Goal: Information Seeking & Learning: Compare options

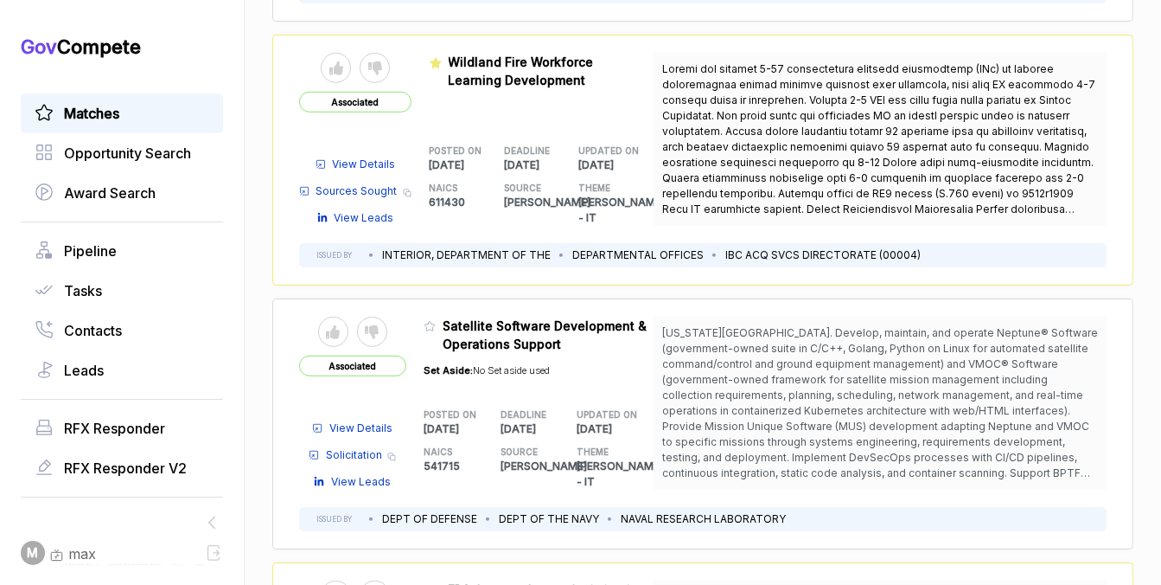
scroll to position [924, 0]
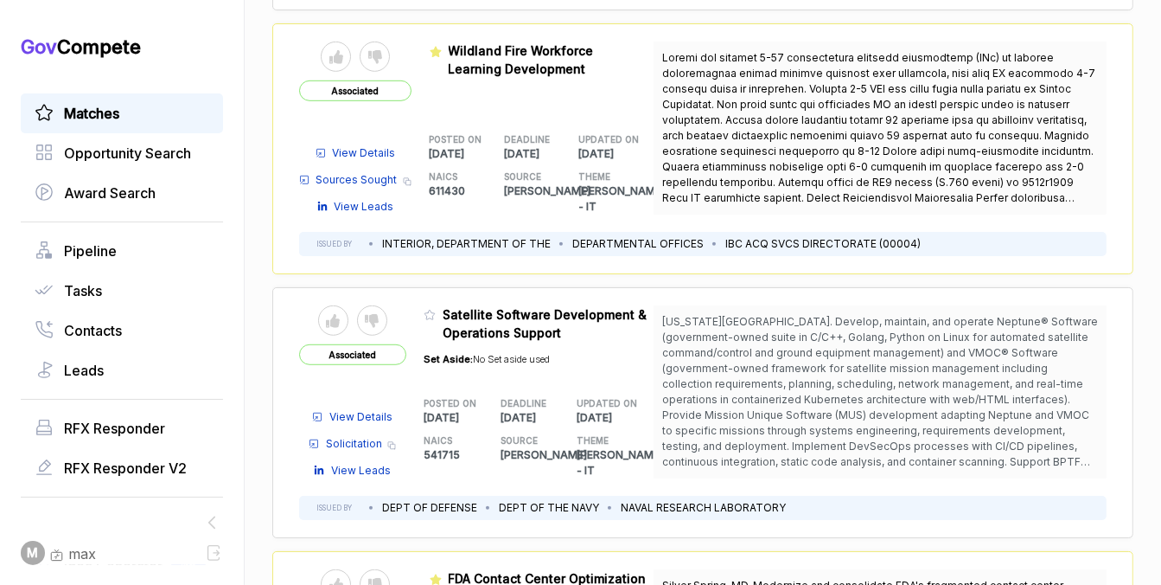
click at [364, 145] on span "View Details" at bounding box center [364, 153] width 63 height 16
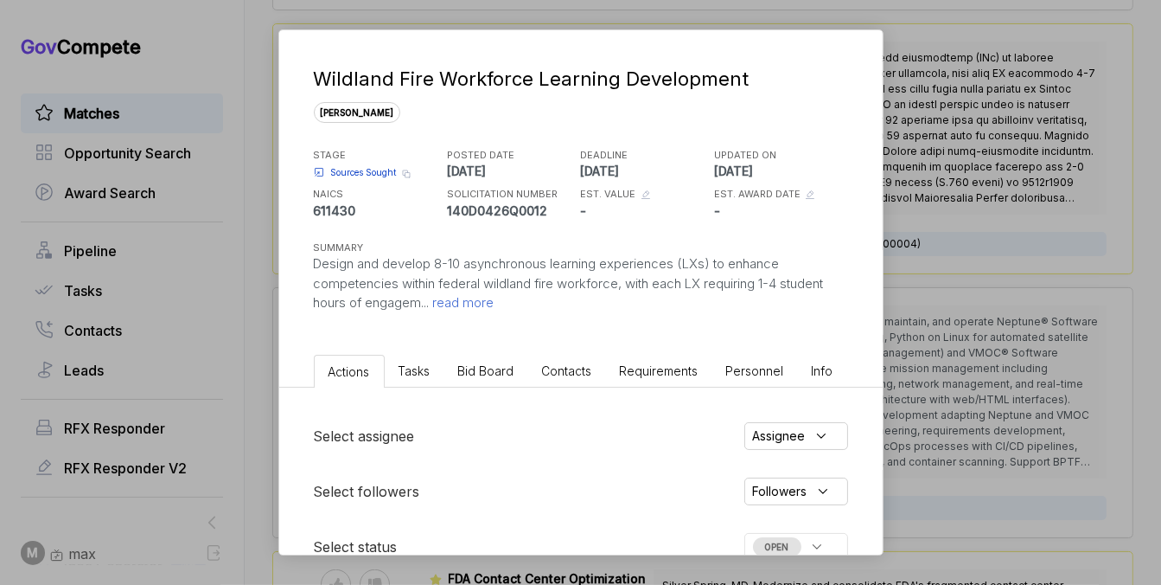
click at [476, 371] on span "Bid Board" at bounding box center [486, 370] width 56 height 15
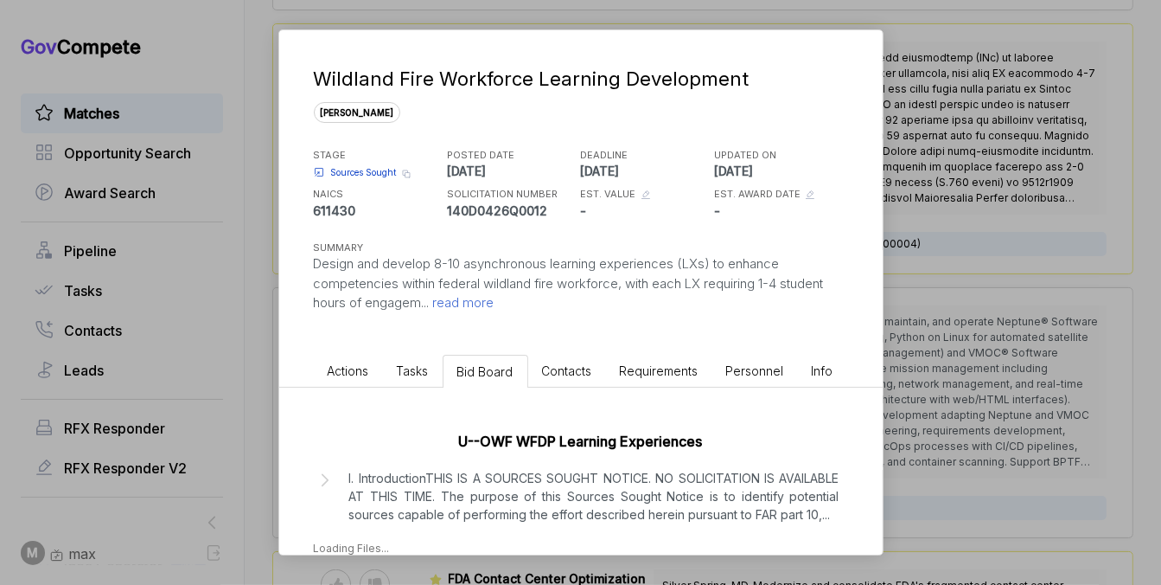
click at [489, 307] on span "read more" at bounding box center [462, 302] width 65 height 16
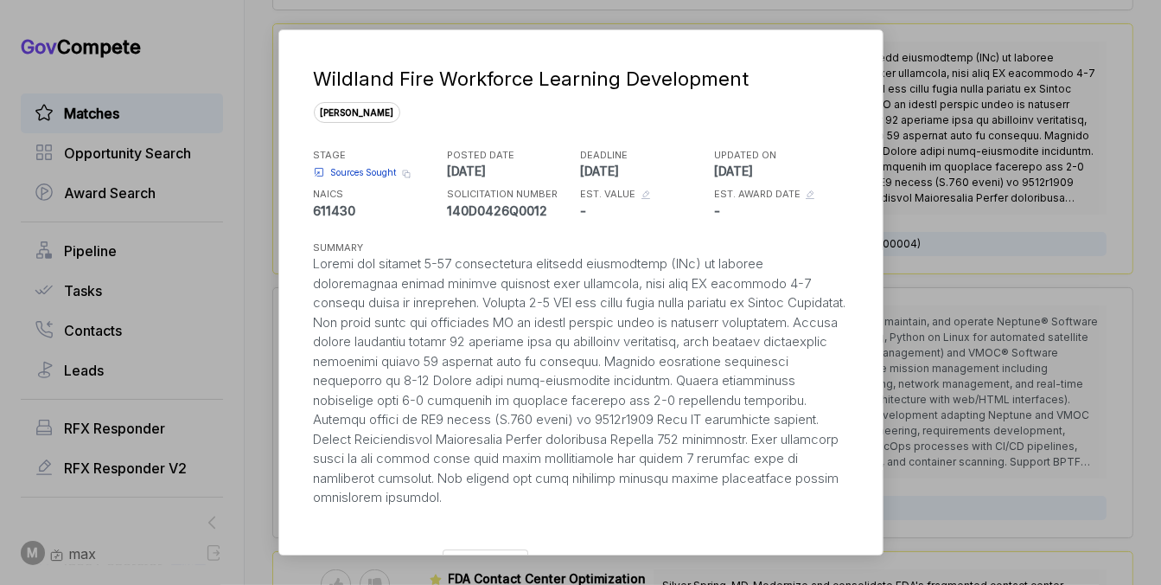
drag, startPoint x: 588, startPoint y: 502, endPoint x: 314, endPoint y: 261, distance: 365.2
click at [314, 261] on div at bounding box center [581, 380] width 534 height 253
copy div "Design and develop 8-10 asynchronous learning experiences (LXs) to enhance comp…"
click at [1030, 129] on div "Wildland Fire Workforce Learning Development sam STAGE Sources Sought Copy link…" at bounding box center [580, 292] width 1161 height 585
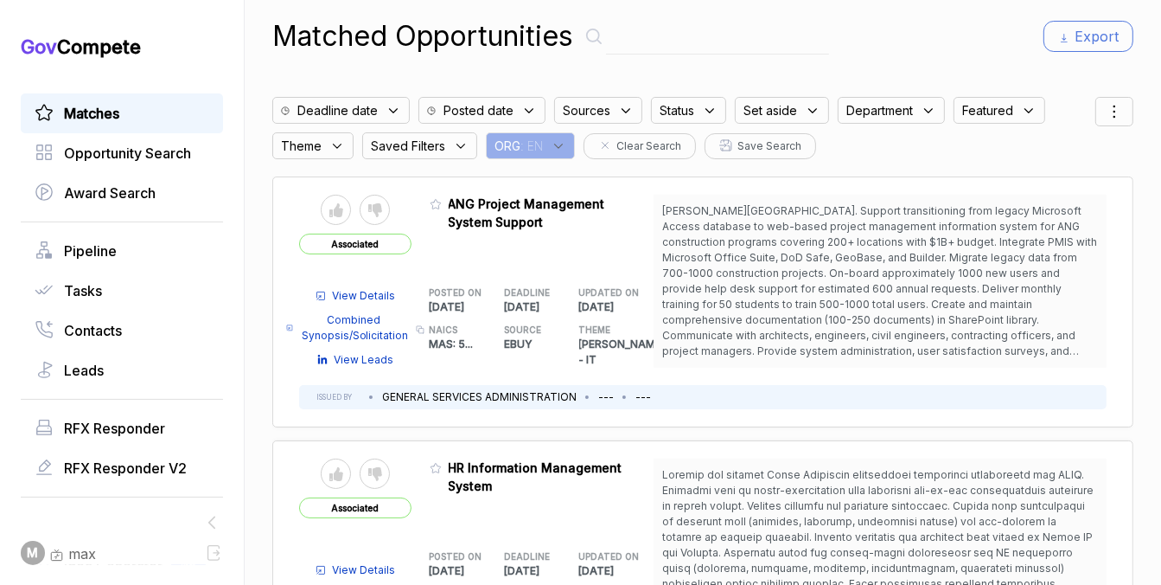
scroll to position [0, 0]
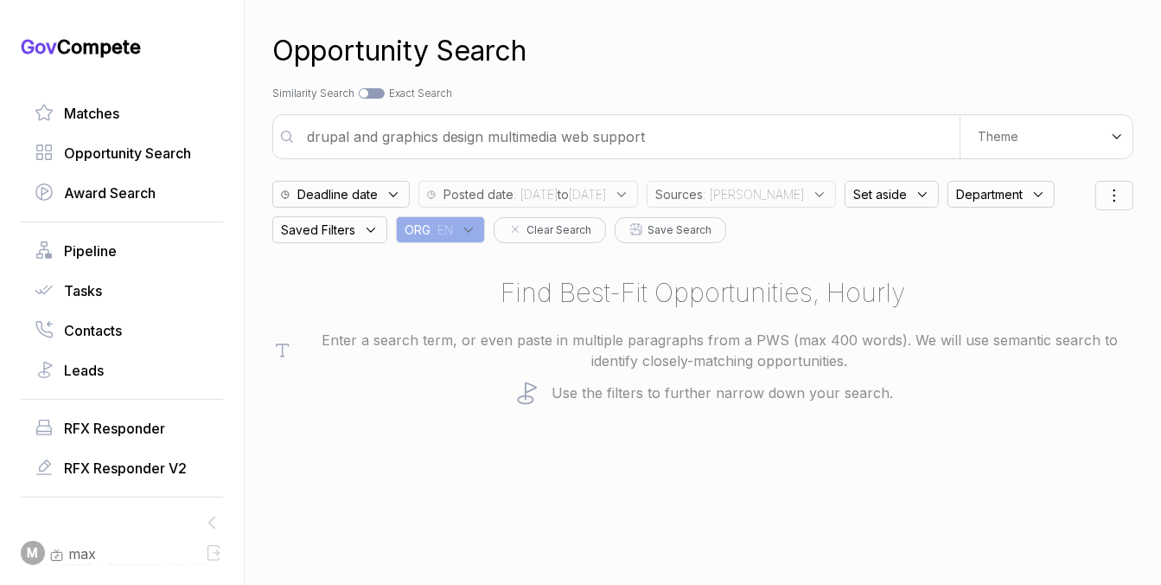
click at [703, 198] on span "Sources" at bounding box center [680, 194] width 48 height 18
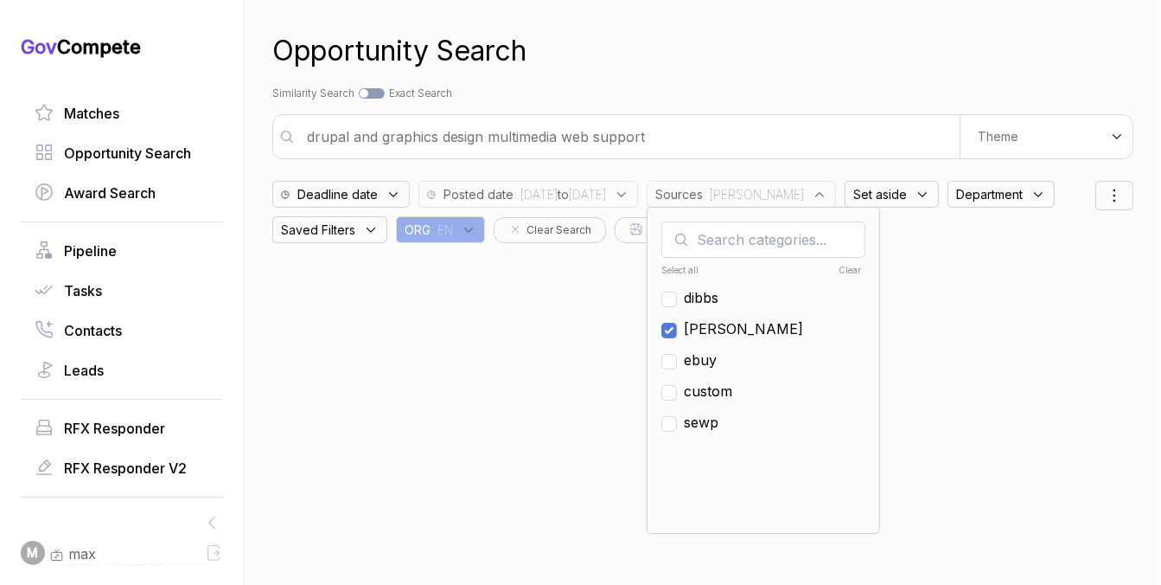
click at [739, 330] on span "sam" at bounding box center [743, 328] width 119 height 21
checkbox input "false"
click at [717, 361] on span "ebuy" at bounding box center [700, 359] width 33 height 21
checkbox input "true"
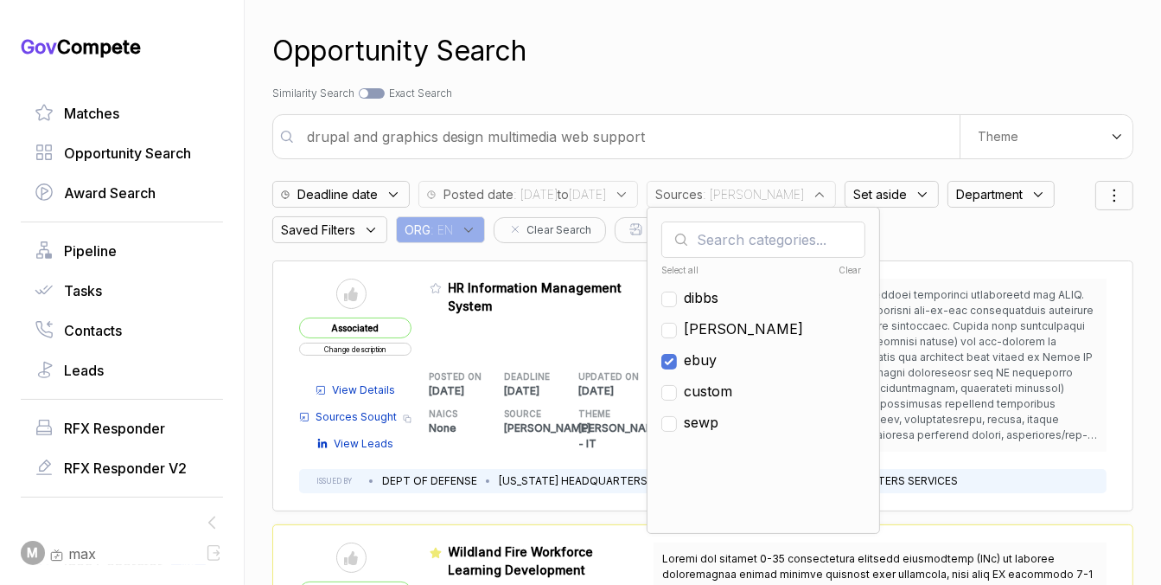
click at [781, 94] on div "Search by Topic Relevance Similarity Search Search by Exact Keyword Match Exact…" at bounding box center [702, 94] width 861 height 16
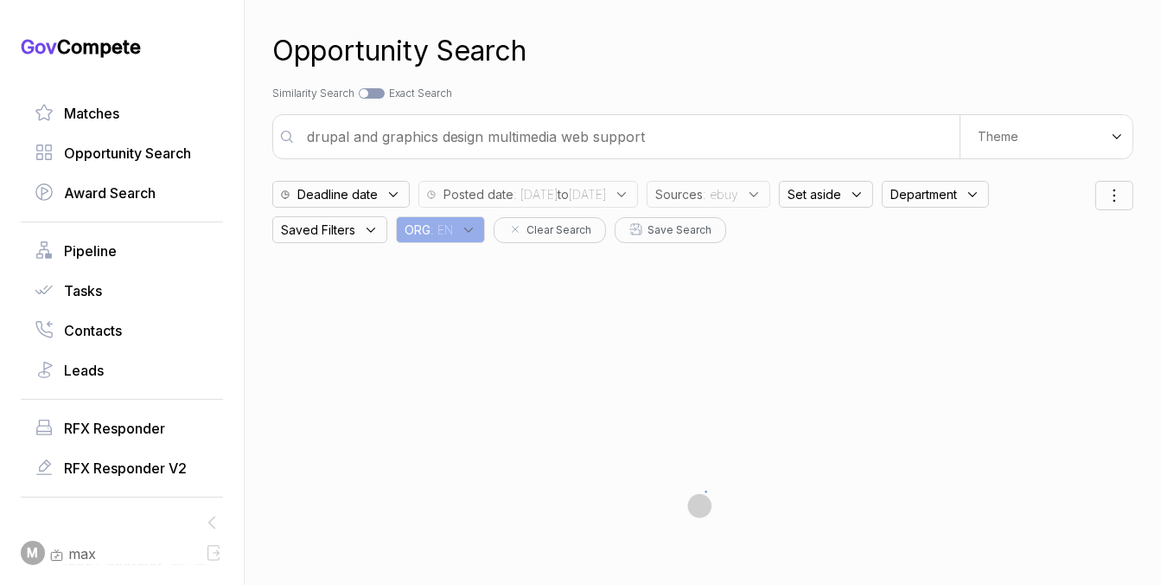
click at [606, 200] on span ": 2025/10/03 to 2025/10/08" at bounding box center [560, 194] width 93 height 18
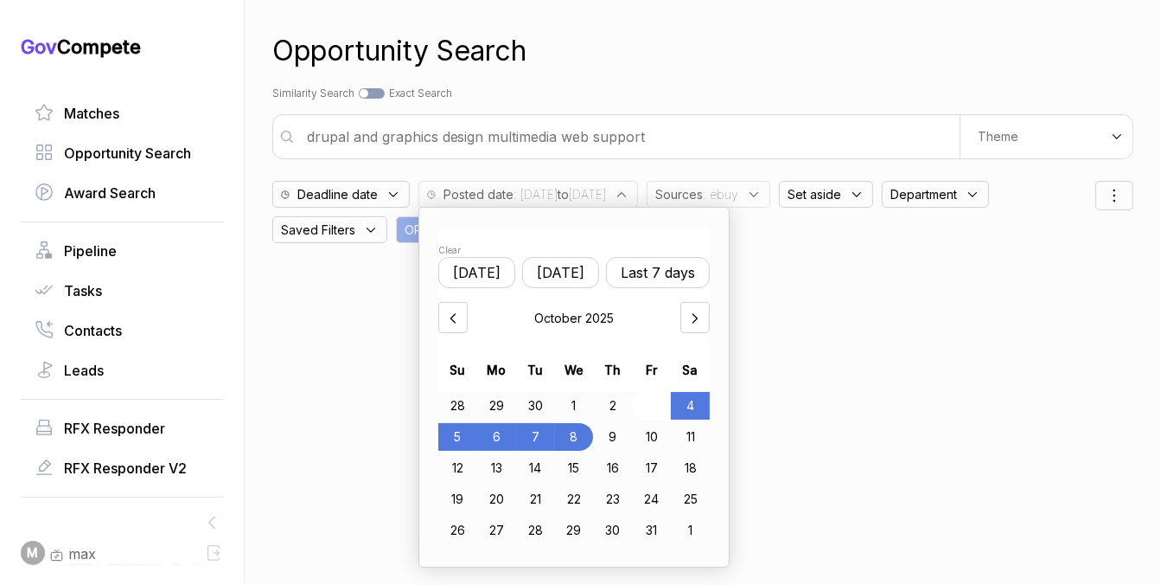
click at [655, 398] on div "3" at bounding box center [651, 406] width 39 height 28
click at [624, 432] on div "9" at bounding box center [612, 437] width 39 height 28
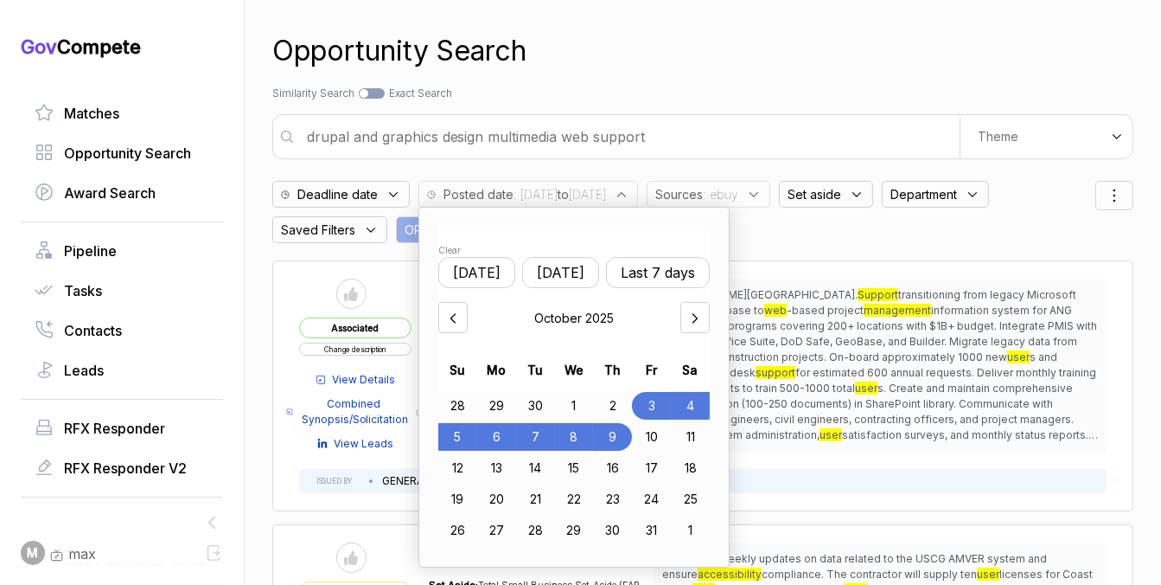
click at [710, 103] on div "Opportunity Search Search by Topic Relevance Similarity Search Search by Exact …" at bounding box center [702, 292] width 861 height 585
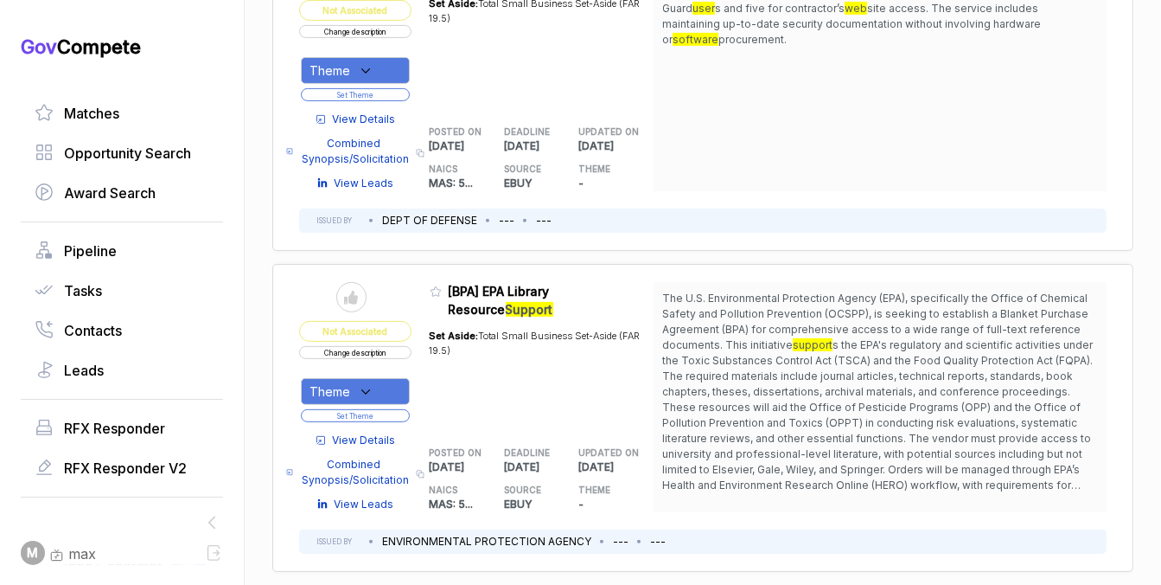
scroll to position [598, 0]
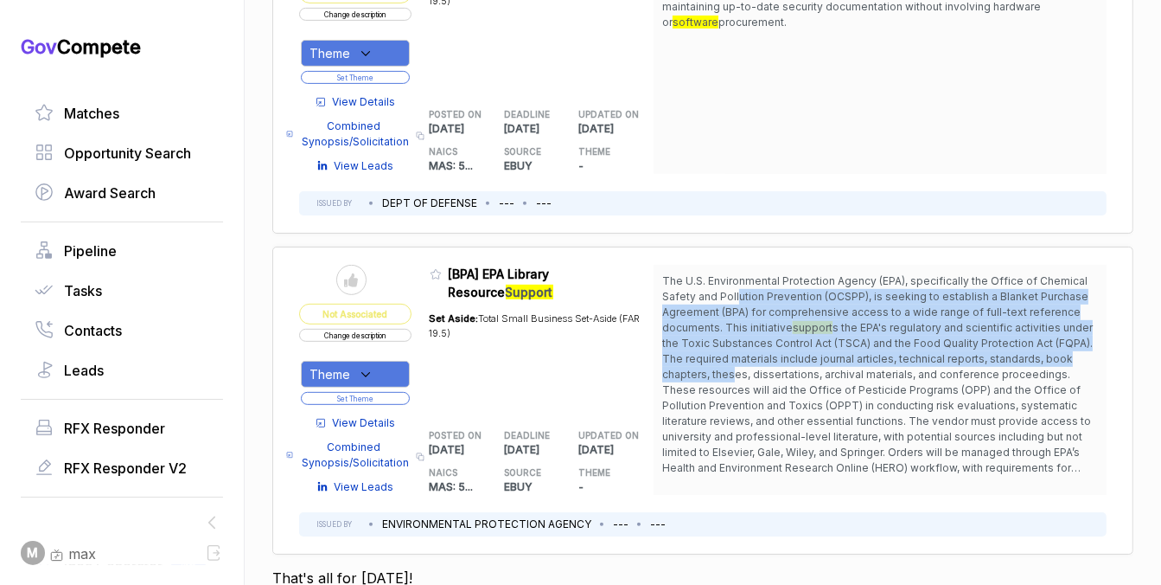
drag, startPoint x: 734, startPoint y: 296, endPoint x: 733, endPoint y: 382, distance: 86.5
click at [733, 381] on span "The U.S. Environmental Protection Agency (EPA), specifically the Office of Chem…" at bounding box center [880, 374] width 436 height 202
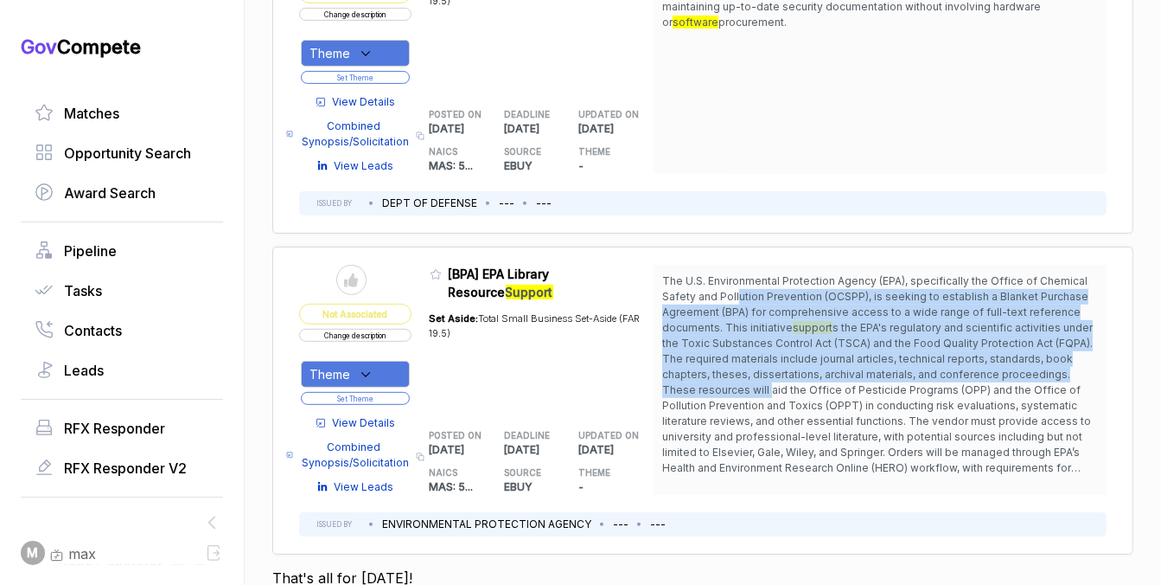
scroll to position [0, 0]
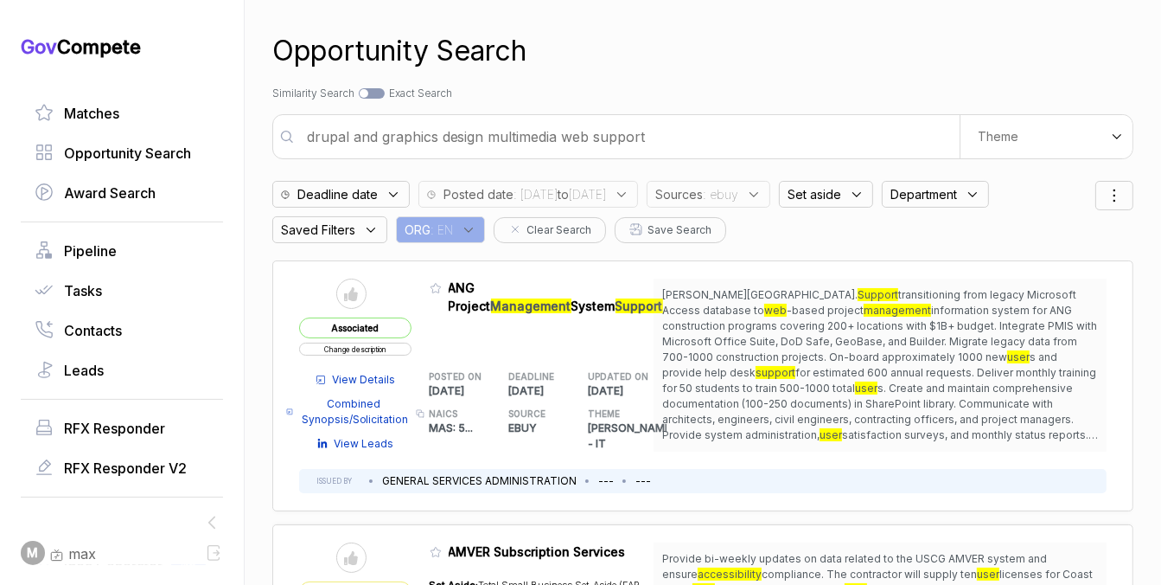
click at [739, 202] on span ": ebuy" at bounding box center [720, 194] width 35 height 18
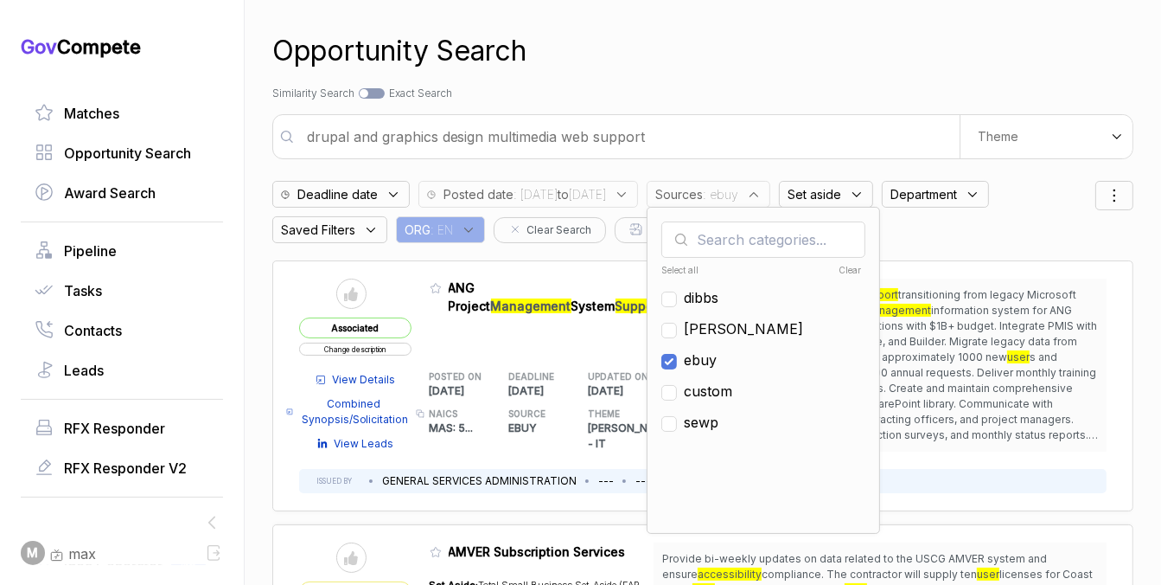
click at [717, 354] on span "ebuy" at bounding box center [700, 359] width 33 height 21
checkbox input "false"
click at [750, 339] on ul "Select all dibbs sam ebuy custom sewp" at bounding box center [764, 388] width 204 height 259
click at [751, 329] on span "[PERSON_NAME]" at bounding box center [743, 328] width 119 height 21
checkbox input "true"
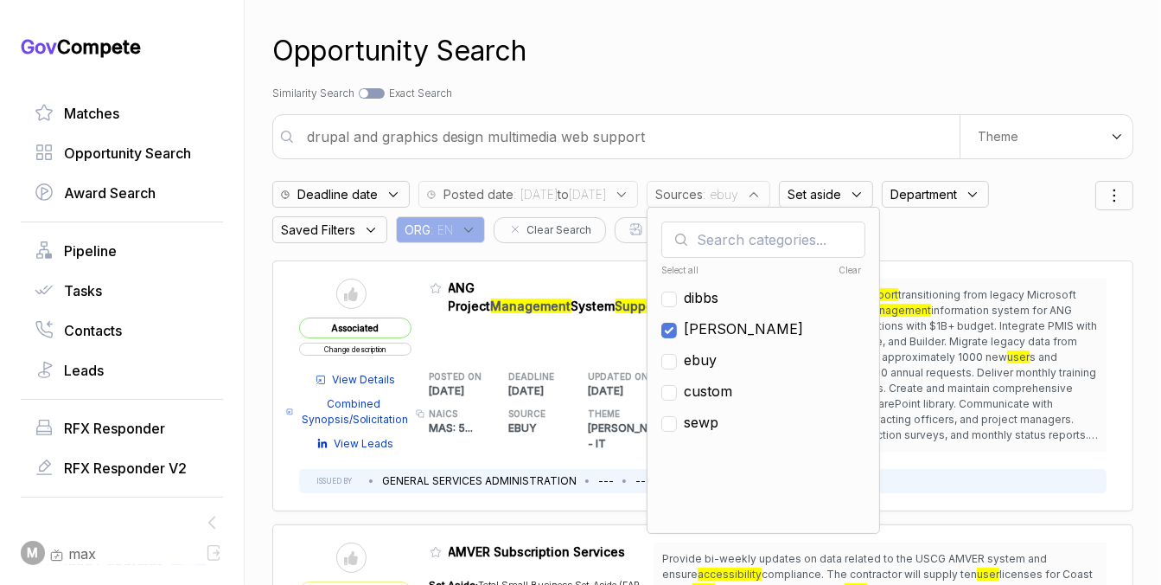
click at [798, 67] on div "Opportunity Search" at bounding box center [702, 51] width 861 height 42
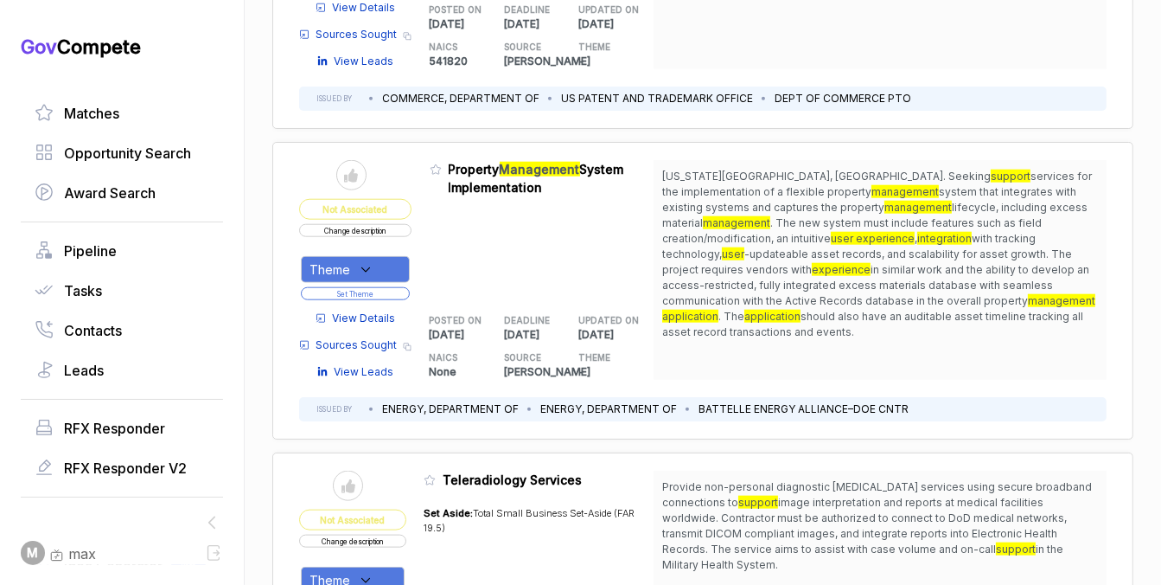
scroll to position [1581, 0]
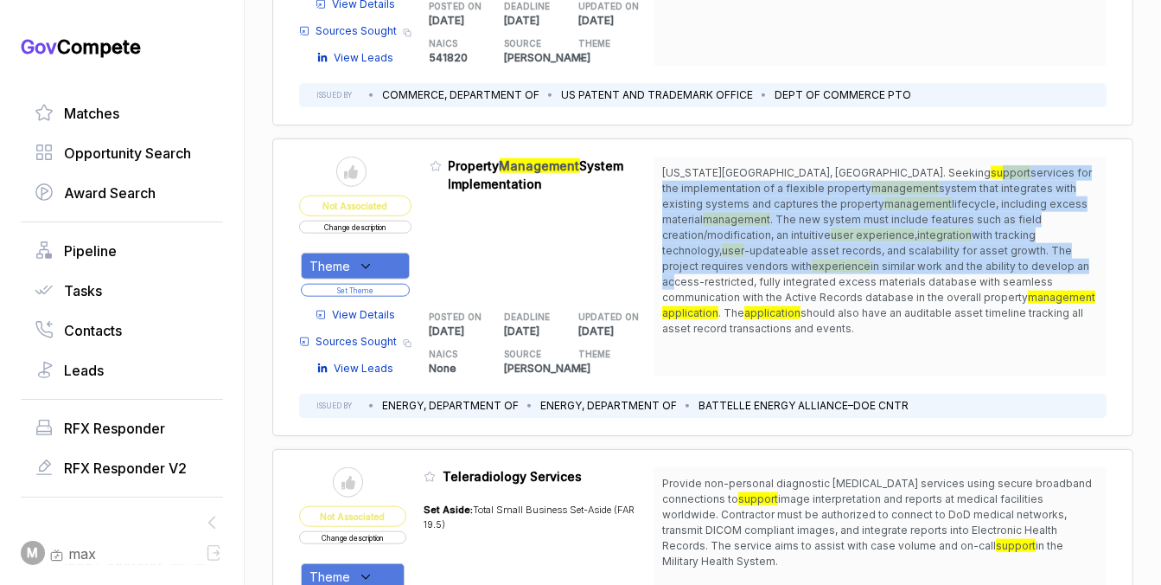
drag, startPoint x: 785, startPoint y: 171, endPoint x: 769, endPoint y: 258, distance: 88.0
click at [769, 258] on span "Idaho Falls, ID. Seeking support services for the implementation of a flexible …" at bounding box center [880, 250] width 436 height 171
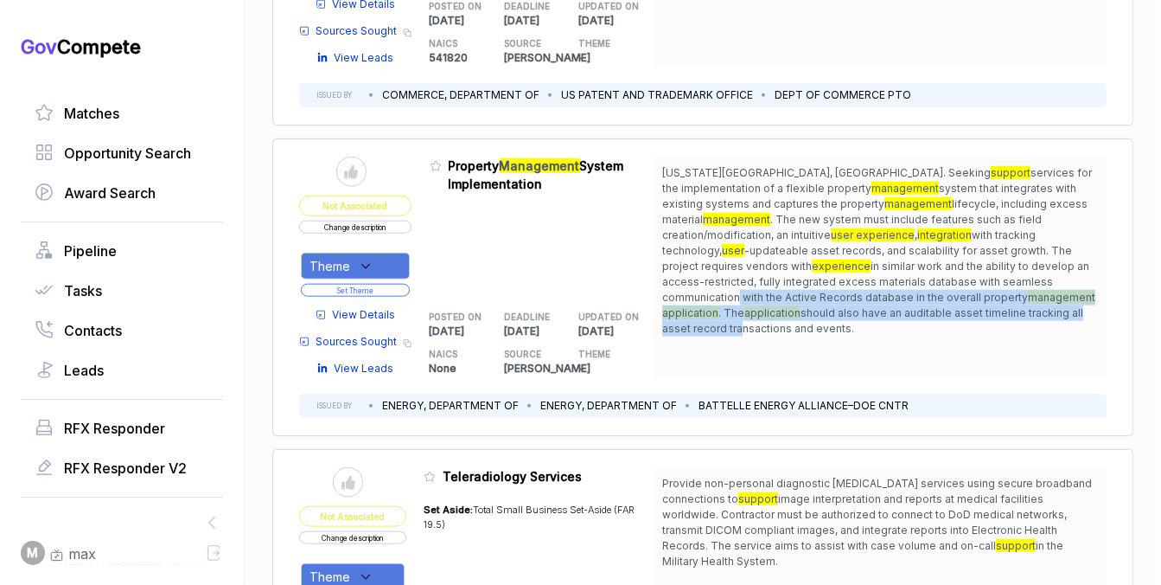
drag, startPoint x: 777, startPoint y: 281, endPoint x: 790, endPoint y: 304, distance: 25.5
click at [790, 304] on span "Idaho Falls, ID. Seeking support services for the implementation of a flexible …" at bounding box center [880, 250] width 436 height 171
click at [790, 306] on span "should also have an auditable asset timeline tracking all asset record transact…" at bounding box center [872, 320] width 421 height 29
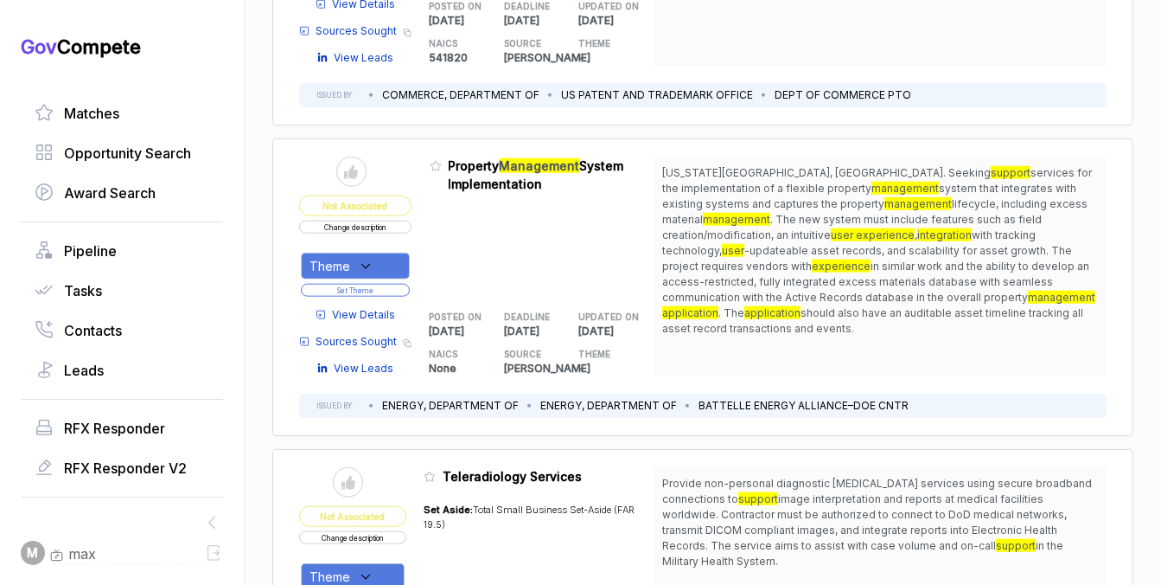
click at [386, 313] on span "View Details" at bounding box center [364, 315] width 63 height 16
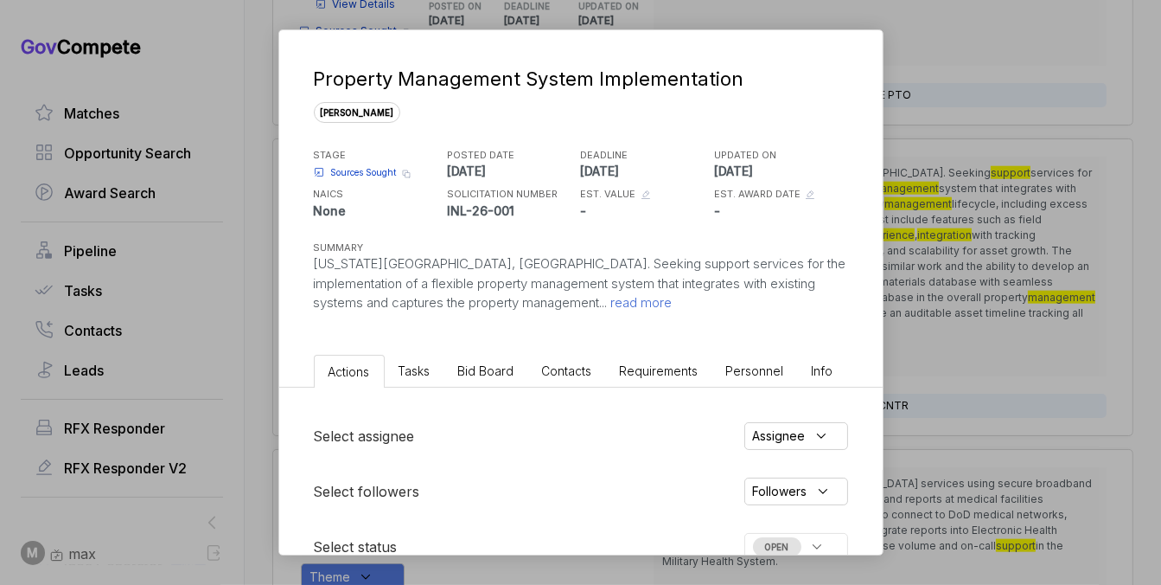
click at [503, 365] on span "Bid Board" at bounding box center [486, 370] width 56 height 15
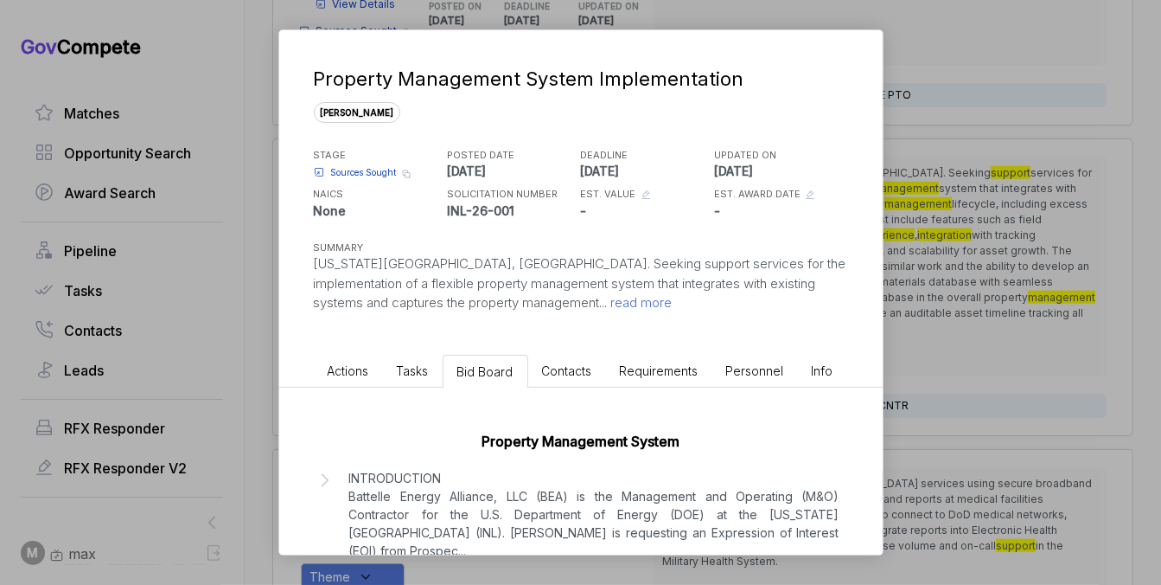
click at [711, 476] on p "INTRODUCTION Battelle Energy Alliance, LLC (BEA) is the Management and Operatin…" at bounding box center [594, 514] width 490 height 91
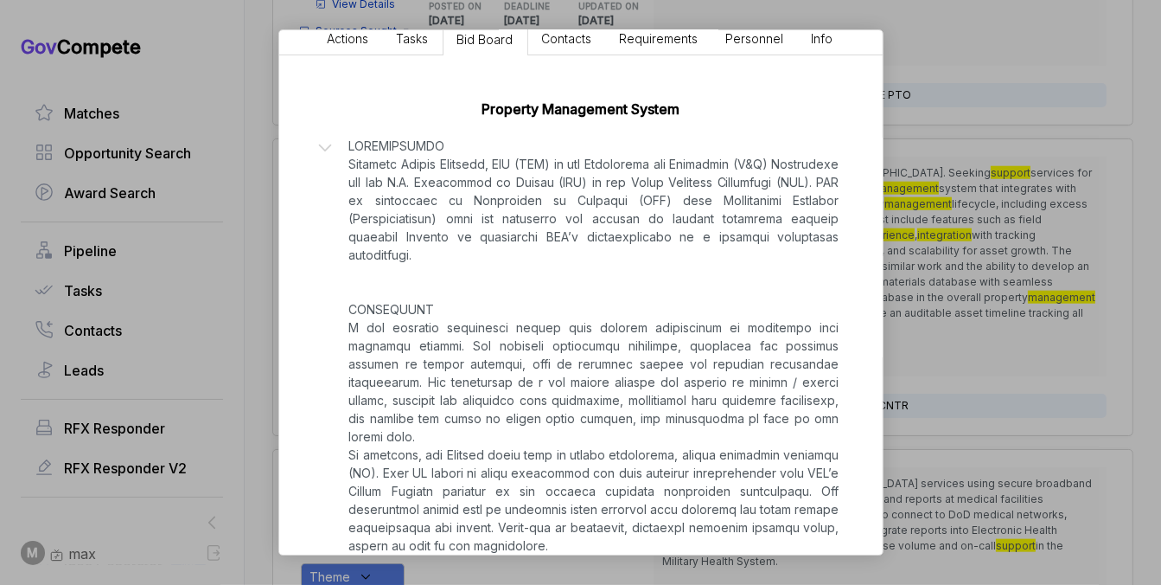
scroll to position [339, 0]
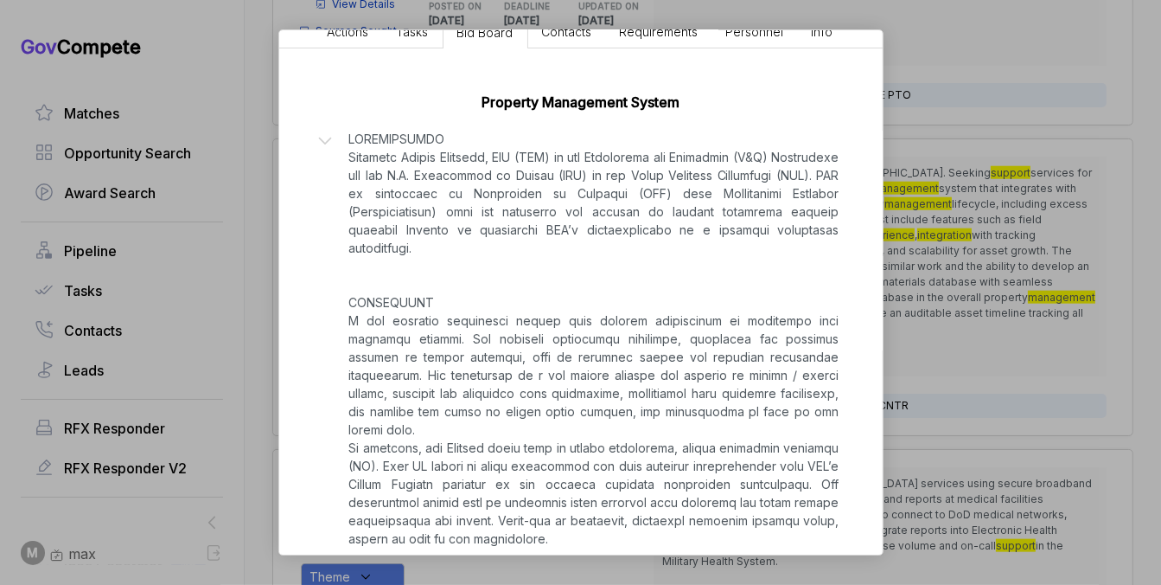
click at [1010, 285] on div "Property Management System Implementation sam STAGE Sources Sought Copy link PO…" at bounding box center [580, 292] width 1161 height 585
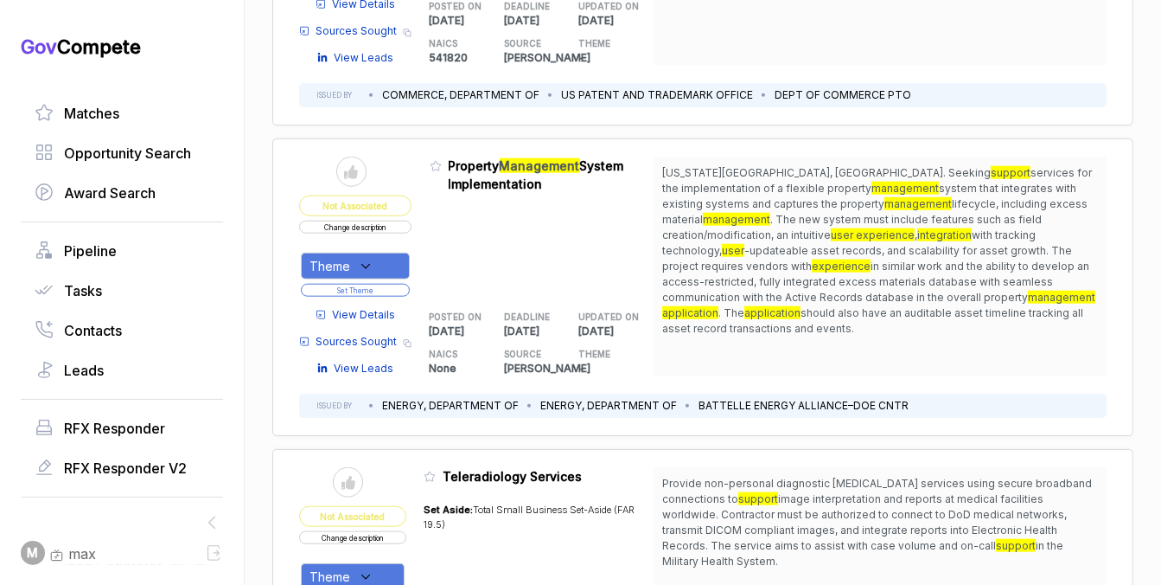
click at [362, 259] on icon at bounding box center [366, 267] width 16 height 16
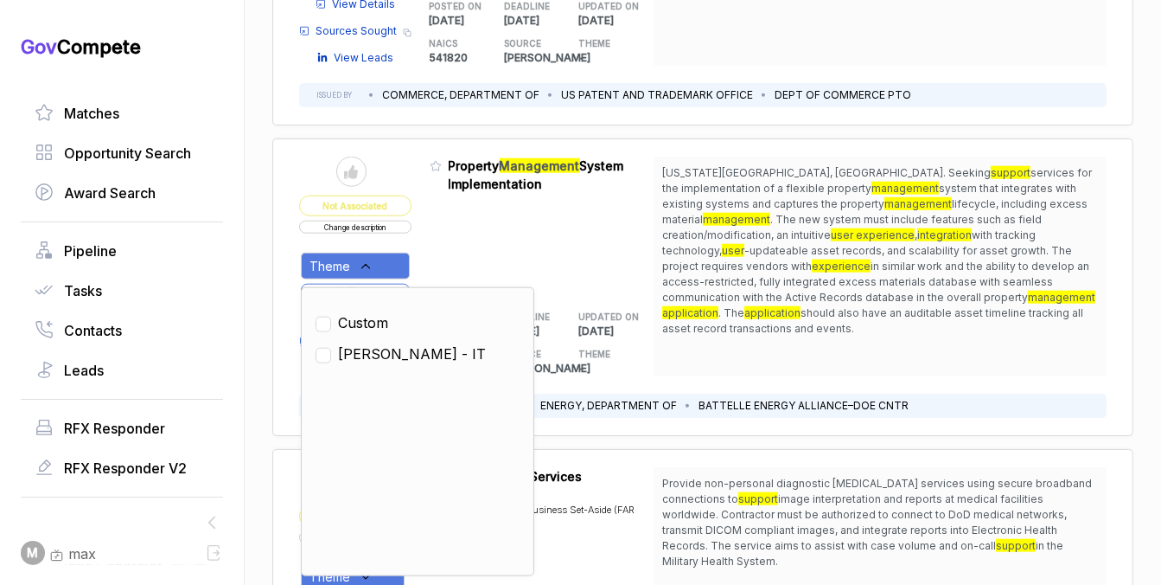
click at [360, 343] on span "SAM - IT" at bounding box center [412, 353] width 148 height 21
checkbox input "true"
click at [458, 209] on div "Admin: Click to change feature to 1 INL-26-001 Property Management System Imple…" at bounding box center [542, 267] width 225 height 220
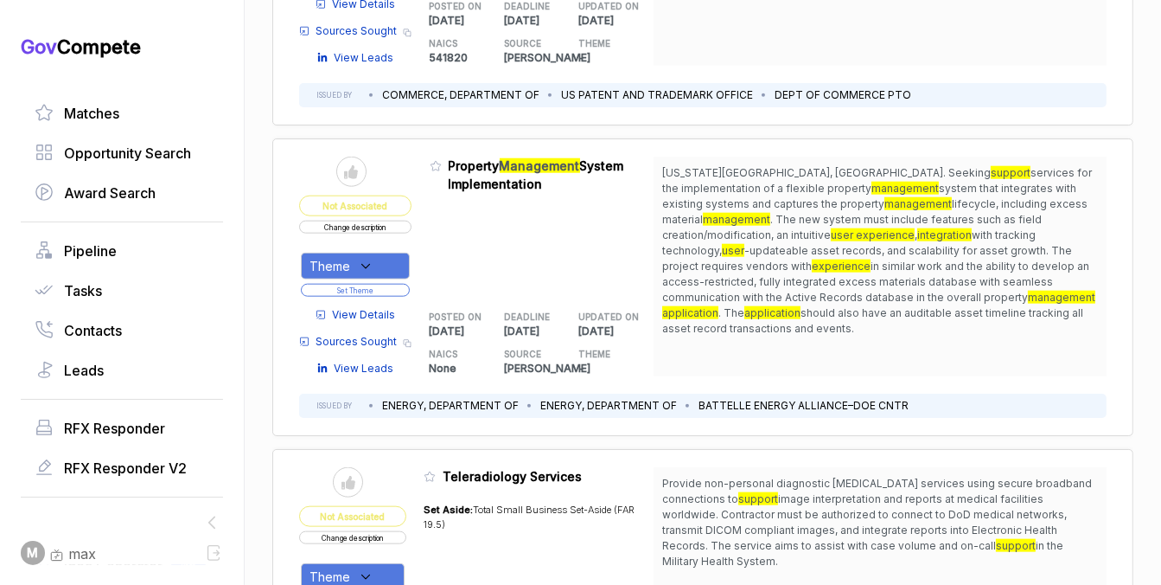
click at [395, 285] on button "Set Theme" at bounding box center [355, 290] width 109 height 13
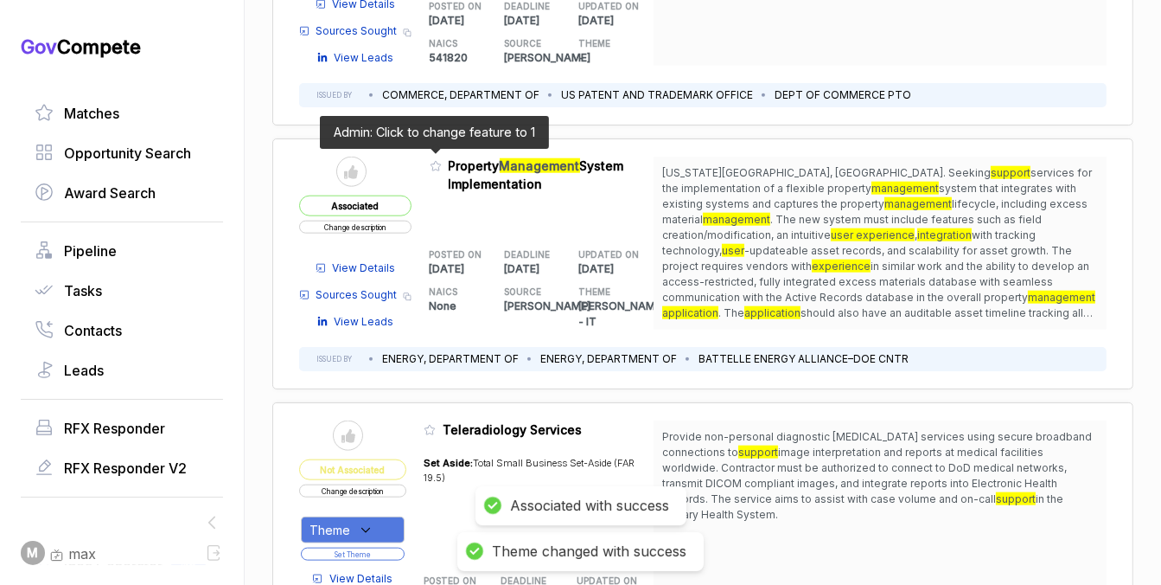
click at [432, 162] on icon at bounding box center [436, 167] width 10 height 10
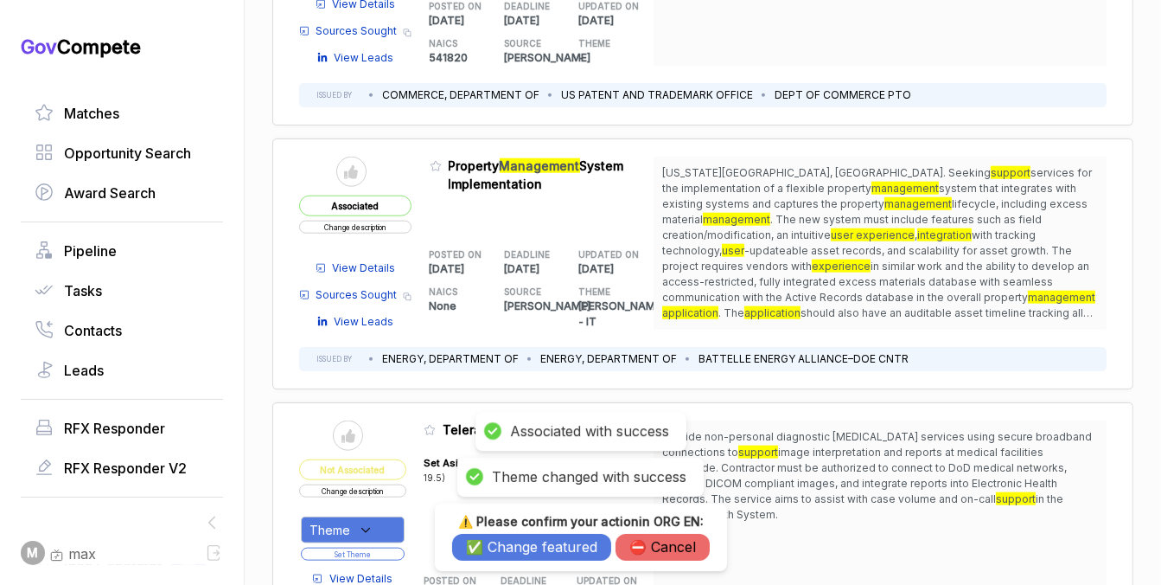
click at [523, 546] on button "✅ Change featured" at bounding box center [531, 547] width 159 height 27
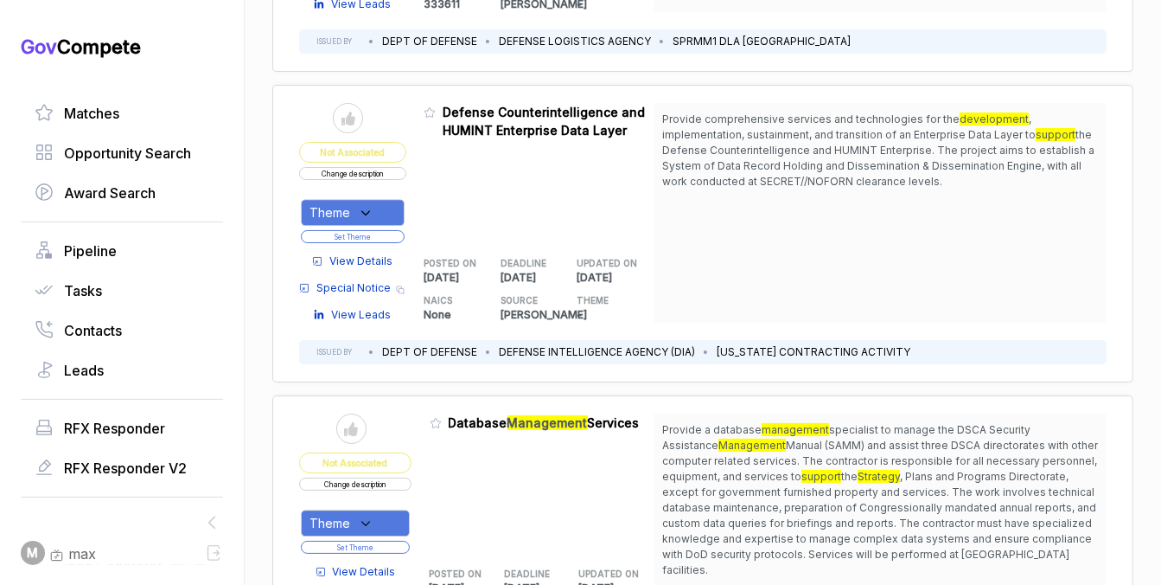
scroll to position [3990, 0]
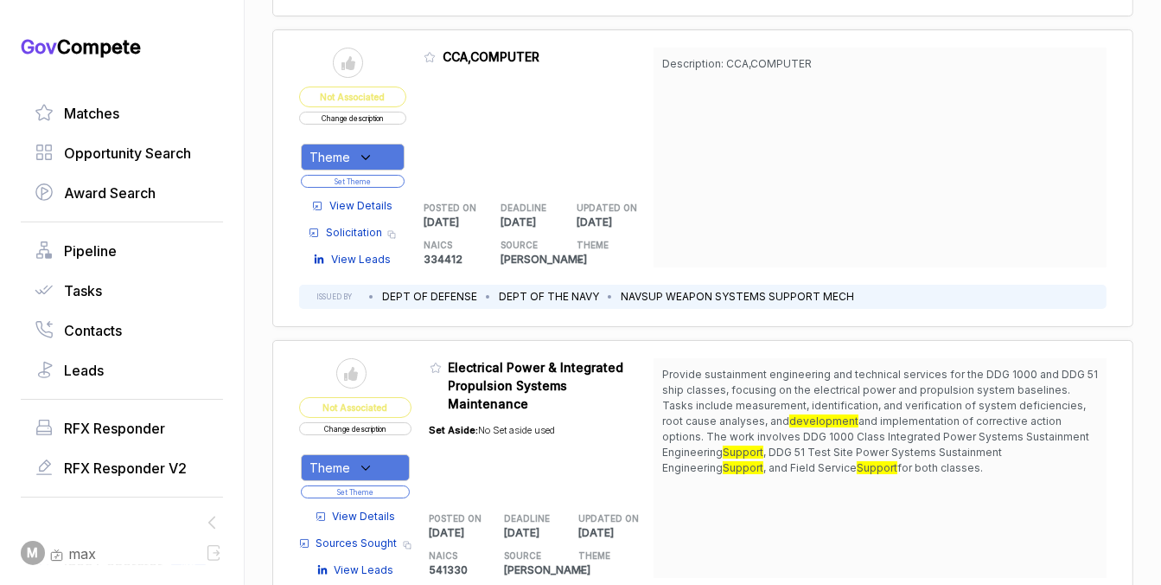
scroll to position [5743, 0]
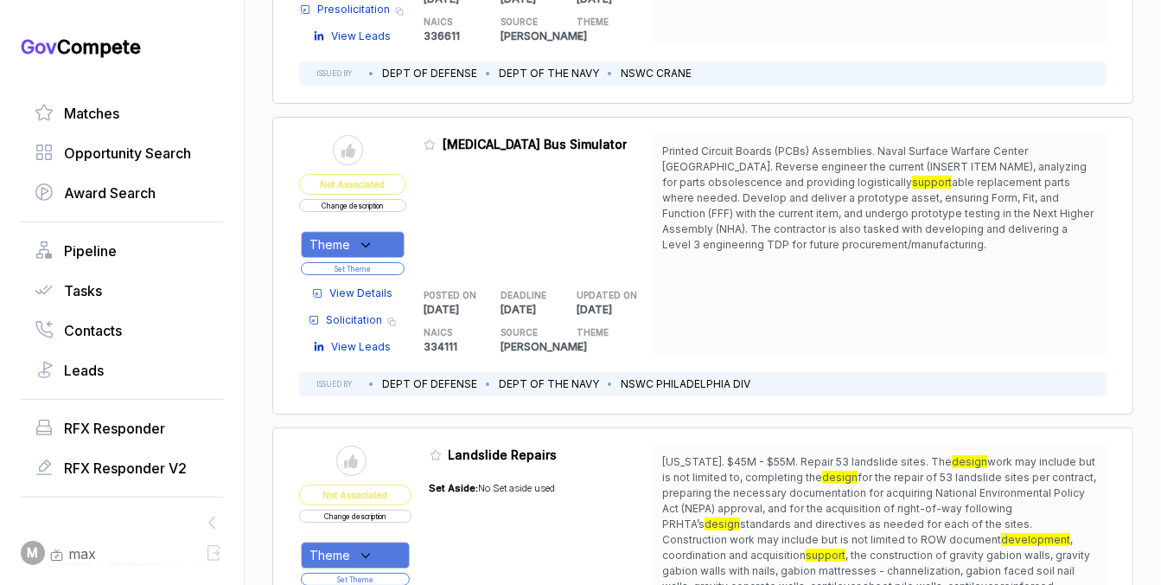
scroll to position [9927, 0]
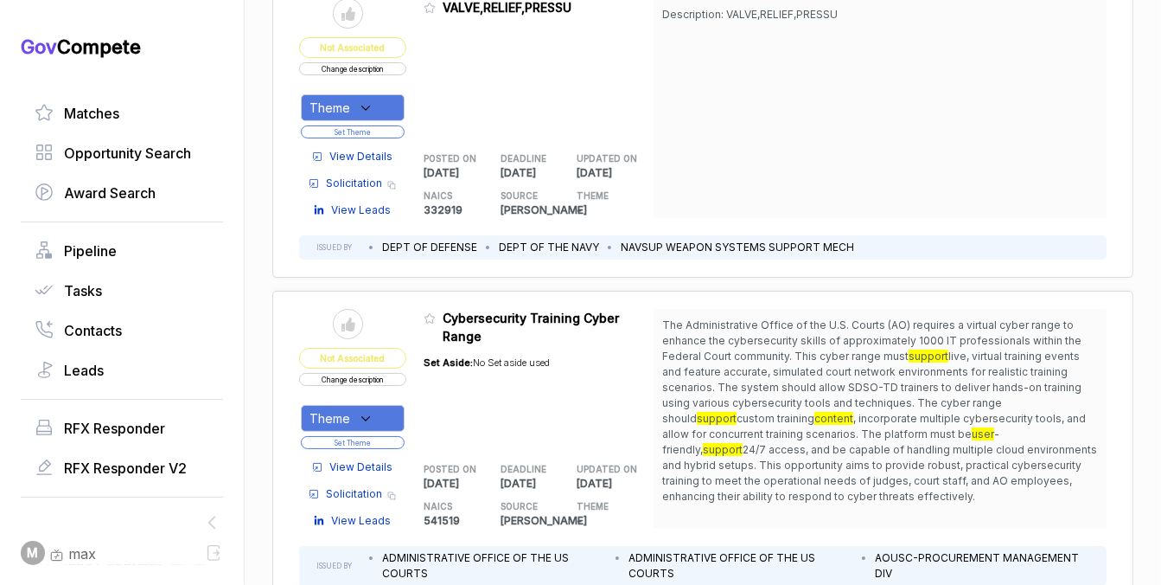
scroll to position [11954, 0]
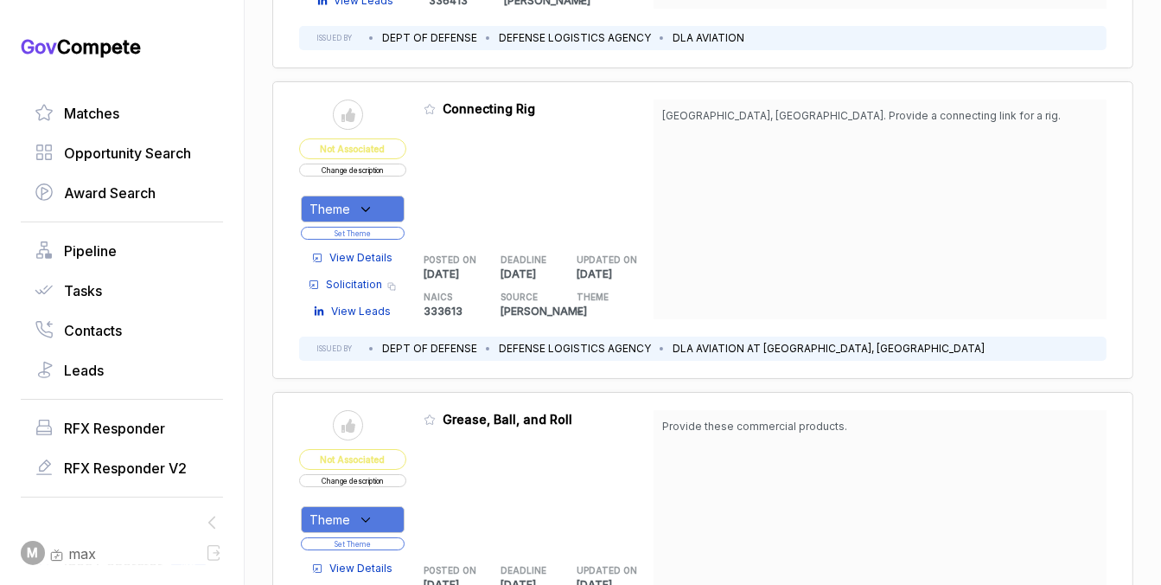
scroll to position [17133, 0]
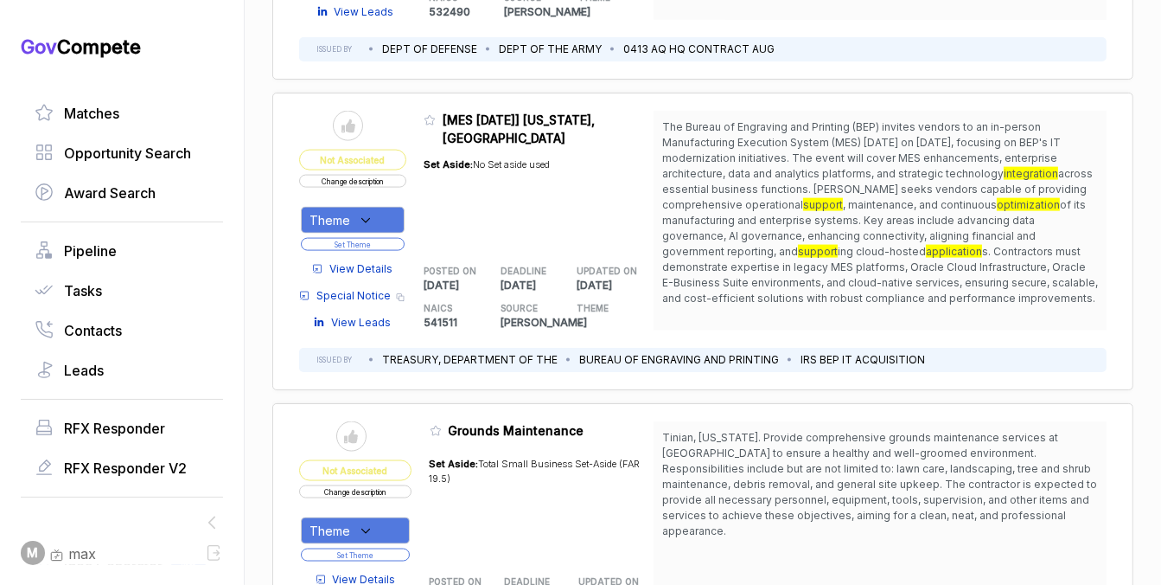
scroll to position [19625, 0]
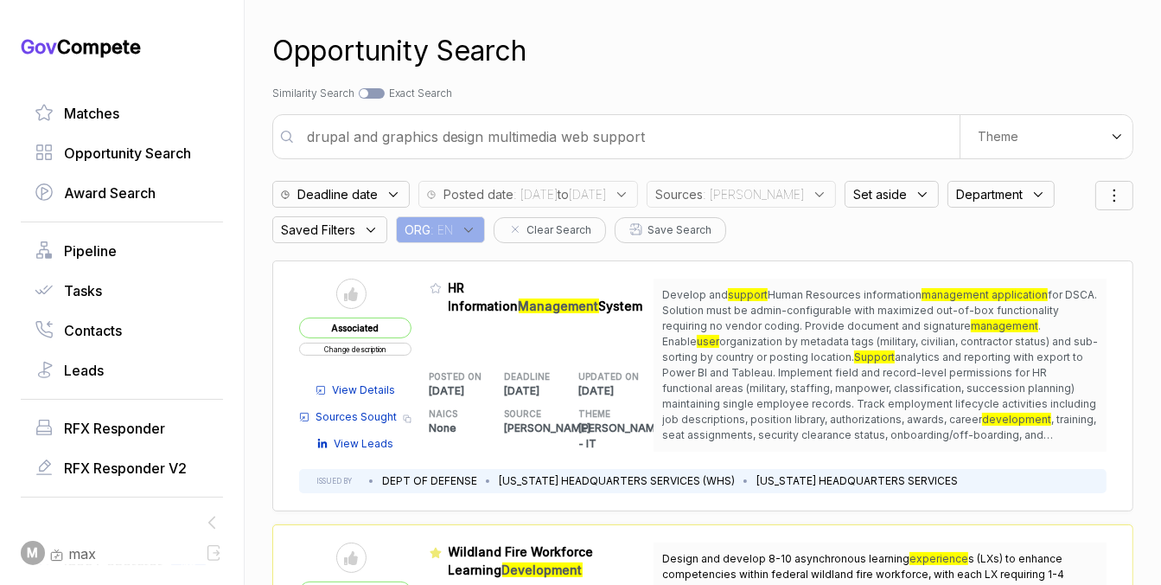
click at [765, 187] on span ": sam" at bounding box center [753, 194] width 101 height 18
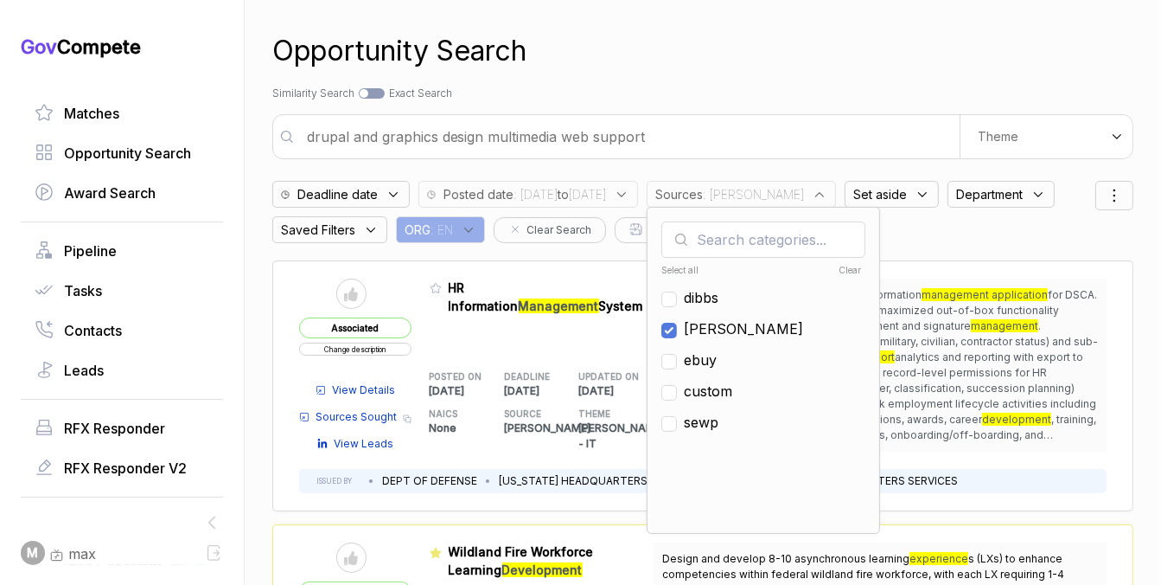
click at [751, 321] on span "[PERSON_NAME]" at bounding box center [743, 328] width 119 height 21
checkbox input "false"
click at [717, 355] on span "ebuy" at bounding box center [700, 359] width 33 height 21
checkbox input "true"
click at [753, 59] on div "Opportunity Search" at bounding box center [702, 51] width 861 height 42
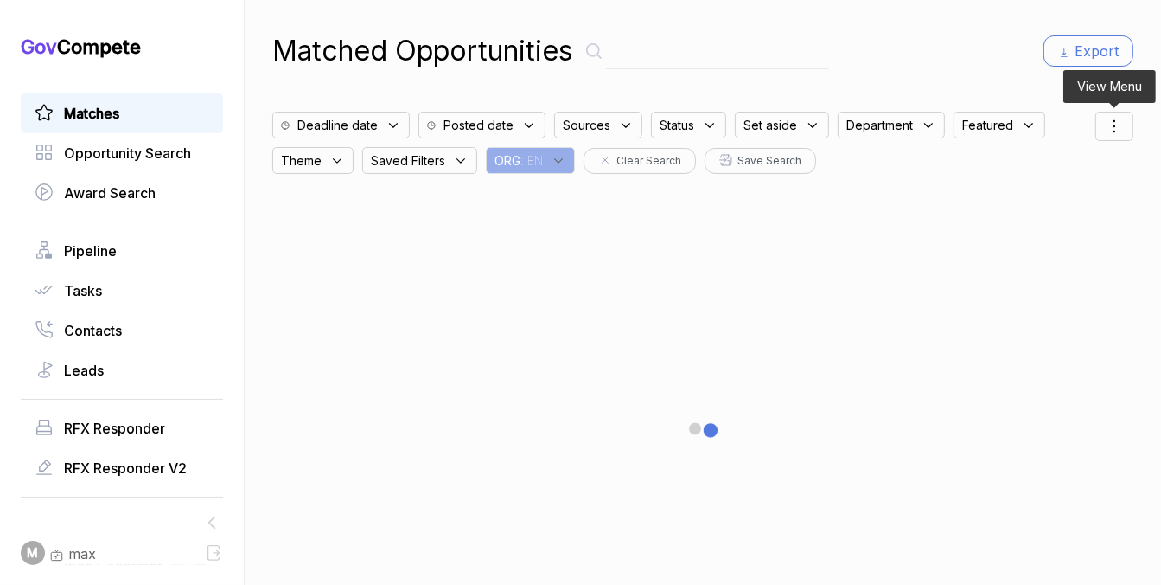
click at [1113, 121] on icon at bounding box center [1114, 126] width 21 height 21
click at [1065, 196] on span "Sorting" at bounding box center [1056, 197] width 41 height 18
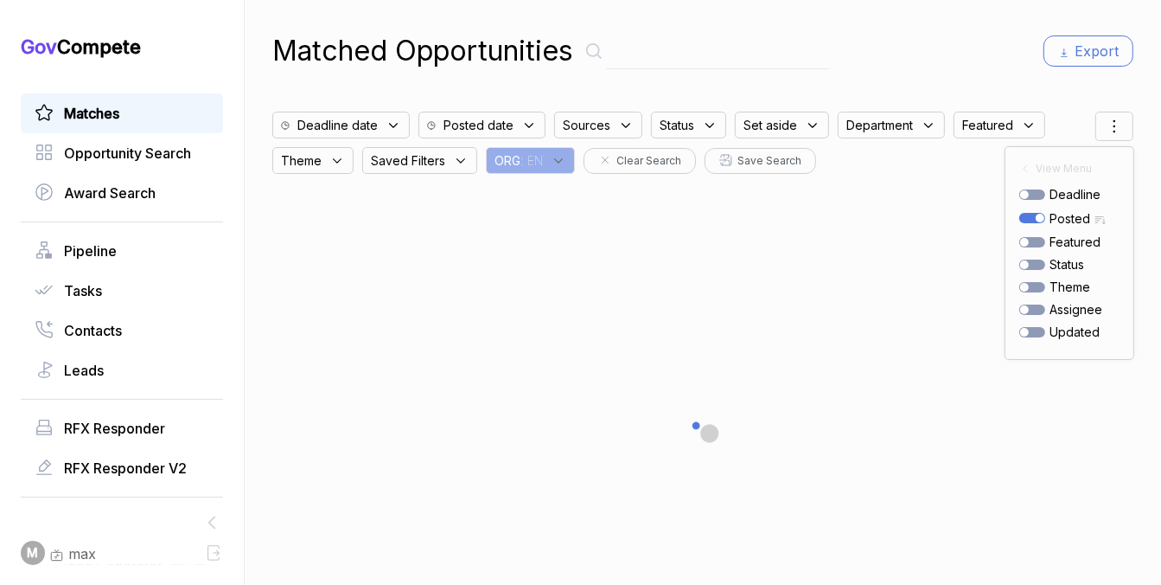
click at [995, 80] on div "Matched Opportunities Export Deadline date Posted date Sources Status Set aside…" at bounding box center [702, 292] width 861 height 585
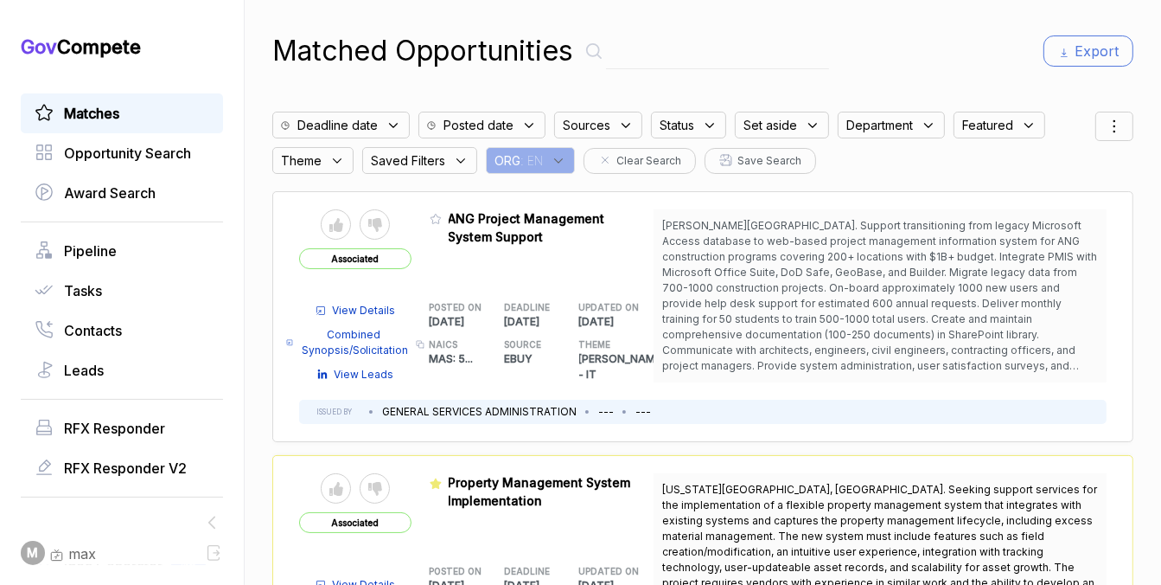
click at [1106, 138] on div at bounding box center [1115, 126] width 38 height 29
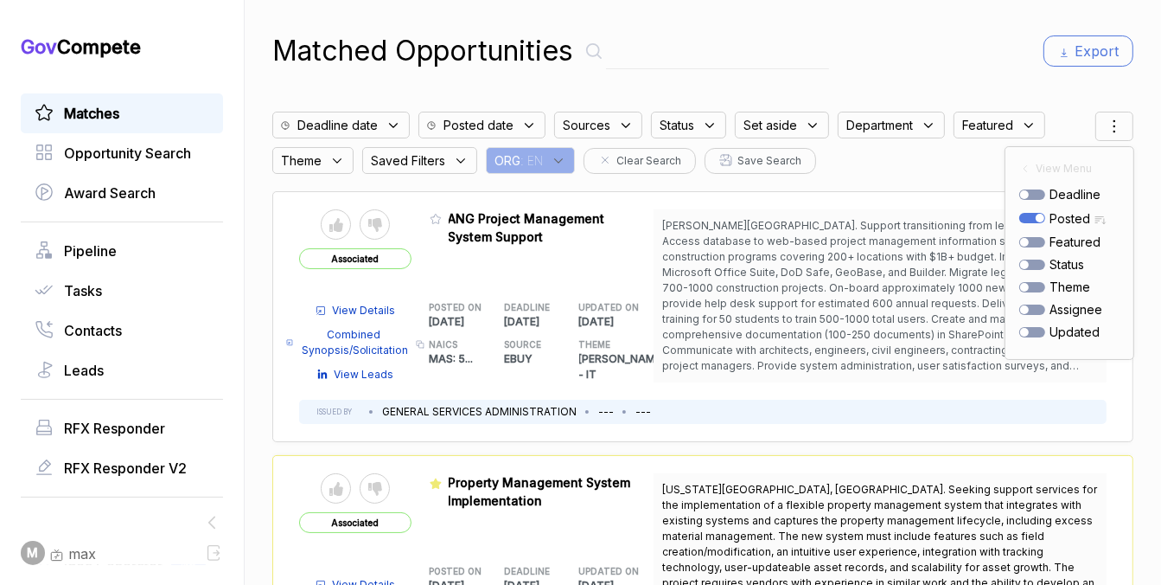
click at [1019, 76] on div "Matched Opportunities Export Deadline date Posted date Sources Status Set aside…" at bounding box center [702, 292] width 861 height 585
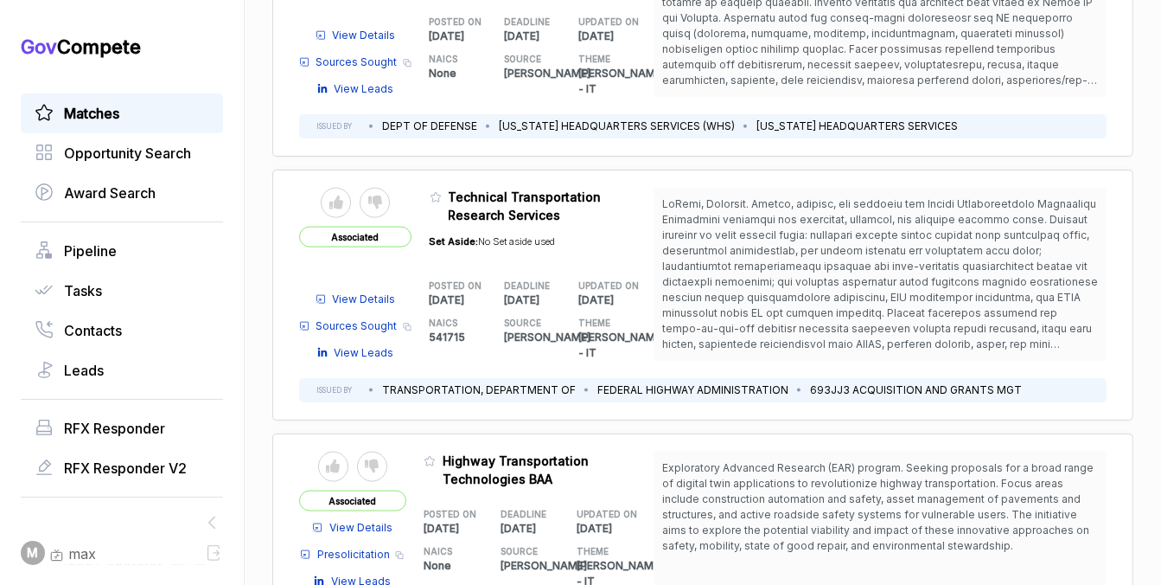
scroll to position [1876, 0]
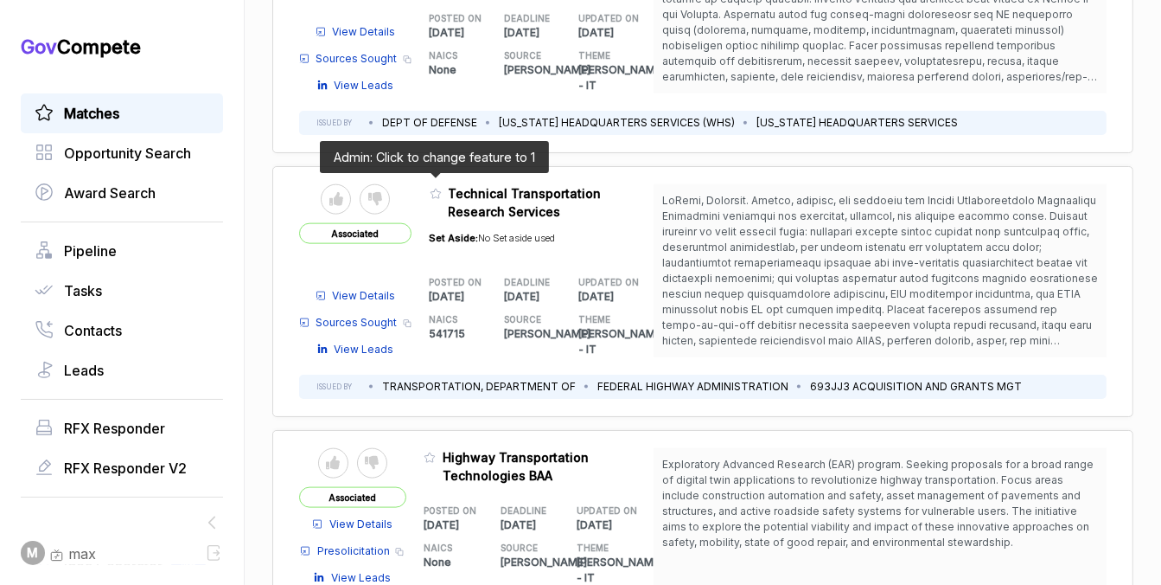
click at [431, 189] on icon at bounding box center [436, 194] width 10 height 10
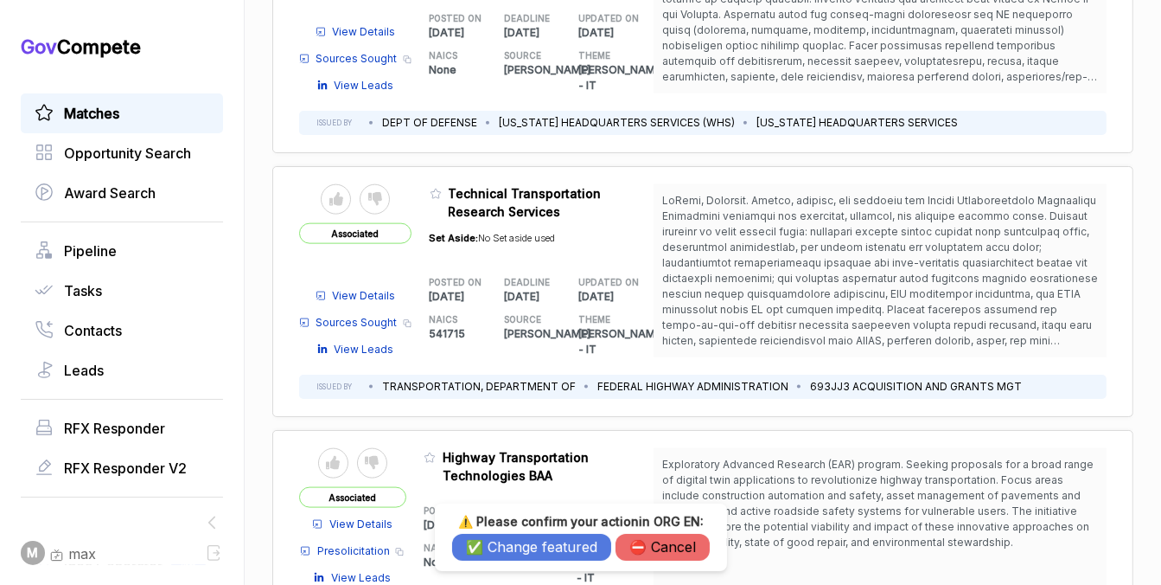
click at [550, 544] on button "✅ Change featured" at bounding box center [531, 547] width 159 height 27
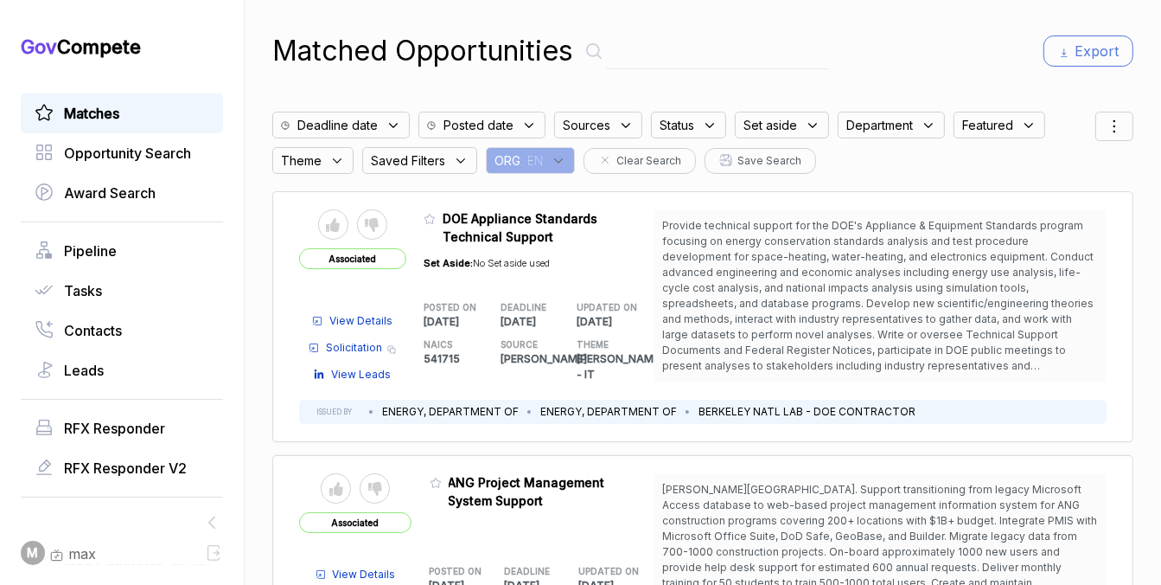
click at [535, 159] on span ": EN" at bounding box center [532, 160] width 22 height 18
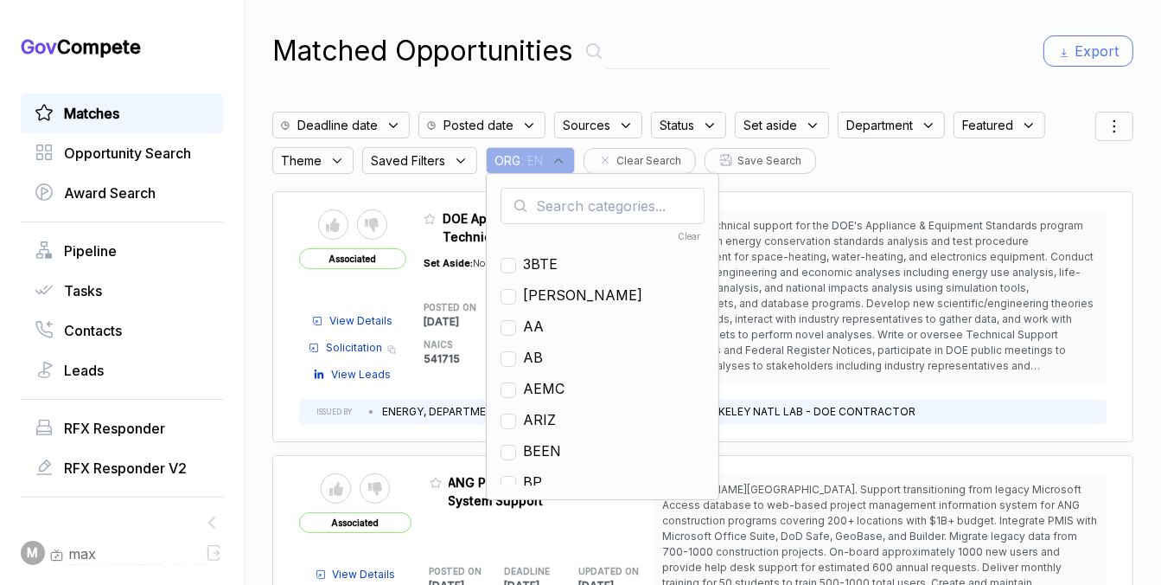
click at [566, 214] on input "text" at bounding box center [603, 206] width 204 height 36
click at [528, 353] on span "EN" at bounding box center [533, 357] width 20 height 21
checkbox input "false"
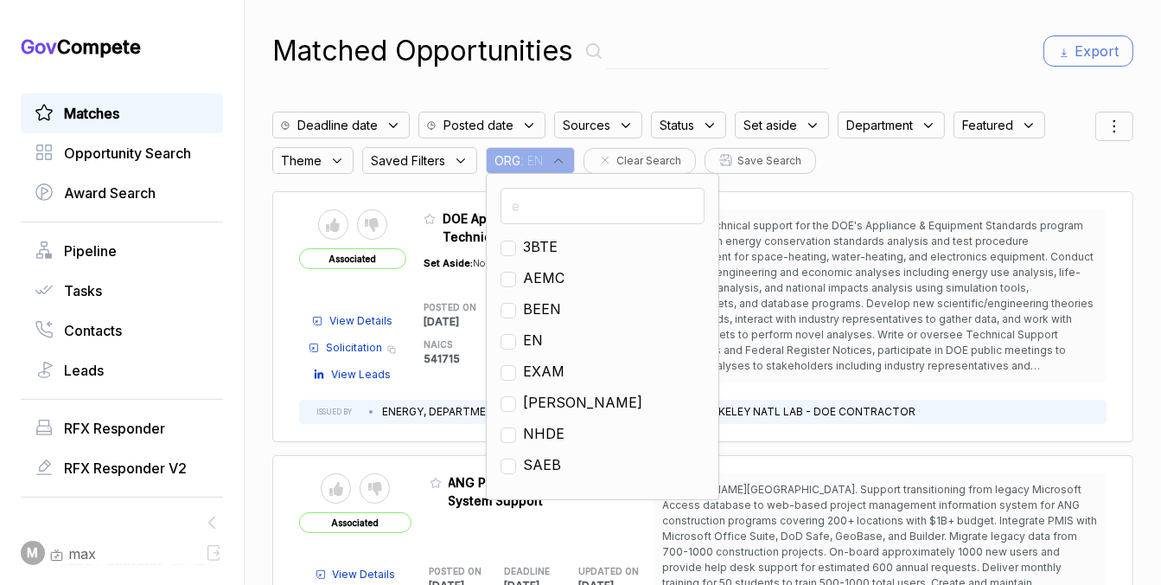
click at [554, 219] on input "e" at bounding box center [603, 206] width 204 height 36
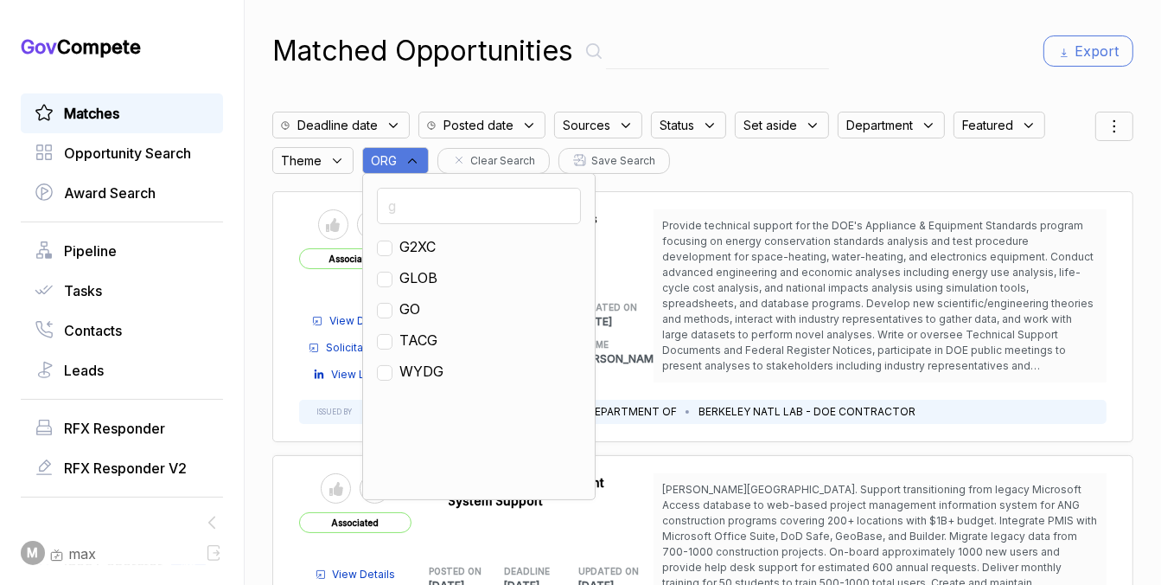
type input "g"
click at [413, 303] on span "GO" at bounding box center [410, 308] width 21 height 21
checkbox input "true"
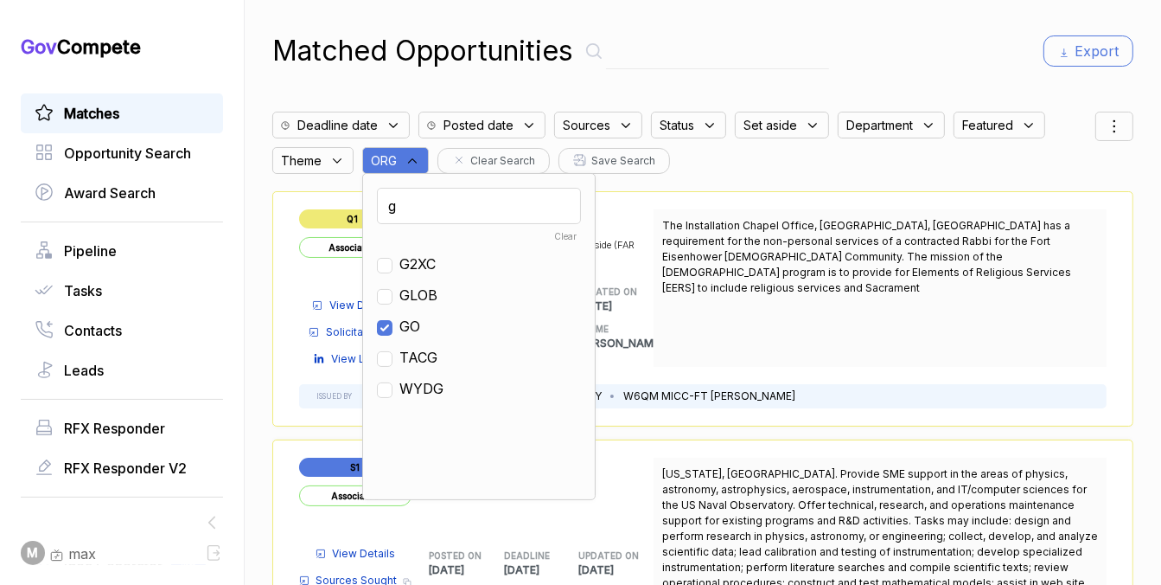
click at [551, 93] on div "Matched Opportunities Export Deadline date Posted date Sources Status Set aside…" at bounding box center [702, 292] width 861 height 585
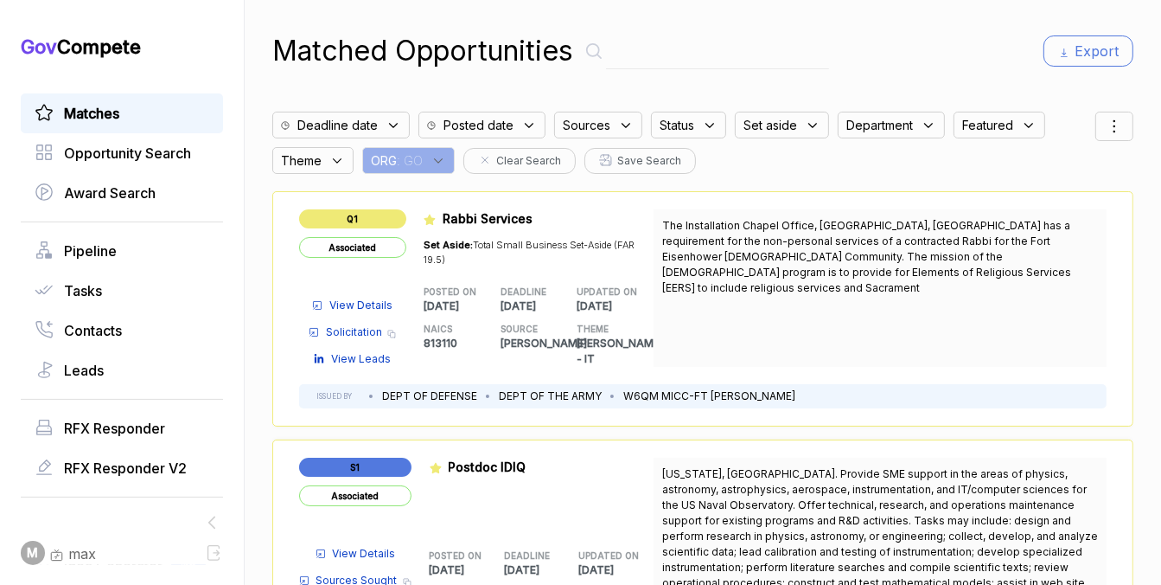
click at [1118, 131] on icon at bounding box center [1114, 126] width 21 height 21
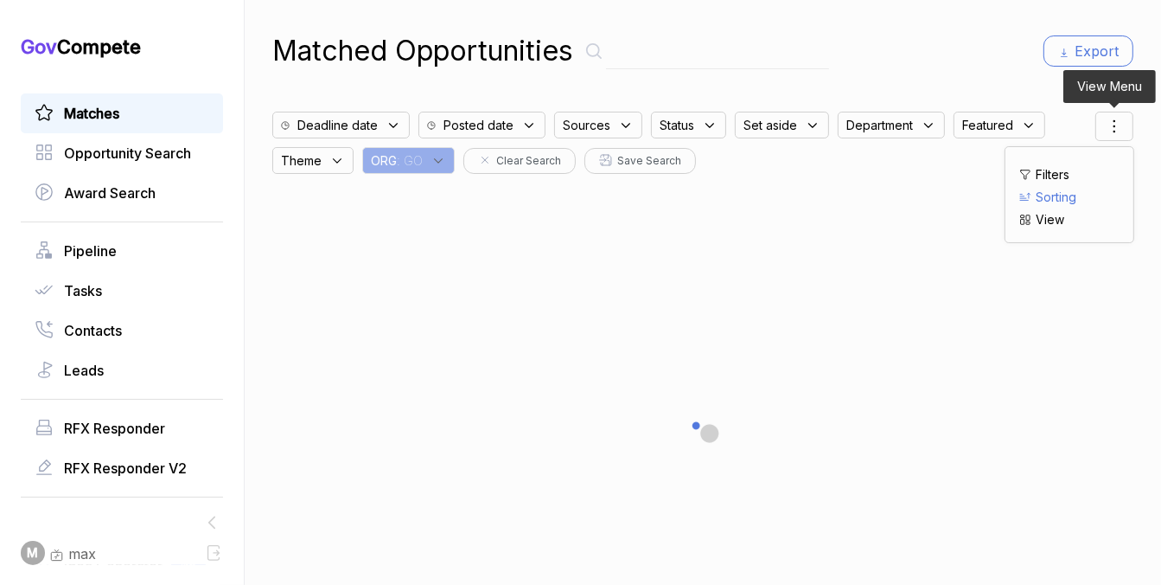
click at [1079, 189] on li "Sorting" at bounding box center [1070, 197] width 100 height 18
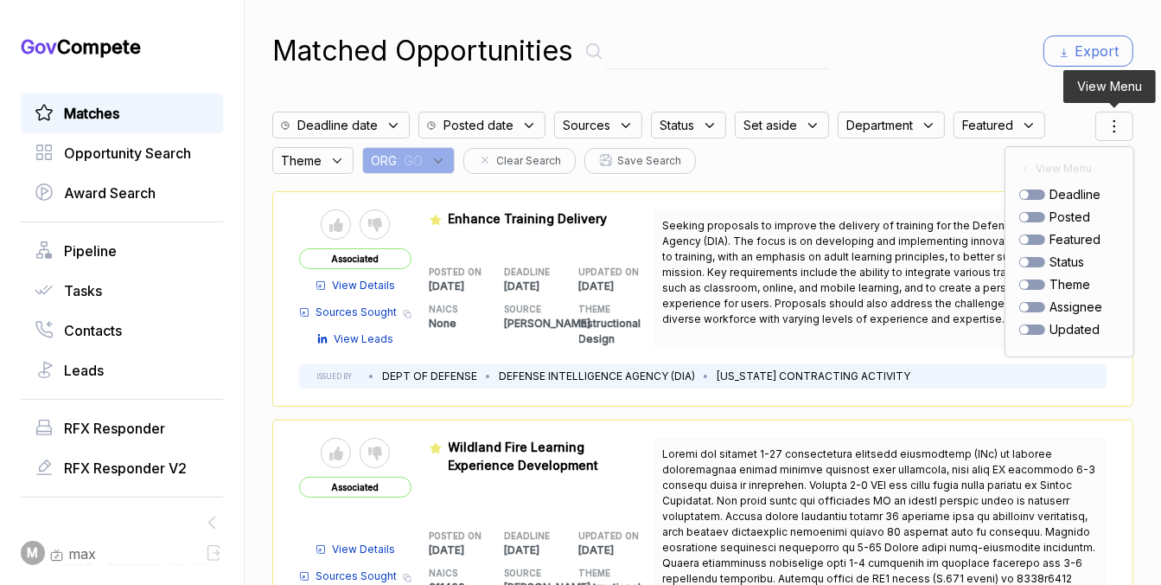
click at [1039, 216] on div at bounding box center [1033, 217] width 26 height 10
checkbox input "true"
click at [933, 58] on div "Matched Opportunities Export" at bounding box center [702, 51] width 861 height 42
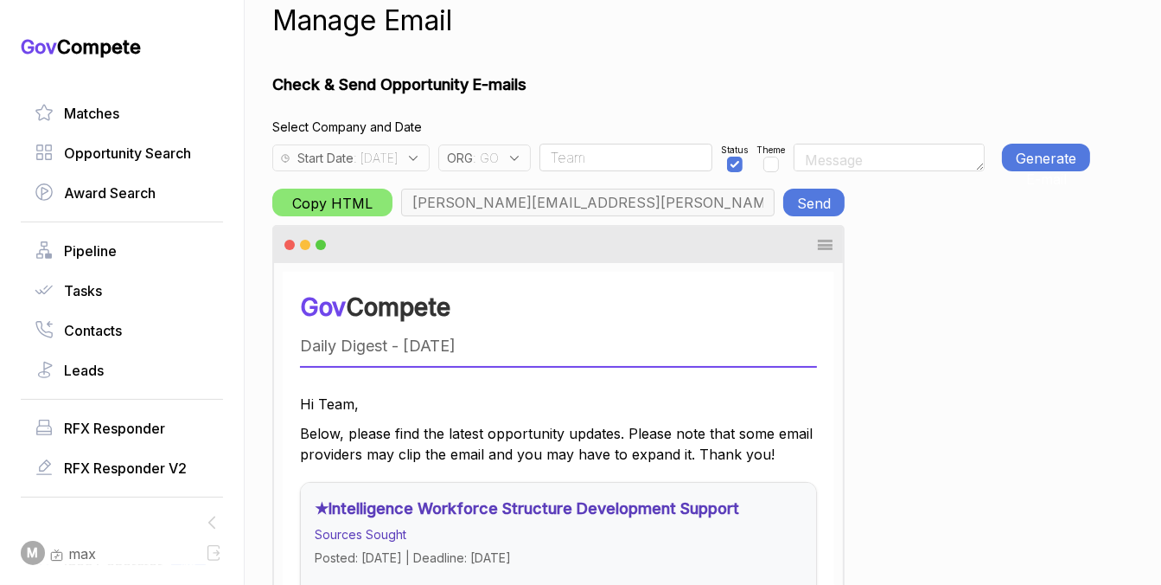
click at [430, 145] on div "Start Date : [DATE]" at bounding box center [350, 157] width 157 height 27
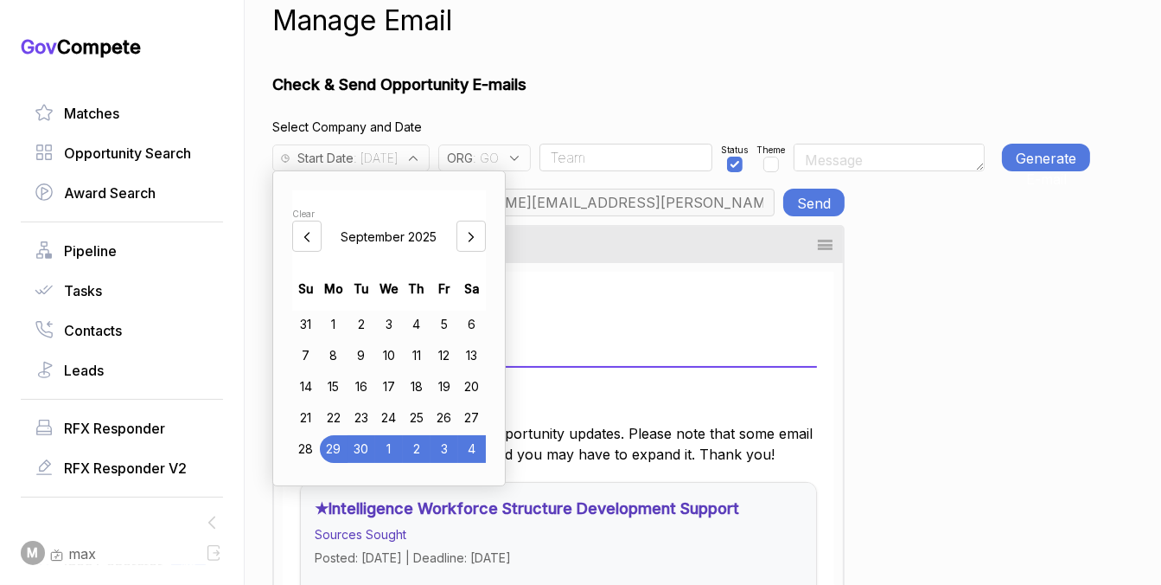
click at [452, 445] on div "3" at bounding box center [445, 449] width 28 height 28
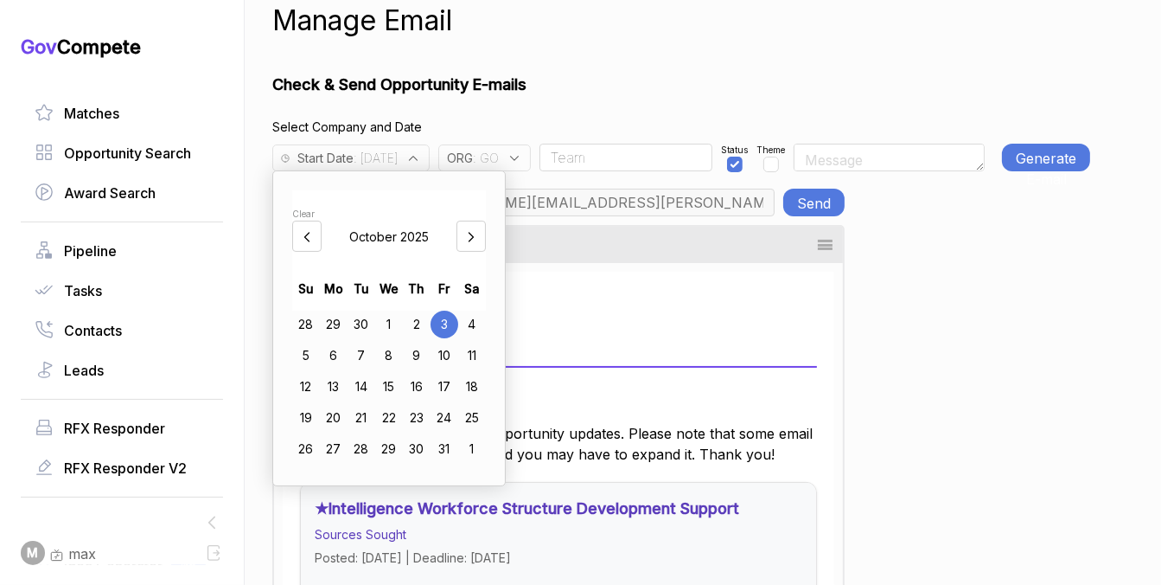
click at [562, 89] on h1 "Check & Send Opportunity E-mails" at bounding box center [681, 84] width 818 height 23
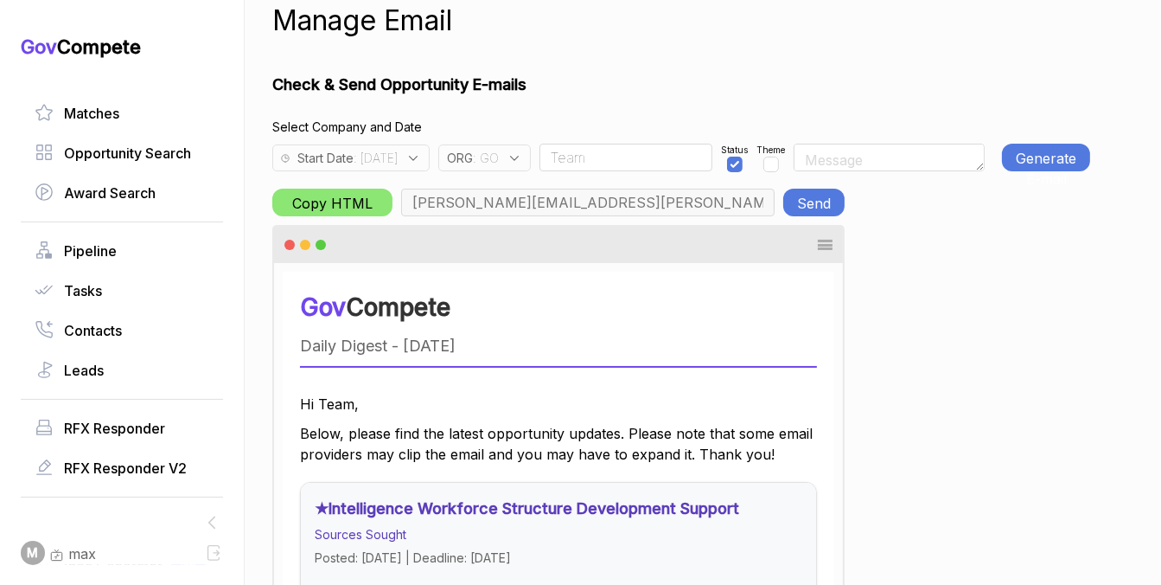
click at [540, 139] on div "ORG : GO" at bounding box center [488, 153] width 101 height 35
click at [522, 163] on icon at bounding box center [515, 158] width 16 height 16
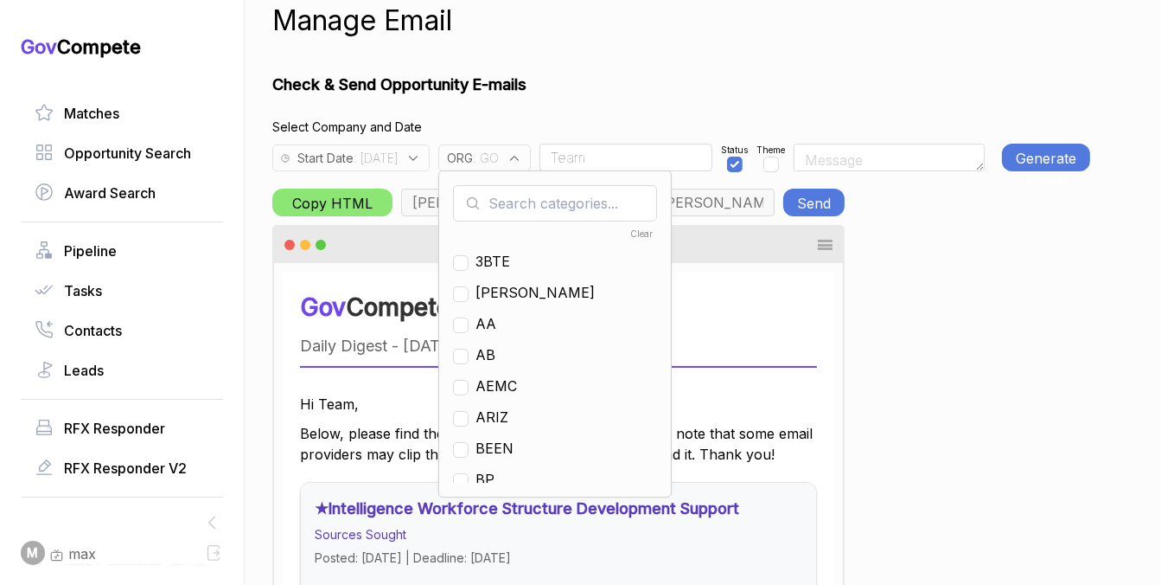
click at [542, 197] on input "text" at bounding box center [555, 203] width 204 height 36
click at [496, 323] on span "GO" at bounding box center [486, 323] width 21 height 21
checkbox input "false"
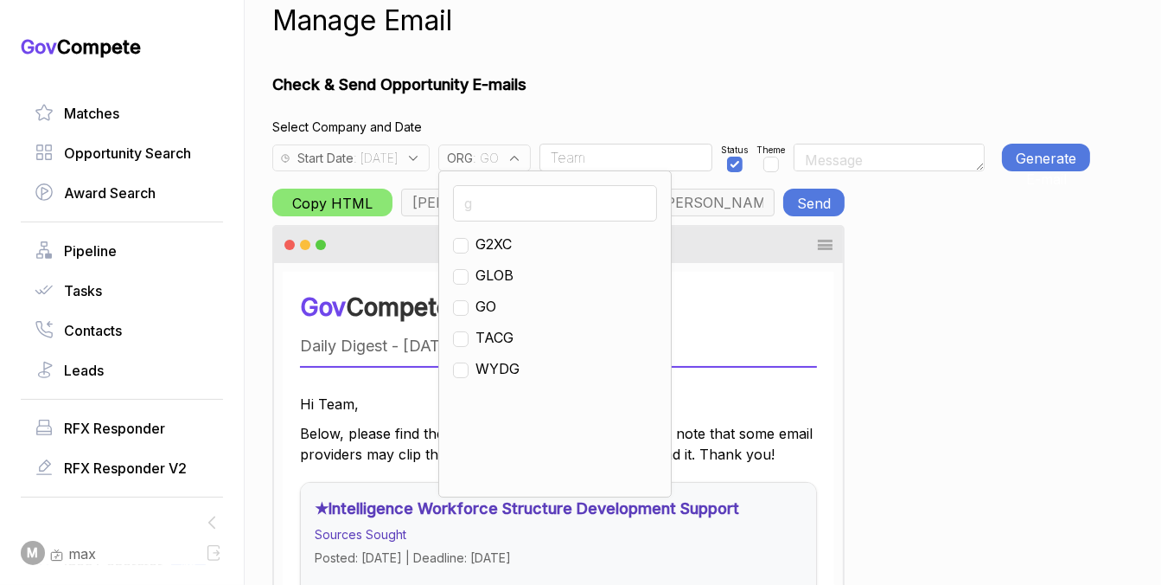
click at [538, 214] on input "g" at bounding box center [555, 203] width 204 height 36
type input "en"
click at [469, 278] on input "checkbox" at bounding box center [461, 277] width 16 height 16
checkbox input "true"
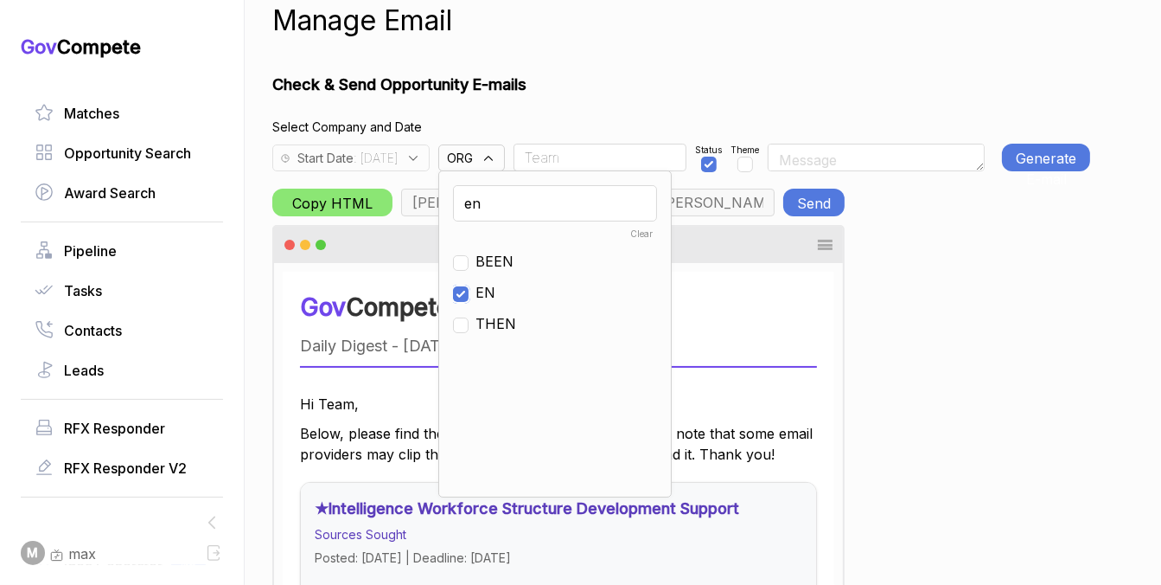
type input "max@macronometry.com, pwilson@ensembleconsultancy.com, nreyna@ensembleconsultan…"
click at [684, 78] on h1 "Check & Send Opportunity E-mails" at bounding box center [681, 84] width 818 height 23
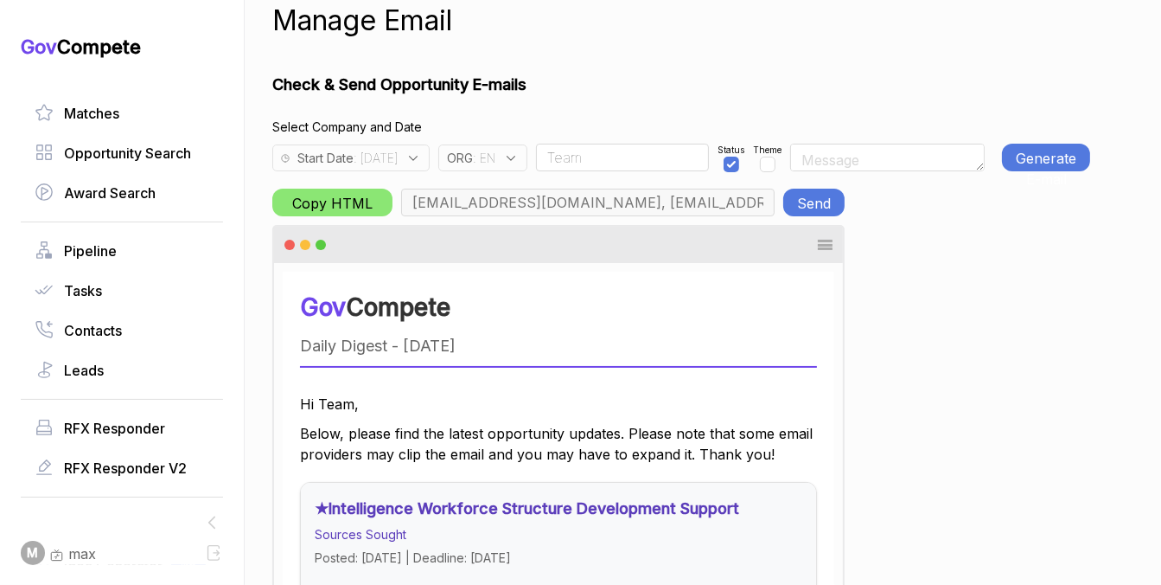
click at [1034, 160] on button "Generate E-mail" at bounding box center [1046, 158] width 88 height 28
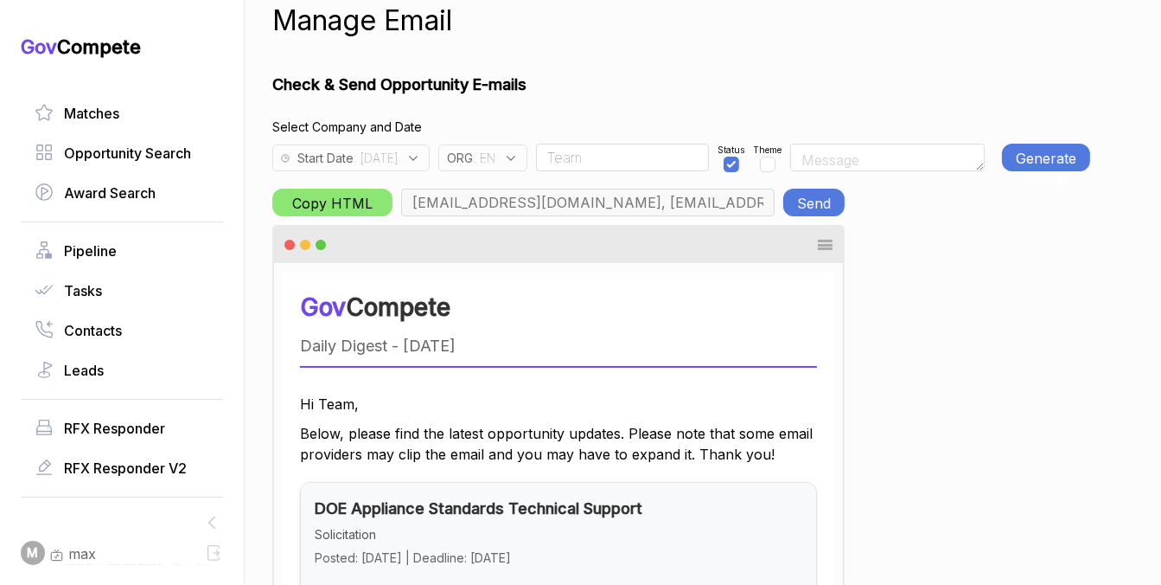
click at [813, 208] on button "Send" at bounding box center [814, 203] width 61 height 28
click at [528, 155] on div "ORG : EN" at bounding box center [482, 157] width 89 height 27
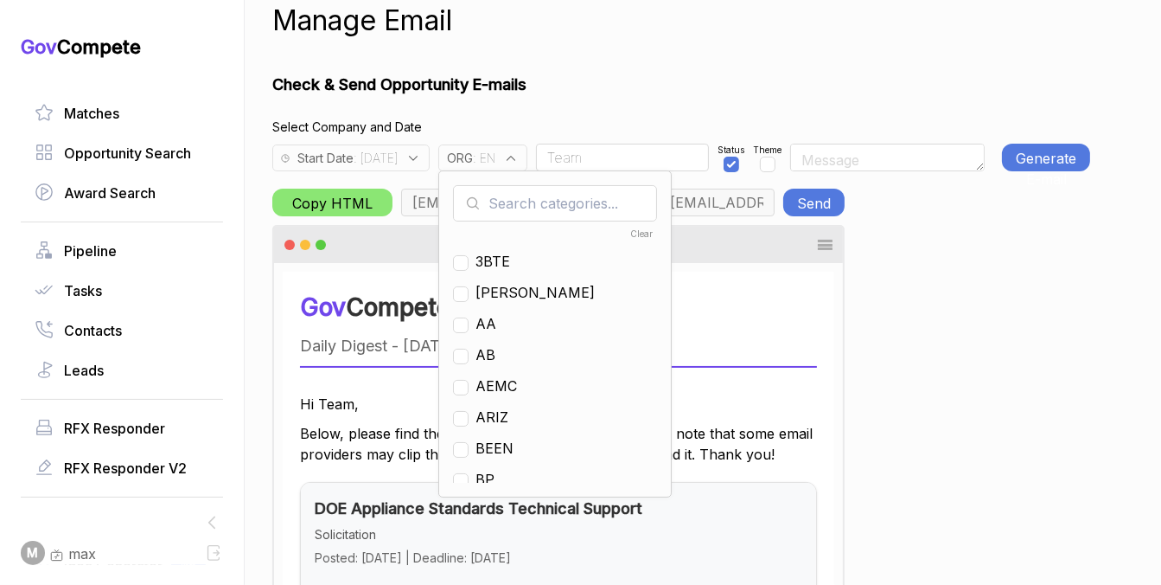
click at [611, 125] on h4 "Select Company and Date" at bounding box center [681, 127] width 818 height 18
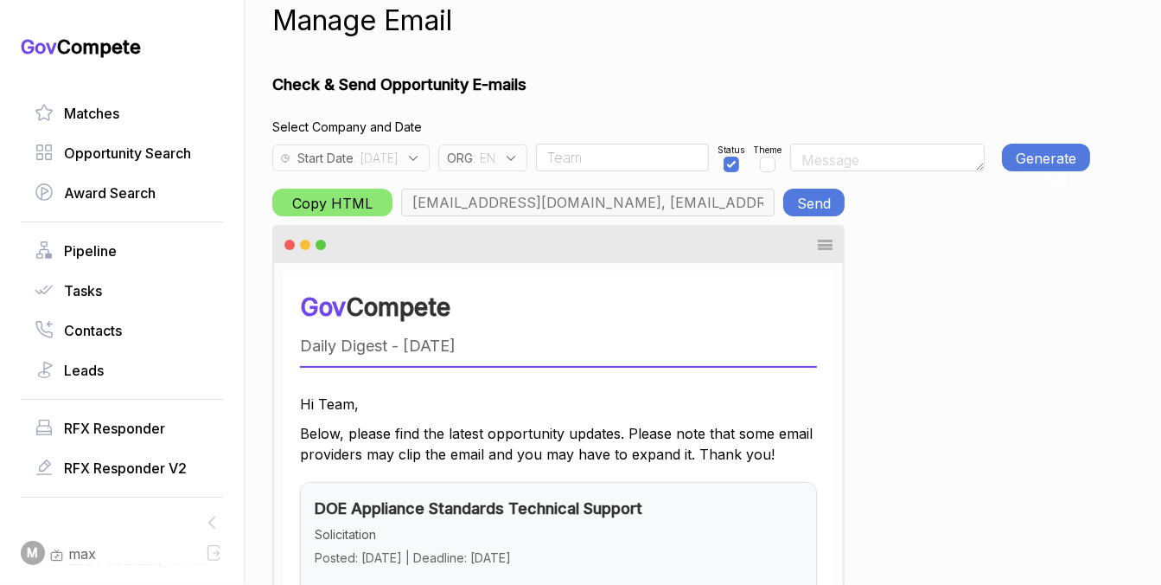
click at [519, 157] on icon at bounding box center [511, 158] width 16 height 16
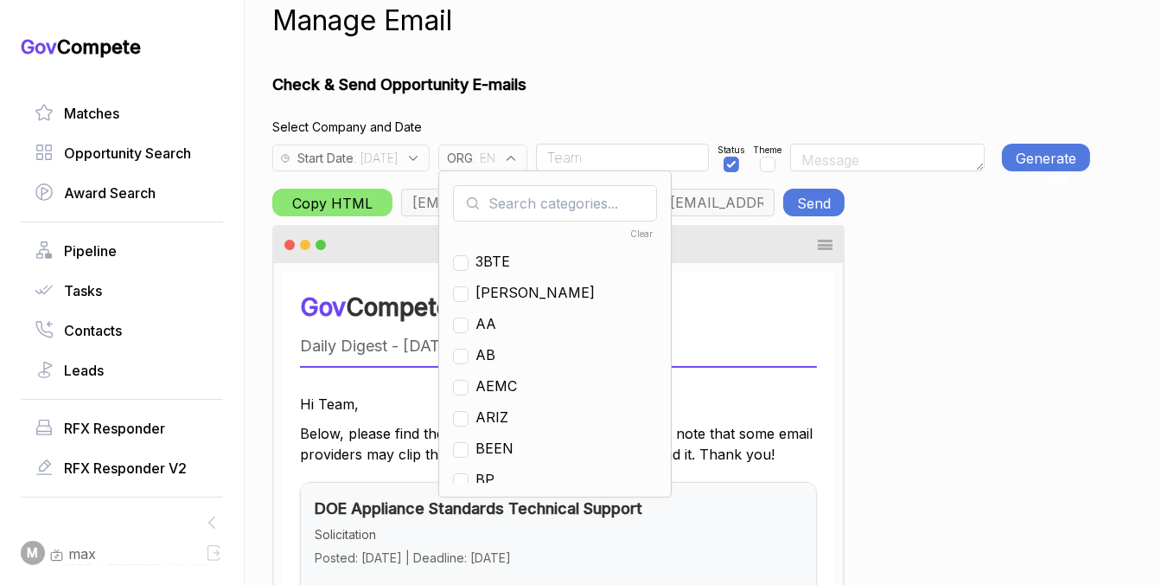
click at [534, 208] on input "text" at bounding box center [555, 203] width 204 height 36
click at [496, 355] on span "EN" at bounding box center [486, 354] width 20 height 21
checkbox input "false"
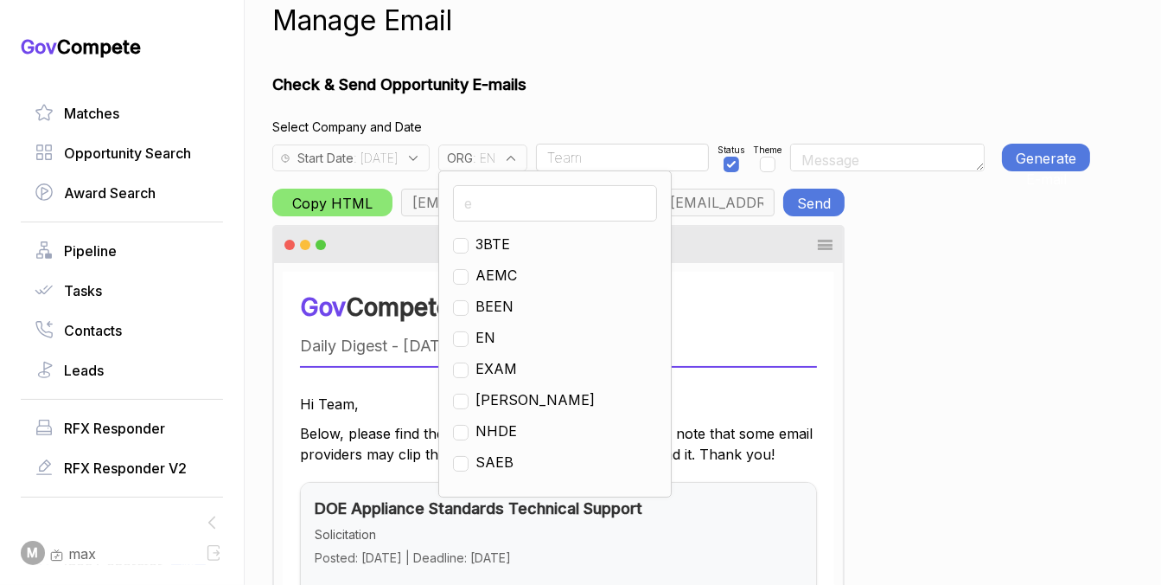
click at [530, 206] on input "e" at bounding box center [555, 203] width 204 height 36
type input "g"
click at [496, 309] on span "GO" at bounding box center [486, 306] width 21 height 21
checkbox input "true"
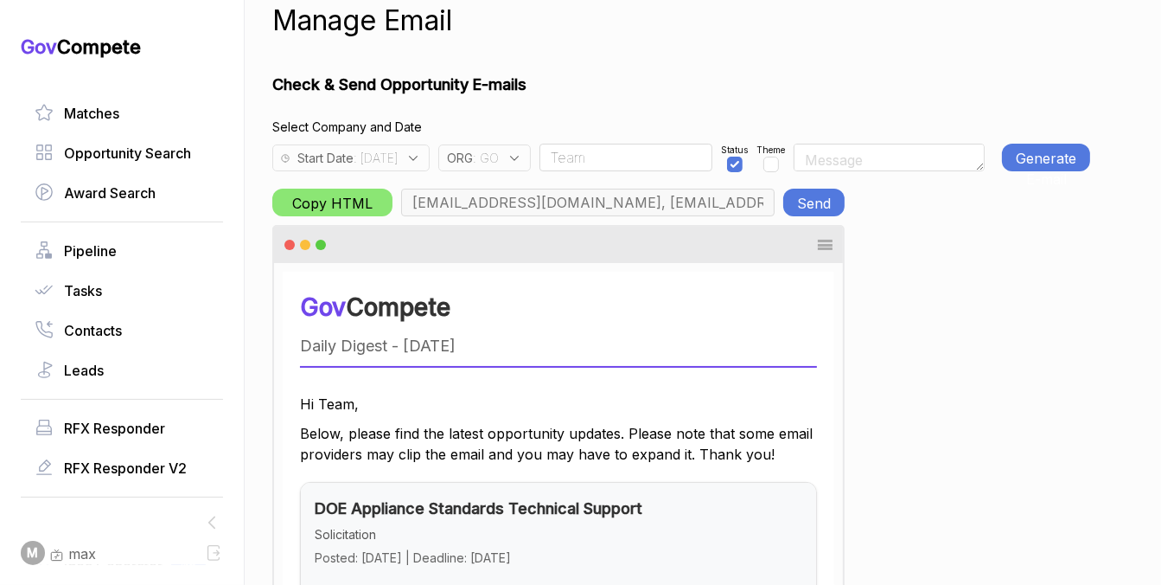
type input "chris.cancialosi@gothamculture.com, elizabeth@gothamgovernment.com, smetcalfe@g…"
click at [426, 164] on div "Start Date : 2025-10-03" at bounding box center [350, 157] width 157 height 27
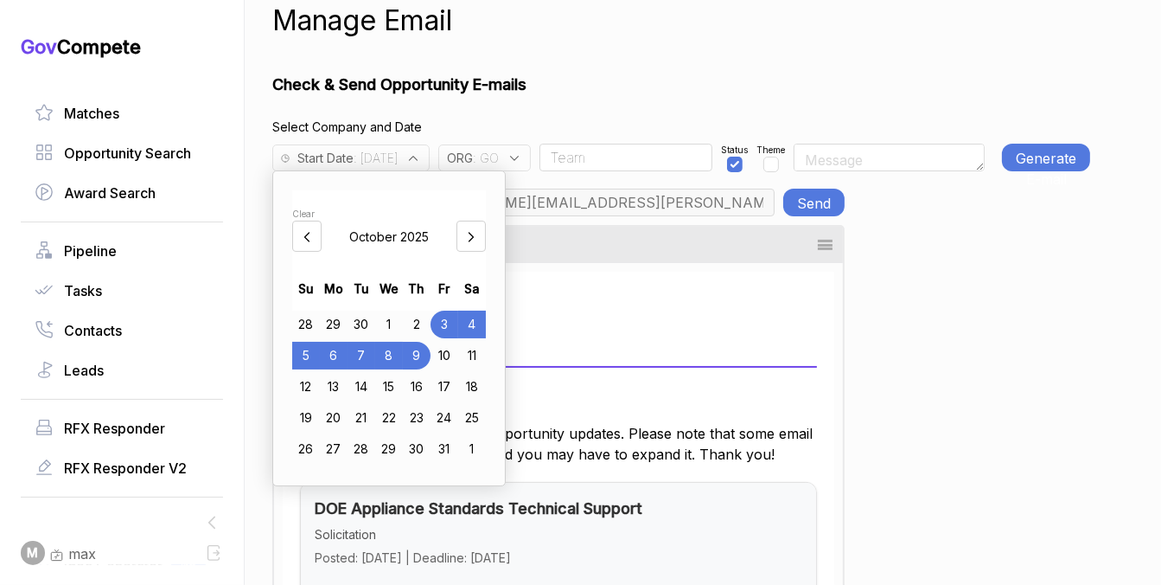
click at [337, 355] on div "6" at bounding box center [334, 356] width 28 height 28
click at [603, 82] on h1 "Check & Send Opportunity E-mails" at bounding box center [681, 84] width 818 height 23
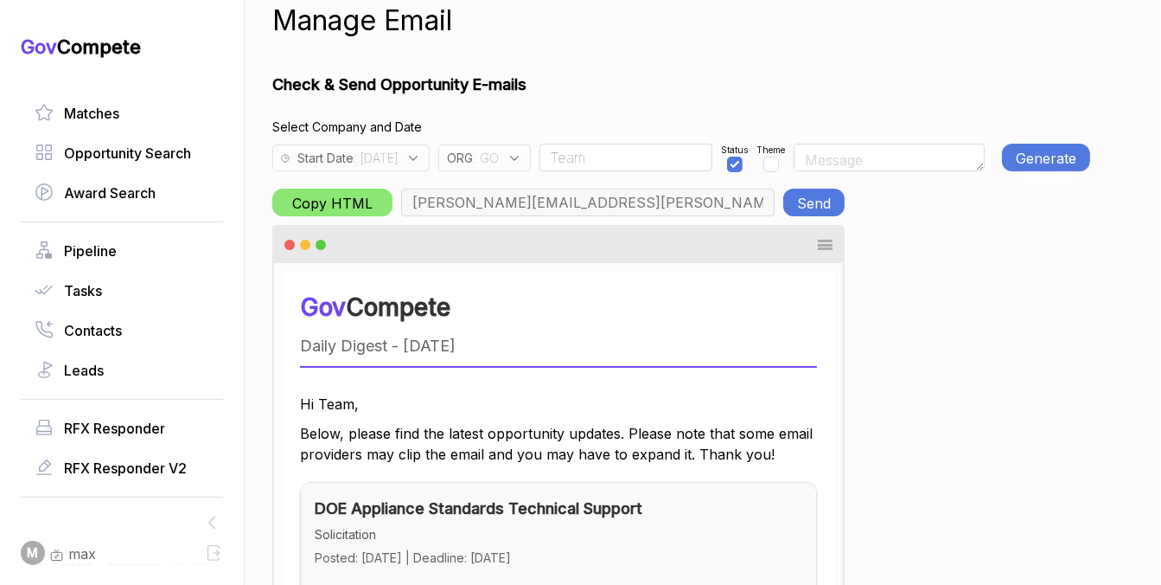
click at [1040, 144] on button "Generate E-mail" at bounding box center [1046, 158] width 88 height 28
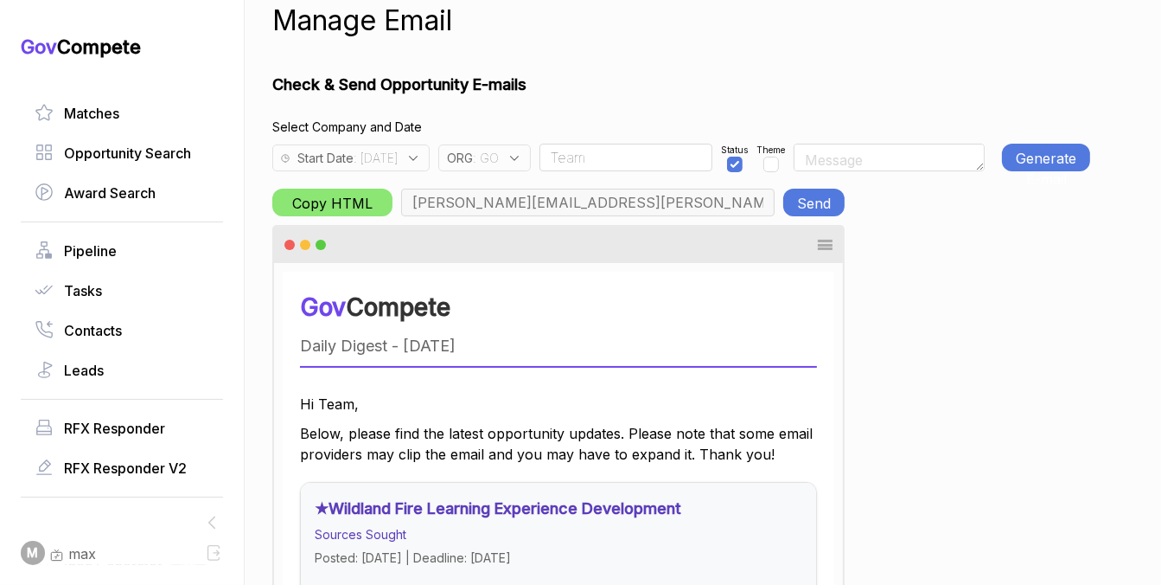
click at [809, 195] on button "Send" at bounding box center [814, 203] width 61 height 28
click at [593, 160] on input "Team" at bounding box center [626, 158] width 173 height 28
type input "Rudy"
click at [530, 166] on div "ORG : GO" at bounding box center [484, 157] width 93 height 27
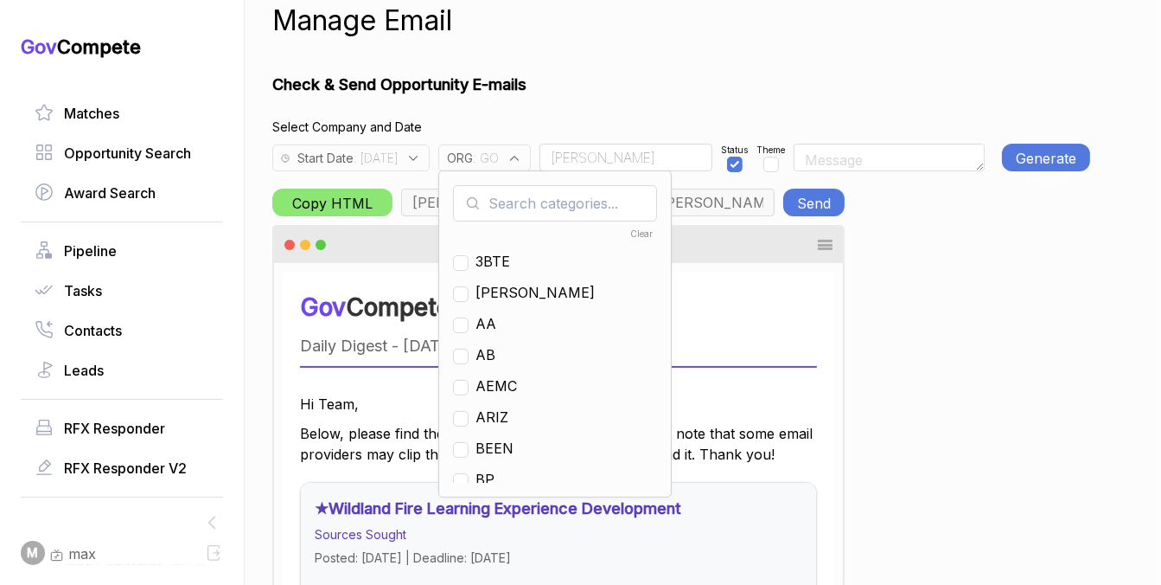
click at [530, 201] on input "text" at bounding box center [555, 203] width 204 height 36
click at [496, 323] on span "GO" at bounding box center [486, 323] width 21 height 21
checkbox input "false"
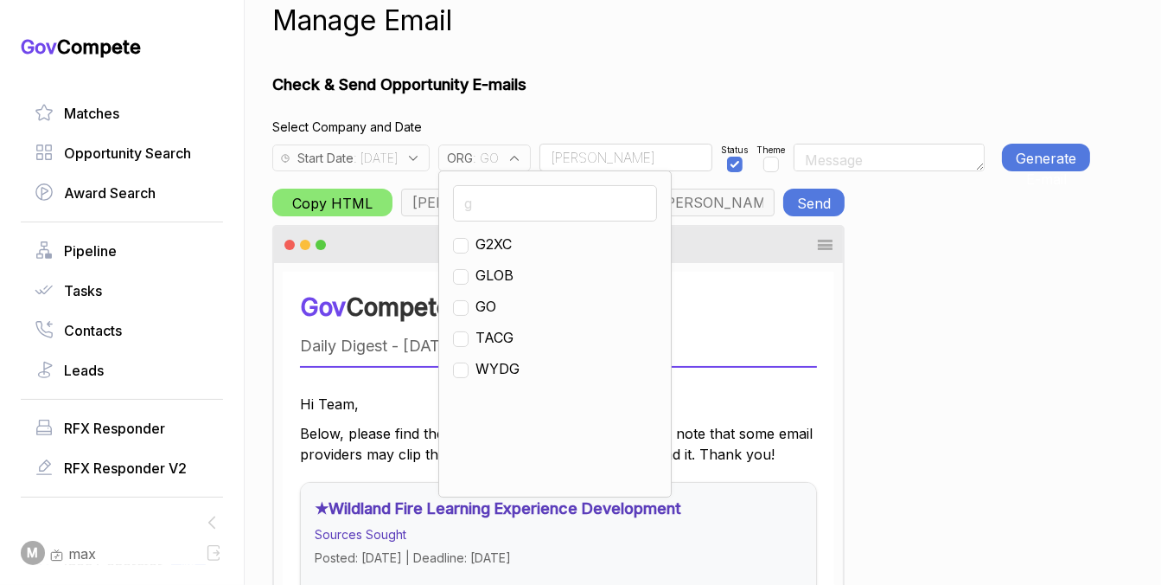
click at [536, 207] on input "g" at bounding box center [555, 203] width 204 height 36
type input "ps"
click at [495, 244] on span "PS" at bounding box center [485, 244] width 19 height 21
checkbox input "true"
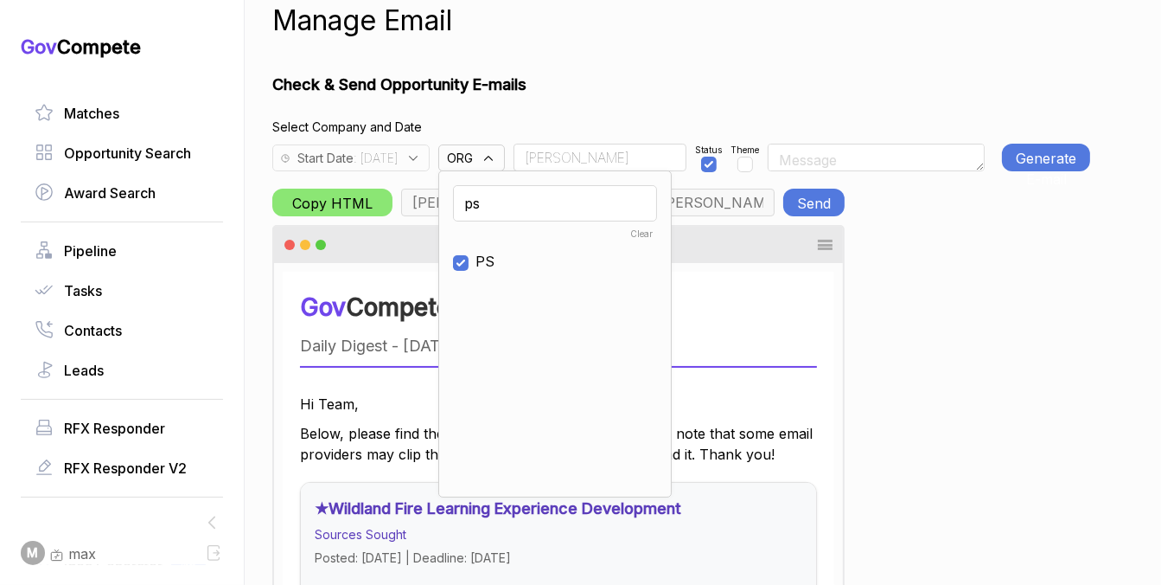
click at [658, 121] on h4 "Select Company and Date" at bounding box center [681, 127] width 818 height 18
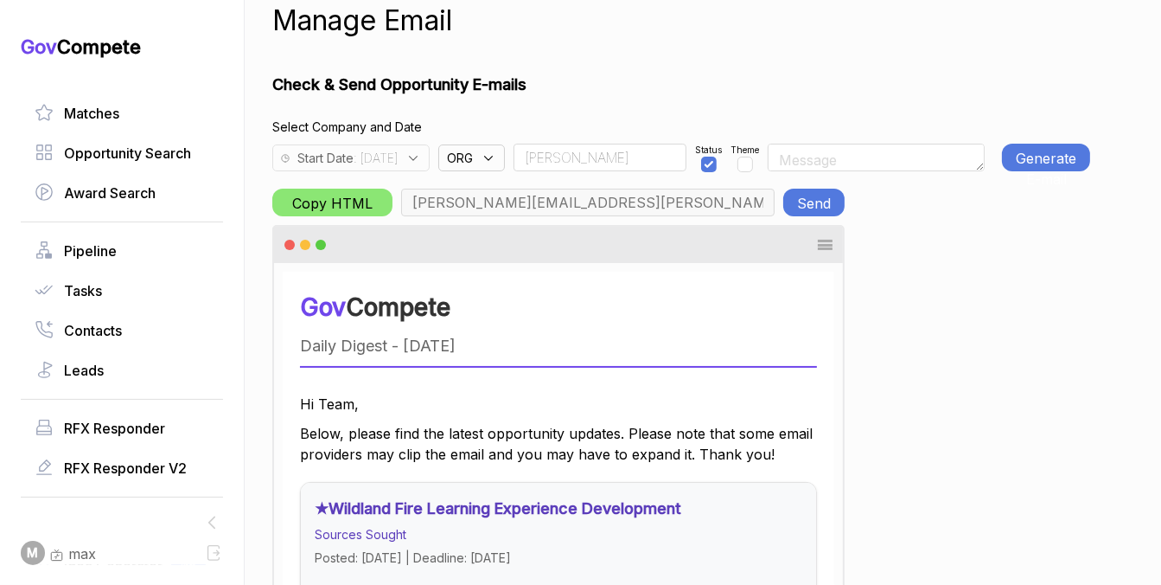
type input "rudy.delosreyes@pie-ps.com, max@macronometry.com, abigail@govcompete.com"
click at [1028, 150] on button "Generate E-mail" at bounding box center [1046, 158] width 88 height 28
click at [1065, 160] on button "Generate E-mail" at bounding box center [1046, 158] width 88 height 28
click at [813, 206] on button "Send" at bounding box center [814, 203] width 61 height 28
click at [421, 162] on icon at bounding box center [414, 158] width 16 height 16
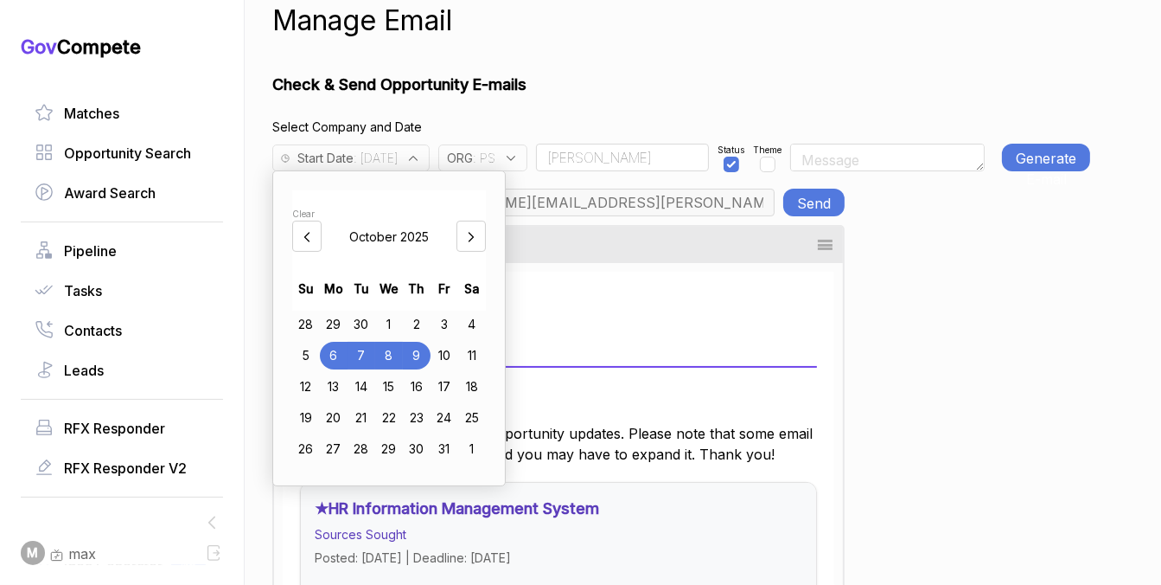
click at [522, 138] on div "ORG : PS" at bounding box center [487, 153] width 98 height 35
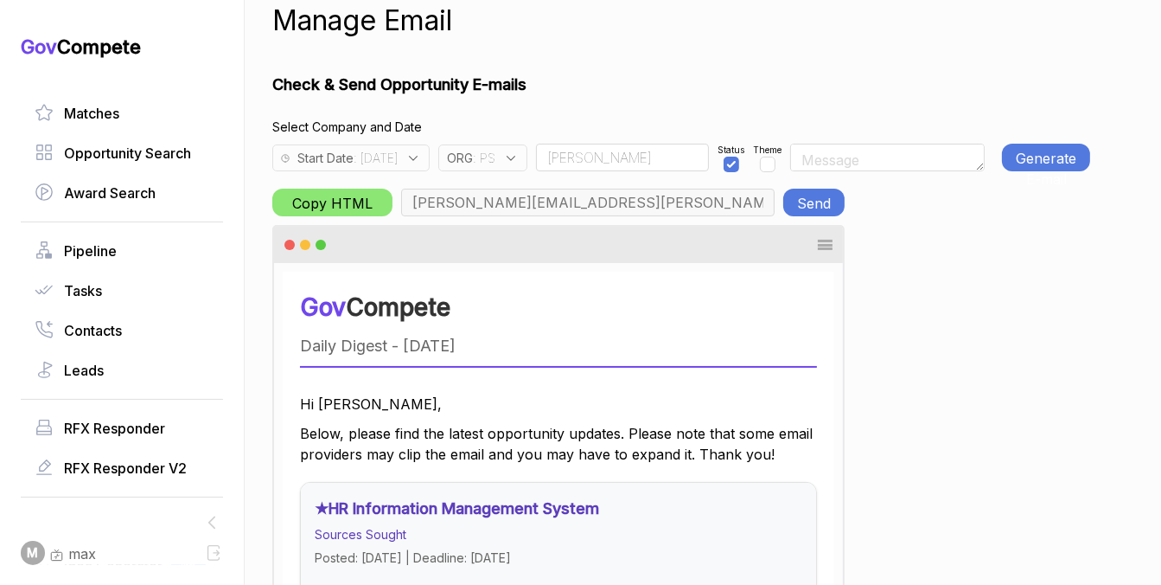
click at [496, 154] on span ": PS" at bounding box center [484, 158] width 22 height 18
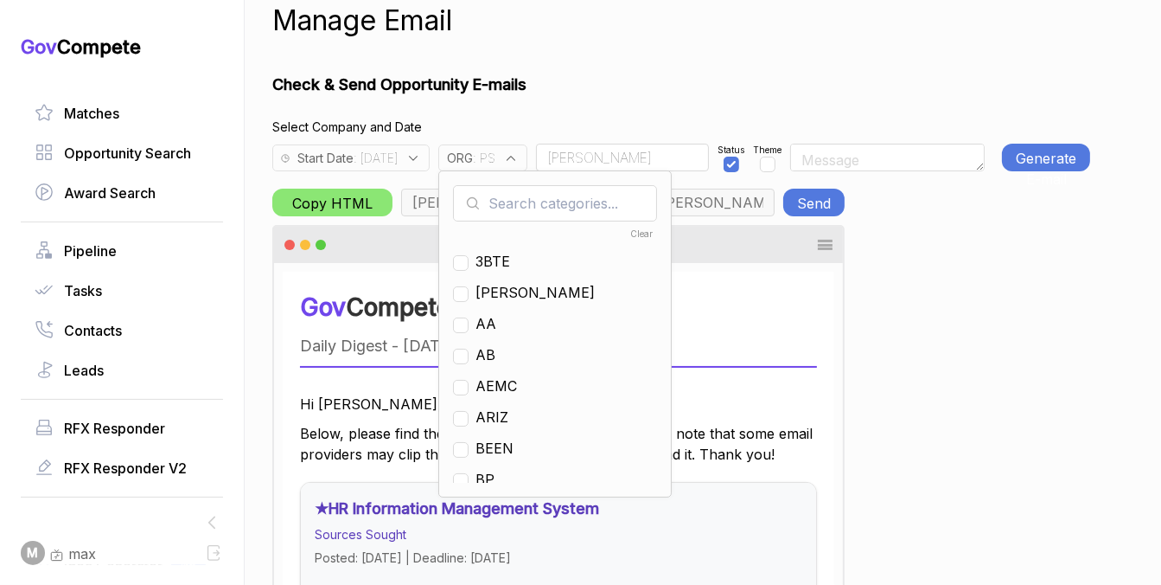
click at [522, 181] on div "Clear 3BTE VACA AA AB AEMC ARIZ BEEN BP BRAS BTSI CA CATH CIVI COPP DL EN EXAM …" at bounding box center [555, 333] width 234 height 327
click at [522, 190] on input "text" at bounding box center [555, 203] width 204 height 36
checkbox input "true"
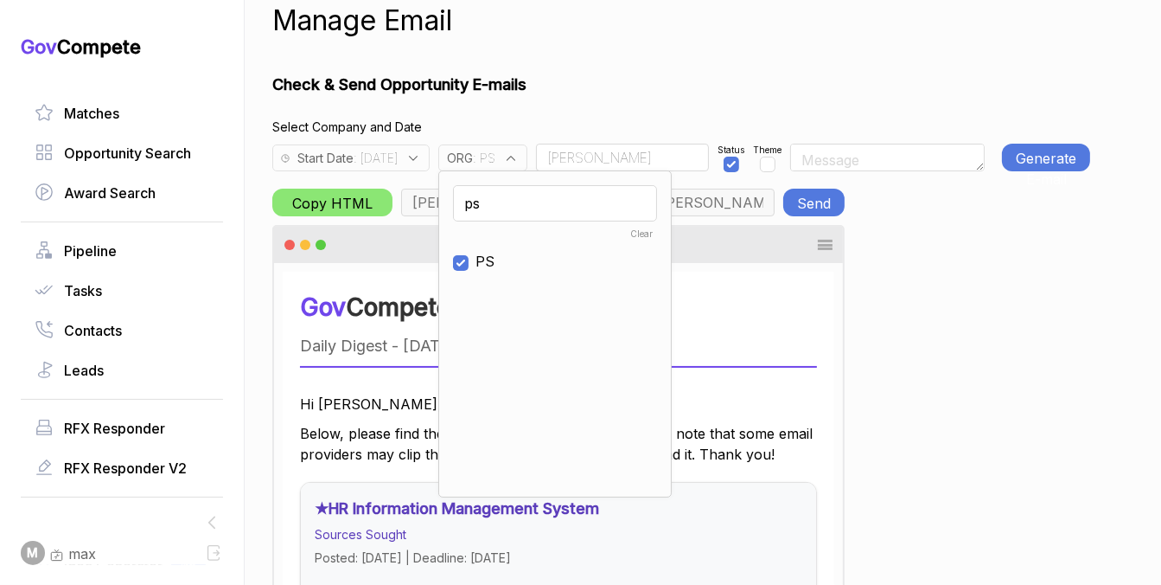
type input "ps"
click at [495, 256] on span "PS" at bounding box center [485, 261] width 19 height 21
checkbox input "false"
click at [522, 207] on input "ps" at bounding box center [555, 203] width 204 height 36
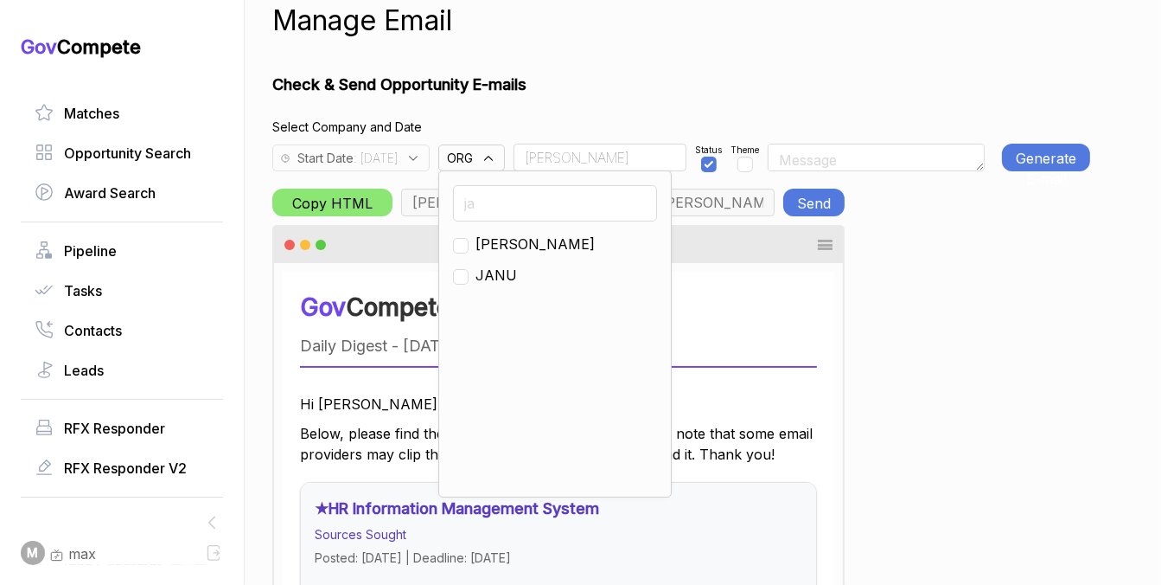
type input "ja"
click at [510, 244] on span "JA" at bounding box center [535, 244] width 119 height 21
checkbox input "true"
click at [615, 125] on h4 "Select Company and Date" at bounding box center [681, 127] width 818 height 18
type input "m.pulk@janus-ag.com, a.jones@janus-ag.com, t.davis@janus-ag.com, j.milstead@jan…"
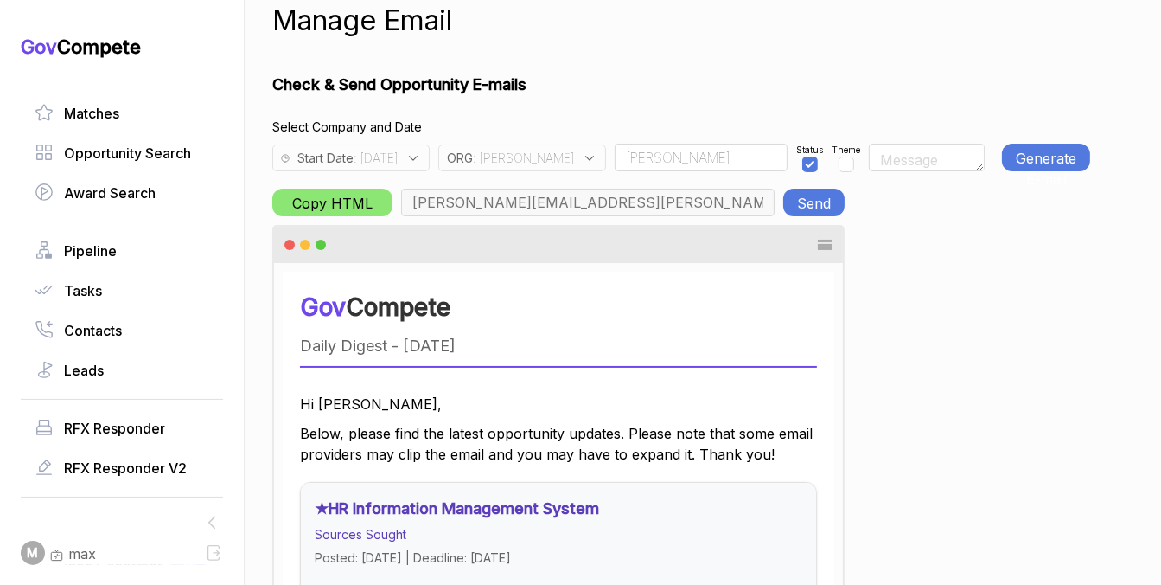
click at [615, 152] on input "Rudy" at bounding box center [701, 158] width 173 height 28
type input "Team"
click at [1075, 160] on button "Generate E-mail" at bounding box center [1046, 158] width 88 height 28
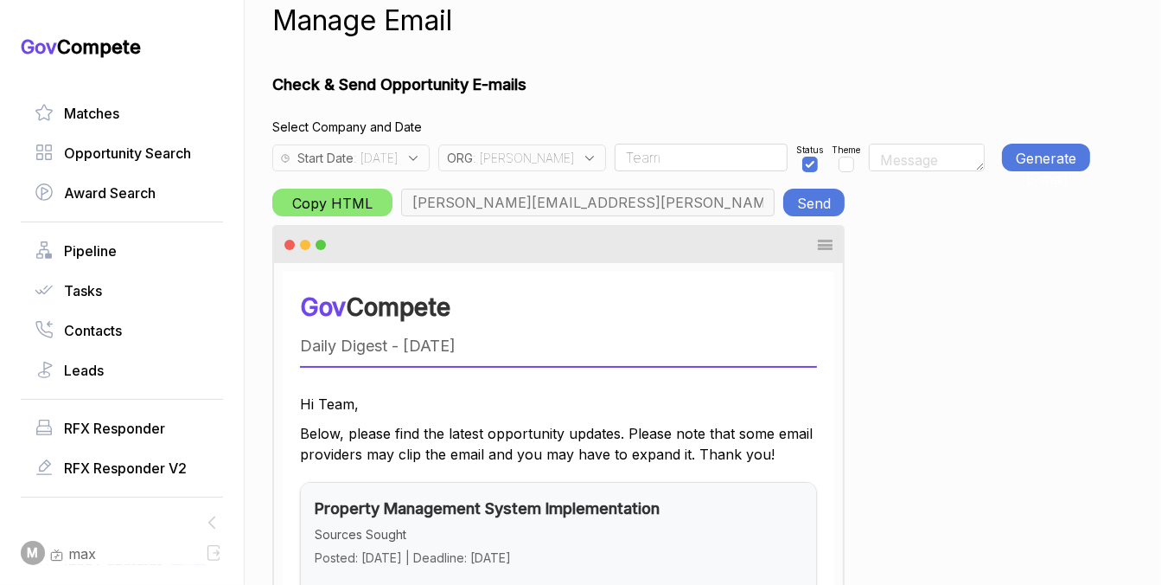
click at [824, 199] on button "Send" at bounding box center [814, 203] width 61 height 28
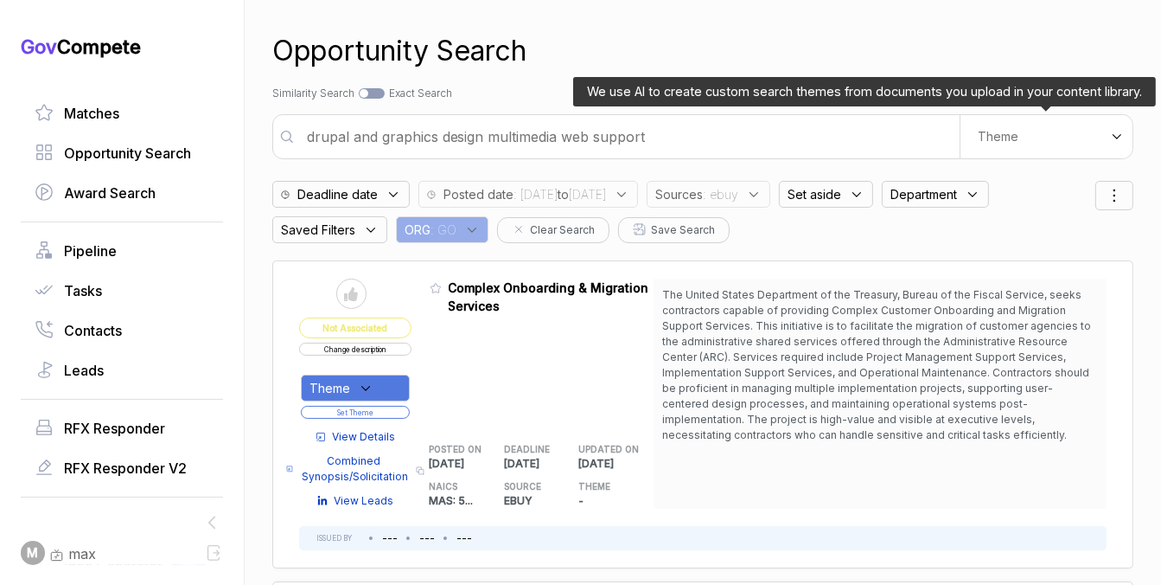
click at [1041, 138] on div "Theme" at bounding box center [1046, 136] width 173 height 43
click at [1004, 209] on div "E-Learning" at bounding box center [1016, 201] width 204 height 31
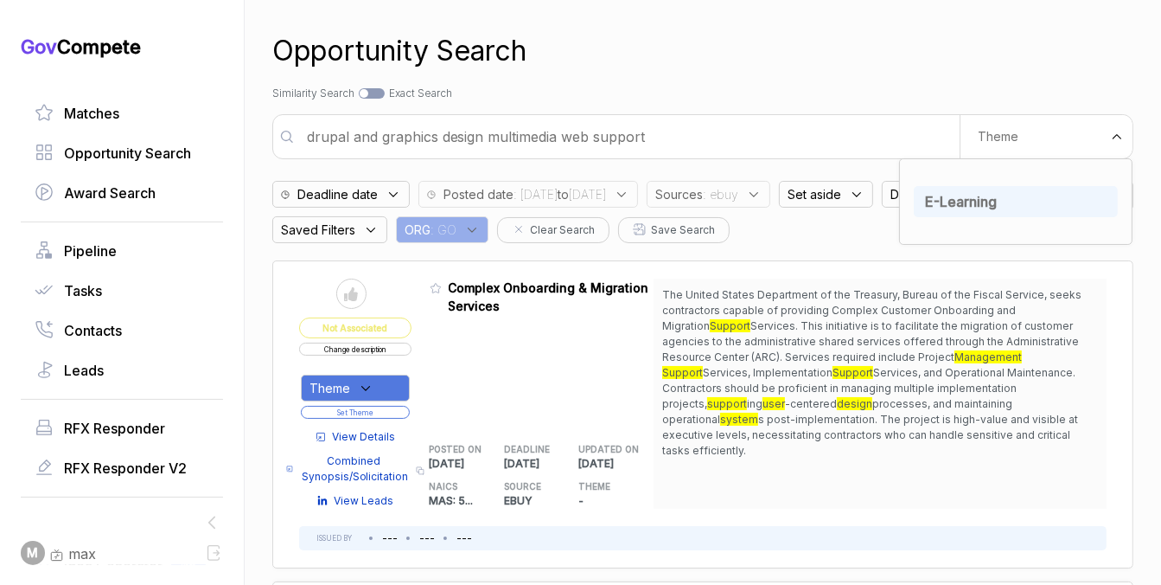
click at [1008, 71] on div "Opportunity Search" at bounding box center [702, 51] width 861 height 42
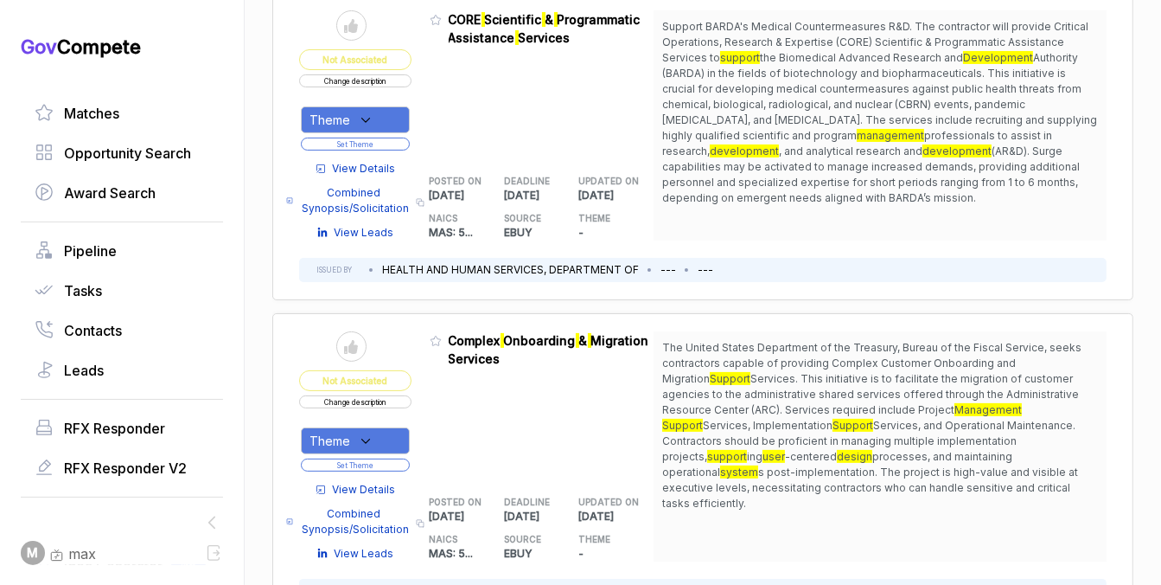
scroll to position [266, 0]
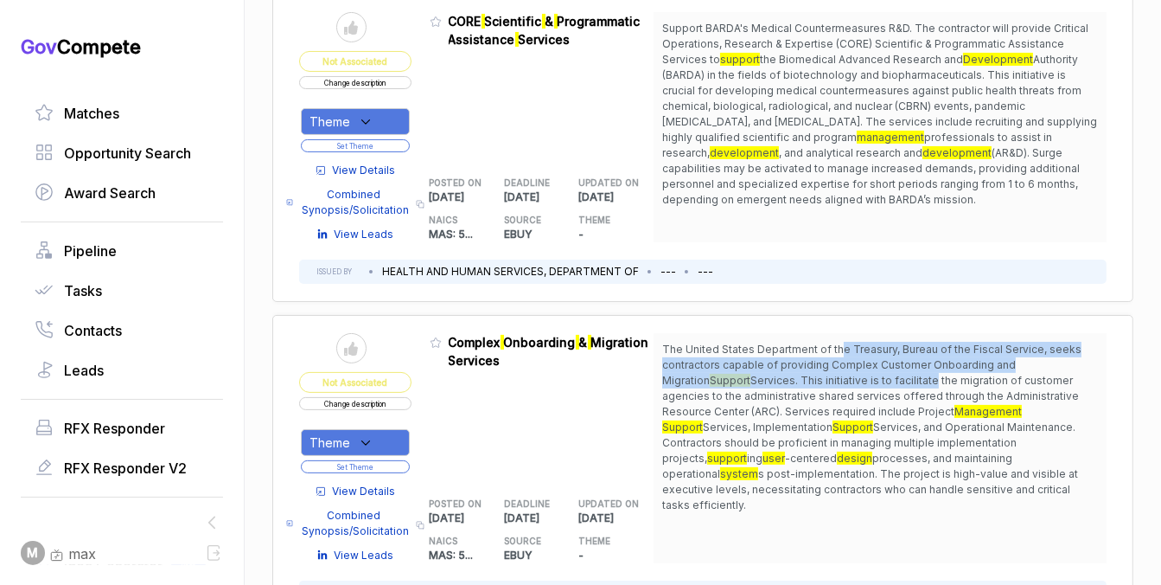
drag, startPoint x: 838, startPoint y: 353, endPoint x: 840, endPoint y: 373, distance: 20.0
click at [840, 373] on span "The United States Department of the Treasury, Bureau of the Fiscal Service, see…" at bounding box center [880, 427] width 436 height 171
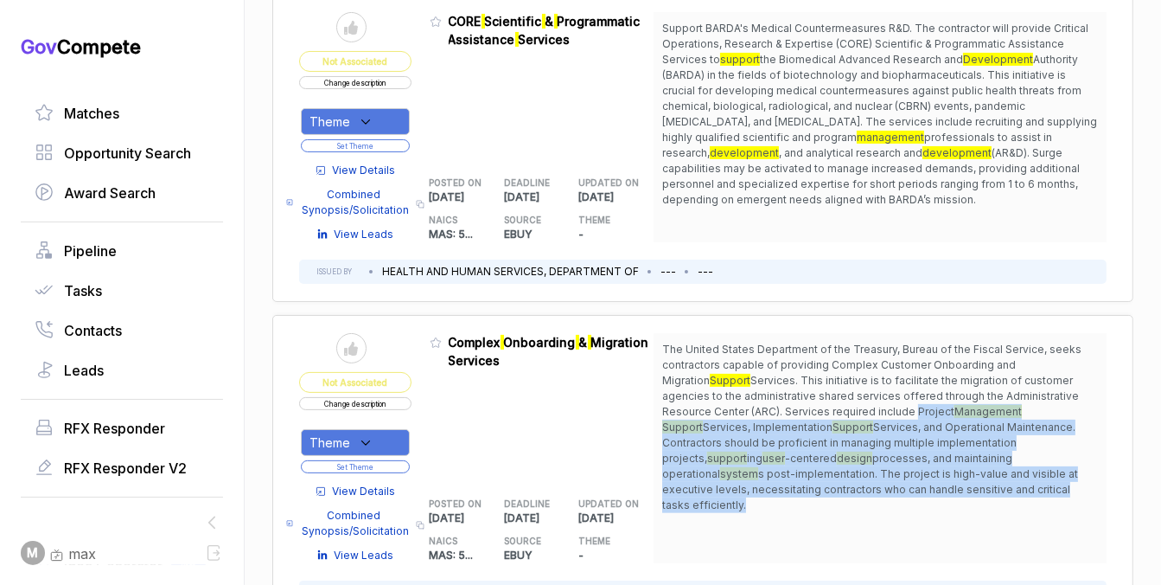
drag, startPoint x: 822, startPoint y: 406, endPoint x: 802, endPoint y: 486, distance: 82.2
click at [802, 486] on span "The United States Department of the Treasury, Bureau of the Fiscal Service, see…" at bounding box center [880, 427] width 436 height 171
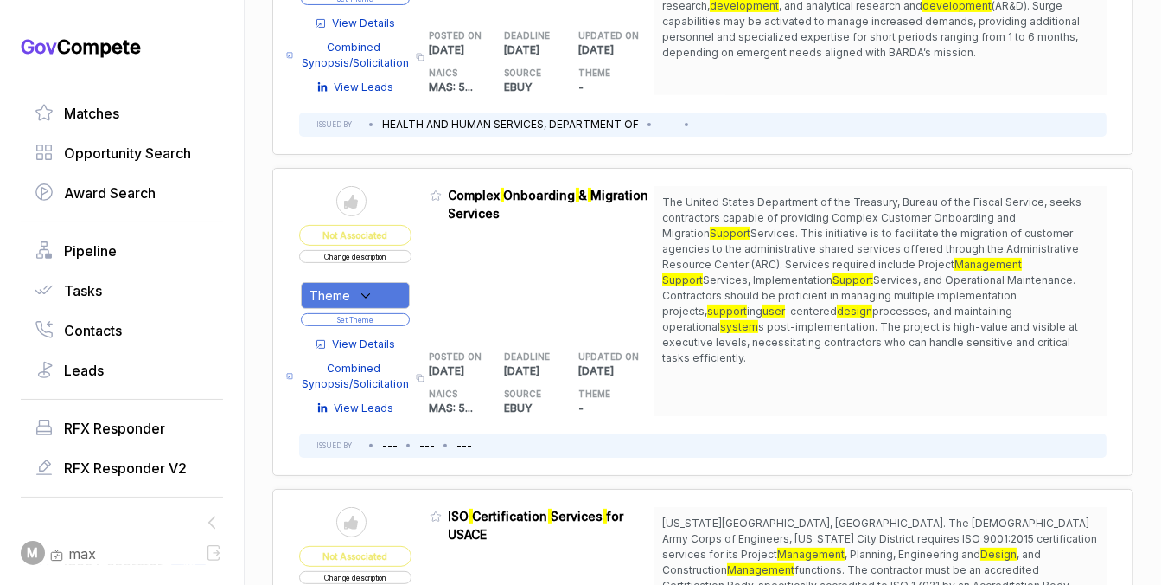
scroll to position [421, 0]
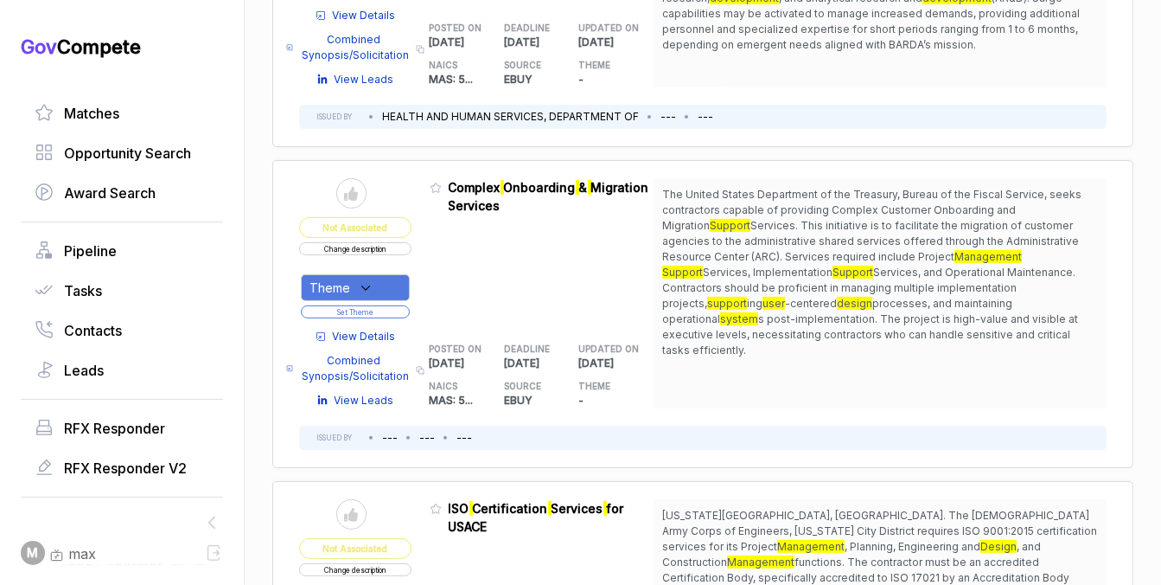
click at [379, 329] on span "View Details" at bounding box center [364, 337] width 63 height 16
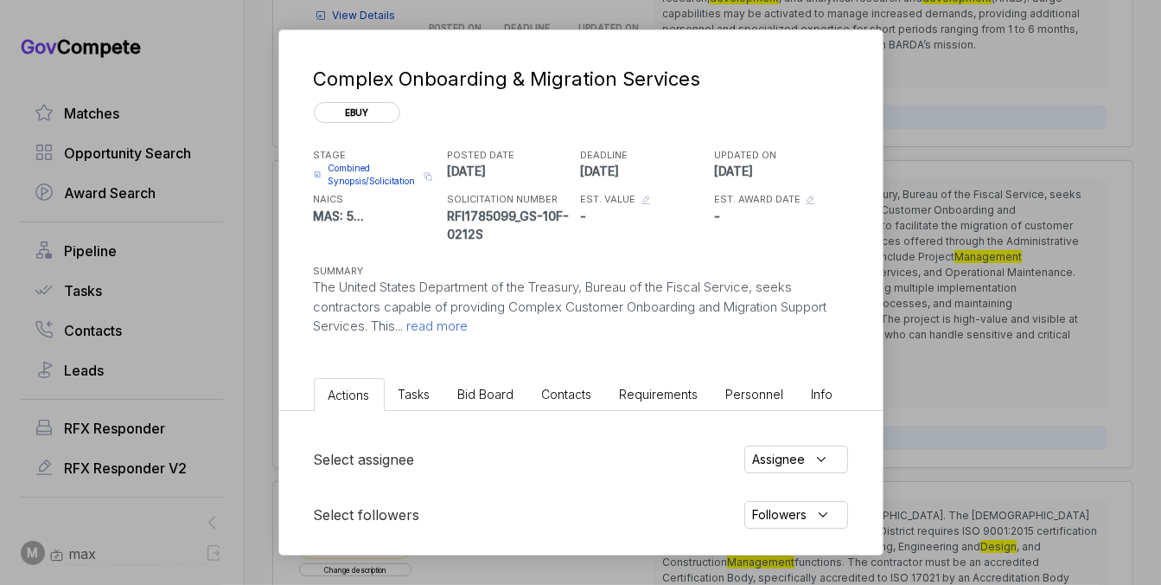
click at [491, 398] on span "Bid Board" at bounding box center [486, 394] width 56 height 15
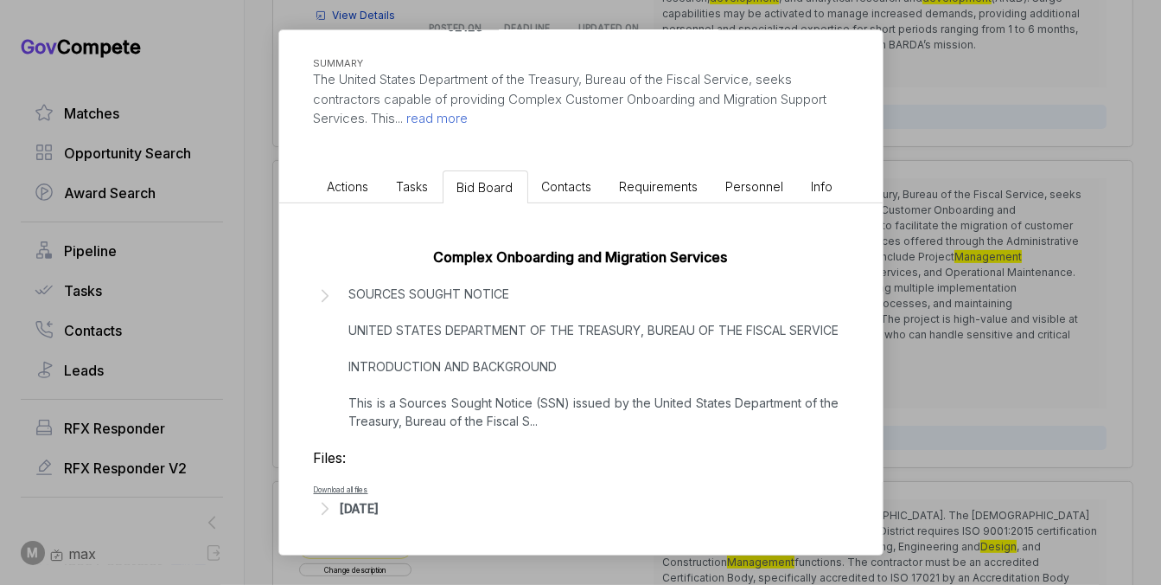
click at [548, 390] on p "SOURCES SOUGHT NOTICE UNITED STATES DEPARTMENT OF THE TREASURY, BUREAU OF THE F…" at bounding box center [594, 357] width 490 height 145
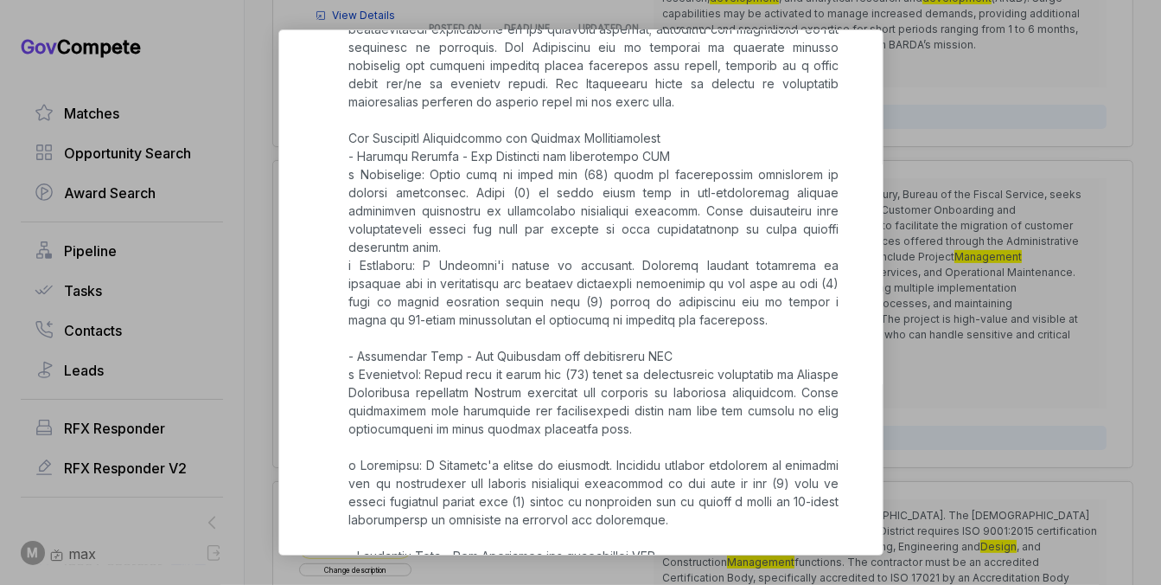
scroll to position [6036, 0]
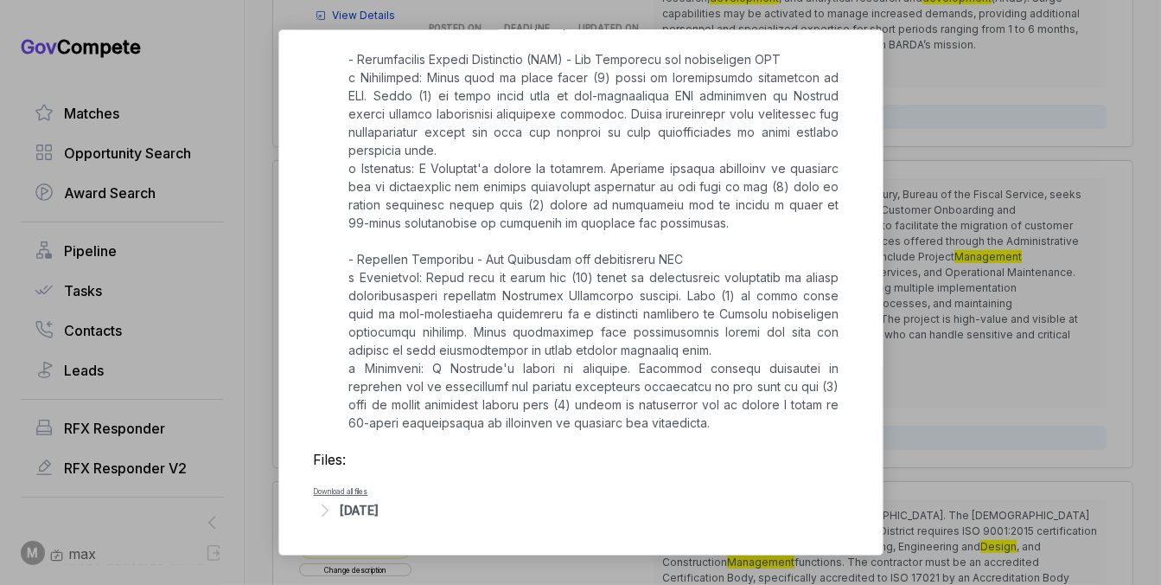
click at [380, 507] on div "Oct 3, 2025" at bounding box center [360, 510] width 39 height 18
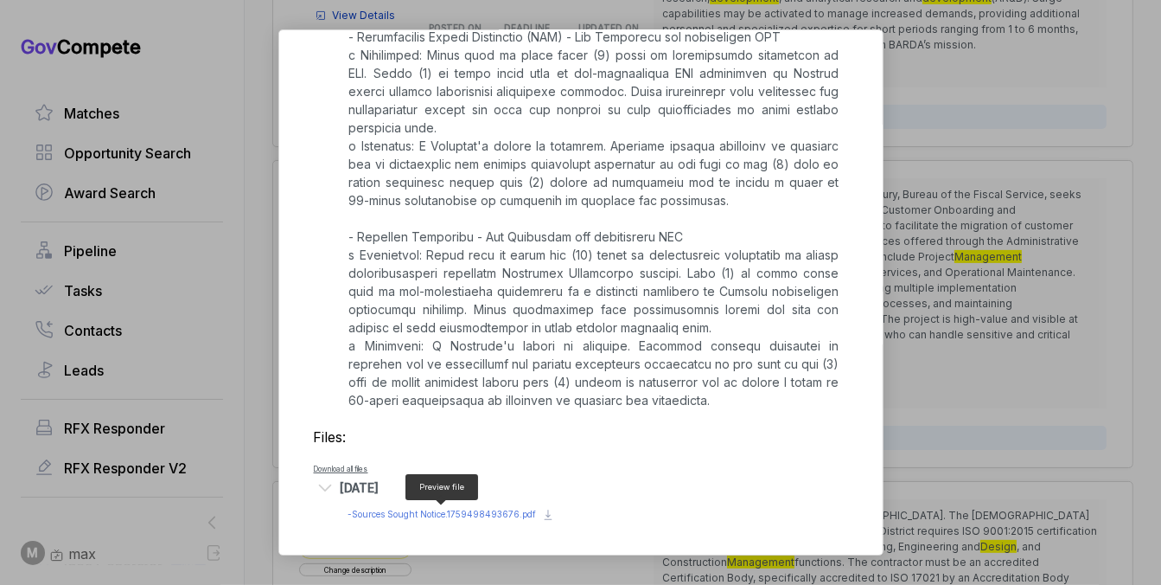
click at [433, 511] on span "- Sources Sought Notice.1759498493676.pdf" at bounding box center [443, 514] width 189 height 10
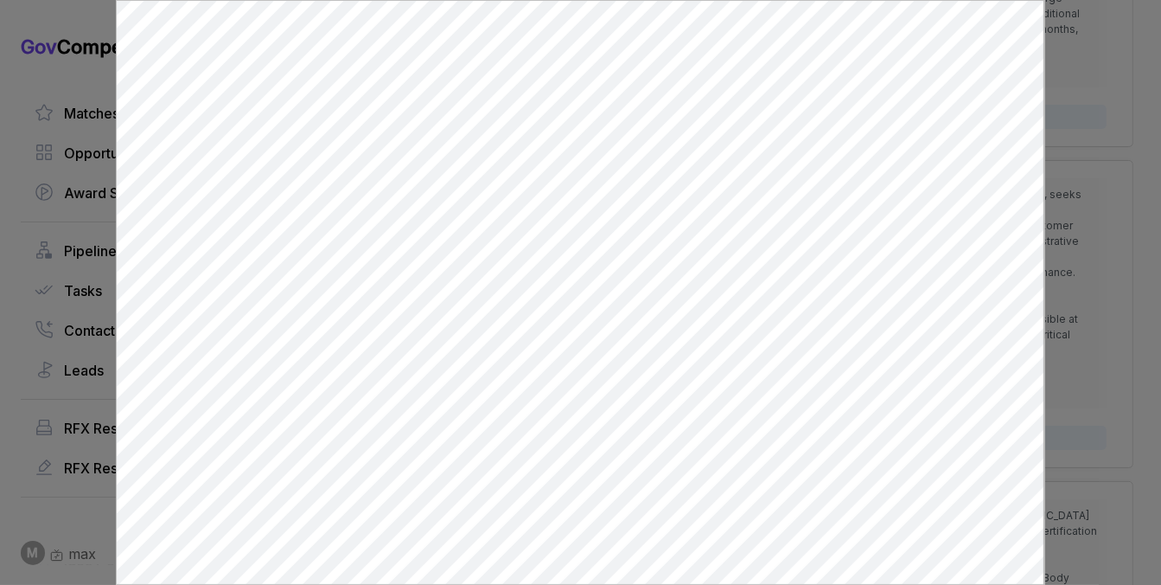
scroll to position [0, 0]
click at [1047, 237] on div at bounding box center [580, 292] width 1161 height 585
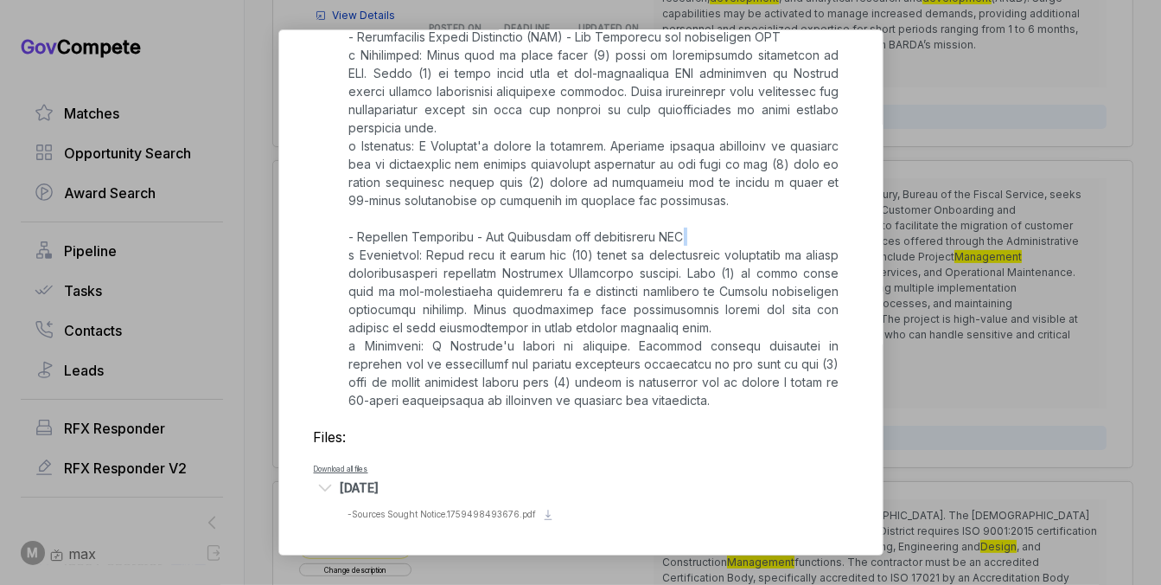
click at [1047, 237] on div "Complex Onboarding & Migration Services ebuy STAGE Combined Synopsis/Solicitati…" at bounding box center [580, 292] width 1161 height 585
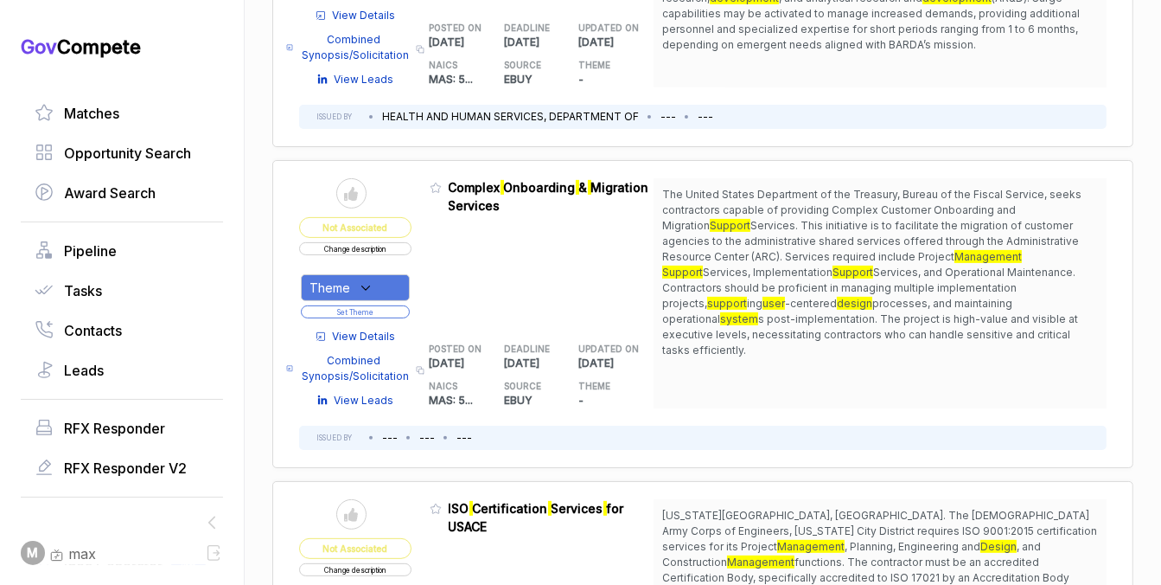
click at [358, 289] on icon at bounding box center [366, 288] width 16 height 16
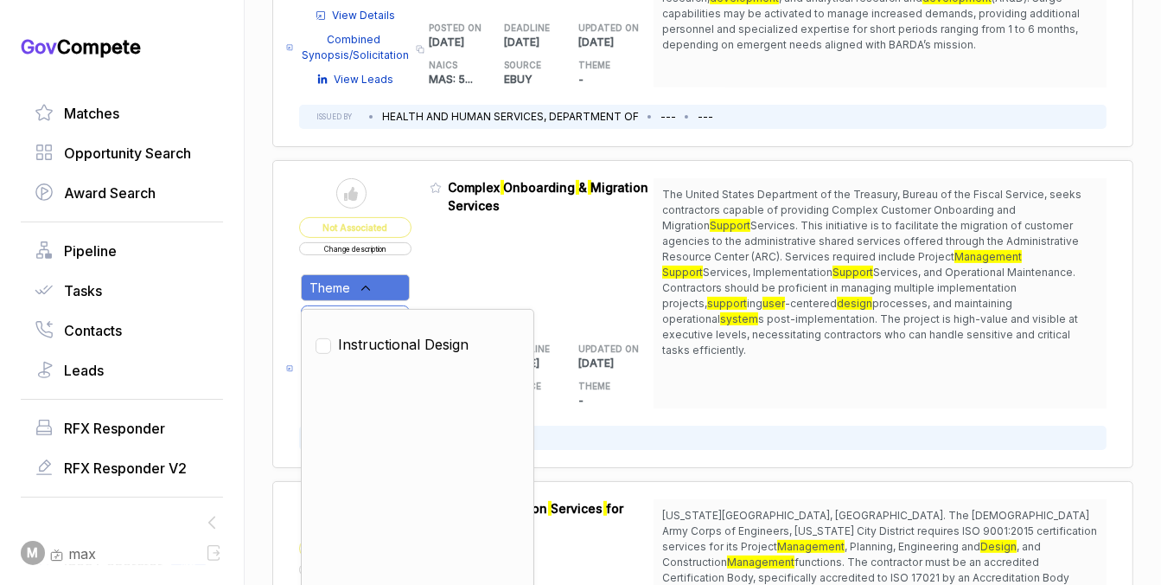
click at [360, 342] on span "Instructional Design" at bounding box center [403, 344] width 131 height 21
checkbox input "true"
click at [478, 284] on div "Admin: Click to change feature to 1 RFI1785099_GS-10F-0212S Complex Onboarding …" at bounding box center [542, 293] width 225 height 230
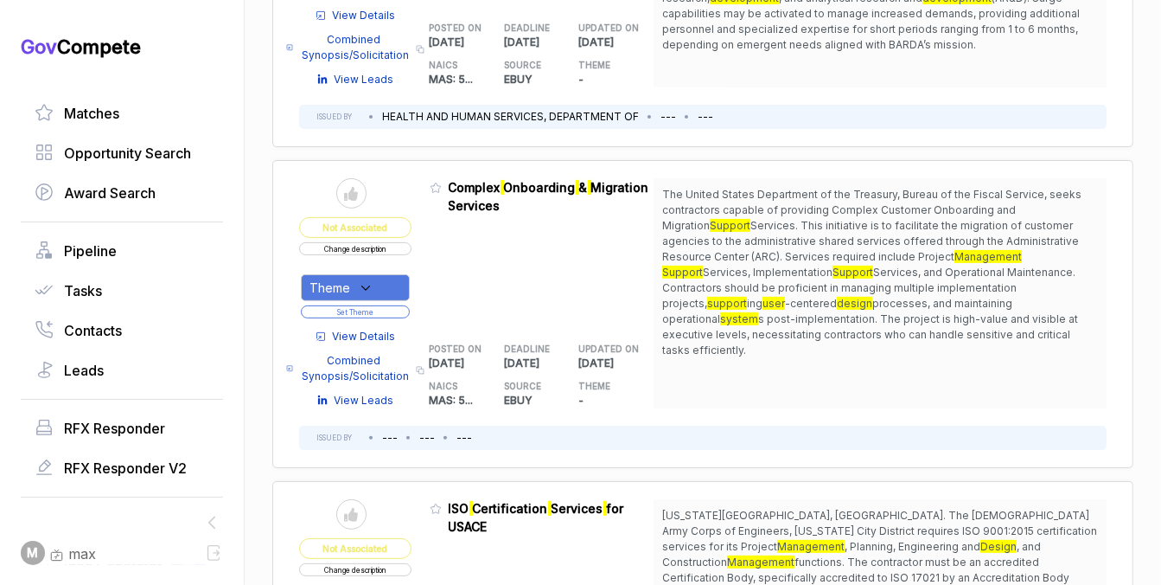
click at [401, 311] on button "Set Theme" at bounding box center [355, 311] width 109 height 13
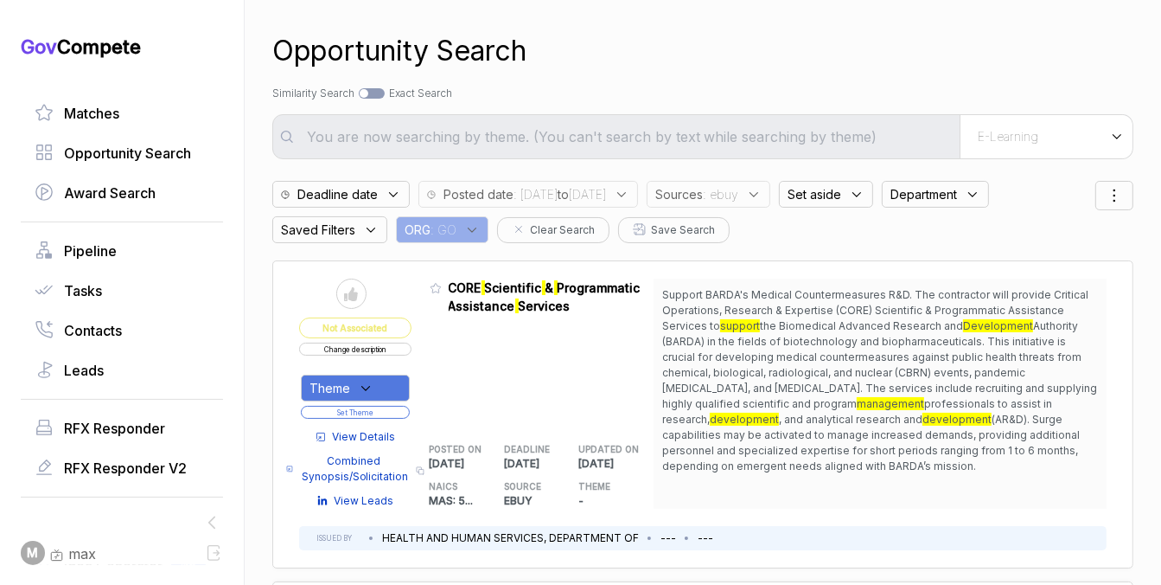
click at [739, 197] on span ": ebuy" at bounding box center [720, 194] width 35 height 18
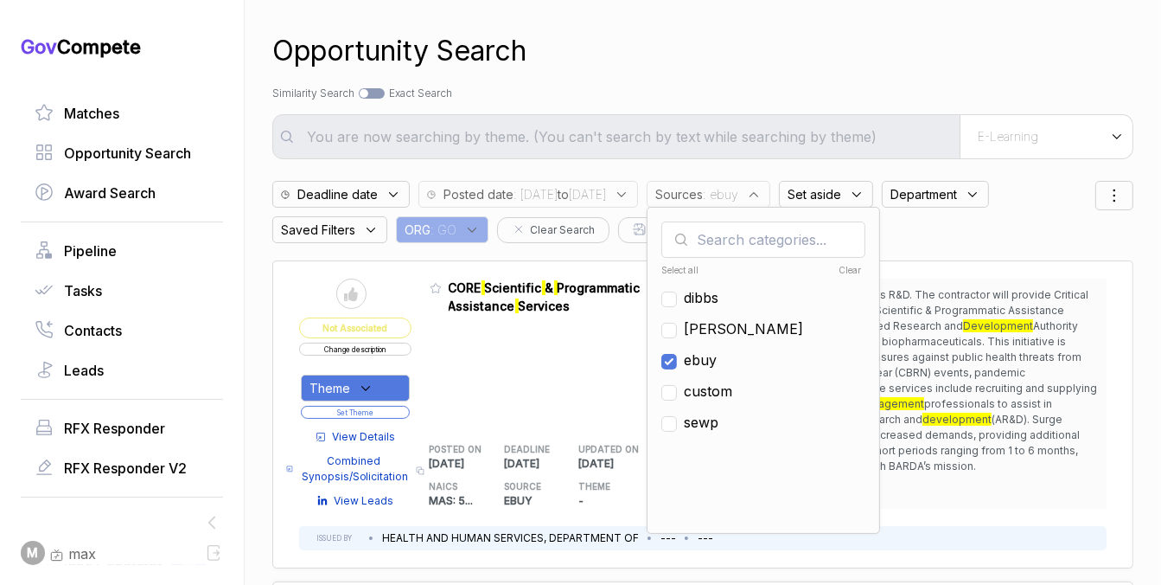
click at [717, 359] on span "ebuy" at bounding box center [700, 359] width 33 height 21
checkbox input "false"
click at [755, 335] on span "sam" at bounding box center [743, 328] width 119 height 21
checkbox input "true"
click at [842, 60] on div "Opportunity Search" at bounding box center [702, 51] width 861 height 42
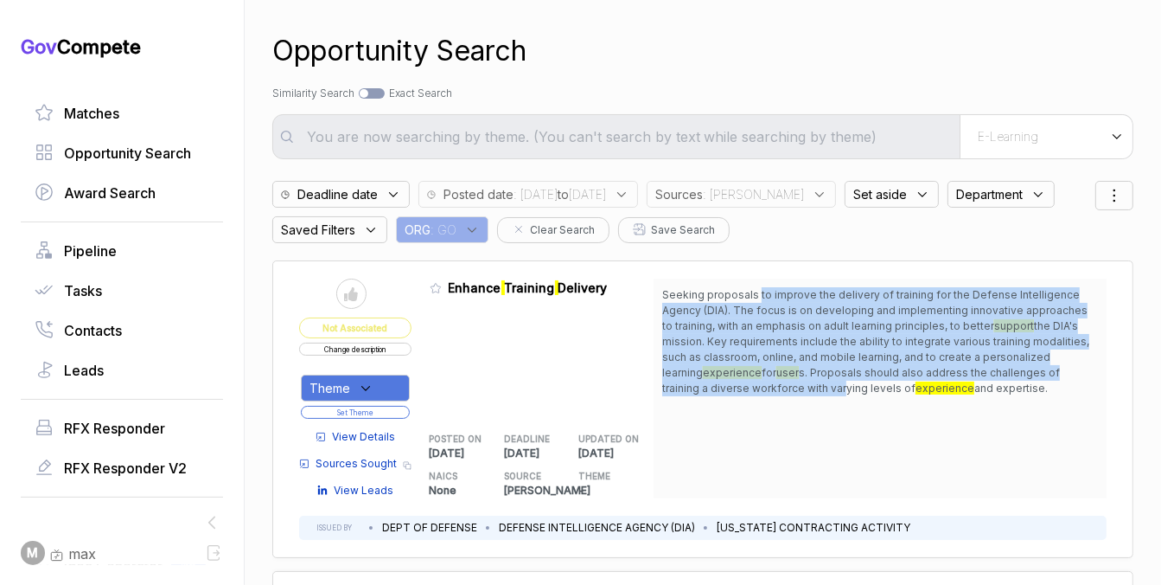
drag, startPoint x: 754, startPoint y: 296, endPoint x: 753, endPoint y: 380, distance: 83.9
click at [753, 380] on span "Seeking proposals to improve the delivery of training for the Defense Intellige…" at bounding box center [880, 341] width 436 height 109
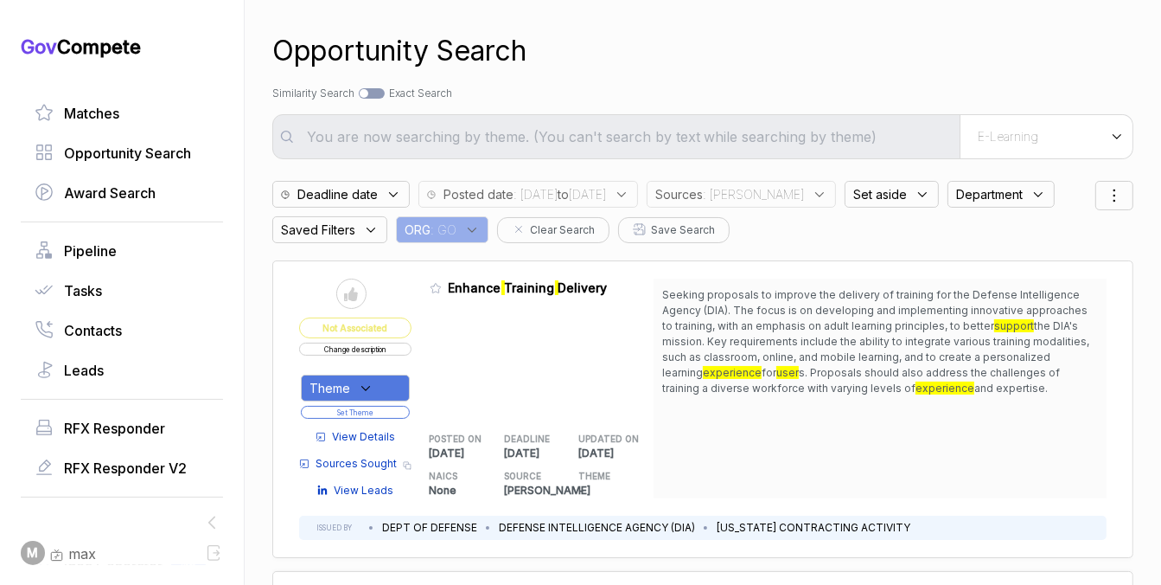
click at [387, 441] on span "View Details" at bounding box center [364, 437] width 63 height 16
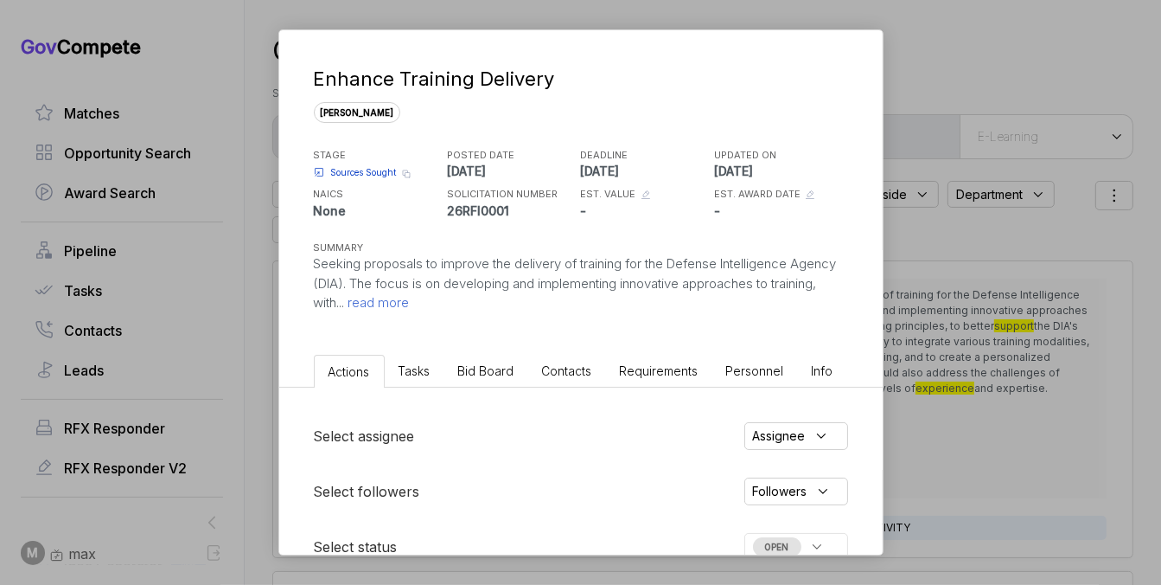
click at [482, 374] on span "Bid Board" at bounding box center [486, 370] width 56 height 15
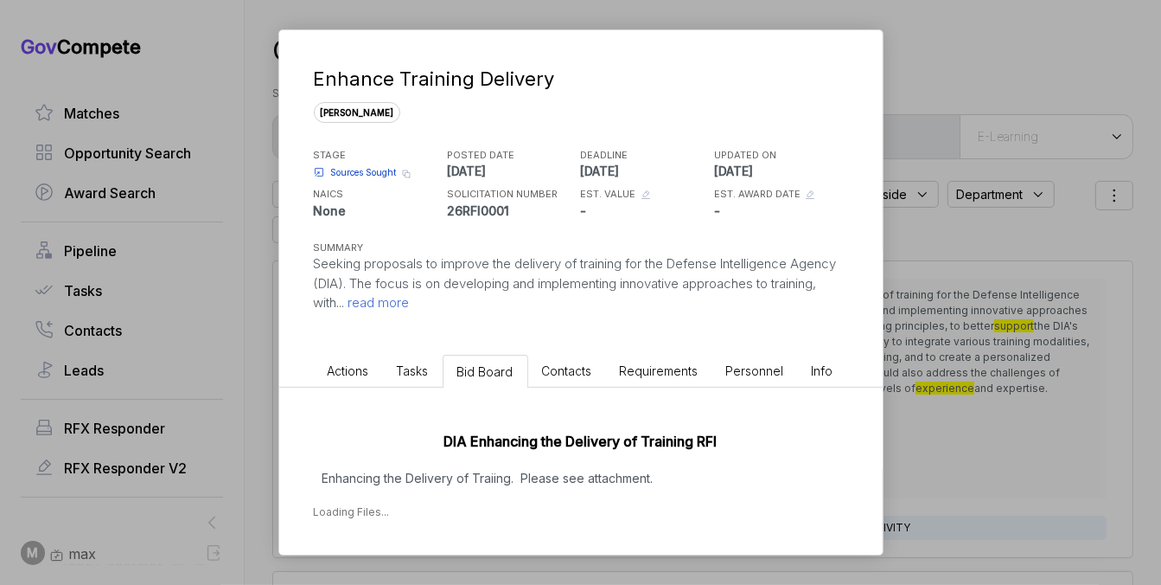
click at [535, 487] on div "DIA Enhancing the Delivery of Training RFI Enhancing the Delivery of Traiing. P…" at bounding box center [581, 470] width 604 height 167
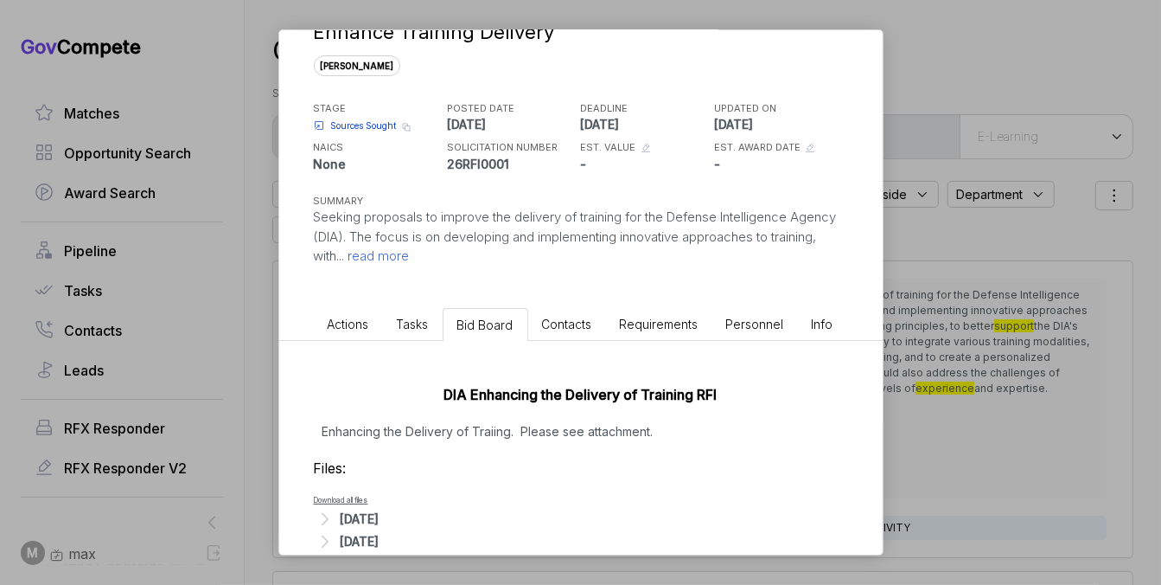
scroll to position [78, 0]
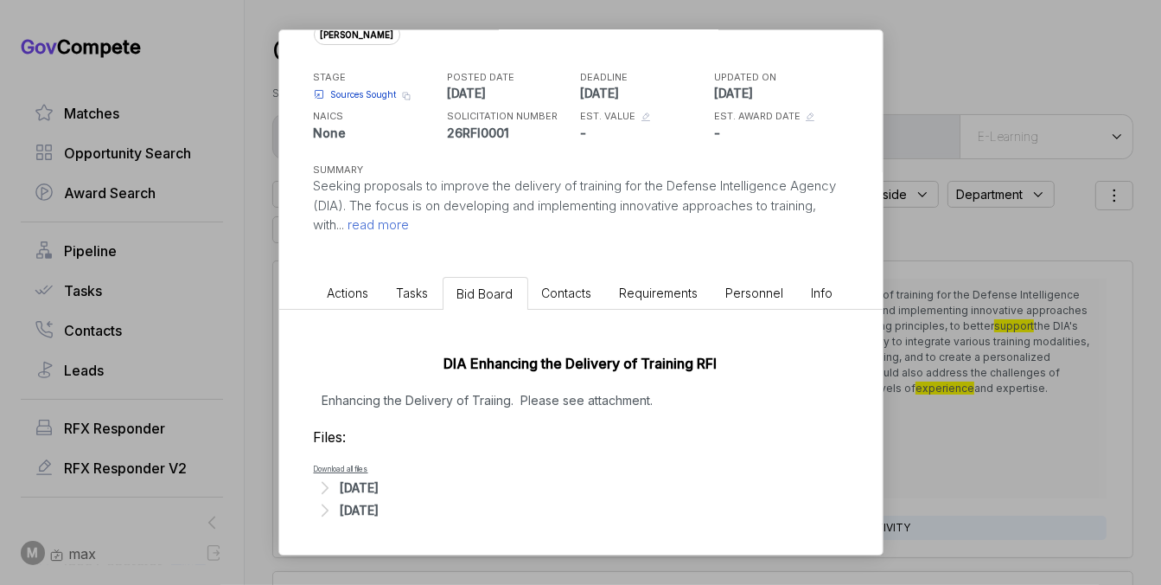
click at [408, 490] on div "Oct 8, 2025" at bounding box center [581, 488] width 534 height 22
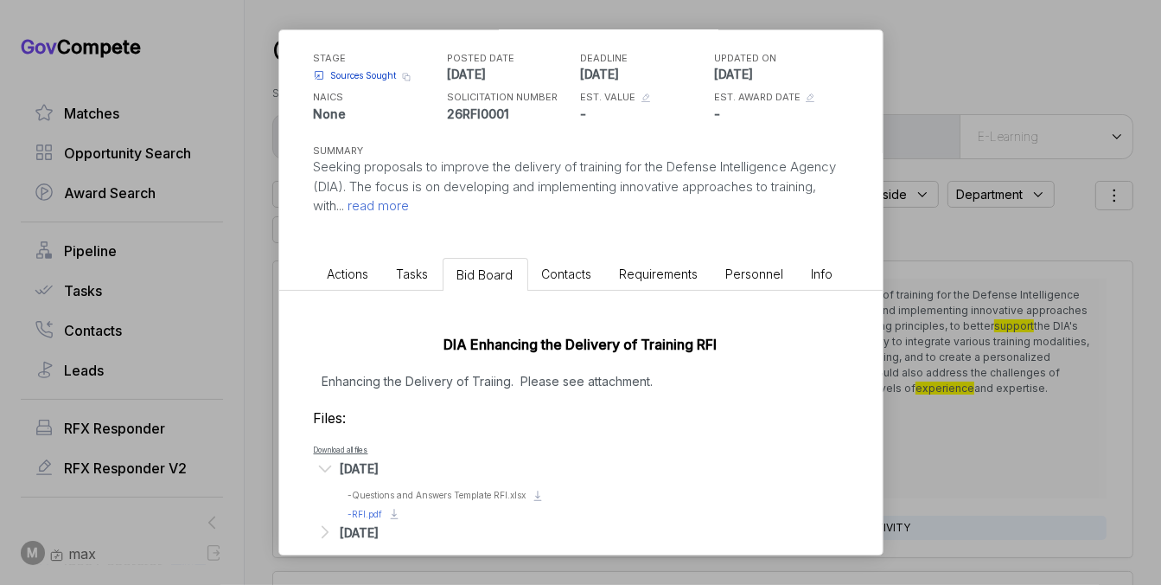
click at [368, 509] on span "- RFI.pdf" at bounding box center [366, 514] width 35 height 10
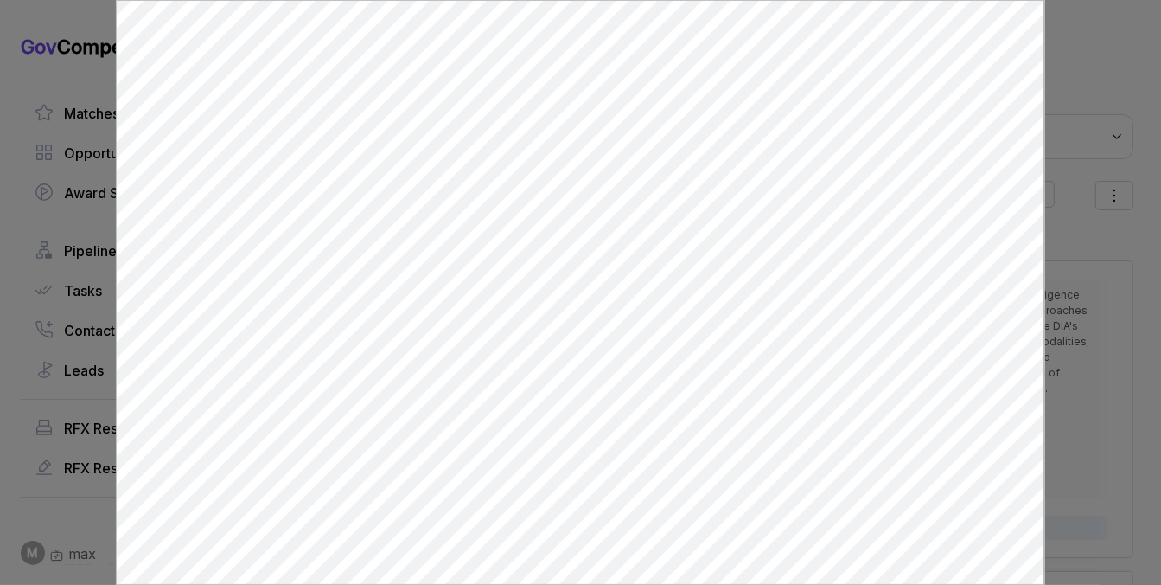
scroll to position [0, 0]
click at [1128, 347] on div at bounding box center [580, 292] width 1161 height 585
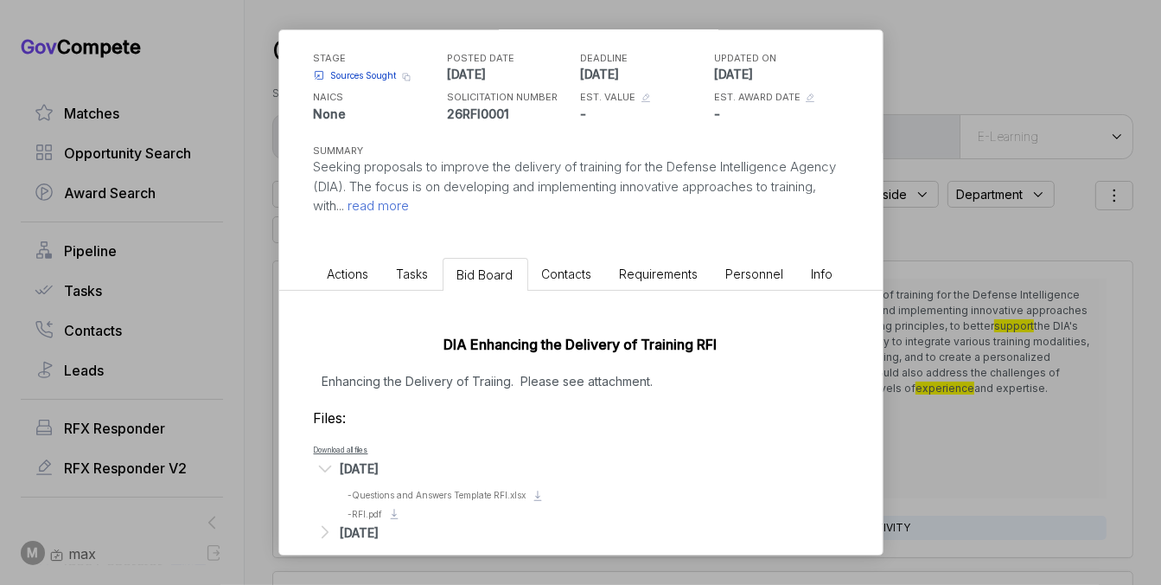
click at [1128, 347] on div "Enhance Training Delivery sam STAGE Sources Sought Copy link POSTED DATE 2025-1…" at bounding box center [580, 292] width 1161 height 585
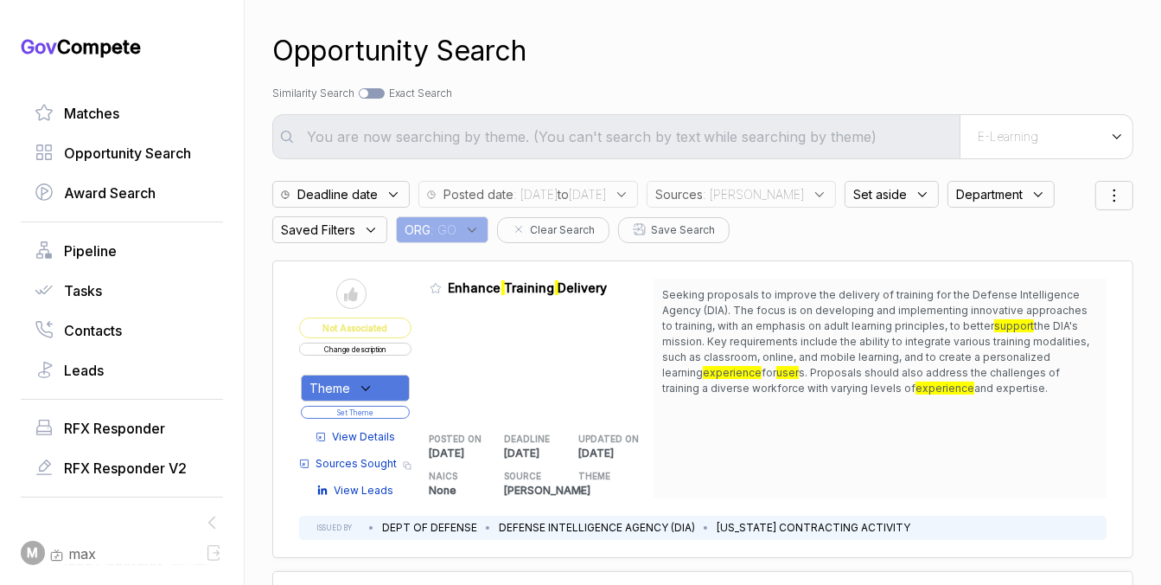
click at [385, 379] on div "Theme" at bounding box center [355, 387] width 109 height 27
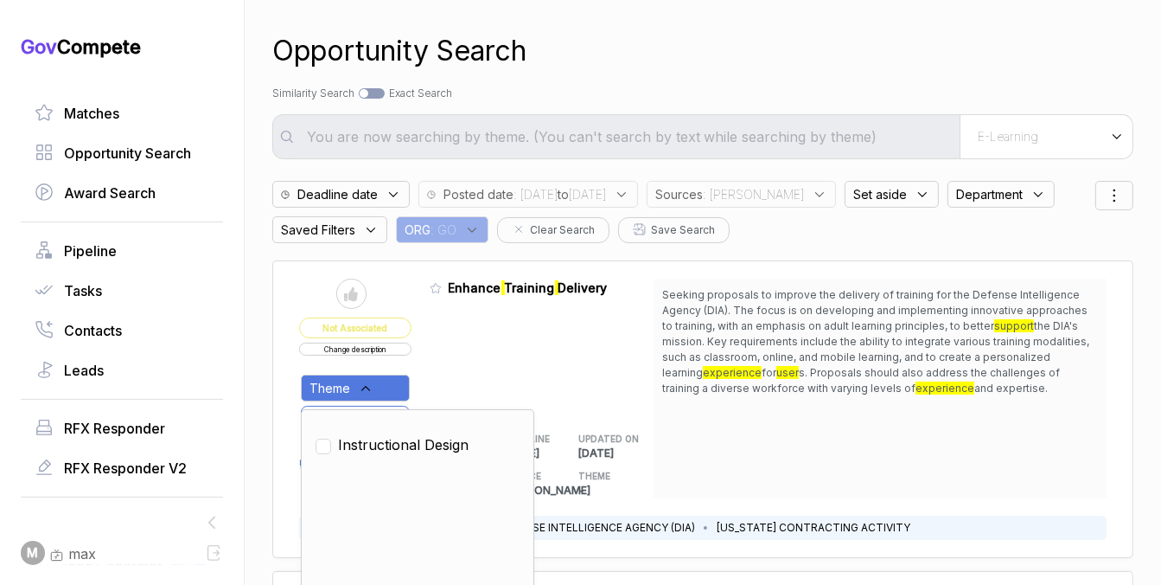
click at [376, 459] on ul "Instructional Design" at bounding box center [418, 553] width 204 height 259
click at [382, 442] on span "Instructional Design" at bounding box center [403, 444] width 131 height 21
checkbox input "true"
click at [466, 355] on div "Admin: Click to change feature to 1 26RFI0001 Enhance Training Delivery POSTED …" at bounding box center [542, 388] width 225 height 220
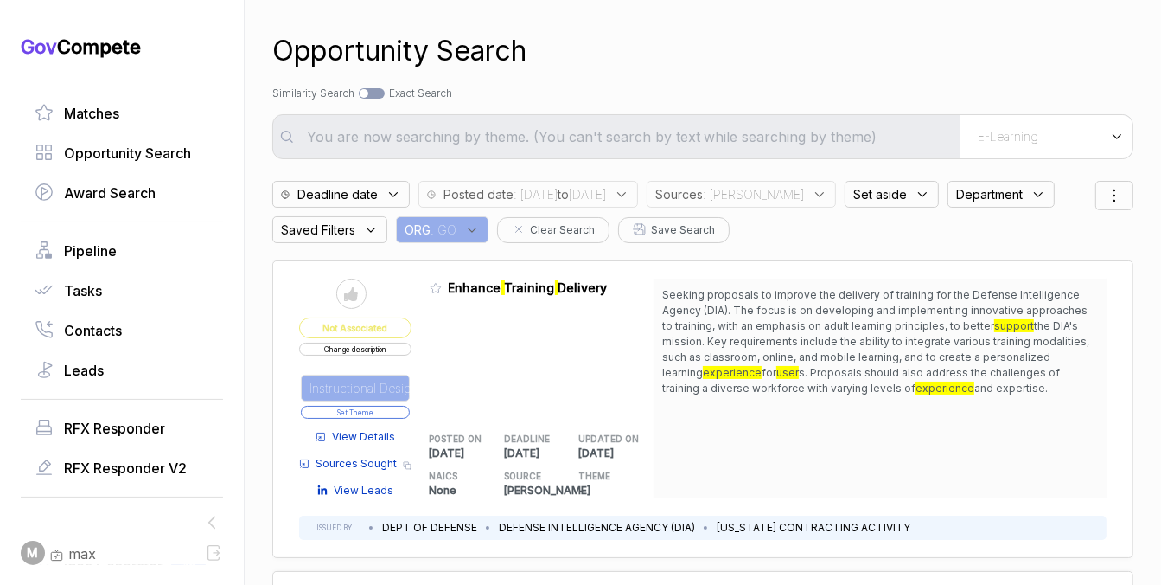
click at [393, 409] on button "Set Theme" at bounding box center [355, 412] width 109 height 13
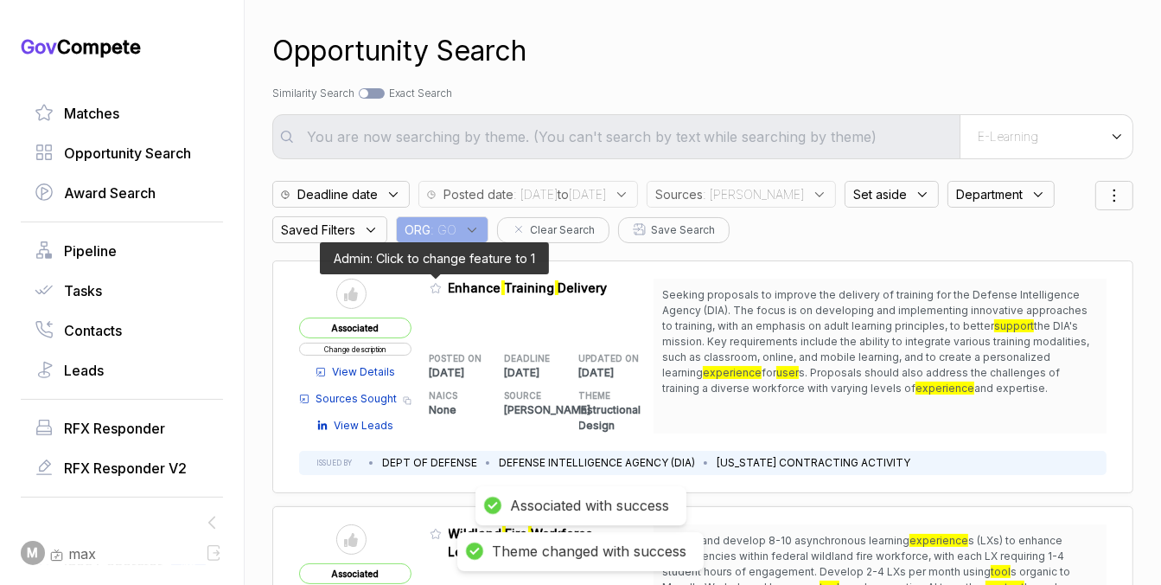
click at [430, 288] on icon at bounding box center [436, 288] width 12 height 12
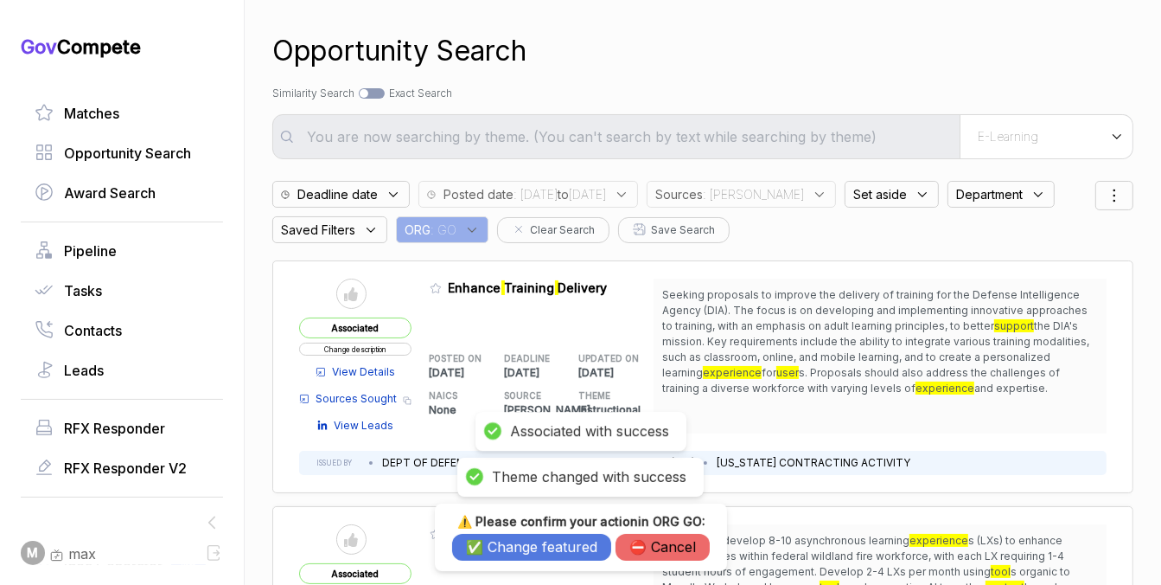
click at [477, 542] on button "✅ Change featured" at bounding box center [531, 547] width 159 height 27
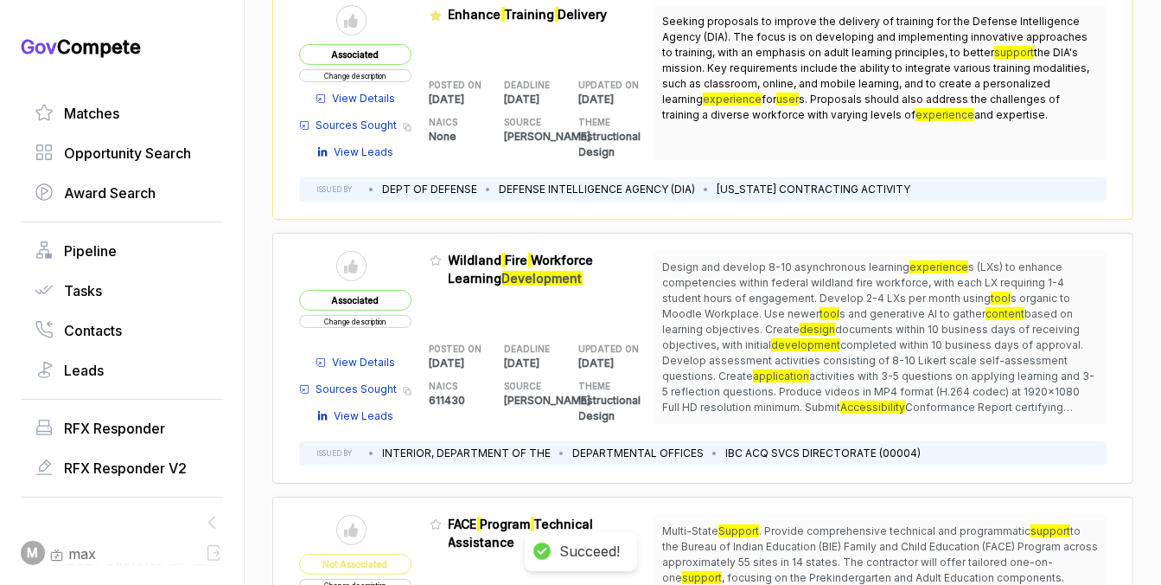
scroll to position [274, 0]
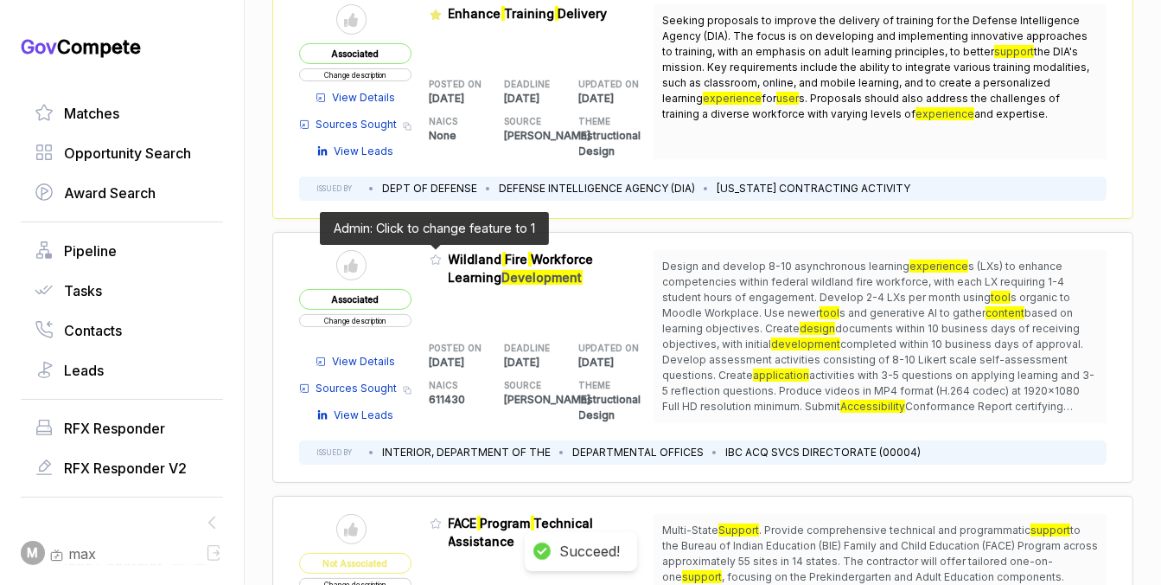
click at [433, 255] on icon at bounding box center [436, 259] width 12 height 12
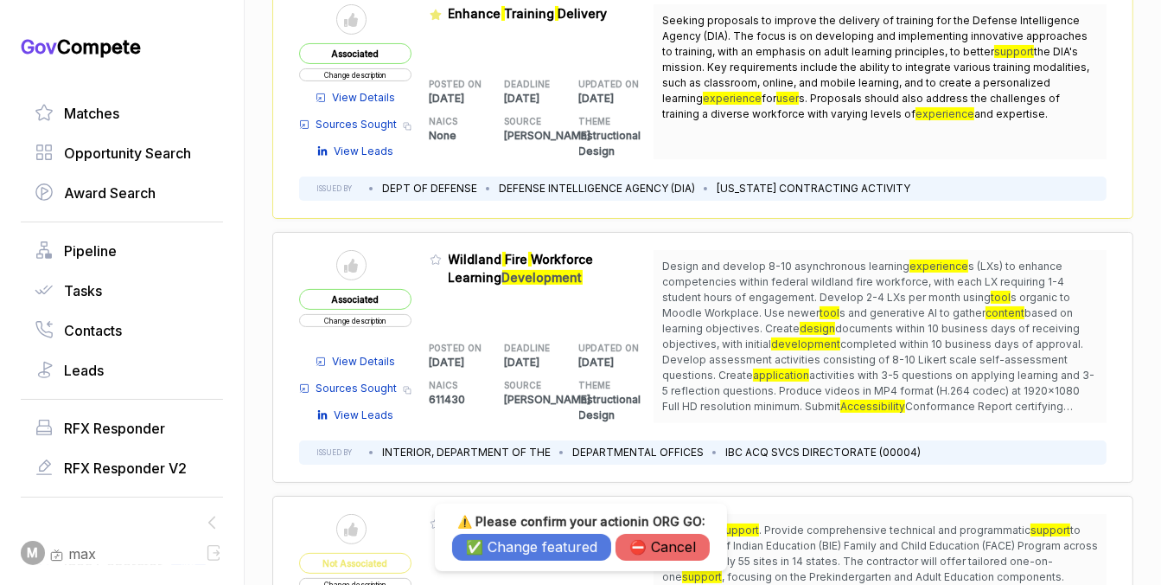
click at [491, 545] on button "✅ Change featured" at bounding box center [531, 547] width 159 height 27
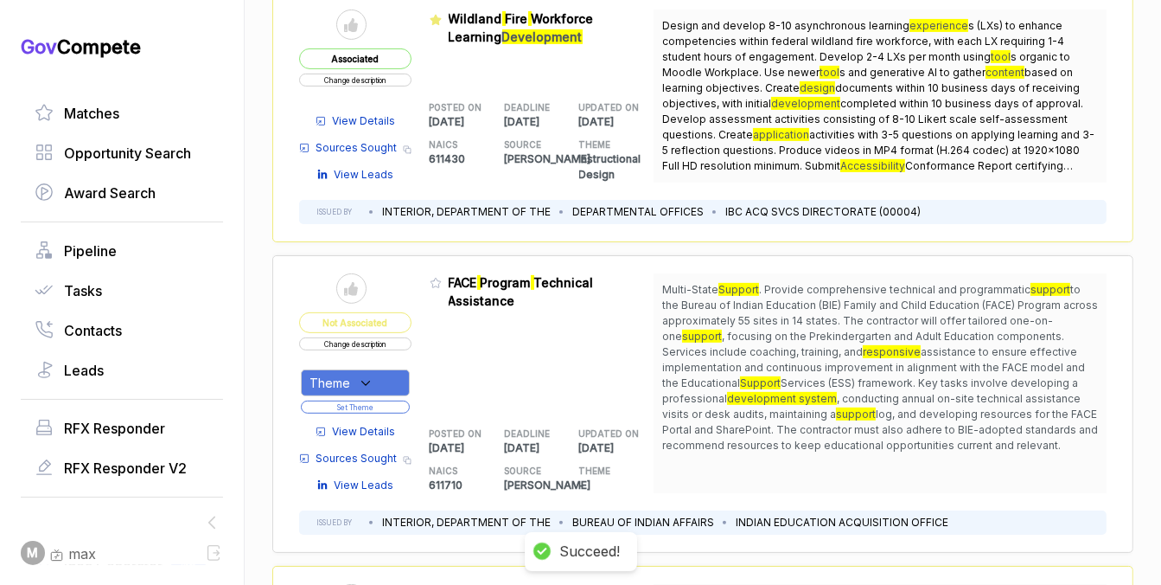
scroll to position [515, 0]
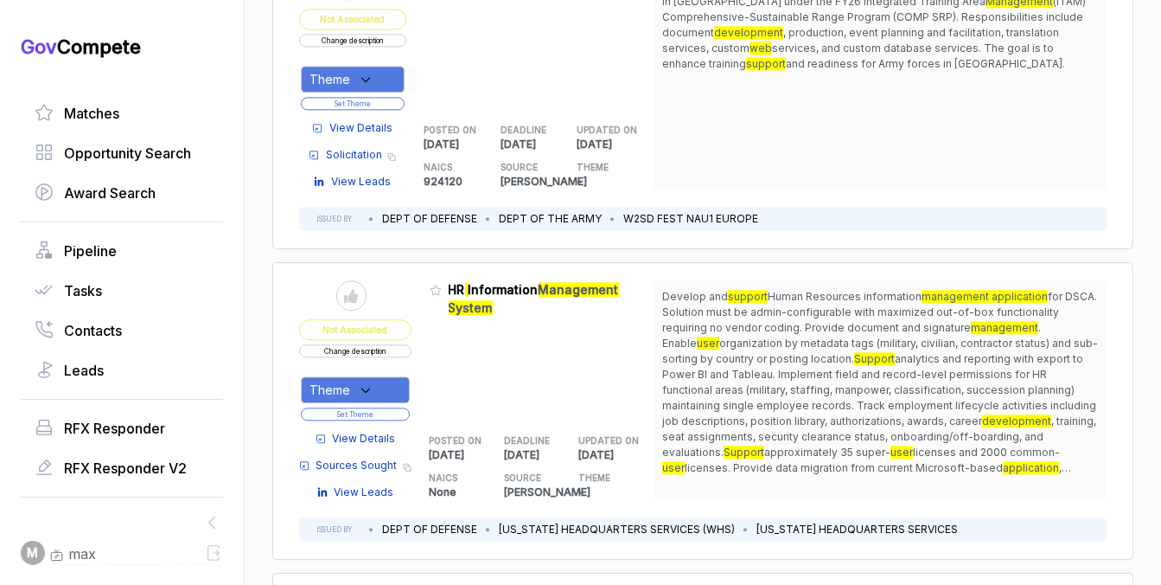
scroll to position [3598, 0]
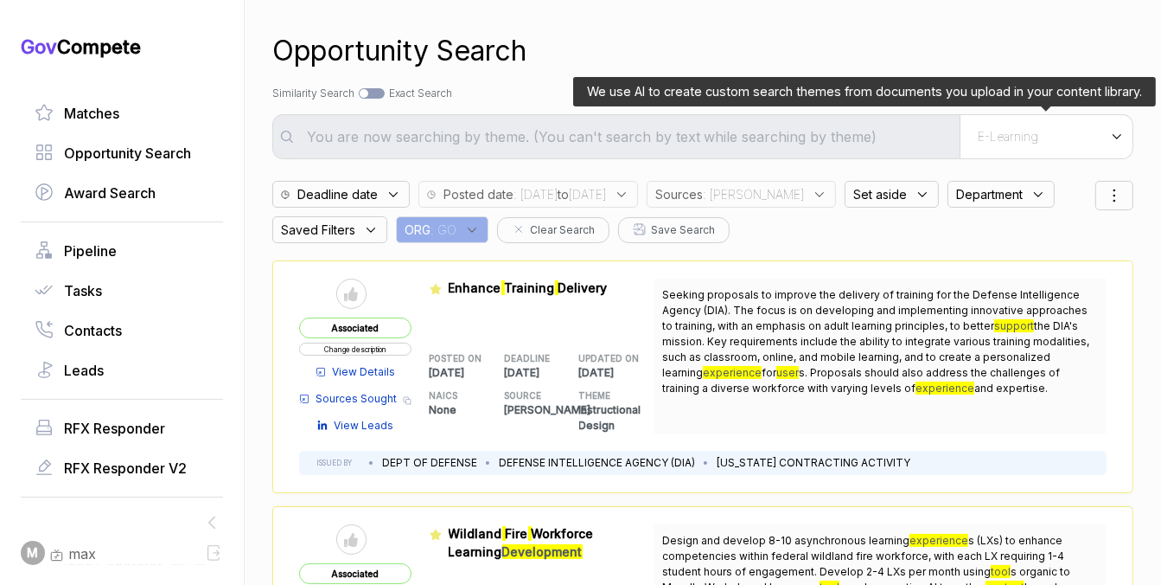
click at [1013, 141] on span "E-Learning" at bounding box center [1008, 137] width 61 height 16
click at [1003, 202] on div "E-Learning" at bounding box center [1016, 201] width 204 height 31
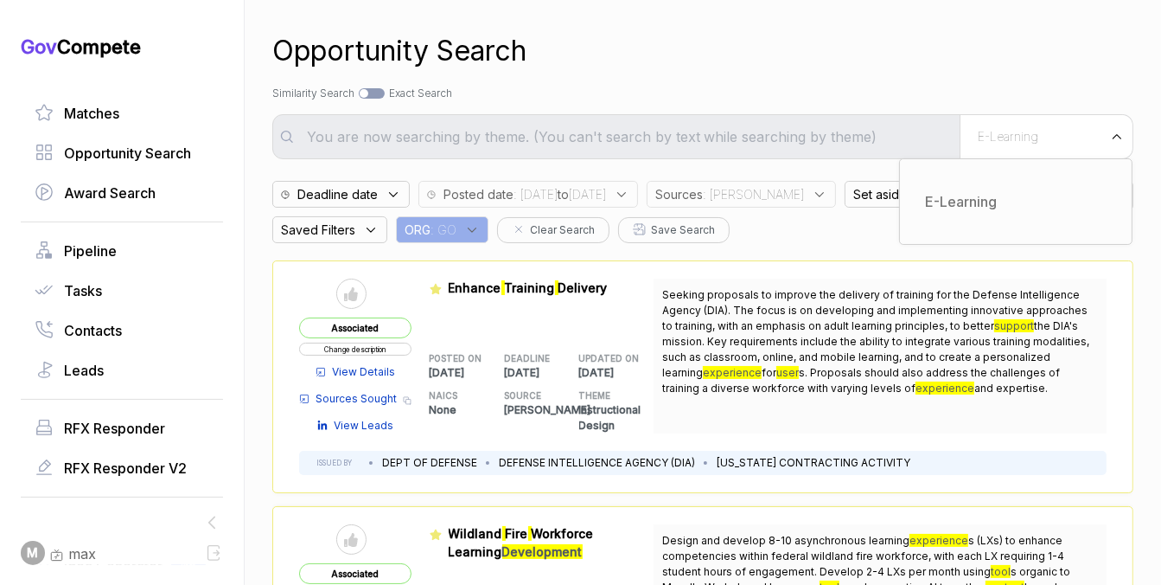
click at [881, 53] on div "Opportunity Search" at bounding box center [702, 51] width 861 height 42
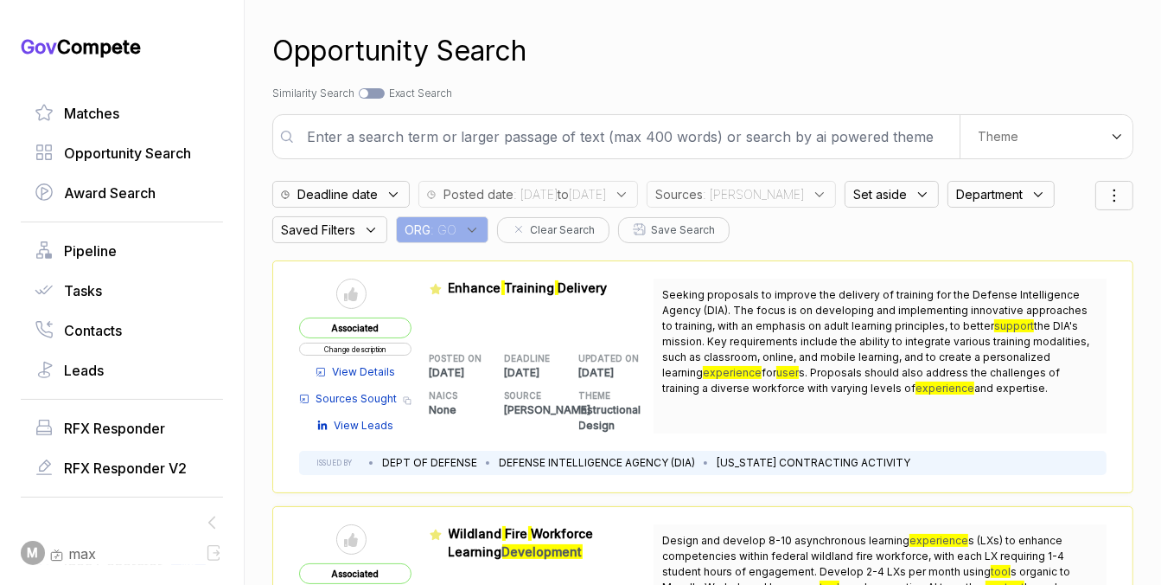
click at [854, 128] on input "text" at bounding box center [628, 136] width 663 height 35
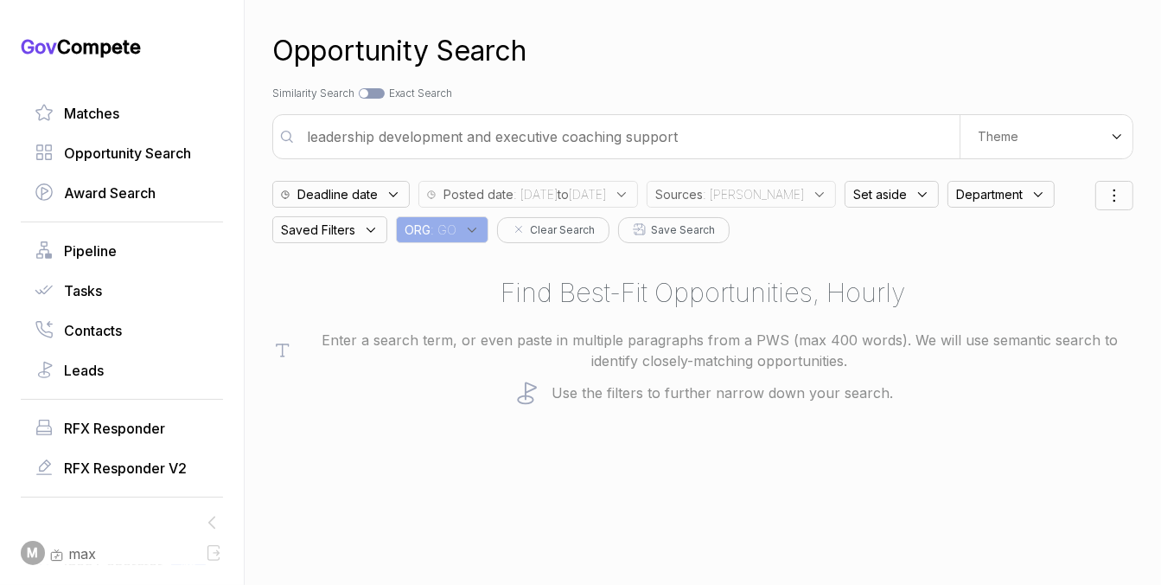
type input "leadership development and executive coaching support"
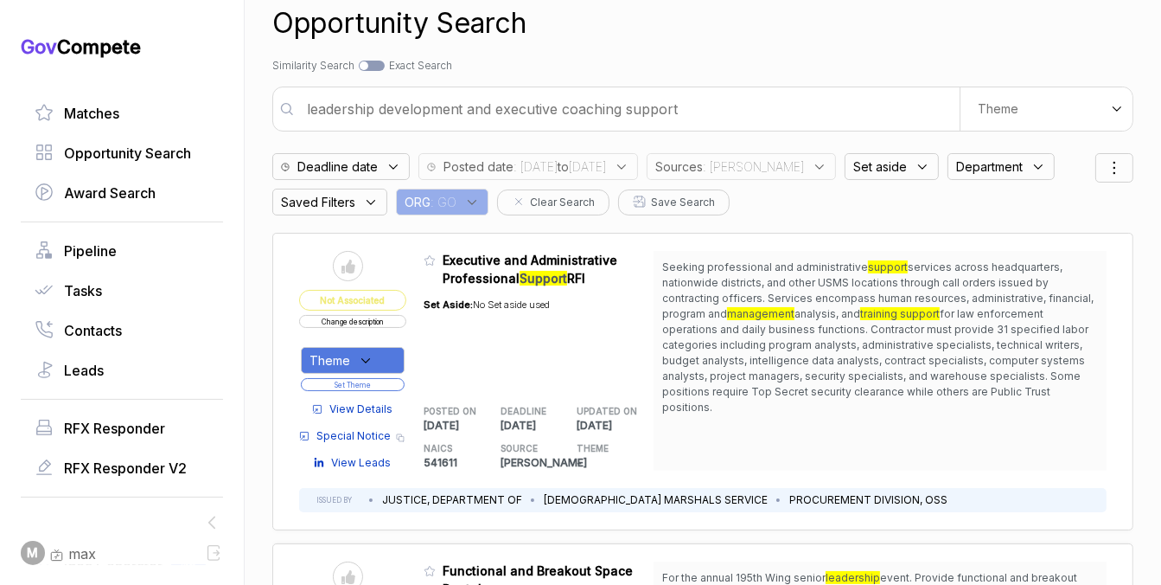
scroll to position [35, 0]
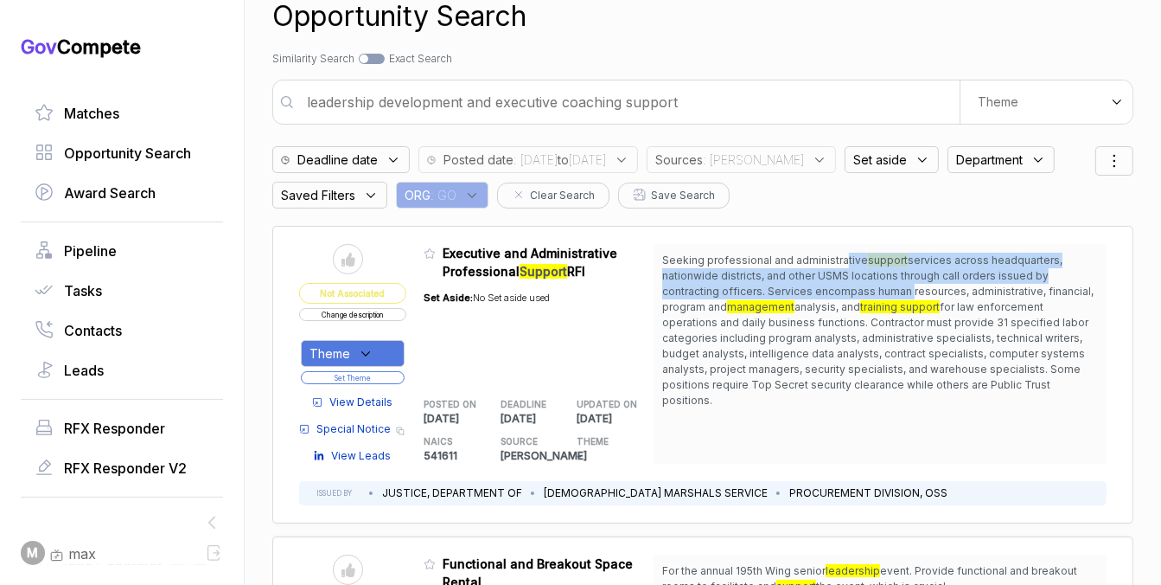
drag, startPoint x: 840, startPoint y: 257, endPoint x: 842, endPoint y: 285, distance: 27.8
click at [842, 285] on span "Seeking professional and administrative support services across headquarters, n…" at bounding box center [880, 331] width 436 height 156
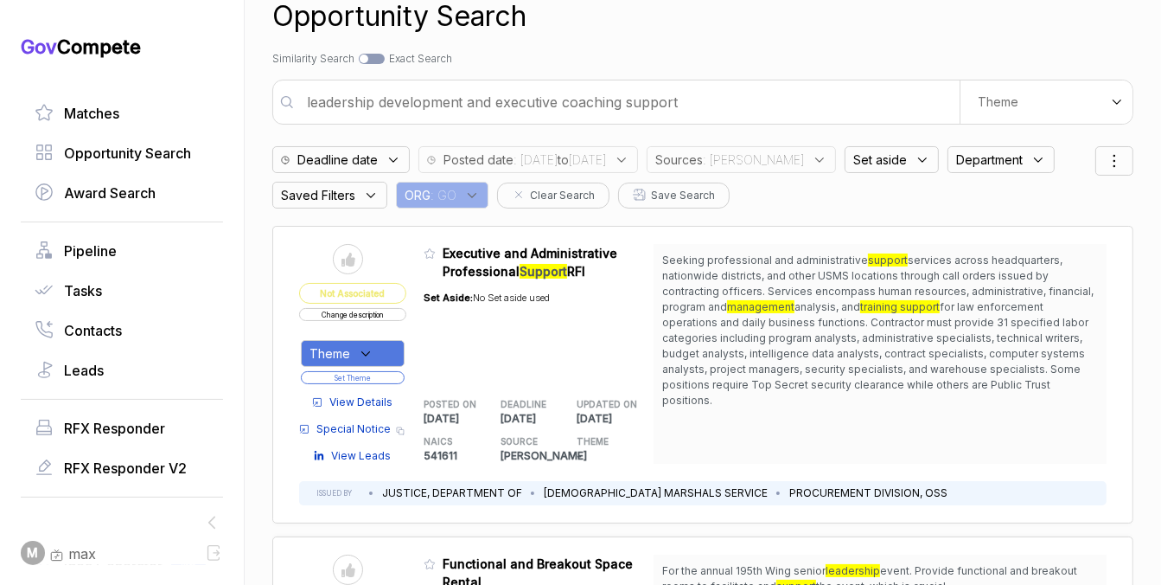
click at [378, 404] on span "View Details" at bounding box center [361, 402] width 63 height 16
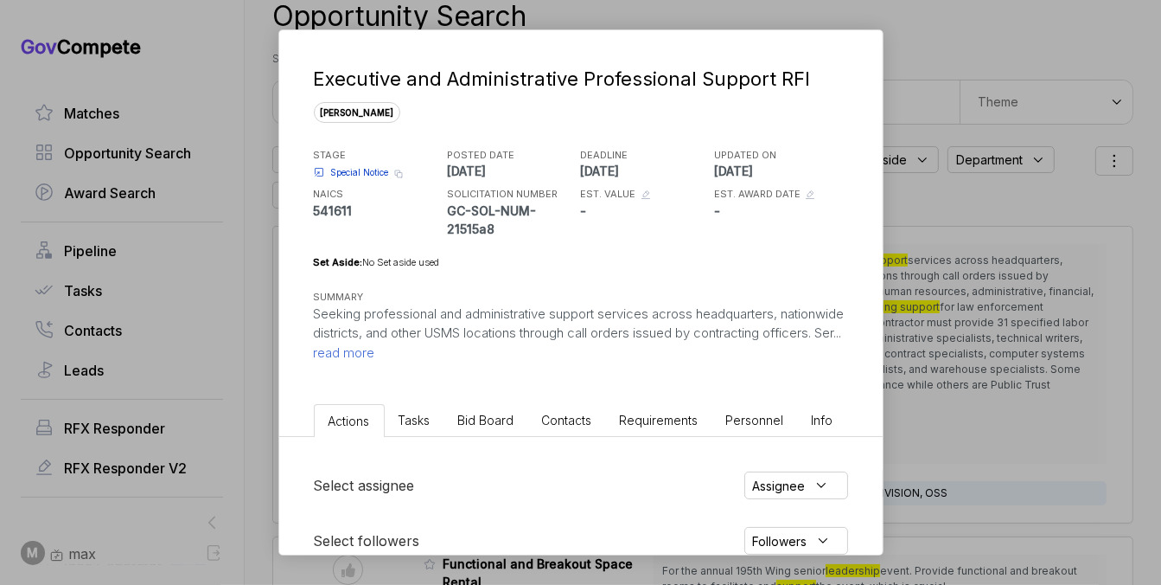
click at [491, 420] on span "Bid Board" at bounding box center [486, 420] width 56 height 15
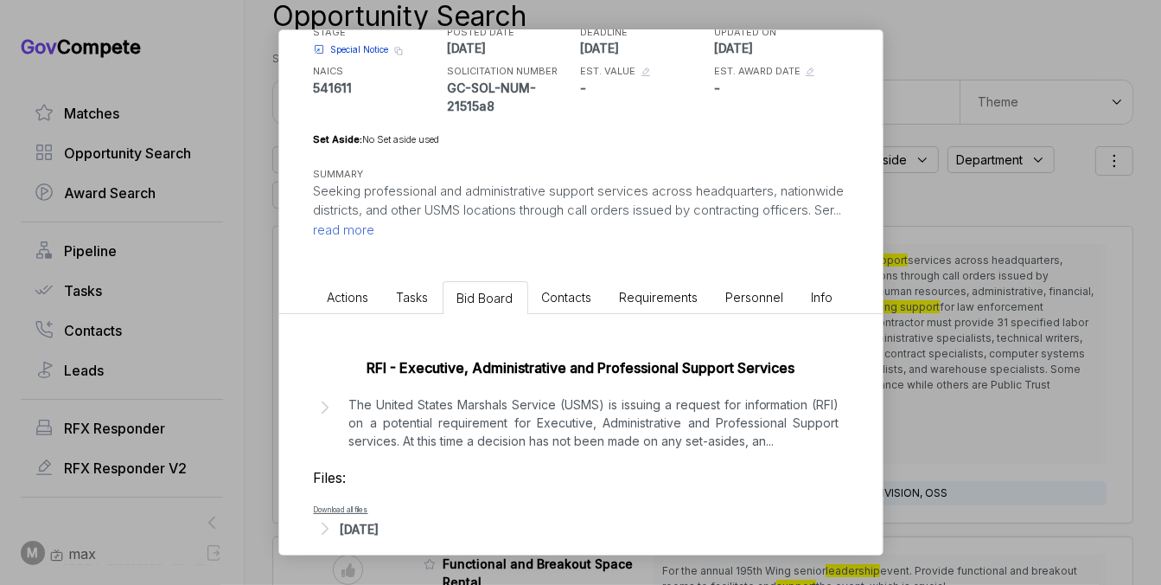
scroll to position [142, 0]
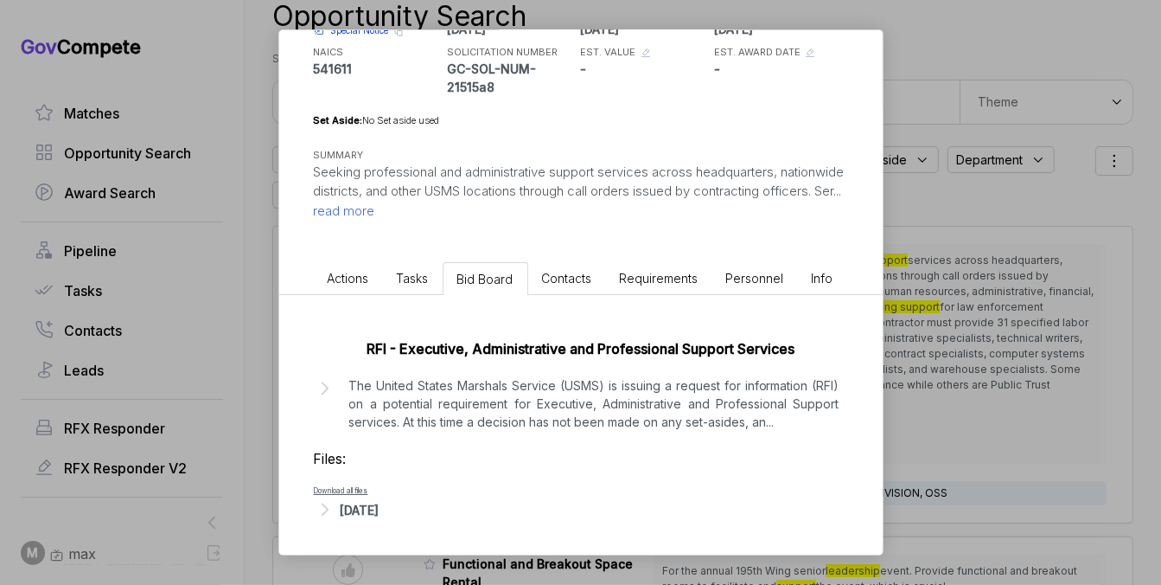
click at [513, 408] on p "The United States Marshals Service (USMS) is issuing a request for information …" at bounding box center [594, 403] width 490 height 54
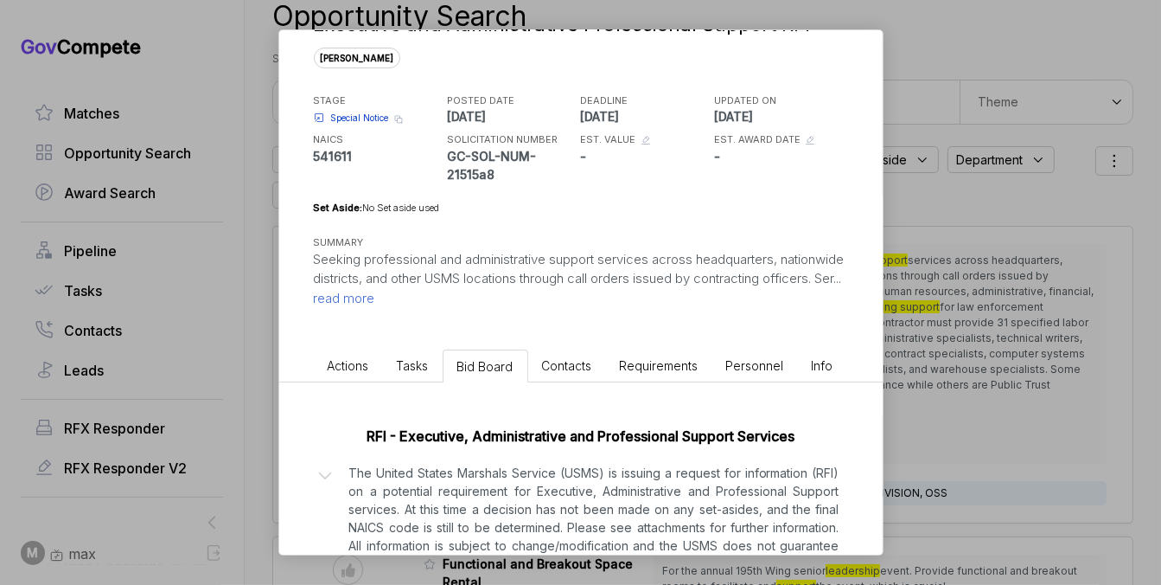
scroll to position [0, 0]
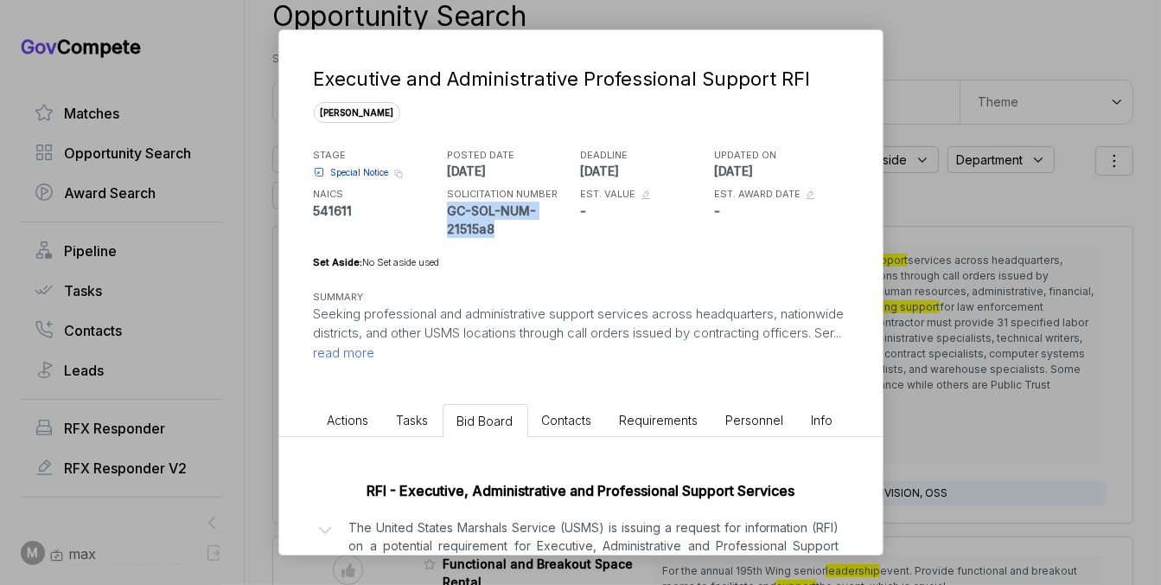
drag, startPoint x: 500, startPoint y: 222, endPoint x: 451, endPoint y: 210, distance: 50.8
click at [451, 210] on p "GC-SOL-NUM-21515a8" at bounding box center [512, 220] width 130 height 36
click at [907, 288] on div "Executive and Administrative Professional Support RFI sam STAGE Special Notice …" at bounding box center [580, 292] width 1161 height 585
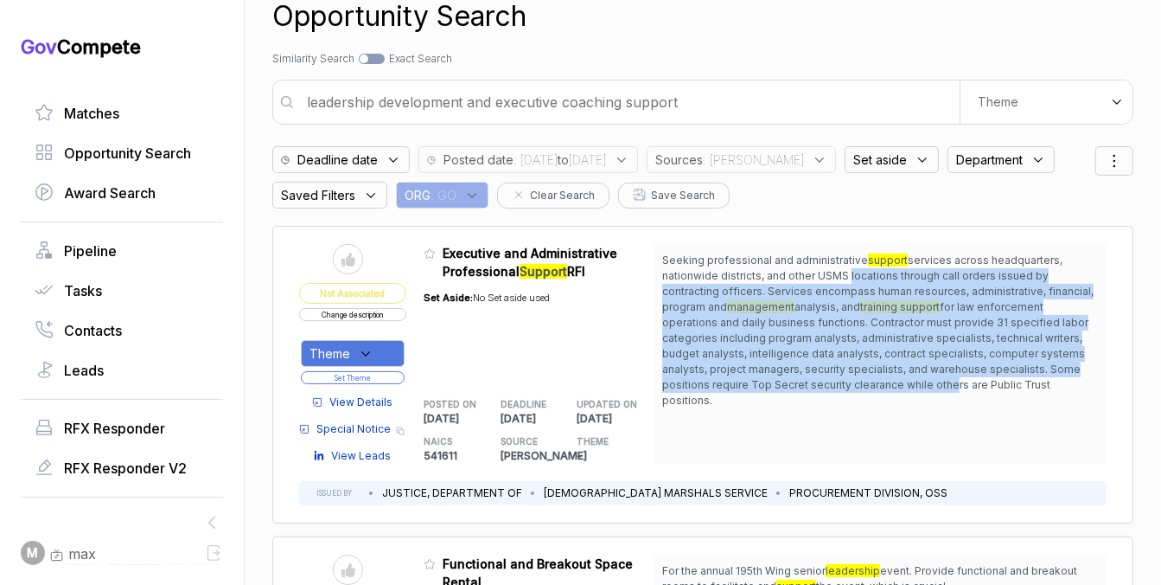
drag, startPoint x: 842, startPoint y: 278, endPoint x: 835, endPoint y: 385, distance: 107.5
click at [835, 385] on span "Seeking professional and administrative support services across headquarters, n…" at bounding box center [880, 331] width 436 height 156
click at [835, 385] on span "for law enforcement operations and daily business functions. Contractor must pr…" at bounding box center [875, 353] width 426 height 106
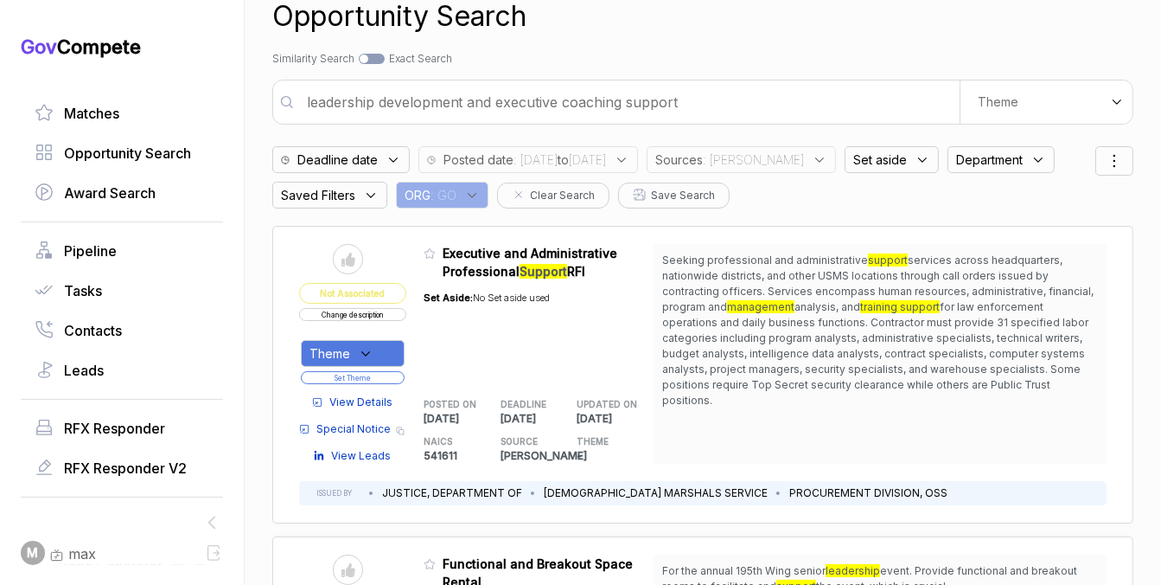
click at [374, 350] on div "Theme" at bounding box center [353, 353] width 104 height 27
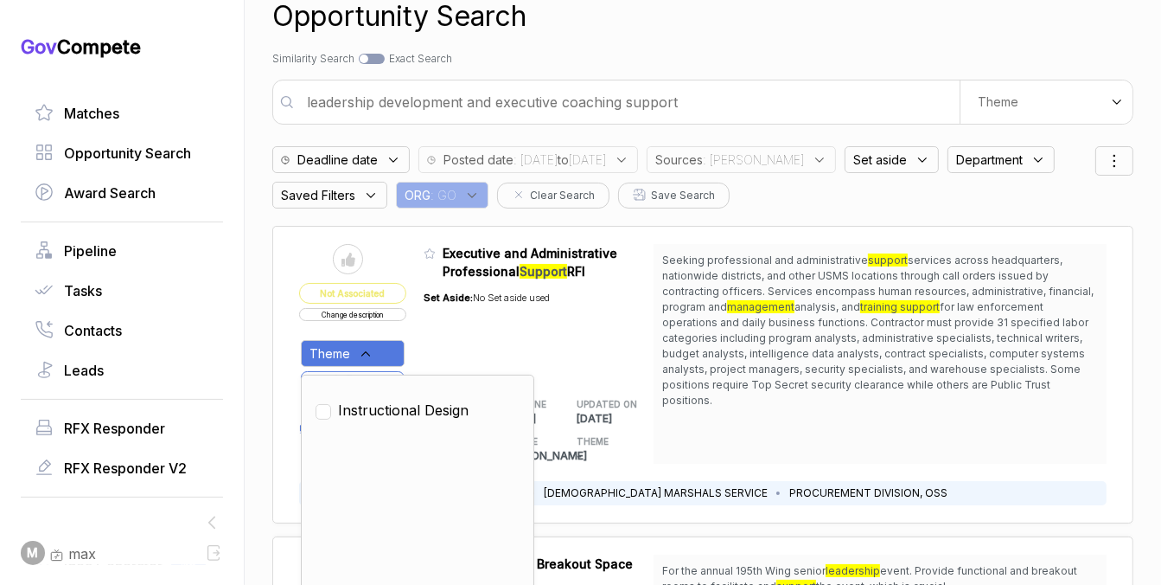
click at [373, 406] on span "Instructional Design" at bounding box center [403, 410] width 131 height 21
checkbox input "true"
click at [421, 363] on table "Send to Pipeline Not Associated Change description Theme Clear Instructional De…" at bounding box center [476, 354] width 355 height 220
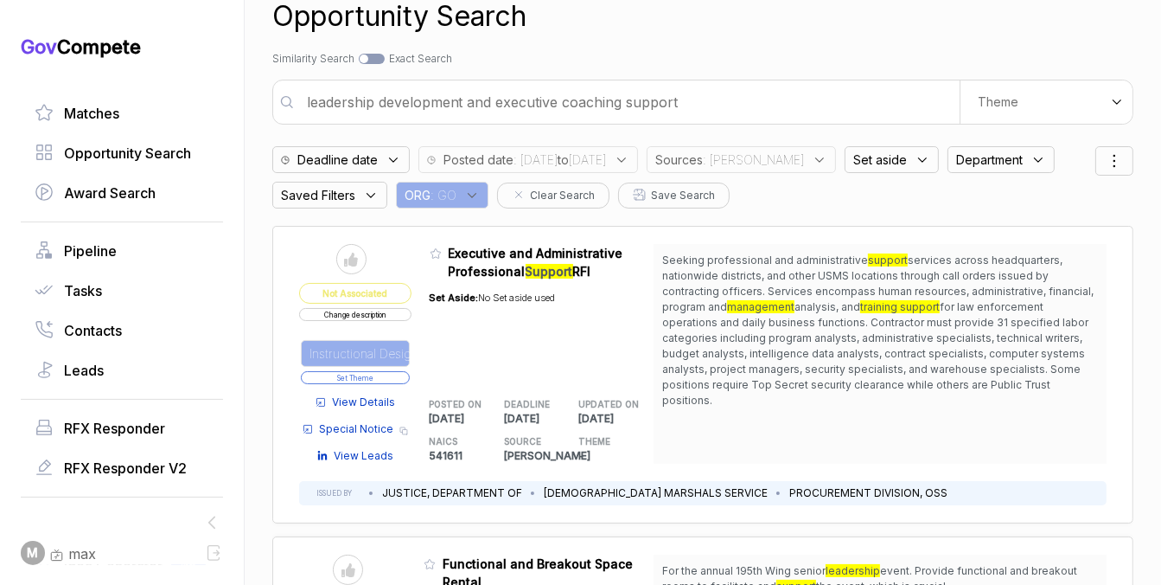
click at [393, 378] on button "Set Theme" at bounding box center [355, 377] width 109 height 13
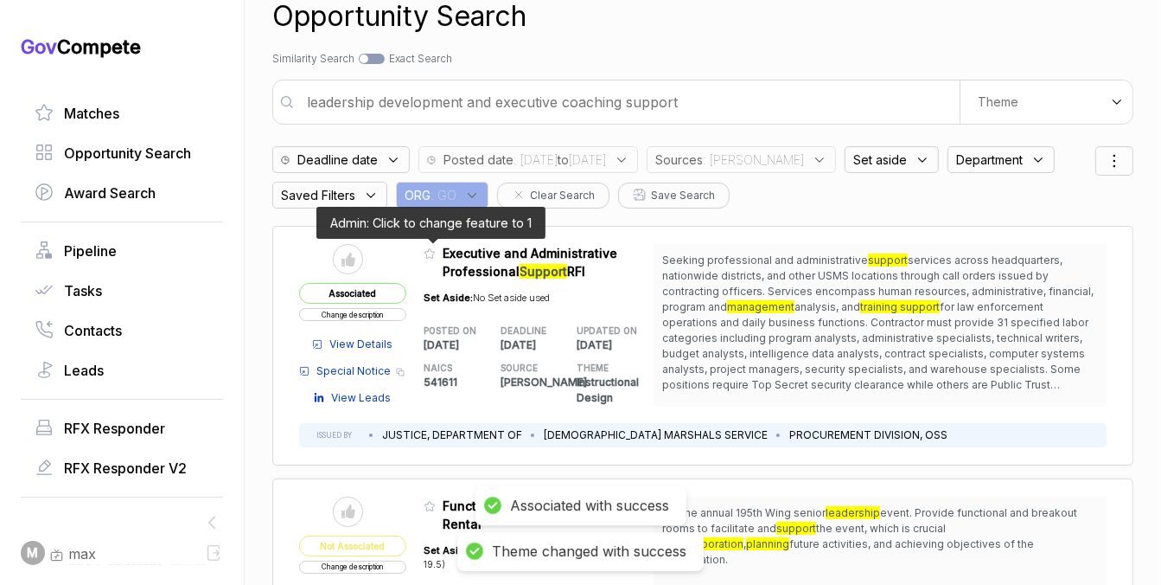
click at [431, 256] on icon at bounding box center [430, 253] width 12 height 12
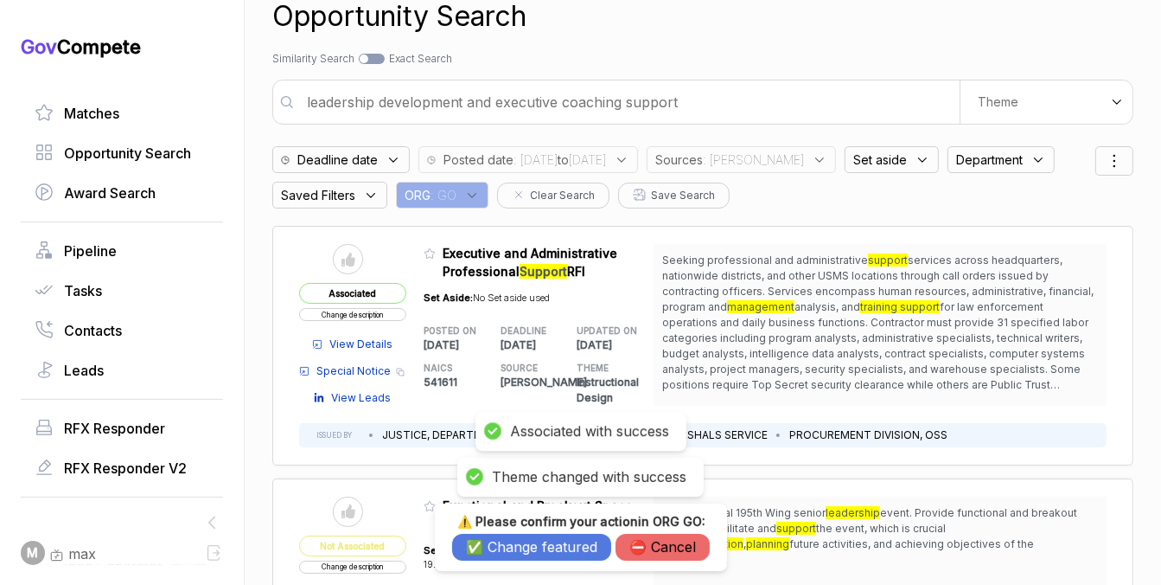
click at [497, 547] on button "✅ Change featured" at bounding box center [531, 547] width 159 height 27
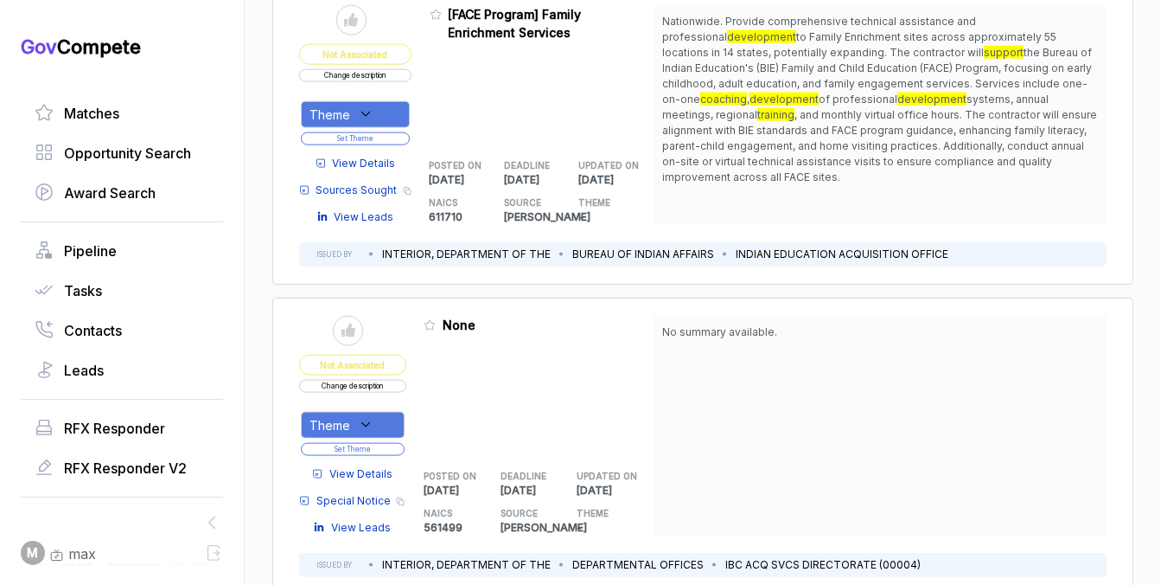
scroll to position [2000, 0]
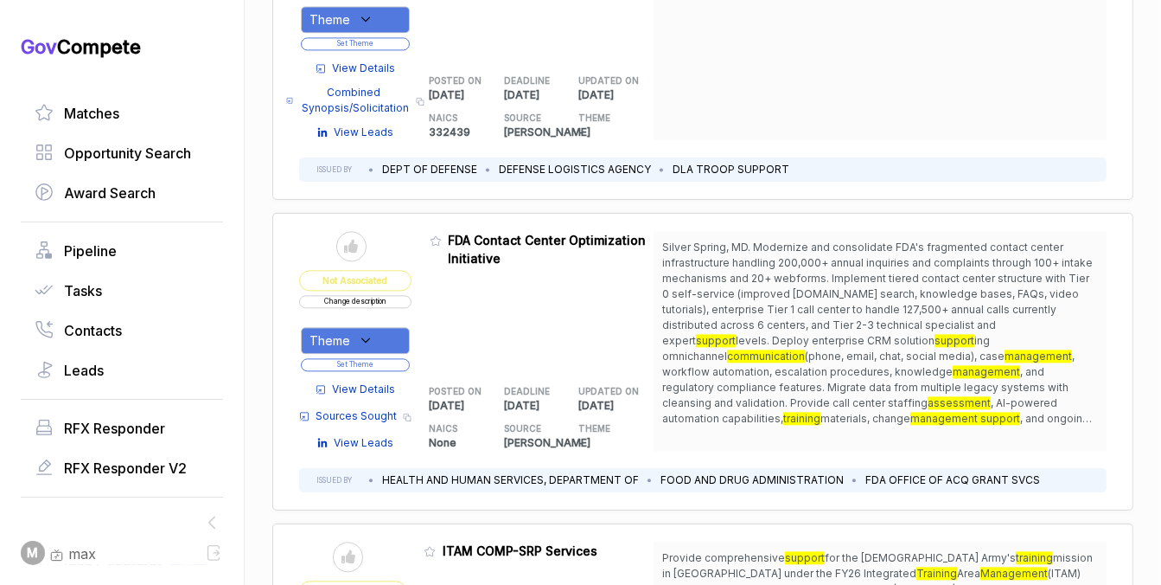
scroll to position [3315, 0]
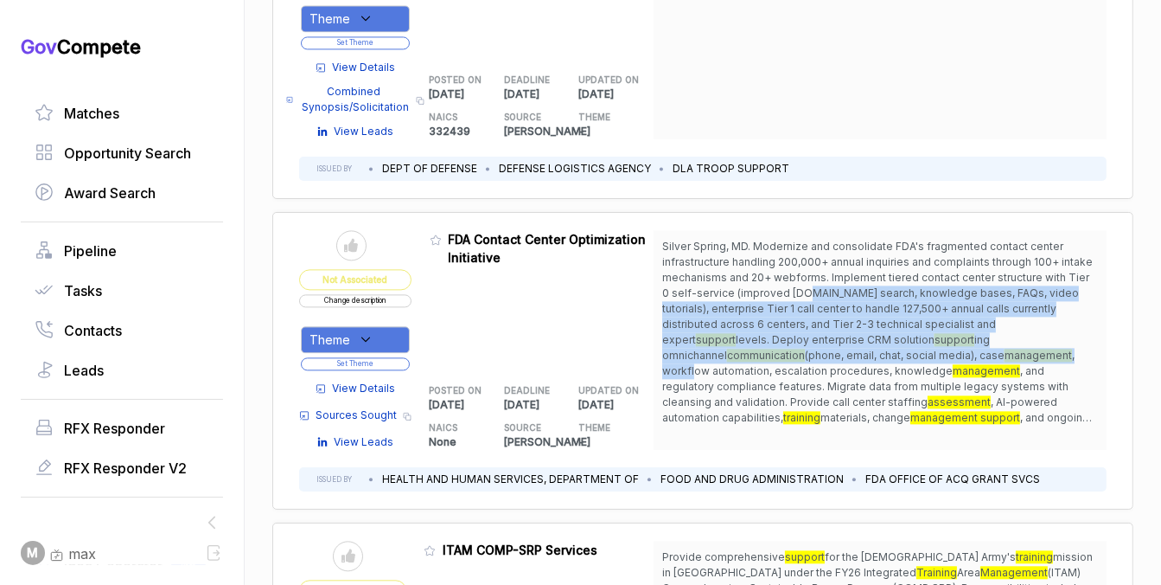
drag, startPoint x: 792, startPoint y: 279, endPoint x: 790, endPoint y: 339, distance: 59.7
click at [790, 338] on span "Silver Spring, MD. Modernize and consolidate FDA's fragmented contact center in…" at bounding box center [880, 332] width 436 height 187
click at [790, 349] on span ", workflow automation, escalation procedures, knowledge" at bounding box center [868, 363] width 413 height 29
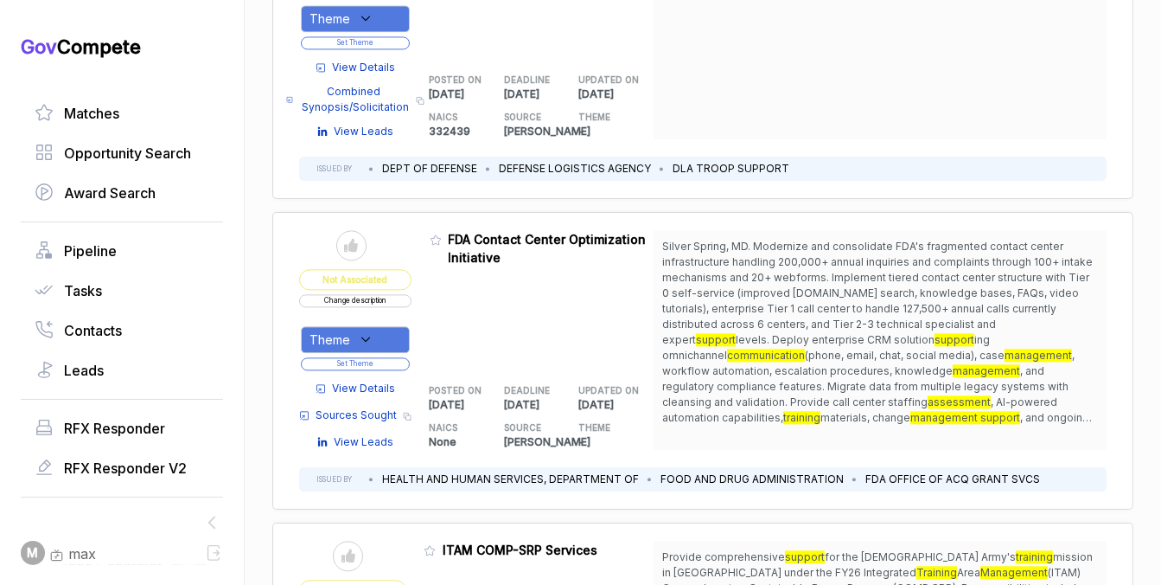
click at [393, 330] on div "Theme" at bounding box center [355, 339] width 109 height 27
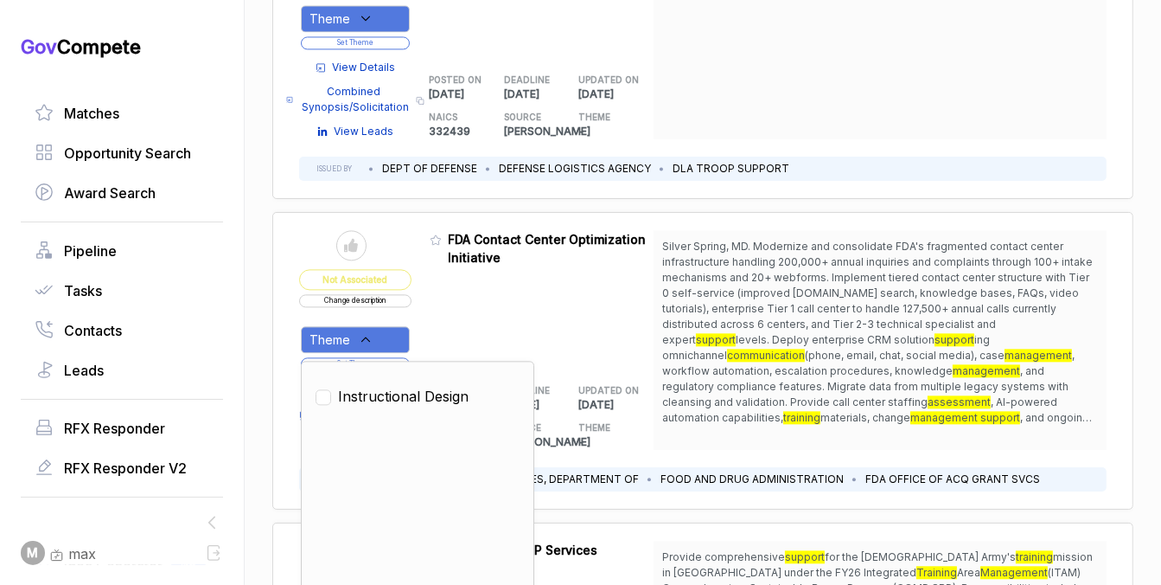
click at [379, 386] on span "Instructional Design" at bounding box center [403, 396] width 131 height 21
checkbox input "true"
click at [430, 339] on div "Admin: Click to change feature to 1 FDA-RFI-2026-131159 FDA Contact Center Opti…" at bounding box center [542, 340] width 225 height 220
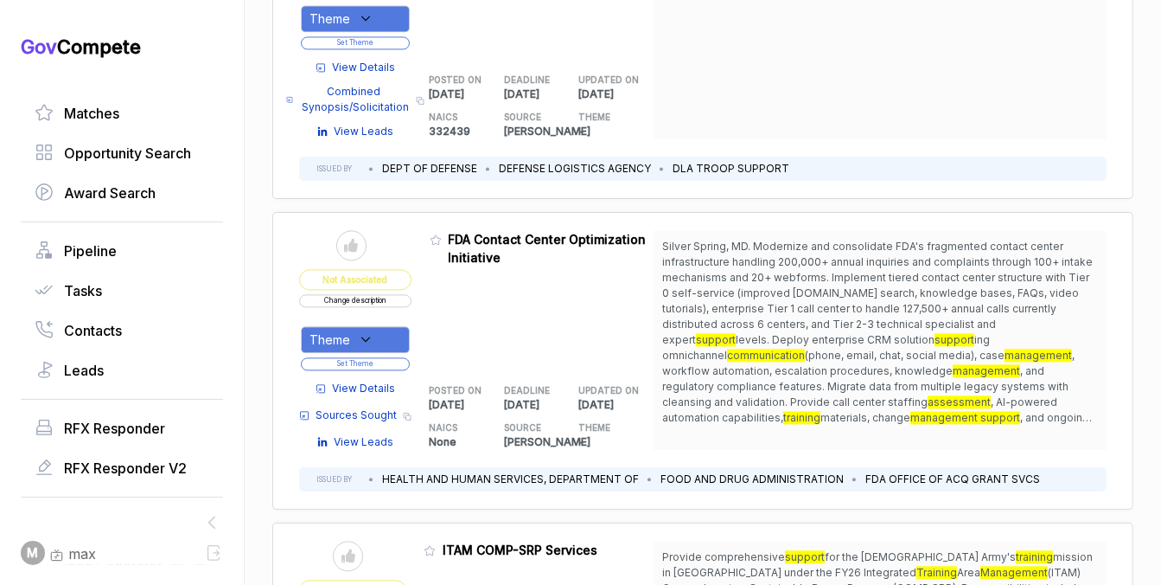
click at [396, 357] on button "Set Theme" at bounding box center [355, 363] width 109 height 13
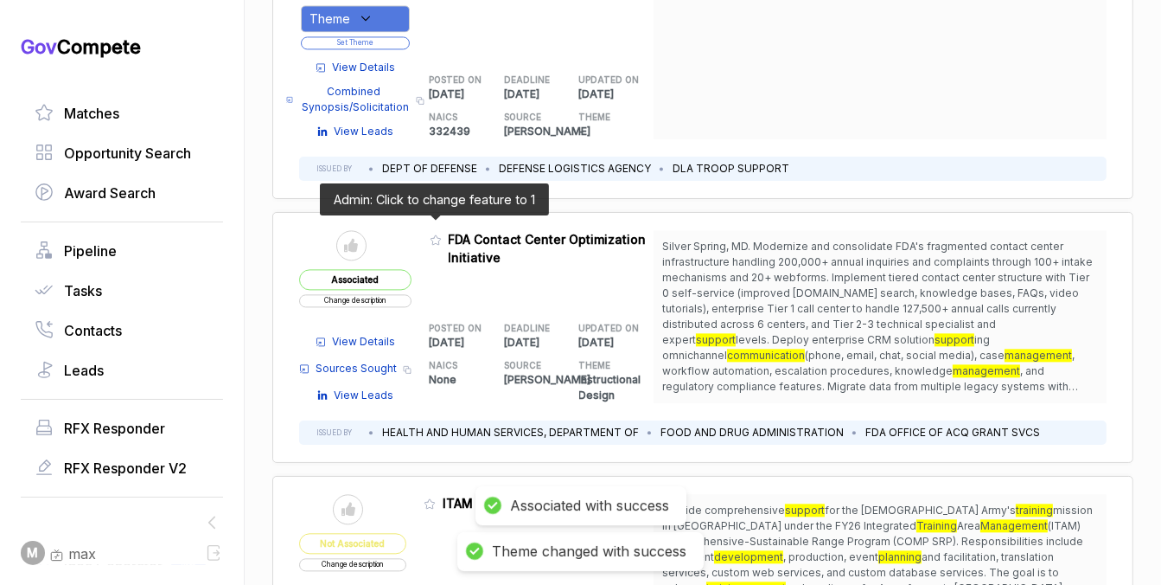
click at [431, 234] on icon at bounding box center [436, 239] width 10 height 10
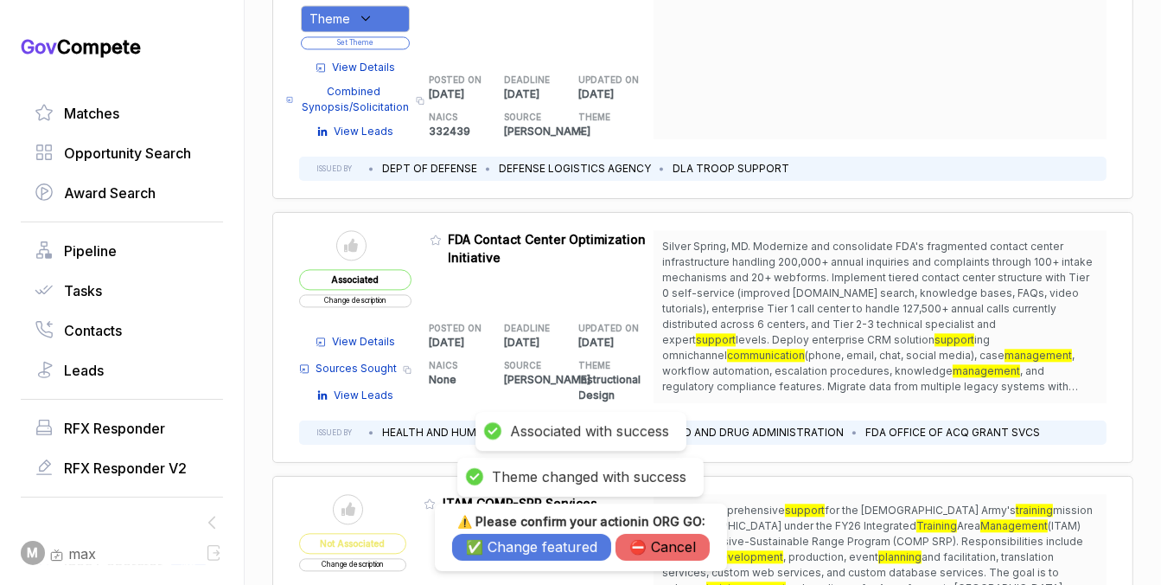
click at [501, 537] on button "✅ Change featured" at bounding box center [531, 547] width 159 height 27
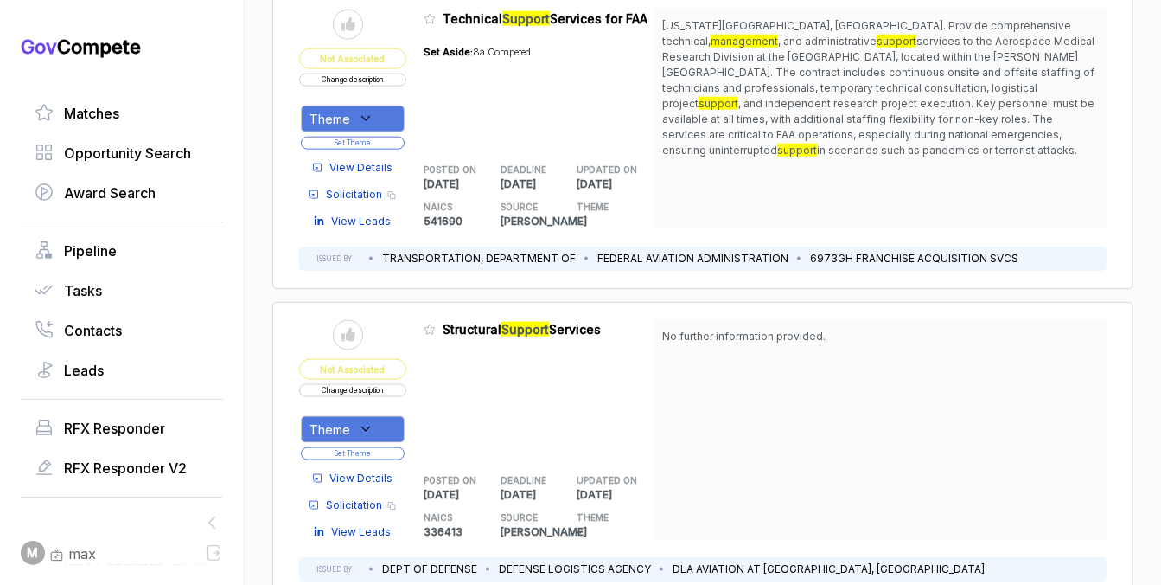
scroll to position [7809, 0]
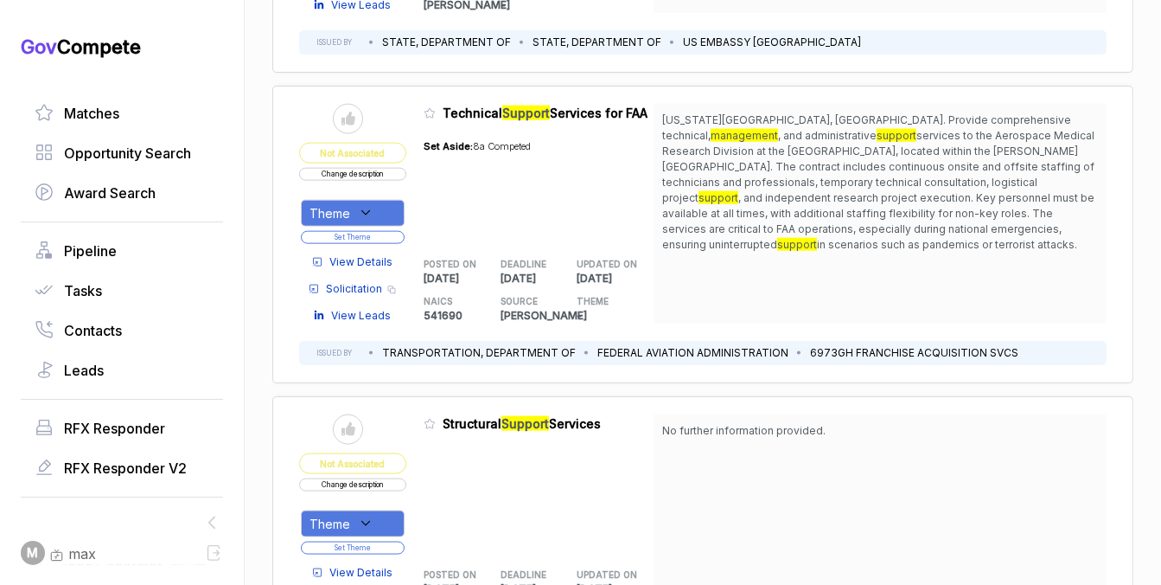
scroll to position [7724, 0]
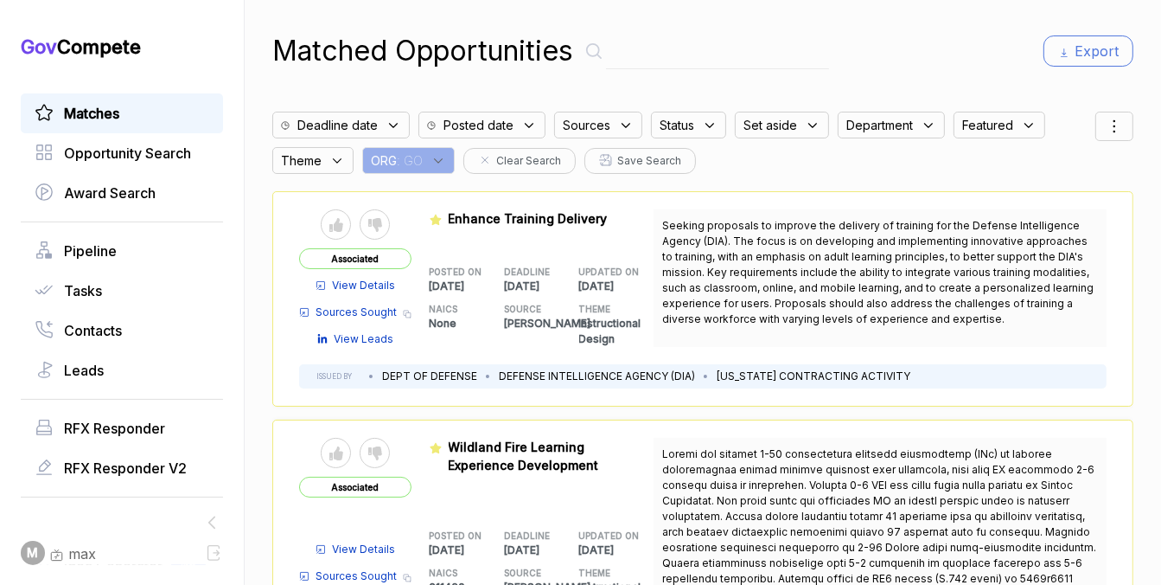
click at [413, 165] on span ": GO" at bounding box center [410, 160] width 26 height 18
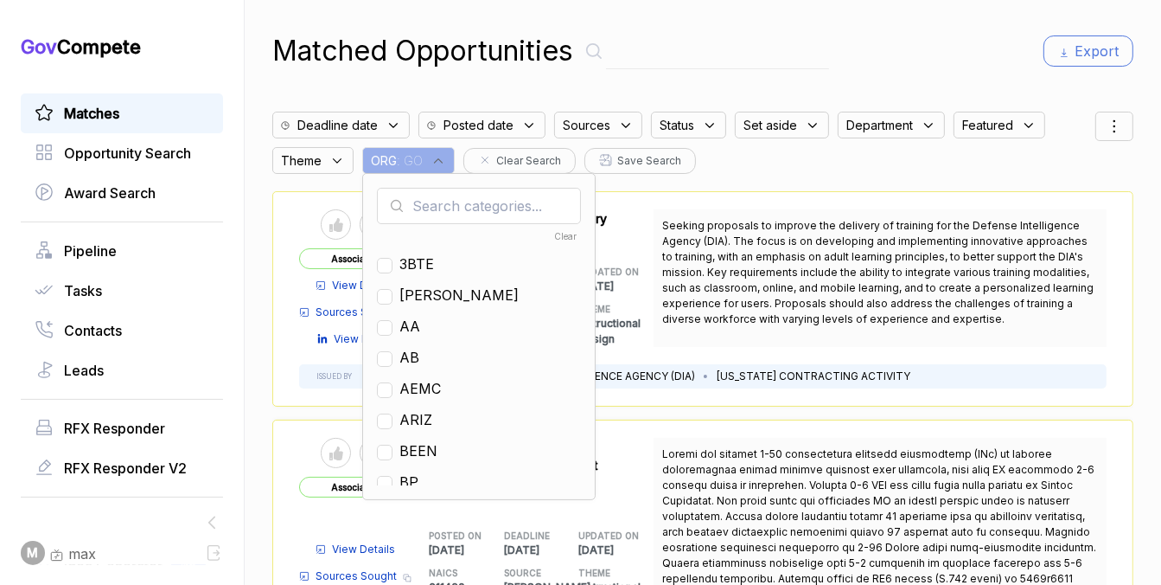
click at [457, 211] on input "text" at bounding box center [479, 206] width 204 height 36
type input "ps"
click at [402, 261] on span "PS" at bounding box center [409, 263] width 19 height 21
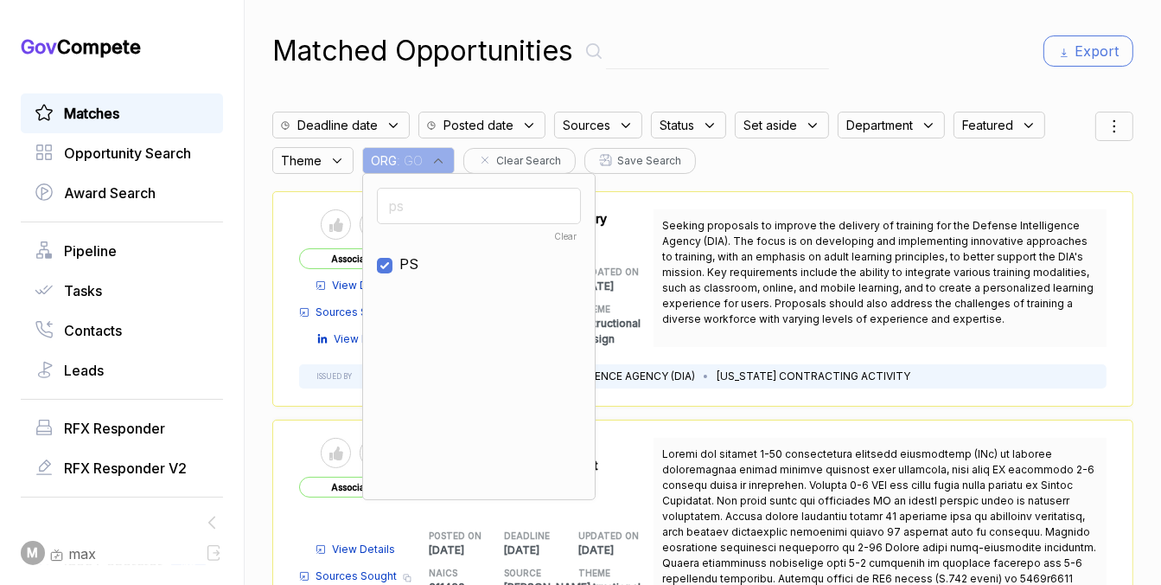
checkbox input "true"
click at [925, 85] on div "Matched Opportunities Export Deadline date Posted date Sources Status Set aside…" at bounding box center [702, 292] width 861 height 585
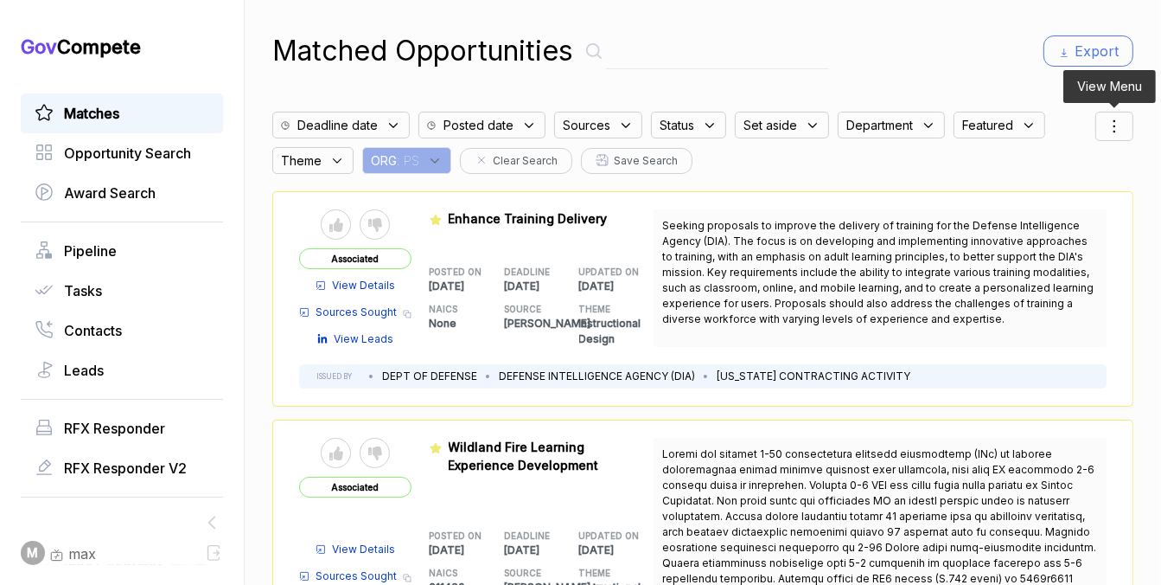
click at [1119, 131] on icon at bounding box center [1114, 126] width 21 height 21
click at [1062, 189] on span "Sorting" at bounding box center [1056, 197] width 41 height 18
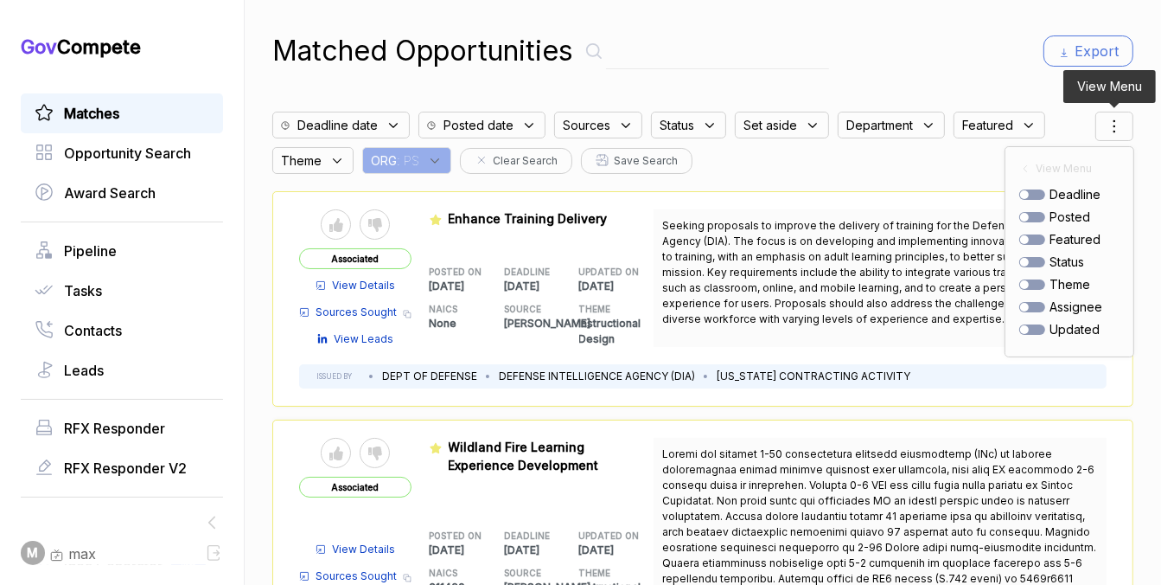
click at [1032, 218] on div at bounding box center [1033, 217] width 26 height 10
checkbox input "true"
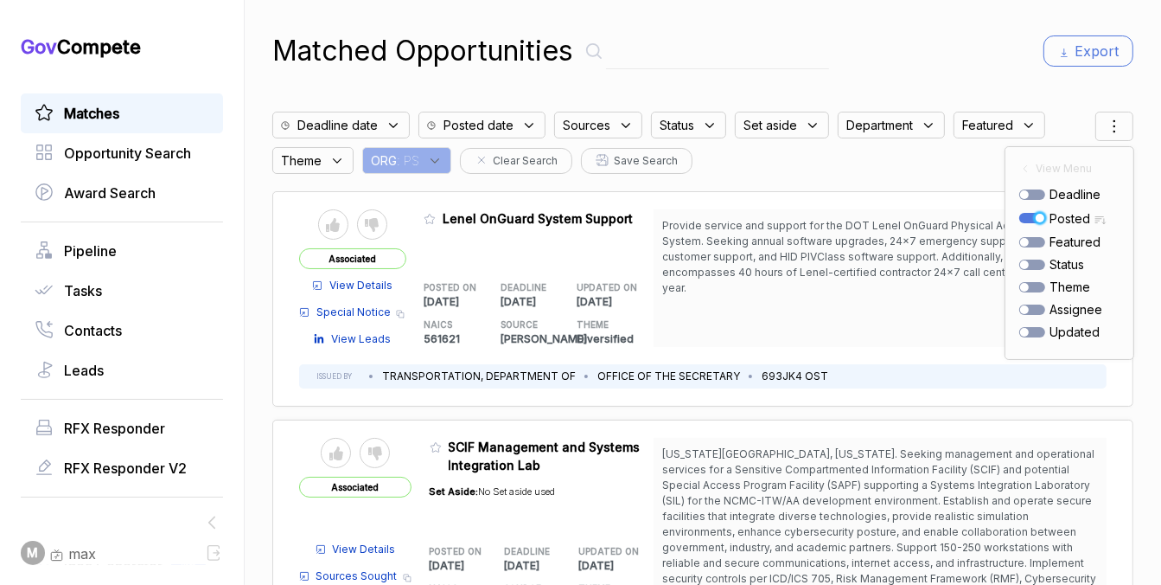
click at [963, 88] on div "Matched Opportunities Export Deadline date Posted date Sources Status Set aside…" at bounding box center [702, 292] width 861 height 585
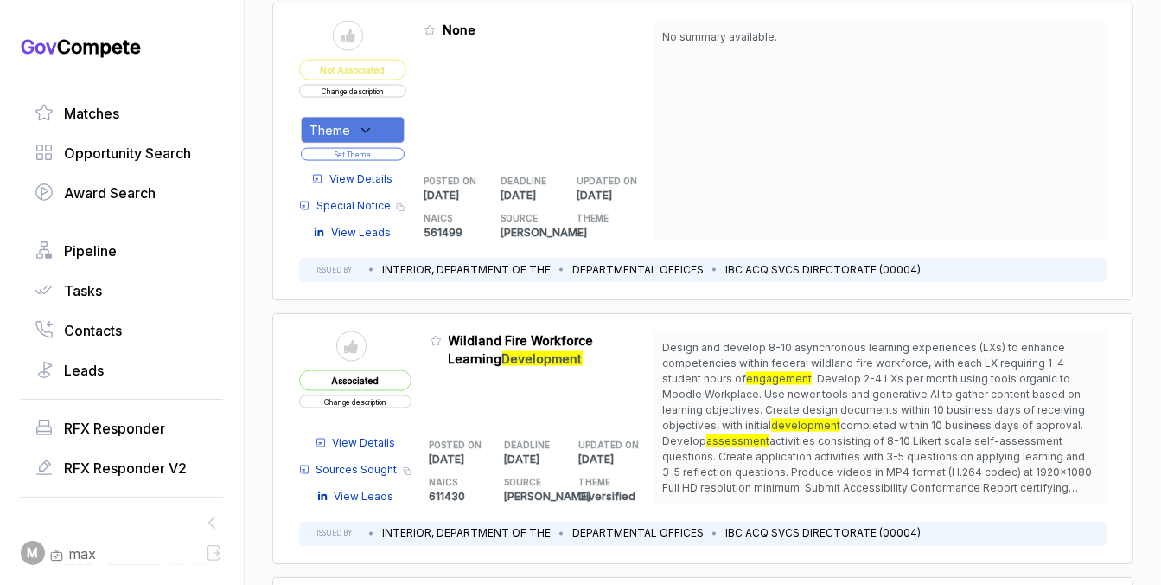
scroll to position [2371, 0]
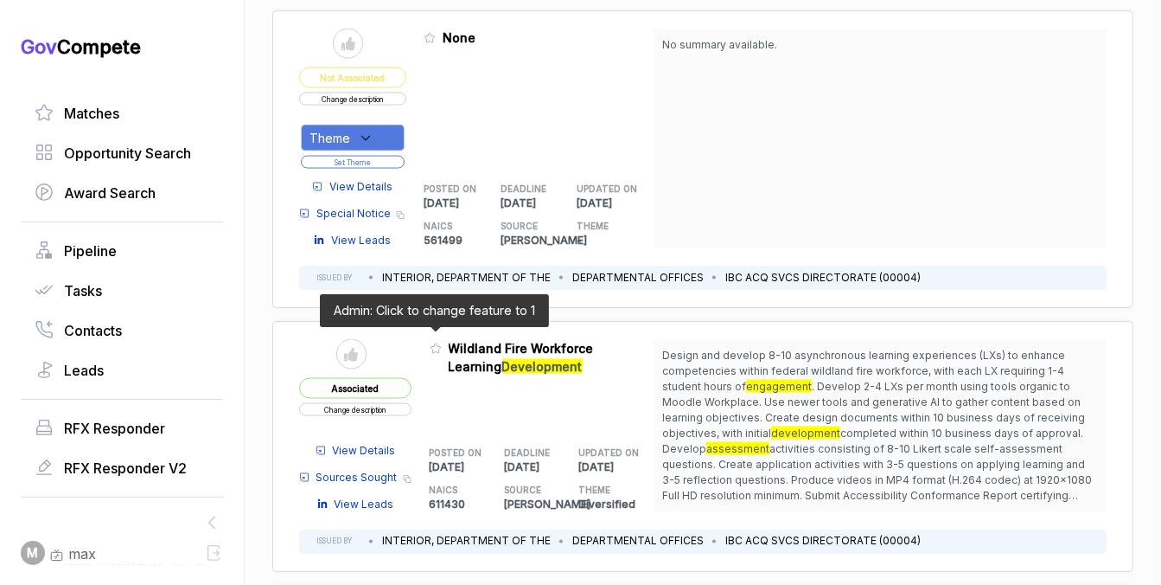
click at [430, 342] on icon at bounding box center [436, 348] width 12 height 12
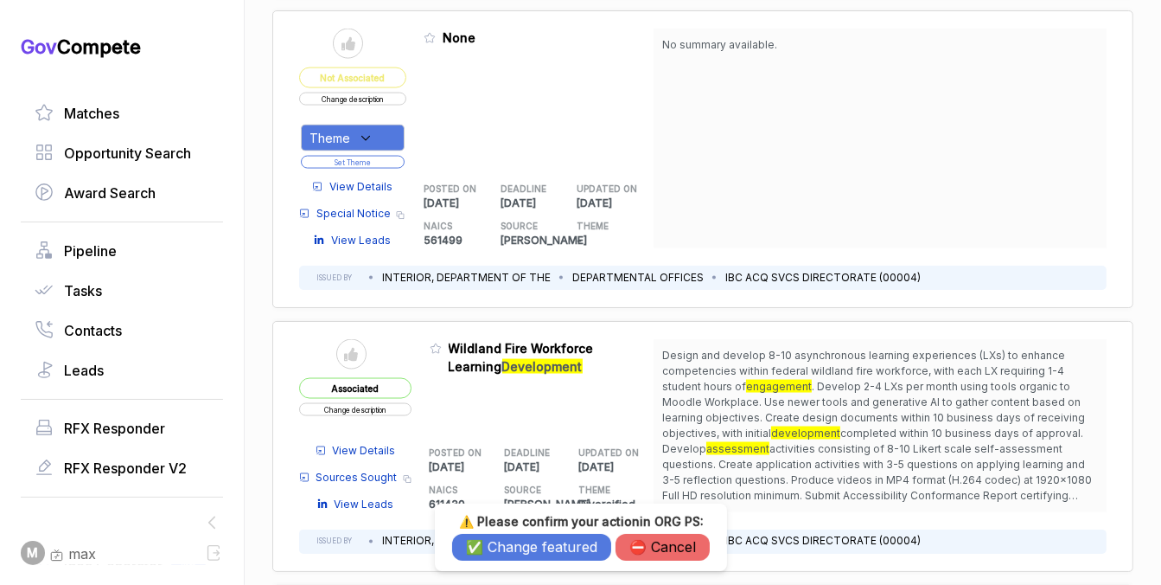
click at [486, 545] on button "✅ Change featured" at bounding box center [531, 547] width 159 height 27
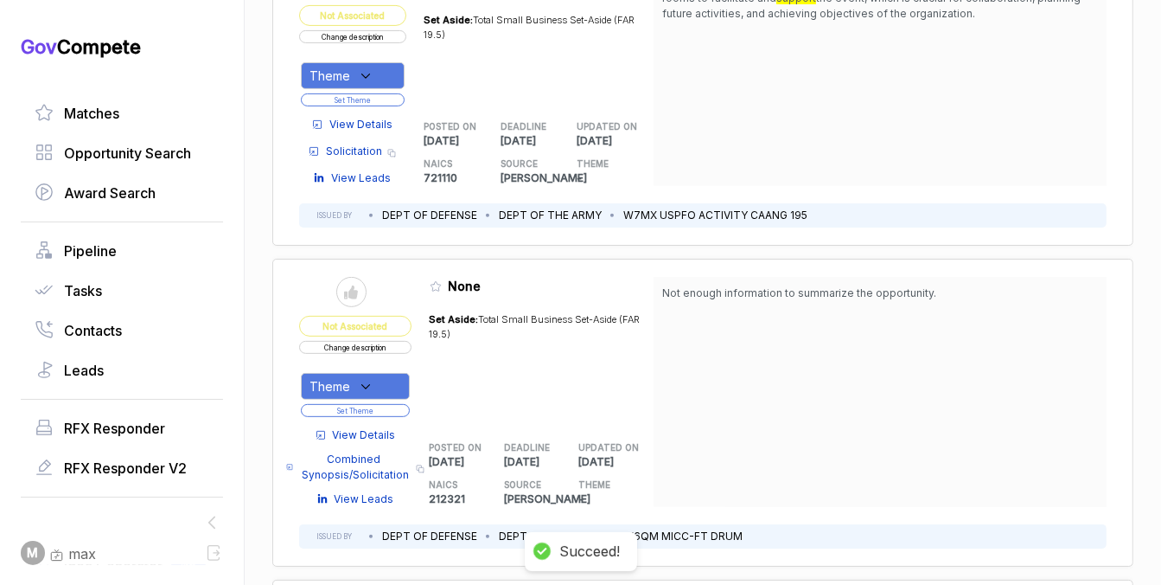
scroll to position [0, 0]
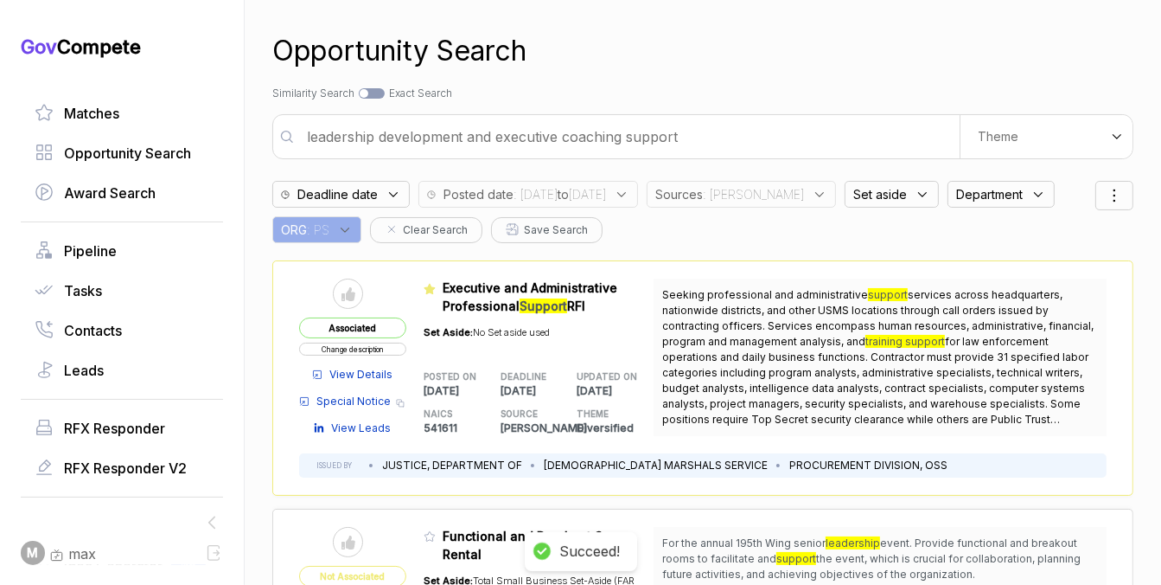
click at [610, 132] on input "leadership development and executive coaching support" at bounding box center [628, 136] width 663 height 35
type input "case management system"
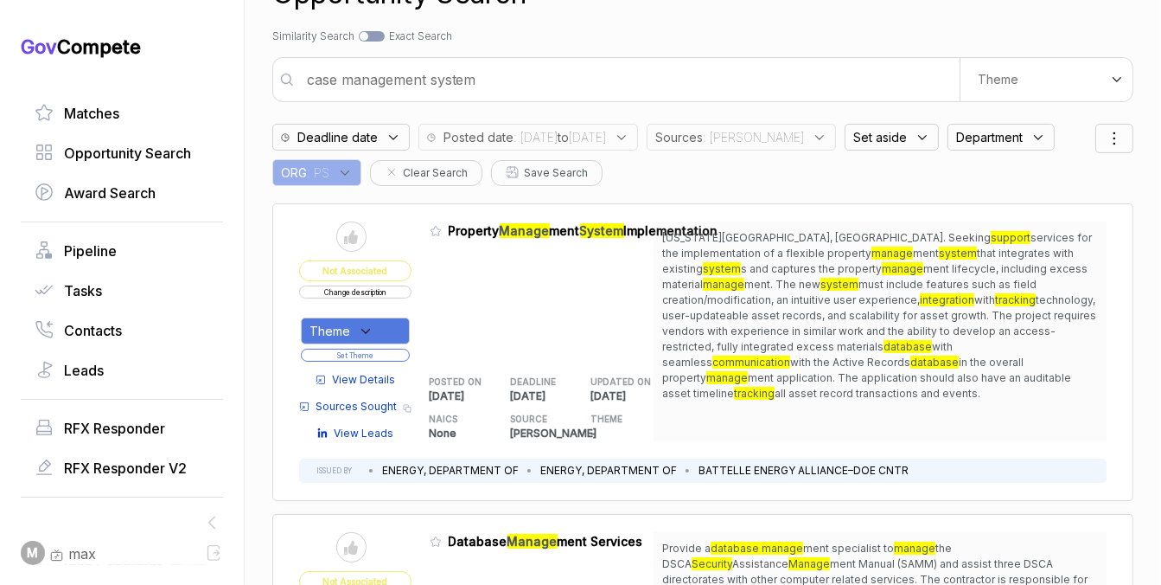
scroll to position [61, 0]
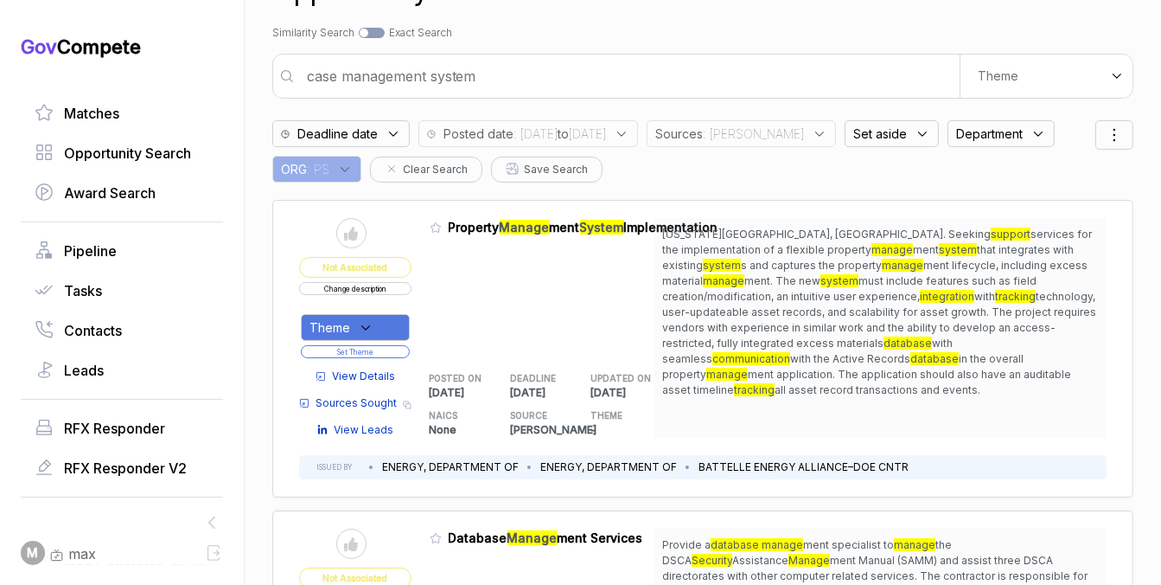
click at [395, 323] on div "Theme" at bounding box center [355, 327] width 109 height 27
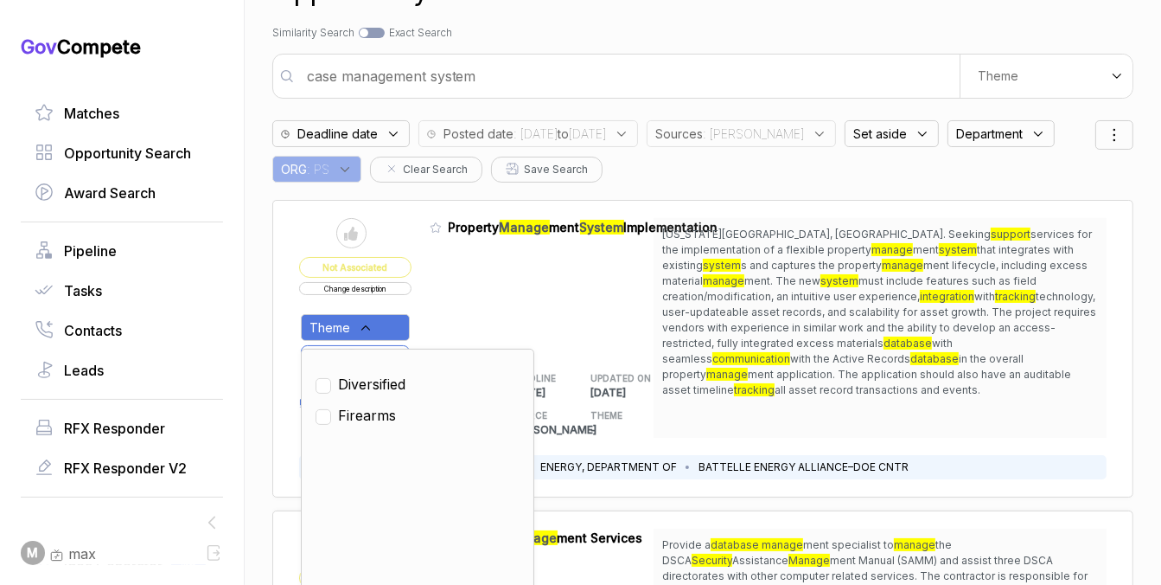
click at [380, 390] on span "Diversified" at bounding box center [371, 384] width 67 height 21
checkbox input "true"
click at [452, 323] on div "Admin: Click to change feature to 1 INL-26-001 Property Manage ment System Impl…" at bounding box center [551, 328] width 242 height 220
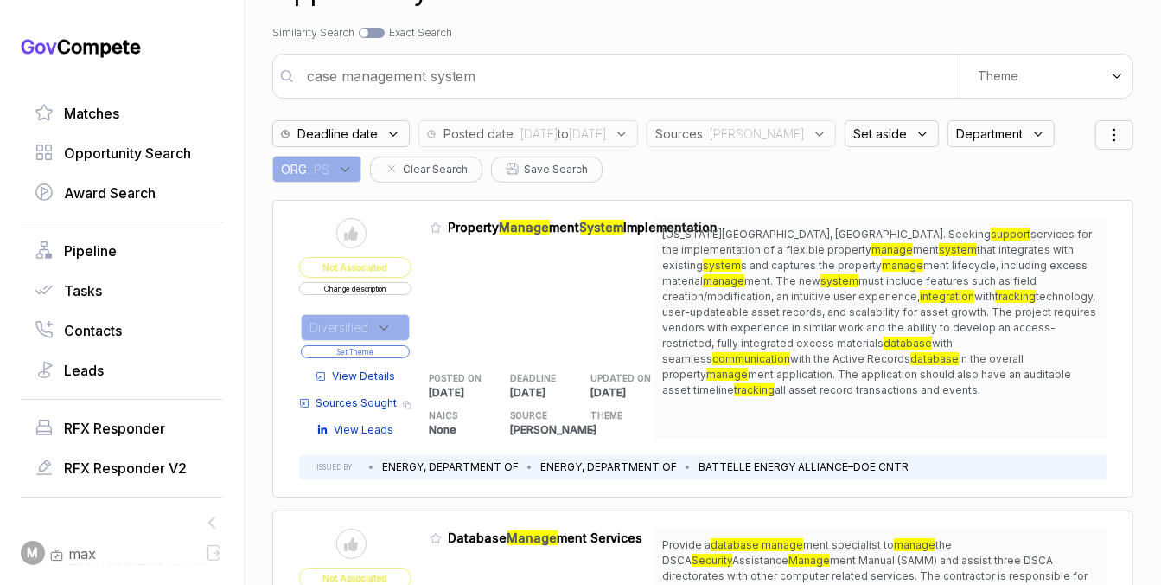
click at [398, 349] on button "Set Theme" at bounding box center [355, 351] width 109 height 13
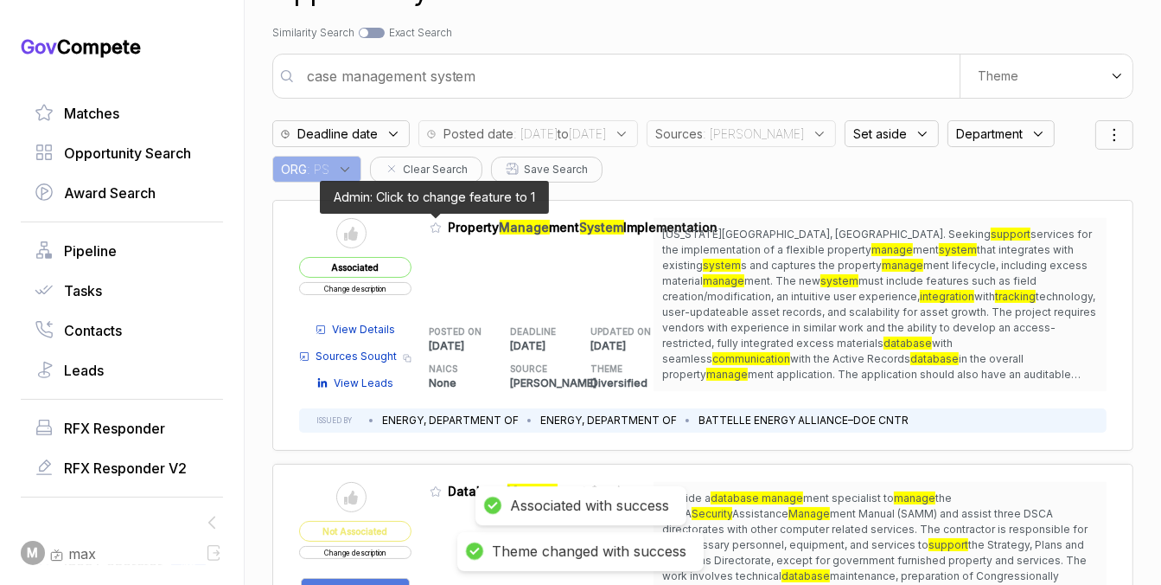
click at [434, 227] on icon at bounding box center [436, 227] width 12 height 12
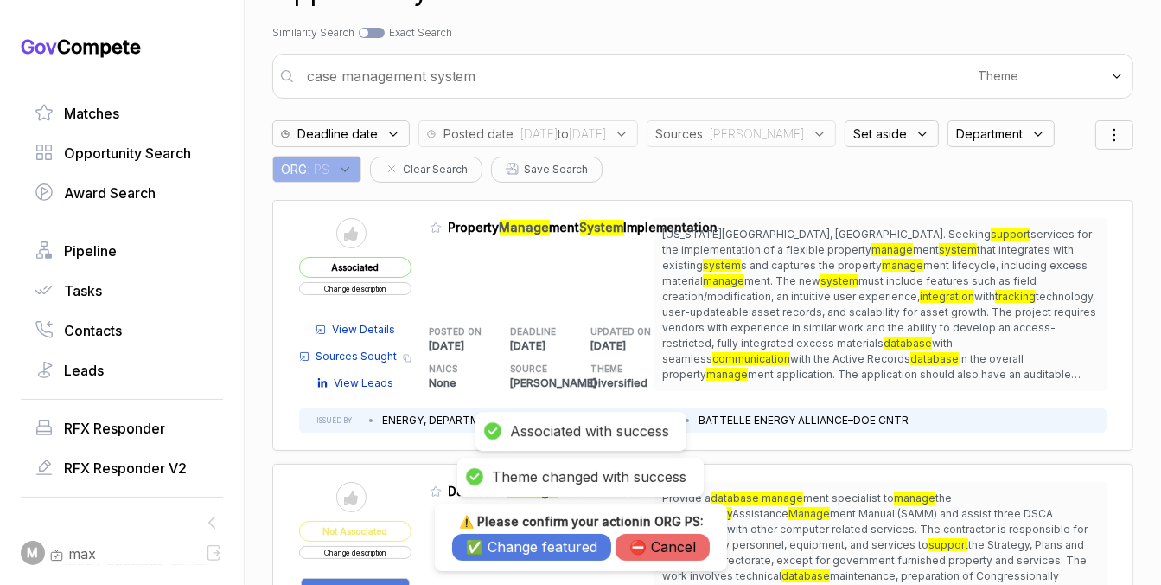
click at [503, 550] on button "✅ Change featured" at bounding box center [531, 547] width 159 height 27
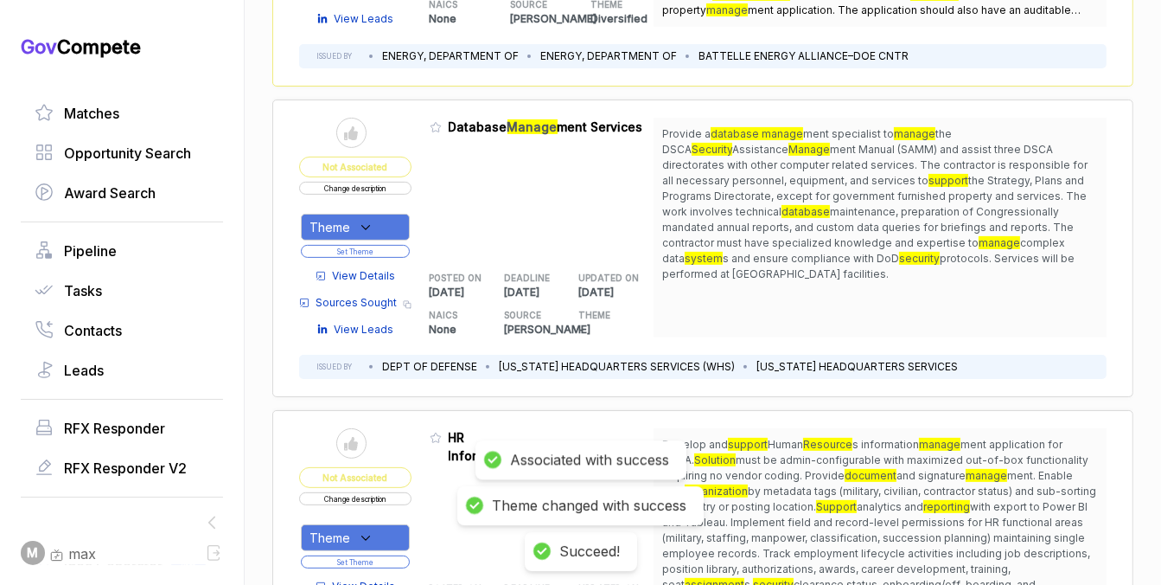
scroll to position [501, 0]
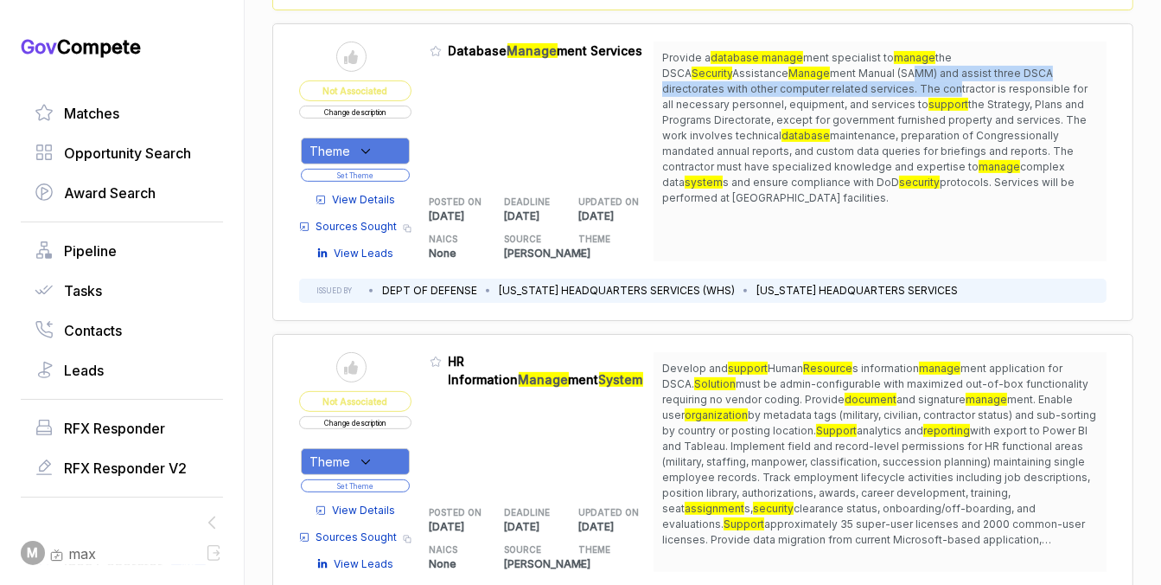
click at [784, 81] on span "ment Manual (SAMM) and assist three DSCA directorates with other computer relat…" at bounding box center [875, 89] width 426 height 44
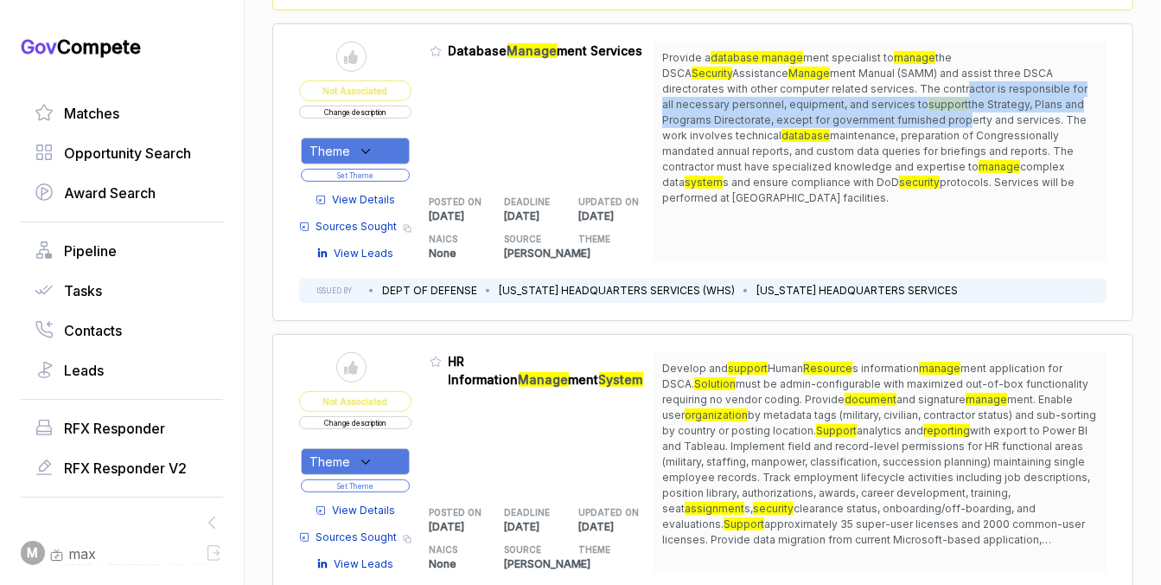
drag, startPoint x: 794, startPoint y: 86, endPoint x: 789, endPoint y: 113, distance: 27.3
click at [790, 112] on span "Provide a database manage ment specialist to manage the DSCA Security Assistanc…" at bounding box center [880, 128] width 436 height 156
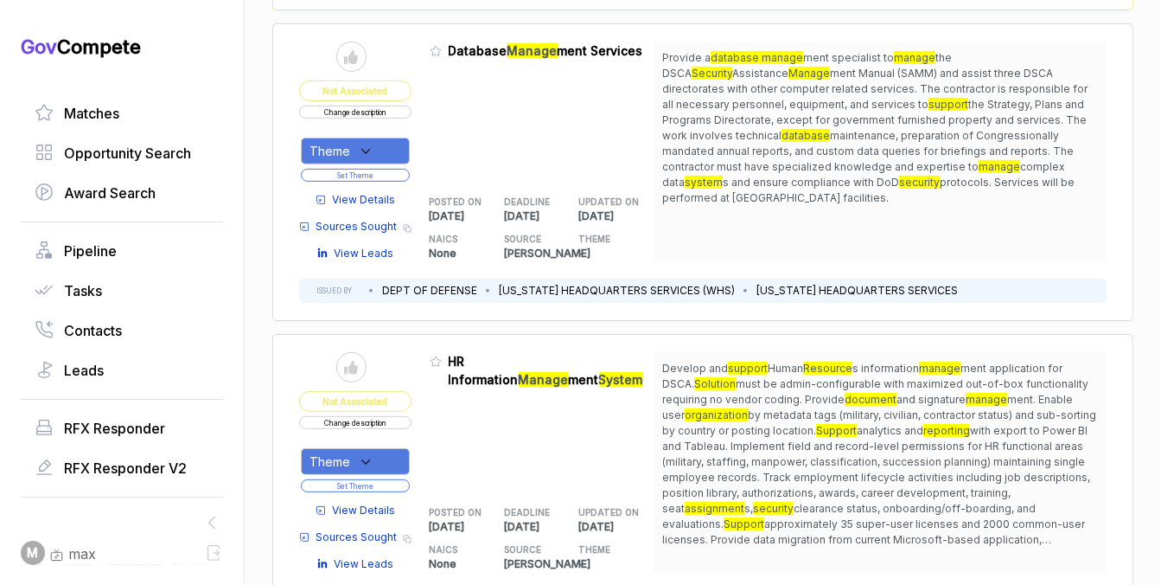
click at [387, 200] on span "View Details" at bounding box center [364, 200] width 63 height 16
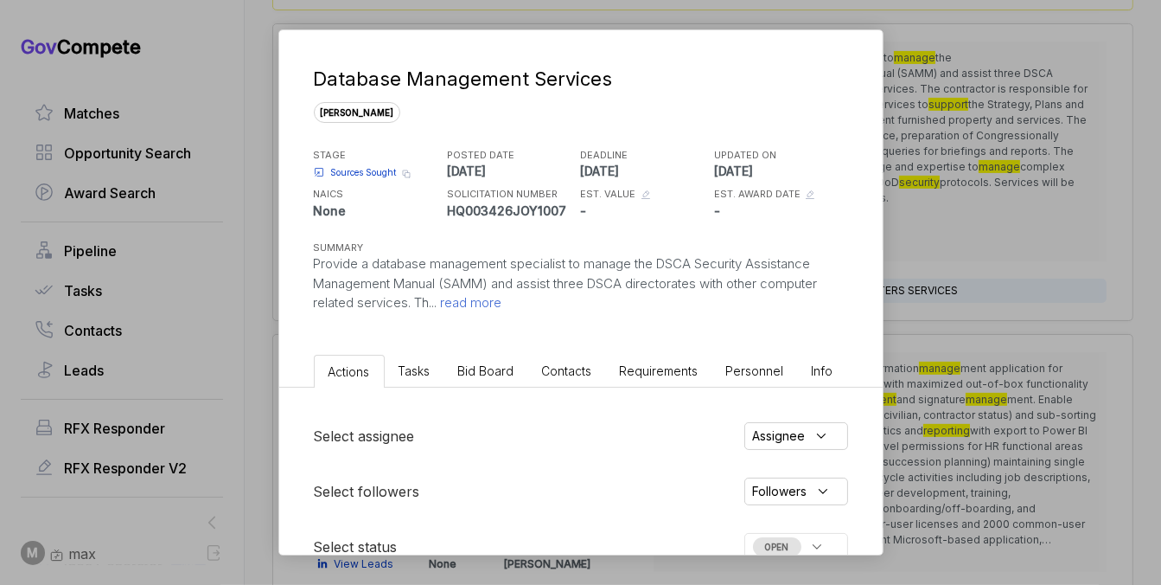
click at [485, 363] on span "Bid Board" at bounding box center [486, 370] width 56 height 15
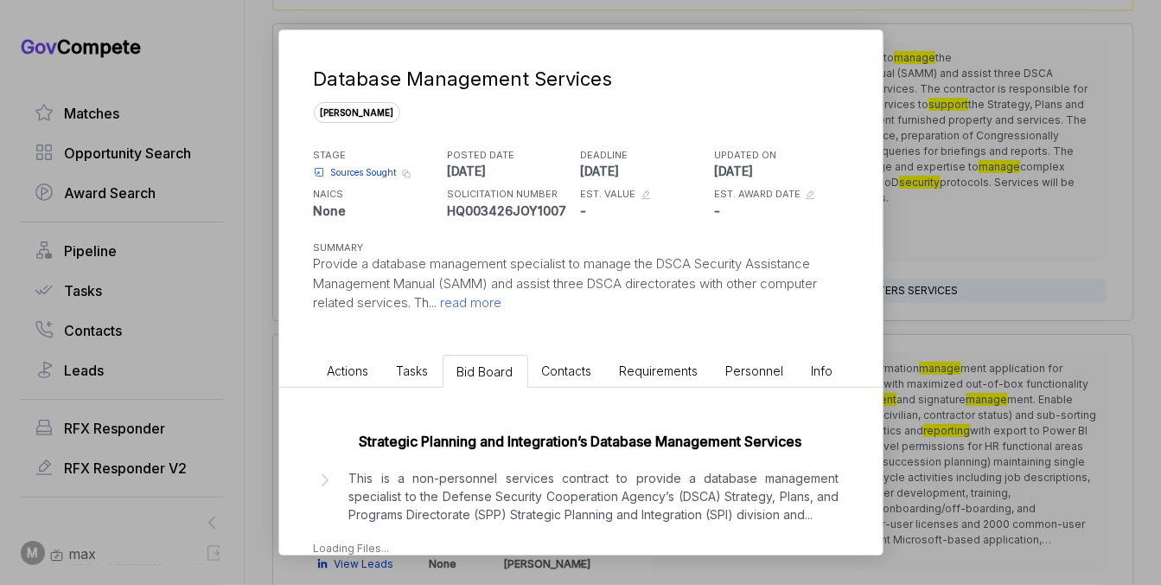
click at [485, 509] on p "This is a non-personnel services contract to provide a database management spec…" at bounding box center [594, 496] width 490 height 54
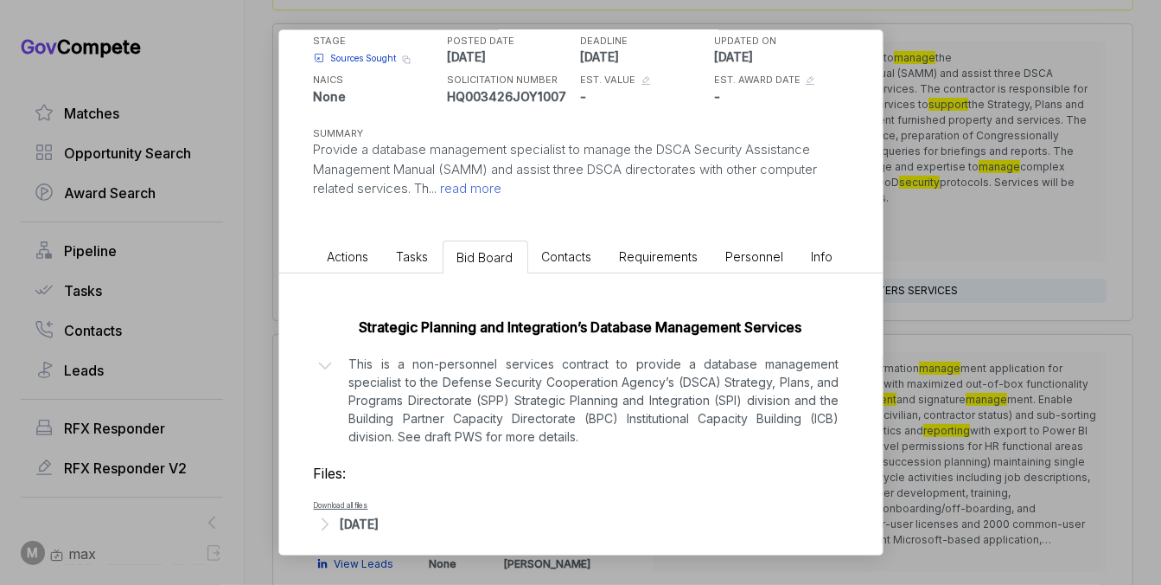
scroll to position [128, 0]
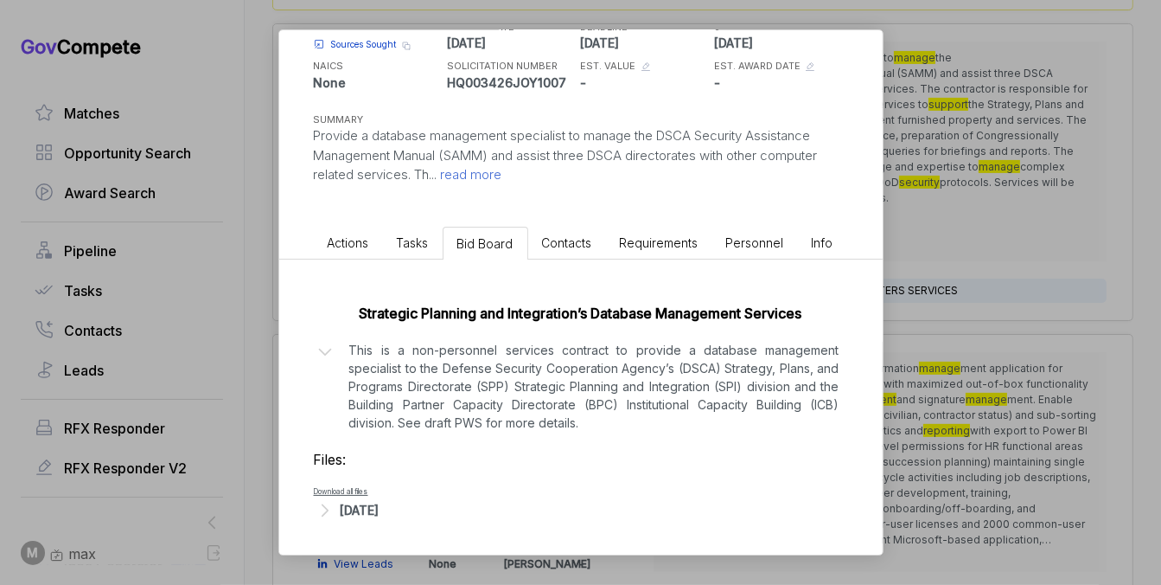
click at [380, 514] on div "Oct 7, 2025" at bounding box center [360, 510] width 39 height 18
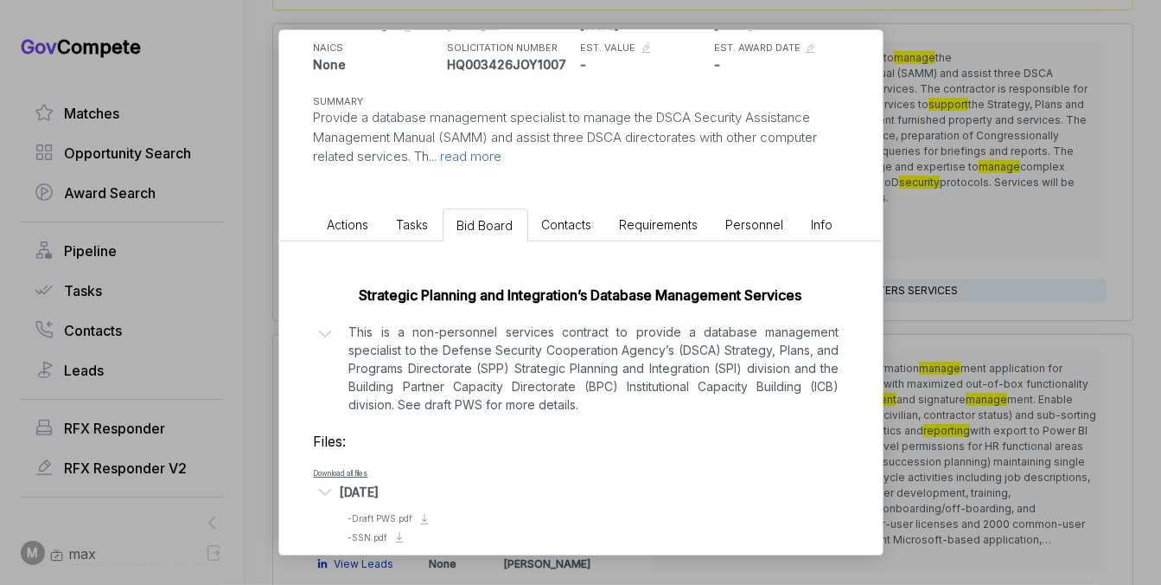
scroll to position [169, 0]
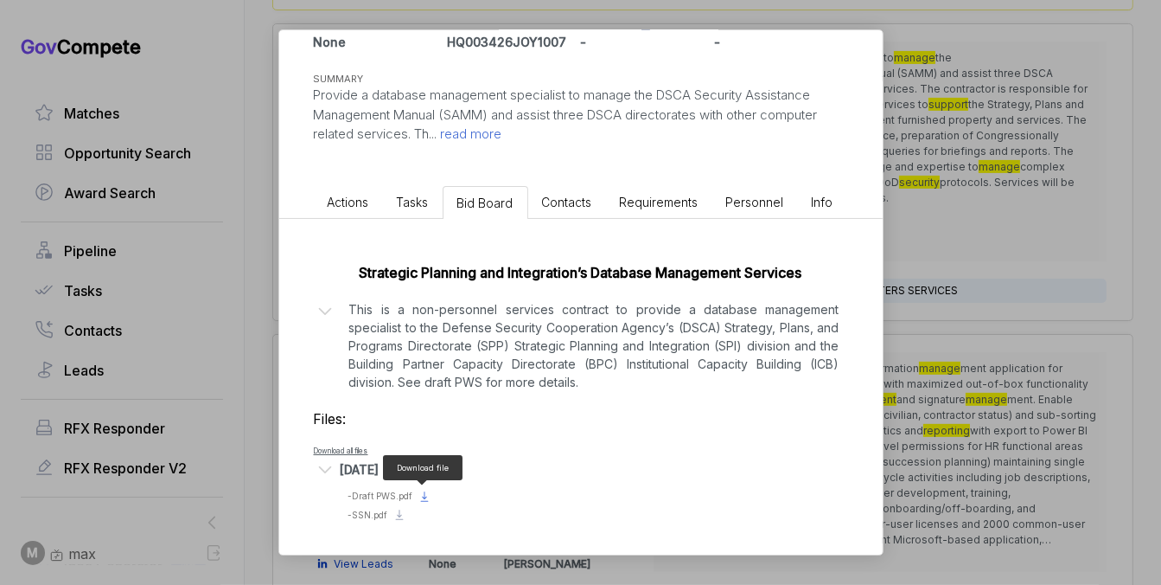
click at [423, 496] on icon at bounding box center [424, 495] width 5 height 8
click at [981, 329] on div "Database Management Services sam STAGE Sources Sought Copy link POSTED DATE 202…" at bounding box center [580, 292] width 1161 height 585
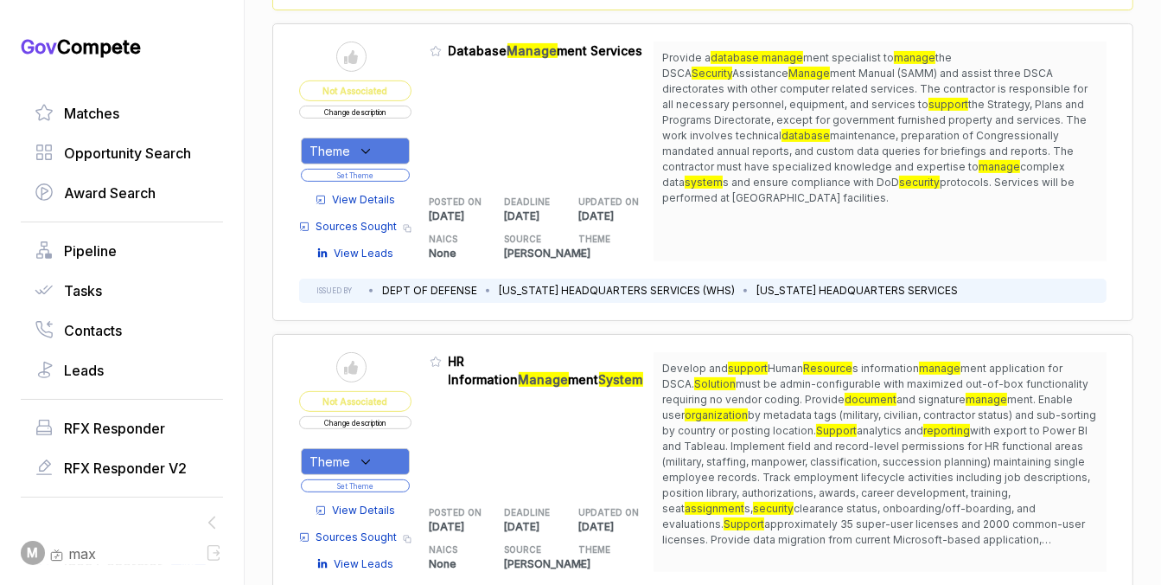
click at [362, 109] on button "Change description" at bounding box center [355, 112] width 112 height 13
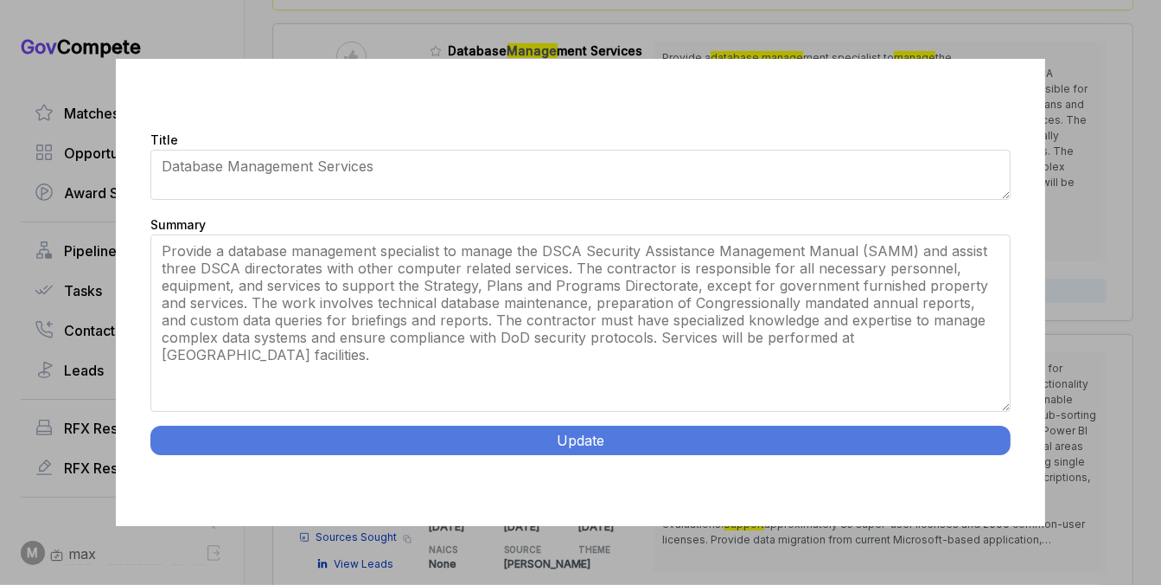
drag, startPoint x: 1008, startPoint y: 342, endPoint x: 995, endPoint y: 470, distance: 127.7
click at [995, 470] on div "Title Database Management Services Summary Provide a database management specia…" at bounding box center [580, 293] width 929 height 468
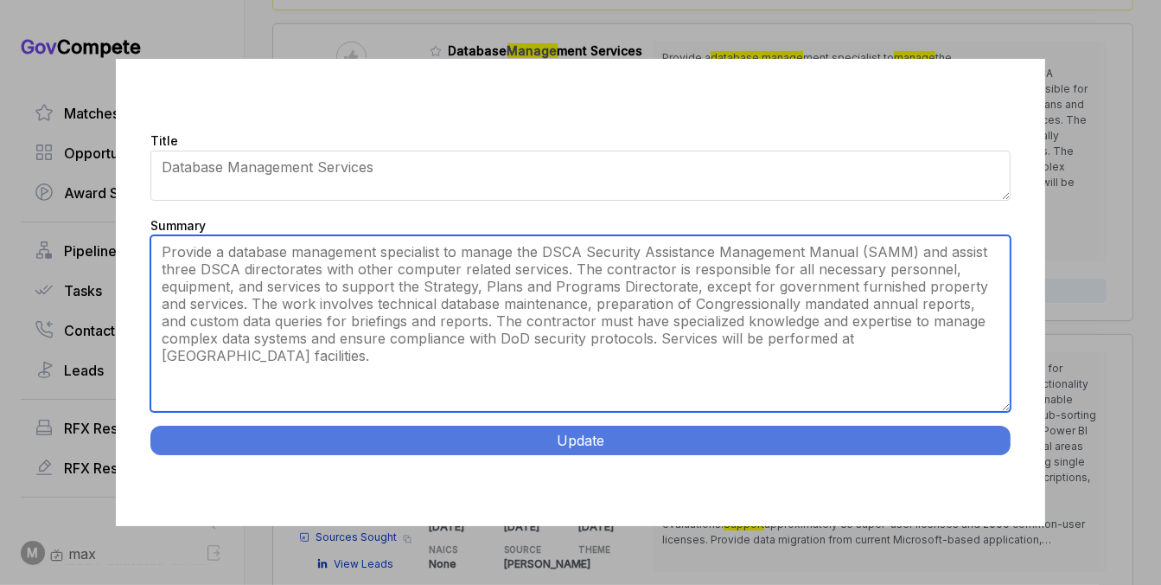
click at [895, 360] on textarea "Provide a database management specialist to manage the DSCA Security Assistance…" at bounding box center [580, 323] width 860 height 176
paste textarea "DSCA Database Management Services. Arlington, VA. Provide database management s…"
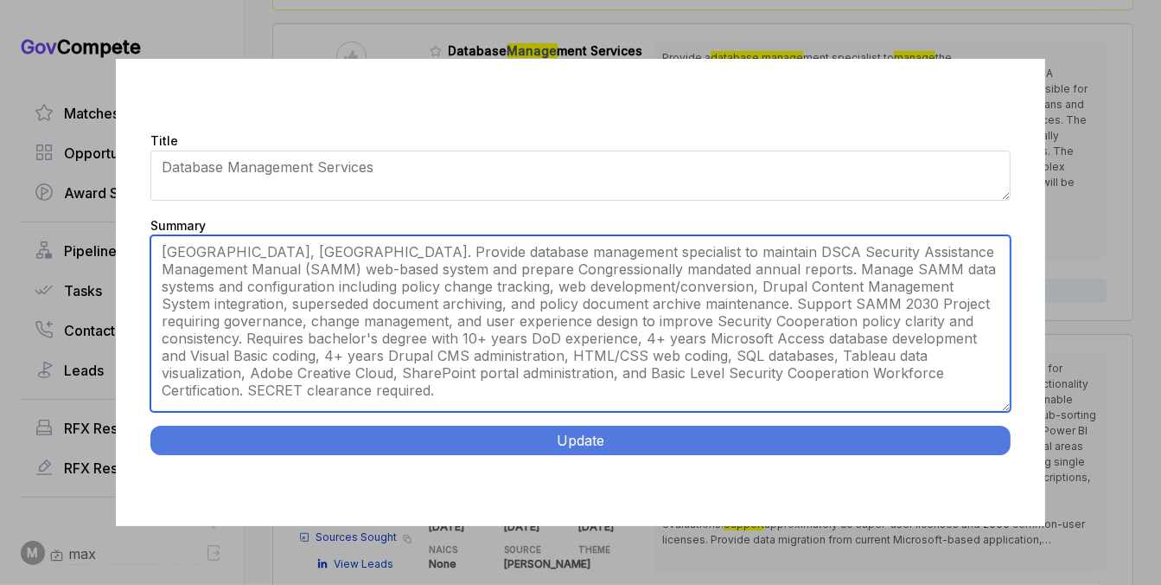
scroll to position [0, 0]
click at [905, 295] on textarea "Provide a database management specialist to manage the DSCA Security Assistance…" at bounding box center [580, 323] width 860 height 176
type textarea "Arlington, VA. Provide database management specialist to maintain DSCA Security…"
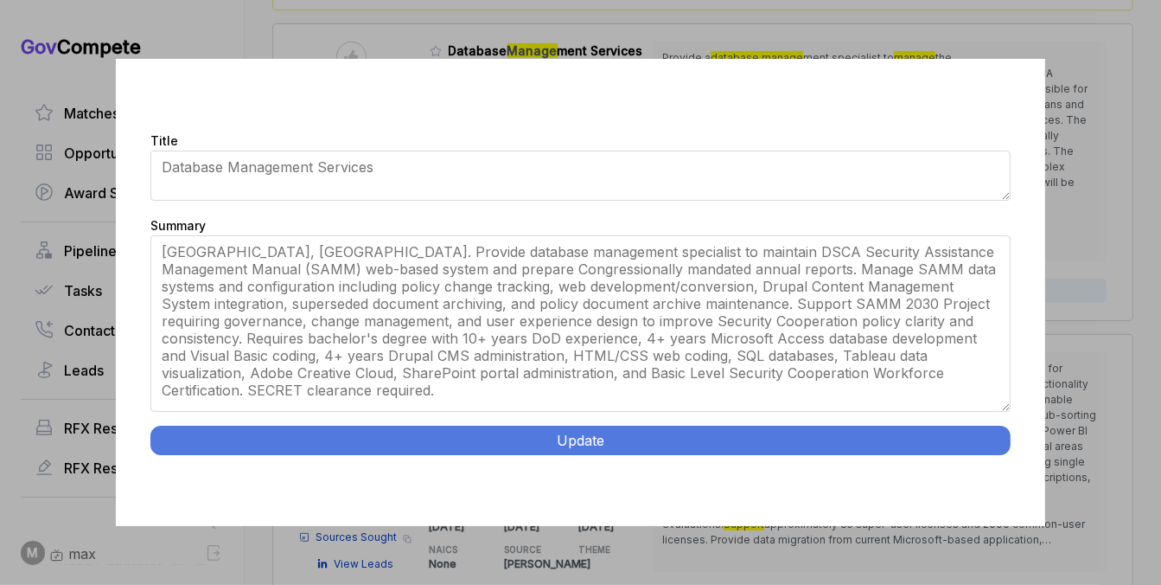
click at [805, 428] on button "Update" at bounding box center [580, 440] width 860 height 29
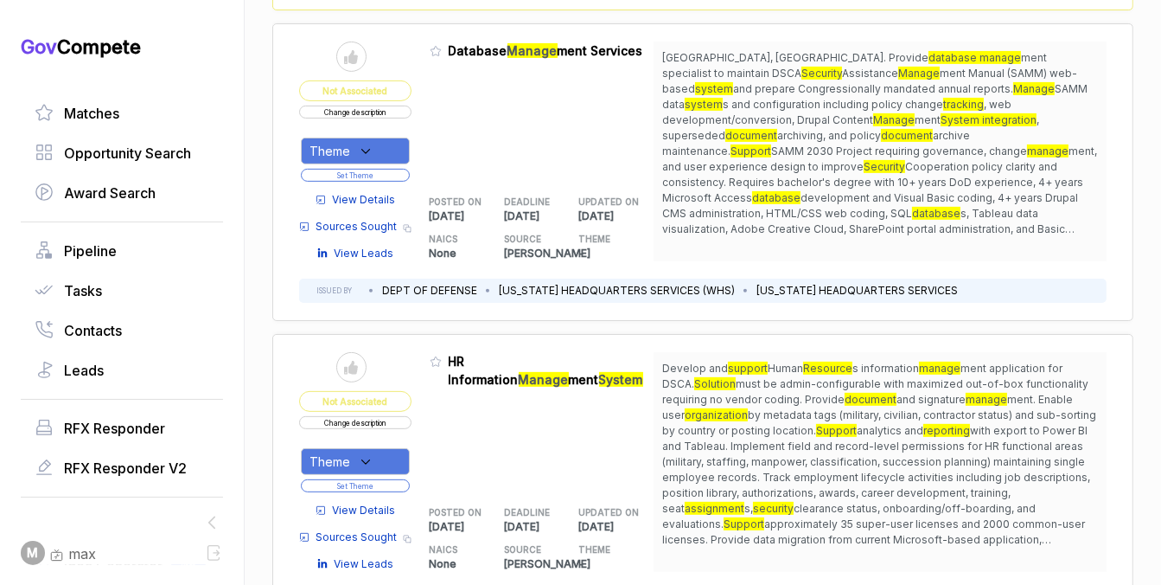
click at [392, 144] on div "Theme" at bounding box center [355, 151] width 109 height 27
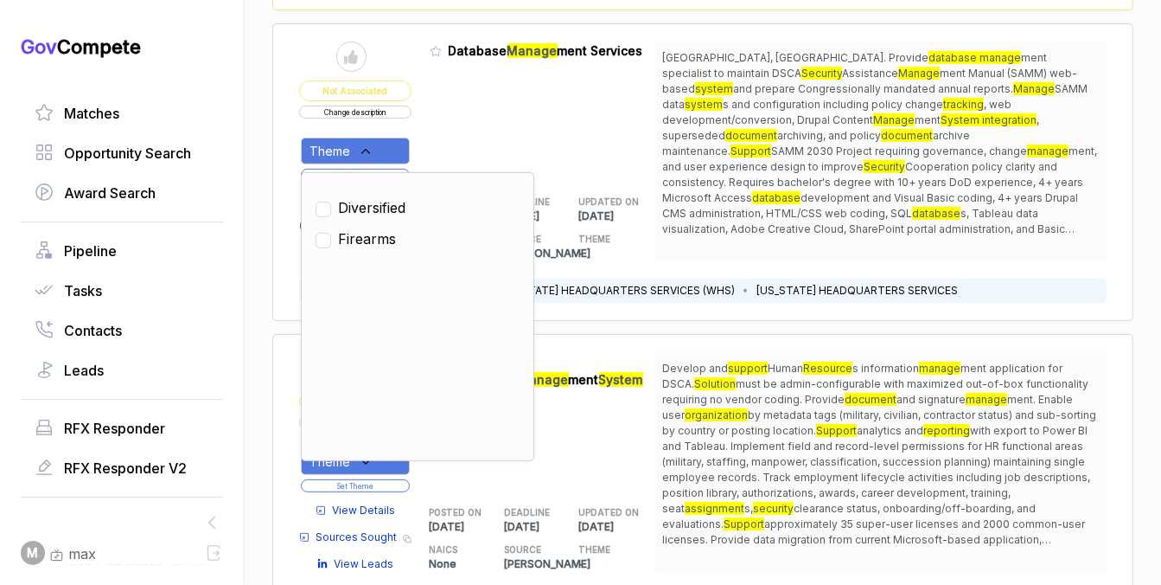
click at [371, 209] on span "Diversified" at bounding box center [371, 207] width 67 height 21
checkbox input "true"
click at [441, 154] on div "Admin: Click to change feature to 1 HQ003426JOY1007 Database Manage ment Servic…" at bounding box center [542, 152] width 225 height 220
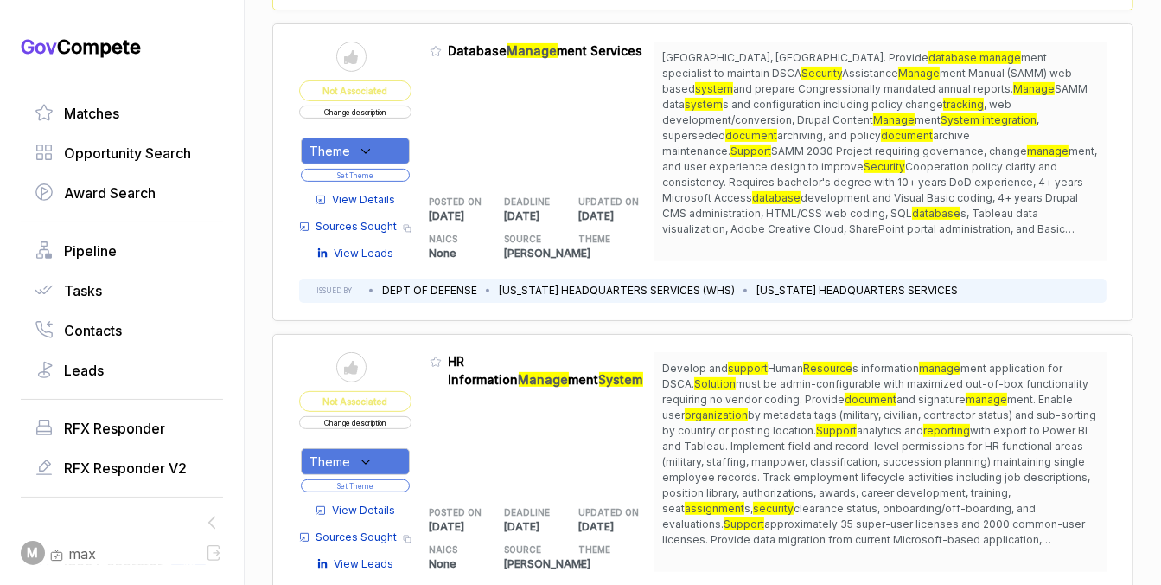
click at [391, 172] on button "Set Theme" at bounding box center [355, 175] width 109 height 13
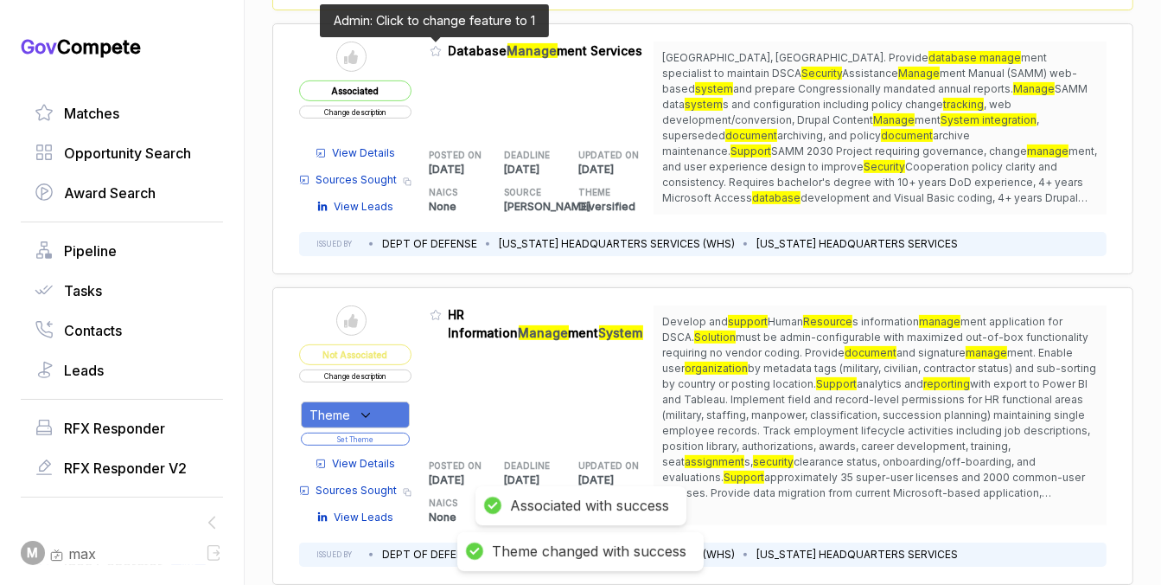
click at [430, 53] on icon at bounding box center [436, 51] width 12 height 12
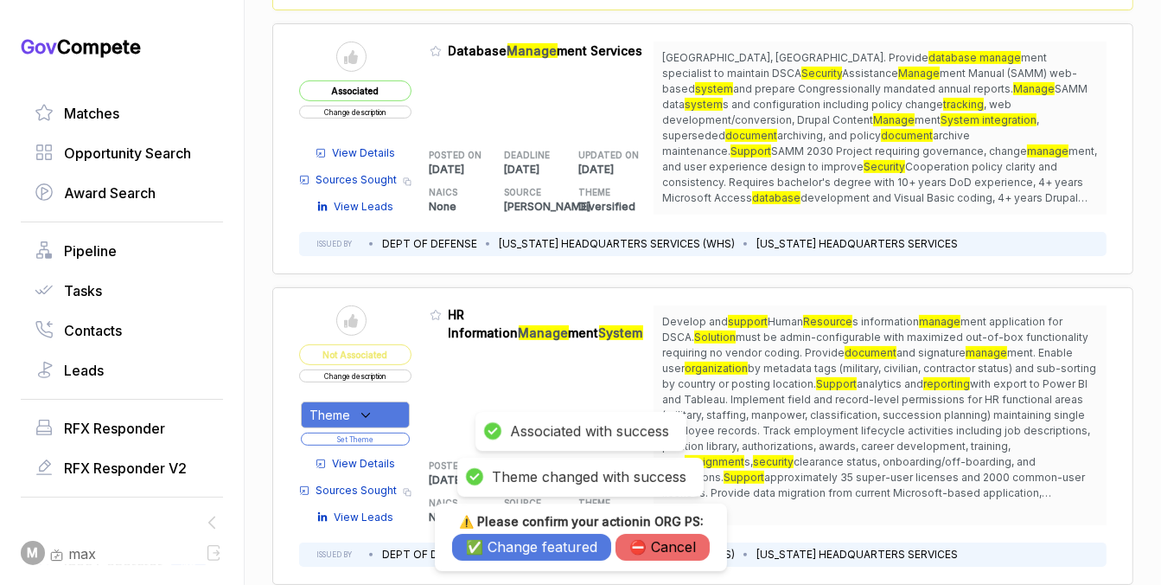
click at [498, 539] on button "✅ Change featured" at bounding box center [531, 547] width 159 height 27
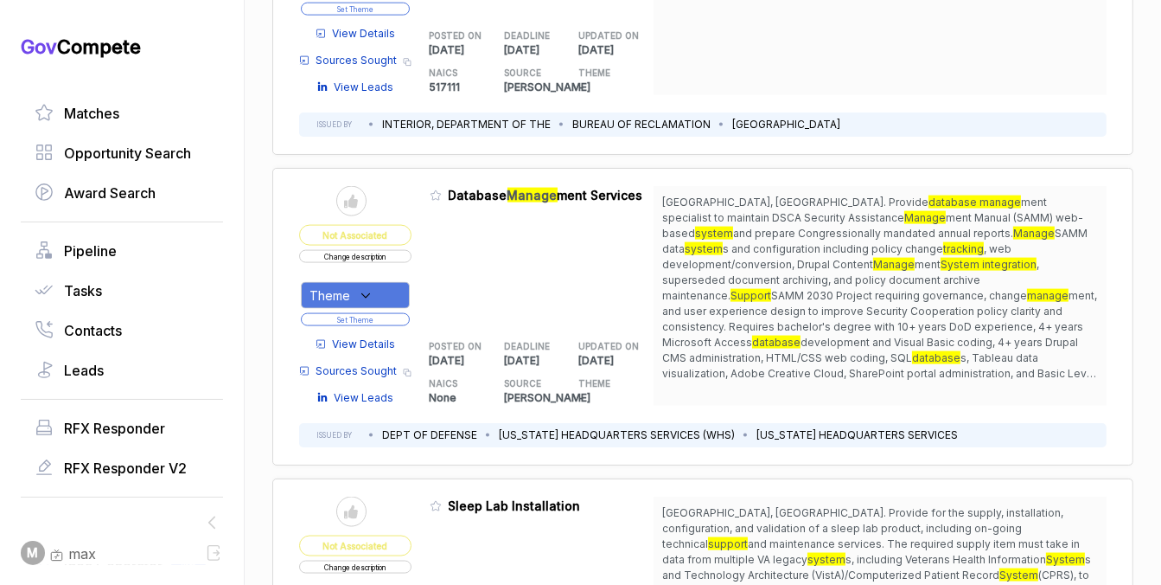
scroll to position [2196, 0]
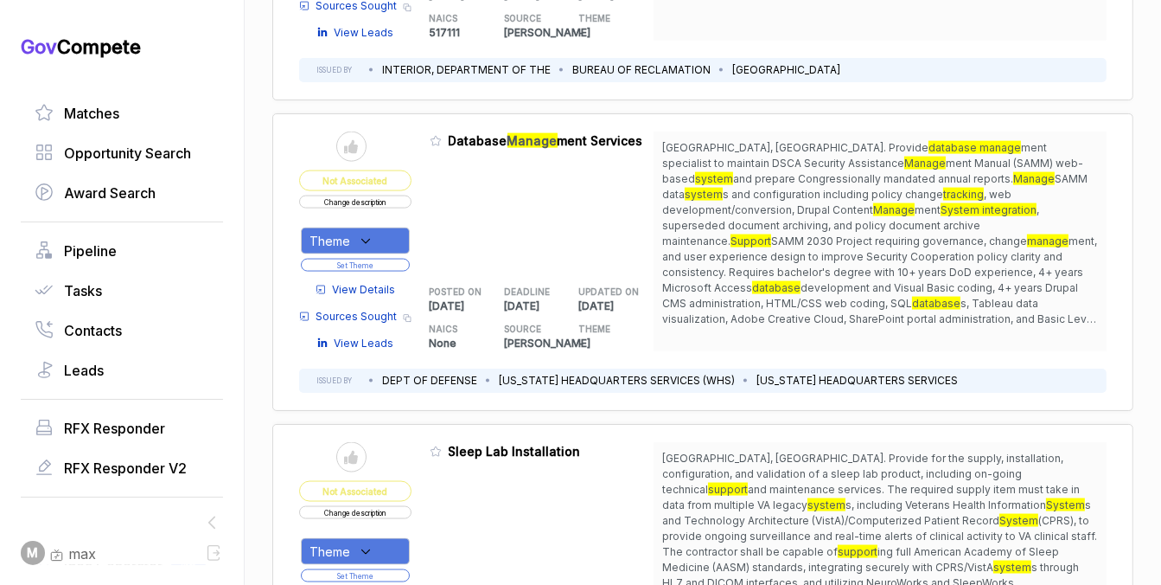
click at [354, 233] on div "Theme" at bounding box center [355, 240] width 109 height 27
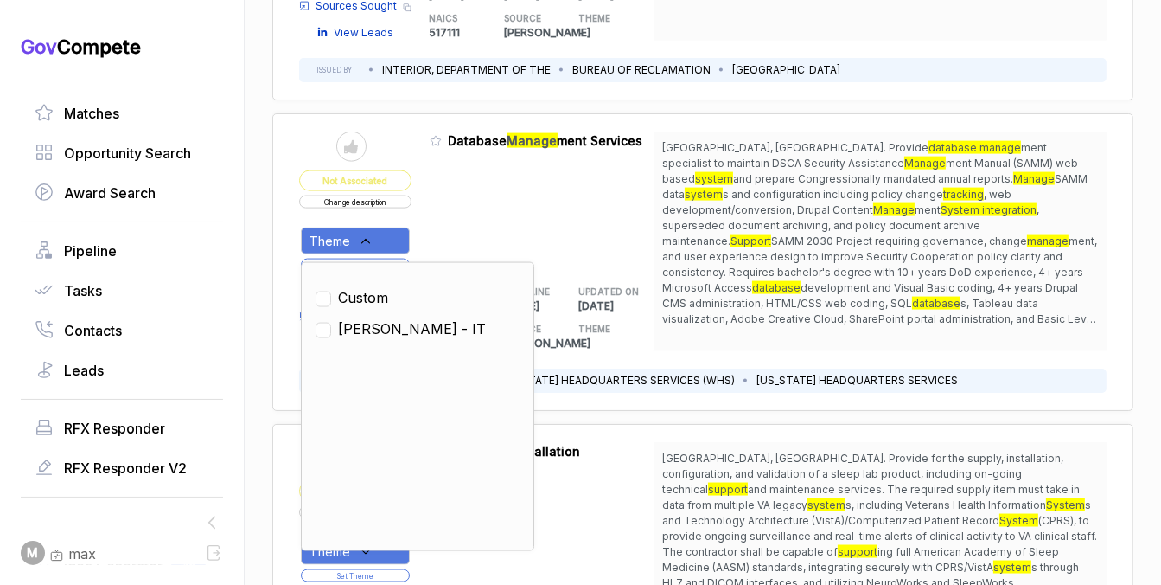
click at [364, 318] on span "[PERSON_NAME] - IT" at bounding box center [412, 328] width 148 height 21
checkbox input "true"
click at [470, 213] on div "Admin: Click to change feature to 1 HQ003426JOY1007 Database Manage ment Servic…" at bounding box center [542, 241] width 225 height 220
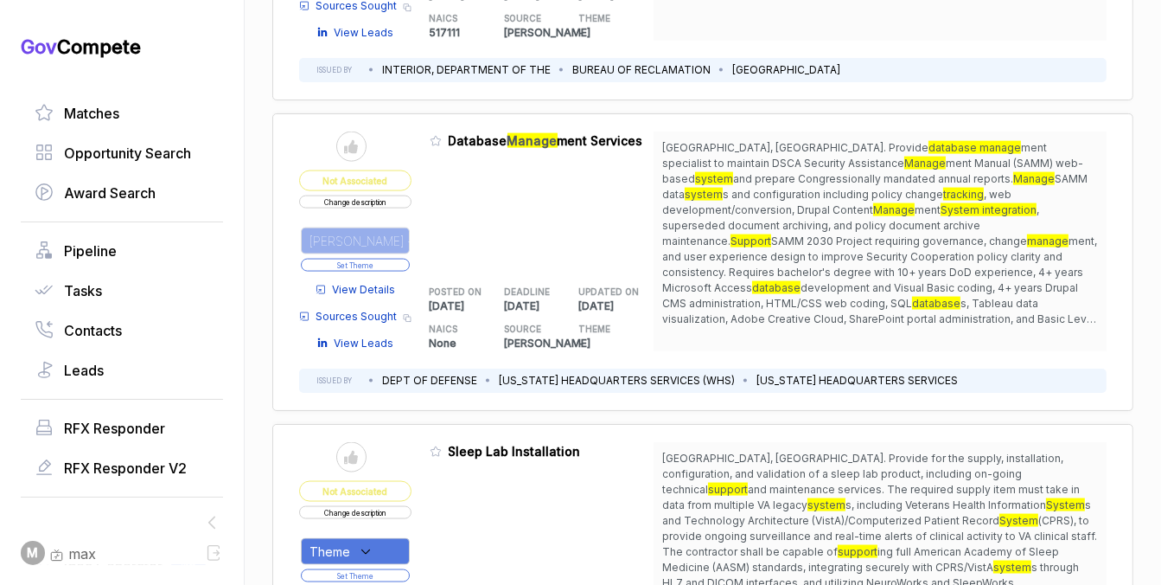
click at [390, 259] on button "Set Theme" at bounding box center [355, 265] width 109 height 13
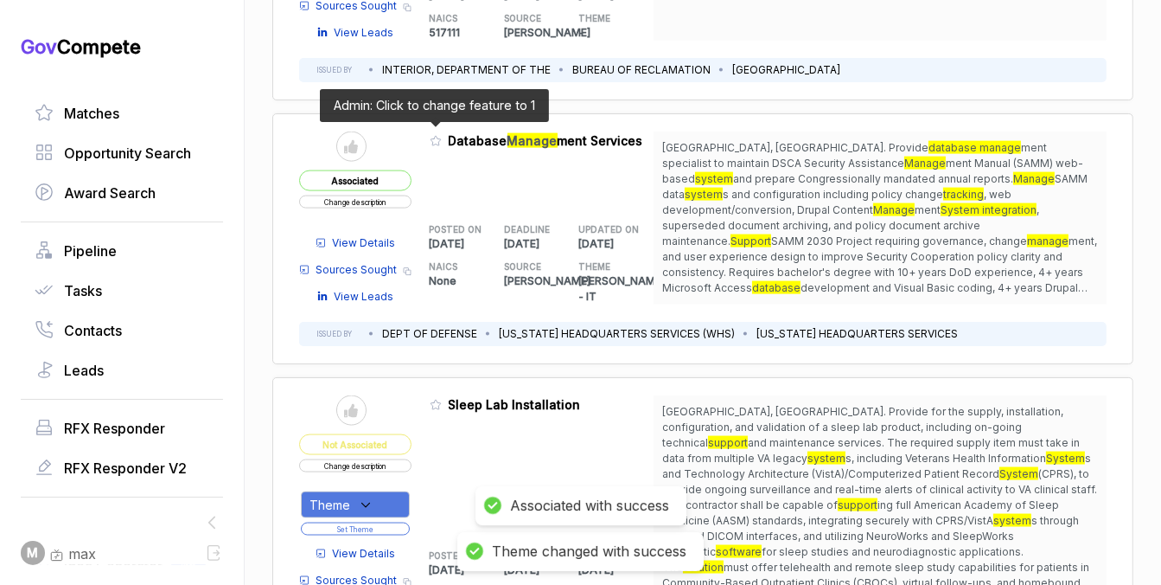
click at [432, 136] on icon at bounding box center [436, 141] width 12 height 12
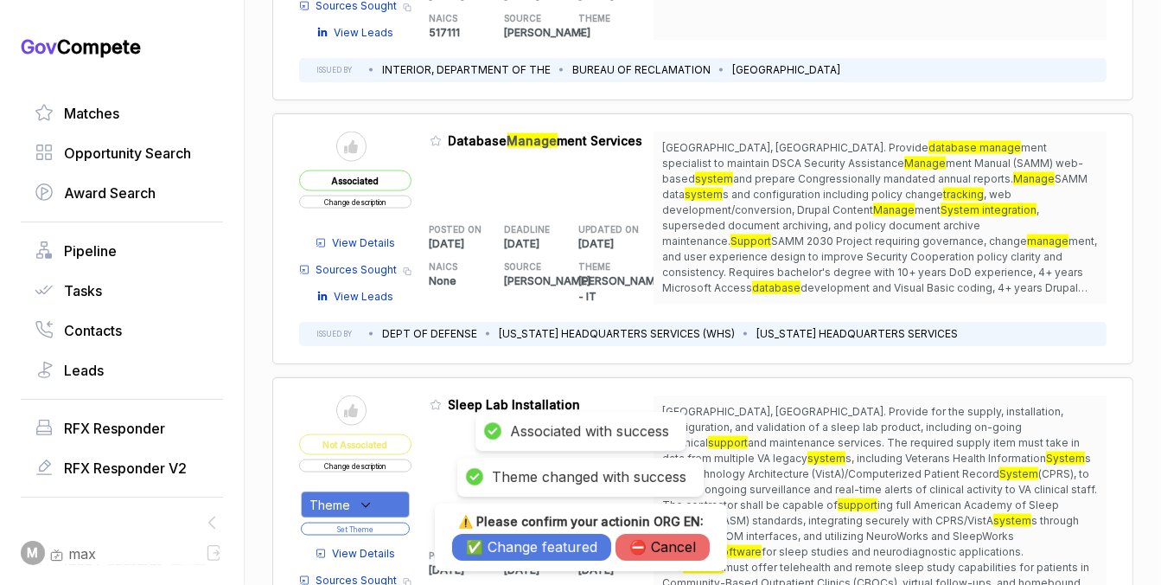
click at [522, 546] on button "✅ Change featured" at bounding box center [531, 547] width 159 height 27
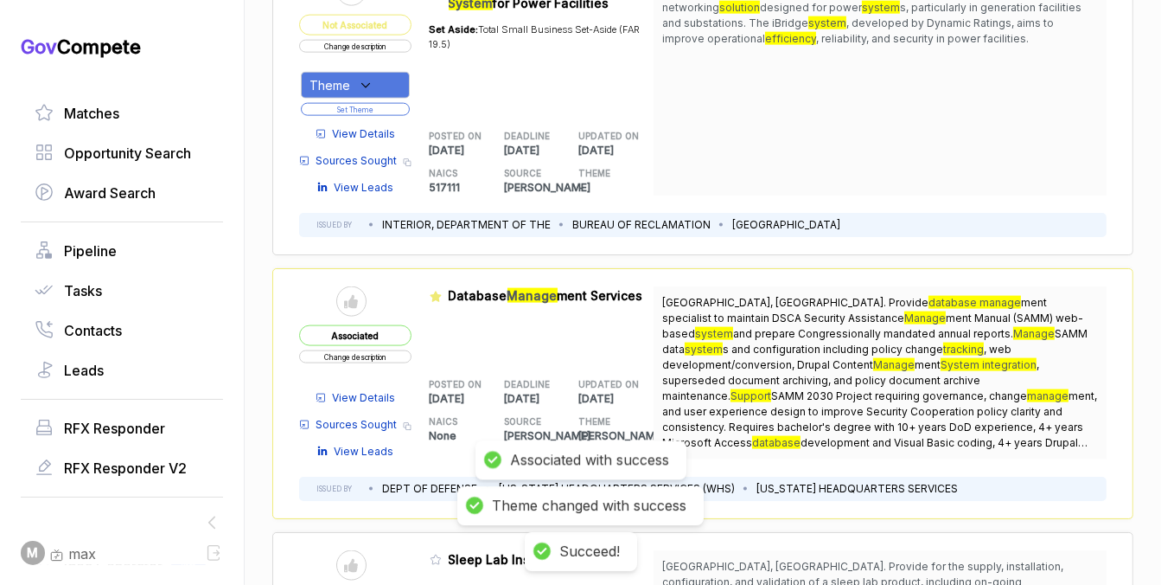
scroll to position [1886, 0]
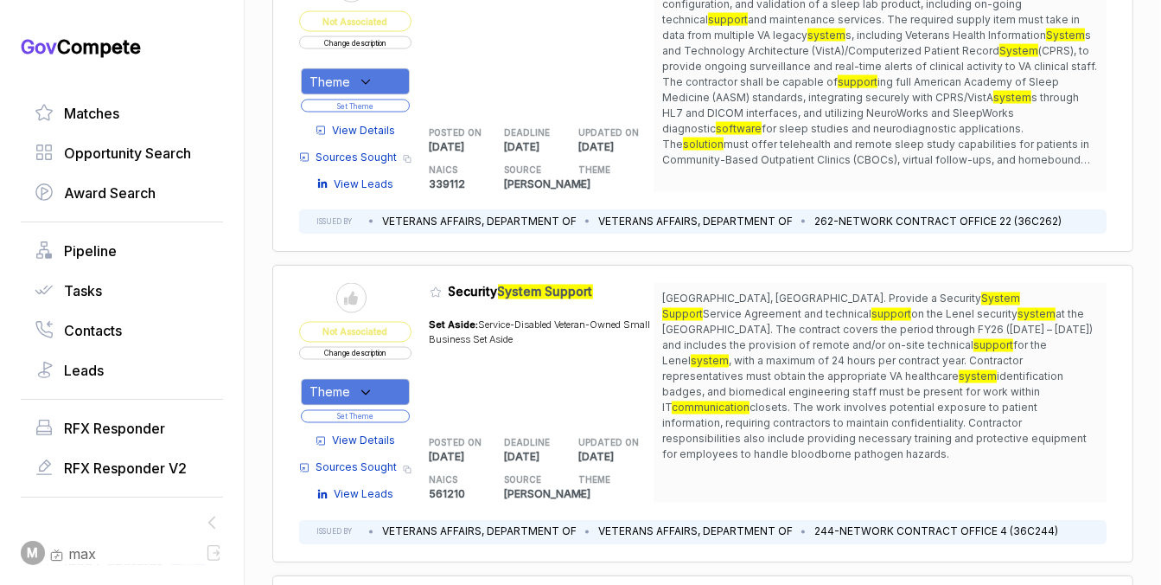
scroll to position [2620, 0]
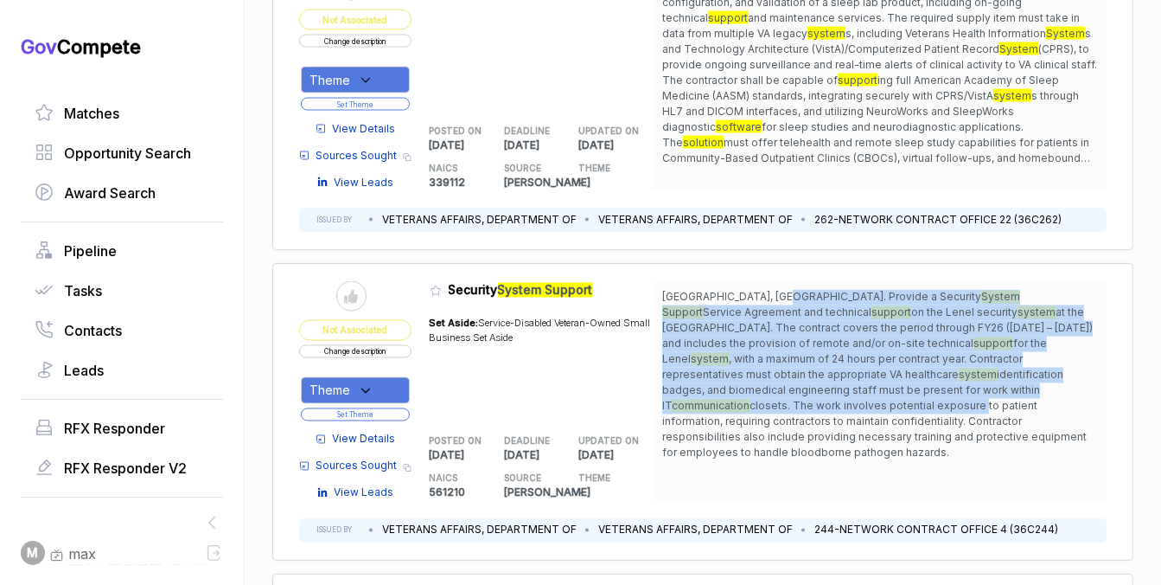
drag, startPoint x: 767, startPoint y: 287, endPoint x: 751, endPoint y: 395, distance: 109.3
click at [751, 395] on span "[GEOGRAPHIC_DATA], [GEOGRAPHIC_DATA]. Provide a Security System Support Service…" at bounding box center [880, 375] width 436 height 171
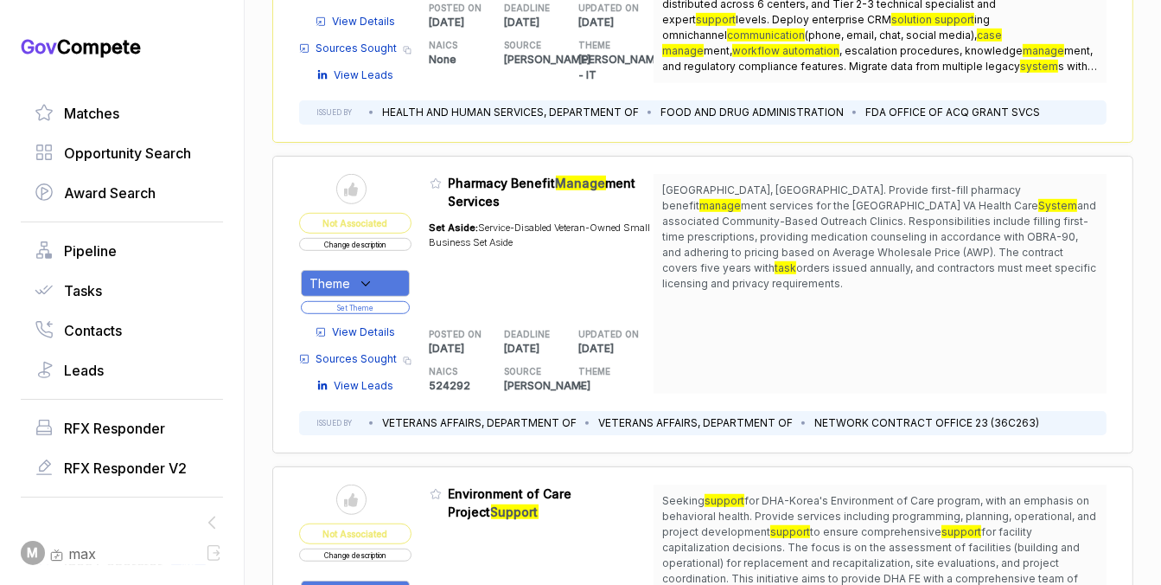
scroll to position [0, 0]
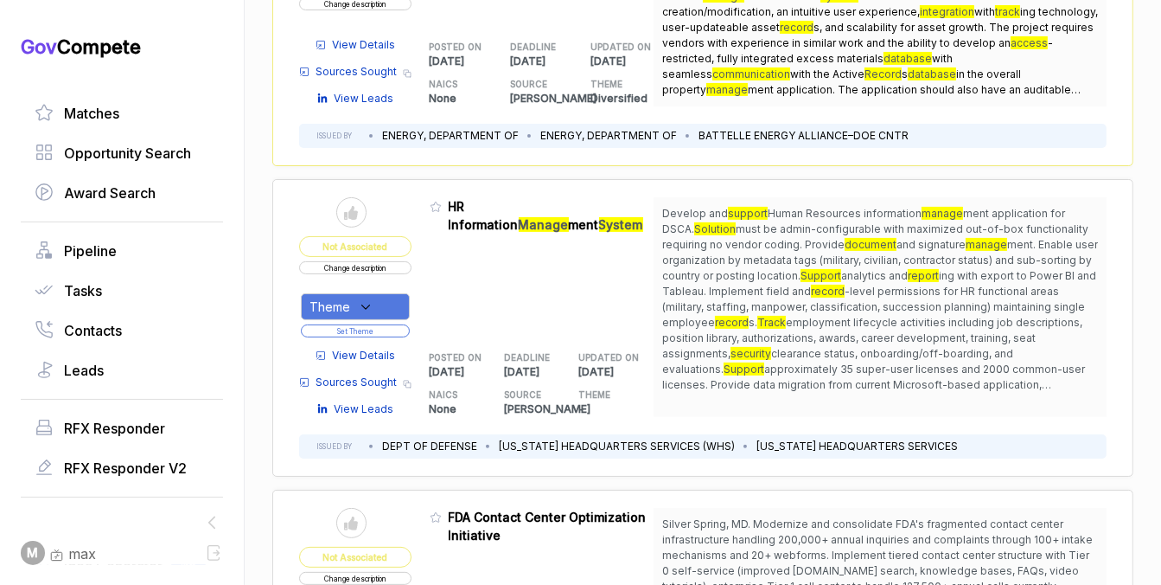
scroll to position [349, 0]
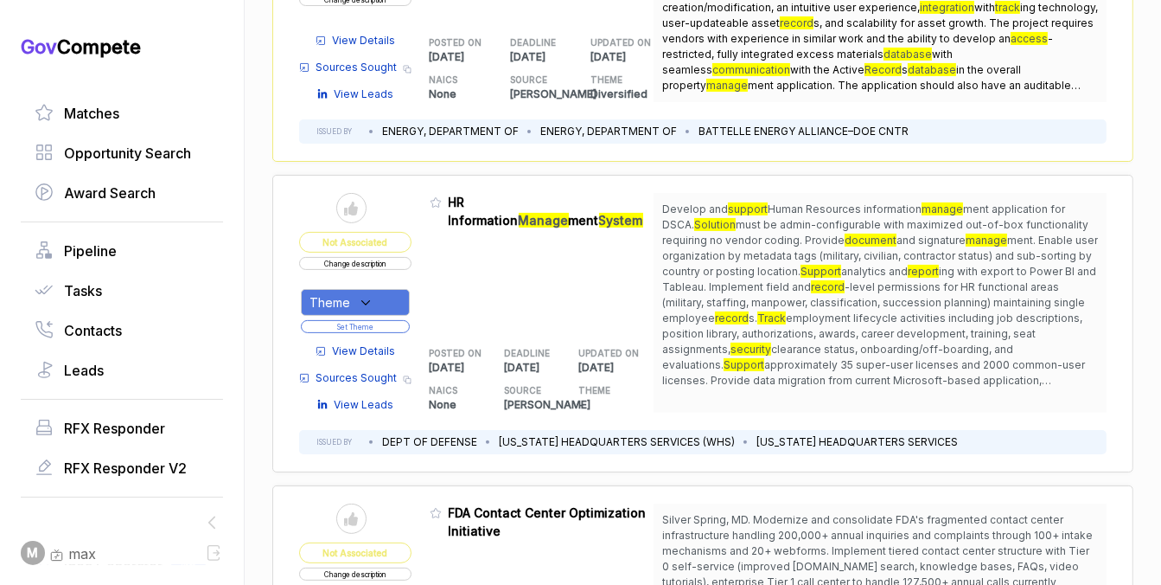
click at [390, 301] on div "Theme" at bounding box center [355, 302] width 109 height 27
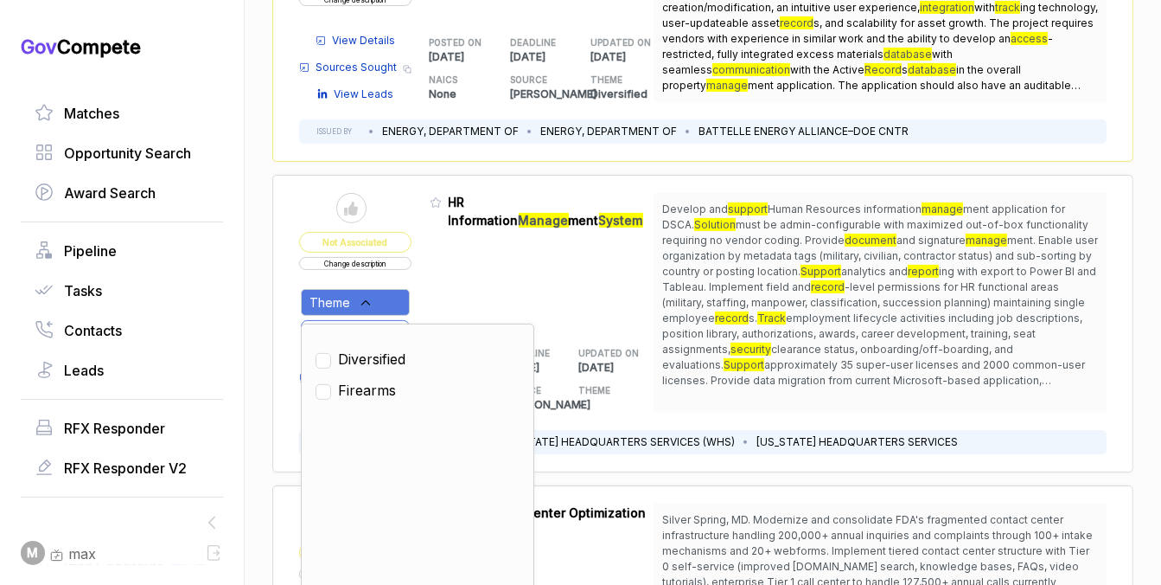
click at [374, 356] on span "Diversified" at bounding box center [371, 359] width 67 height 21
checkbox input "true"
click at [432, 304] on div "Admin: Click to change feature to 1 HQ003426JOY10071 HR Information Manage ment…" at bounding box center [542, 303] width 225 height 220
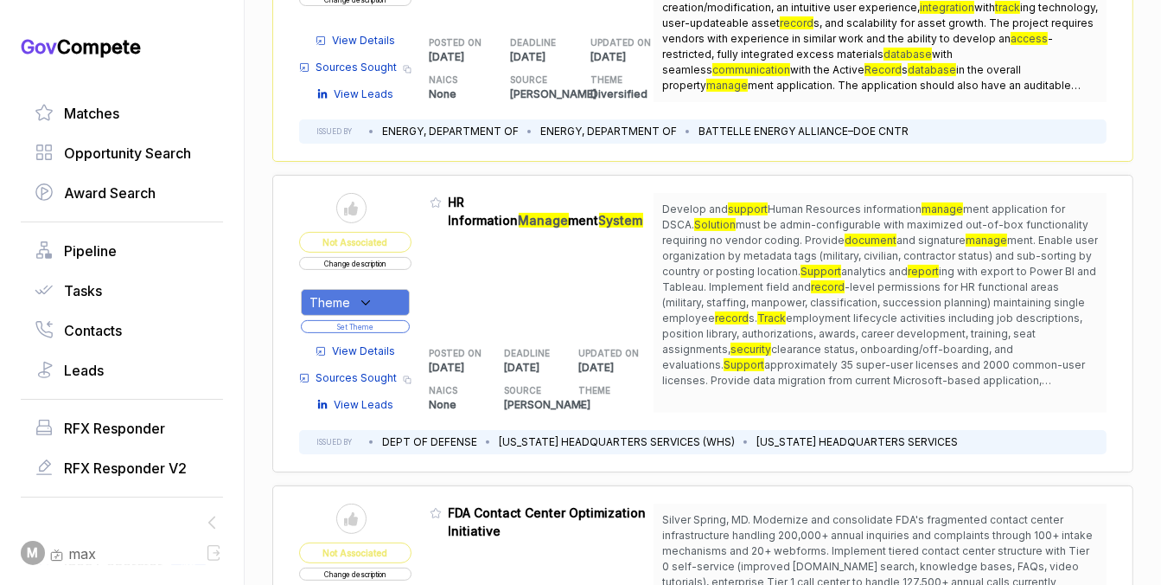
click at [391, 323] on button "Set Theme" at bounding box center [355, 326] width 109 height 13
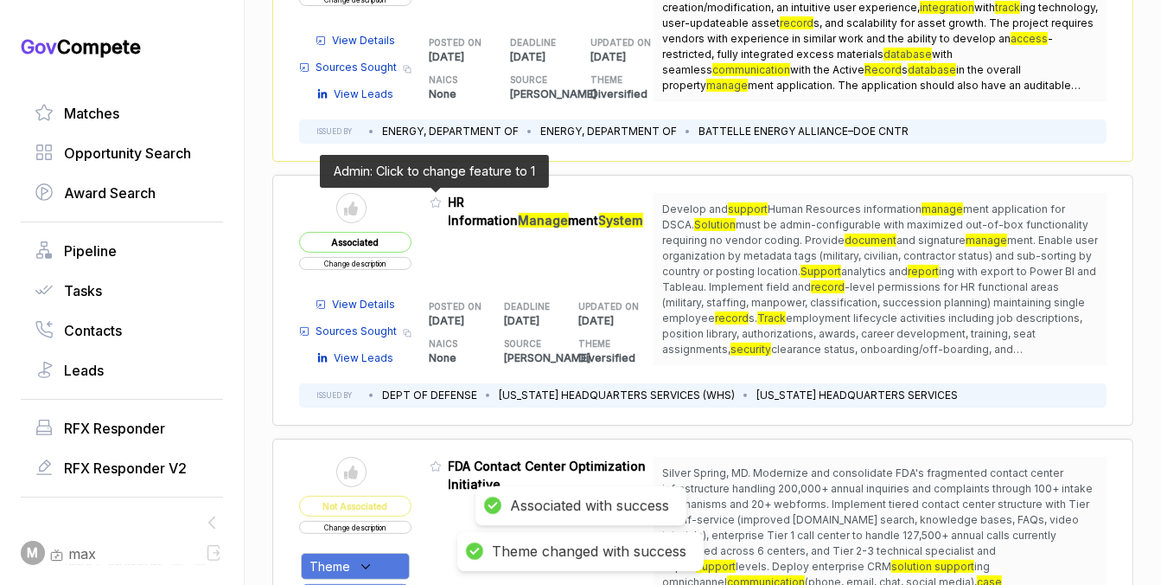
click at [430, 200] on icon at bounding box center [436, 202] width 12 height 12
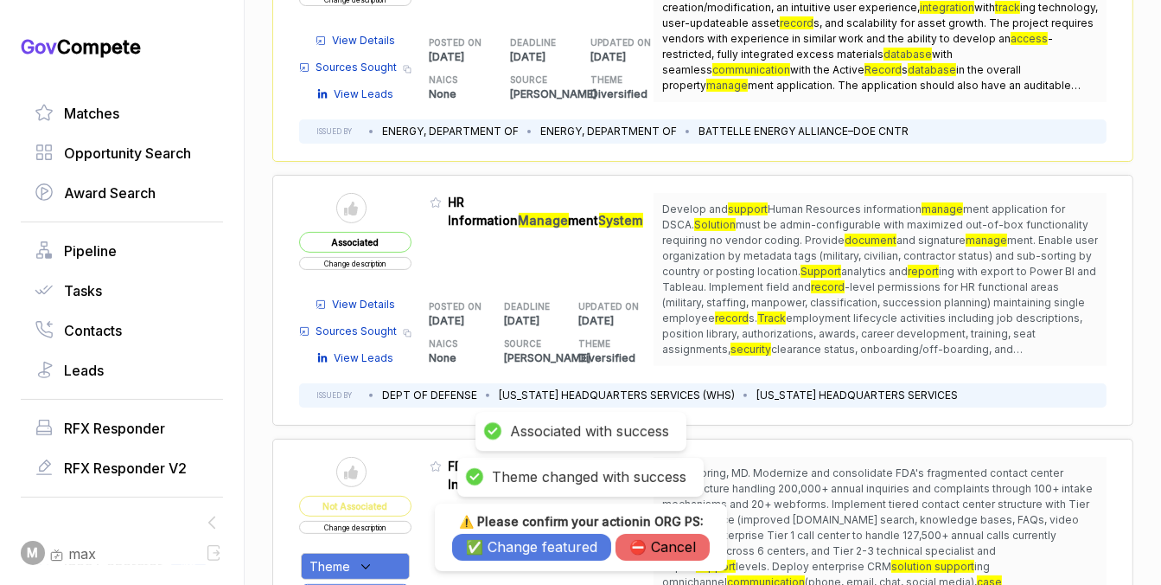
click at [495, 541] on button "✅ Change featured" at bounding box center [531, 547] width 159 height 27
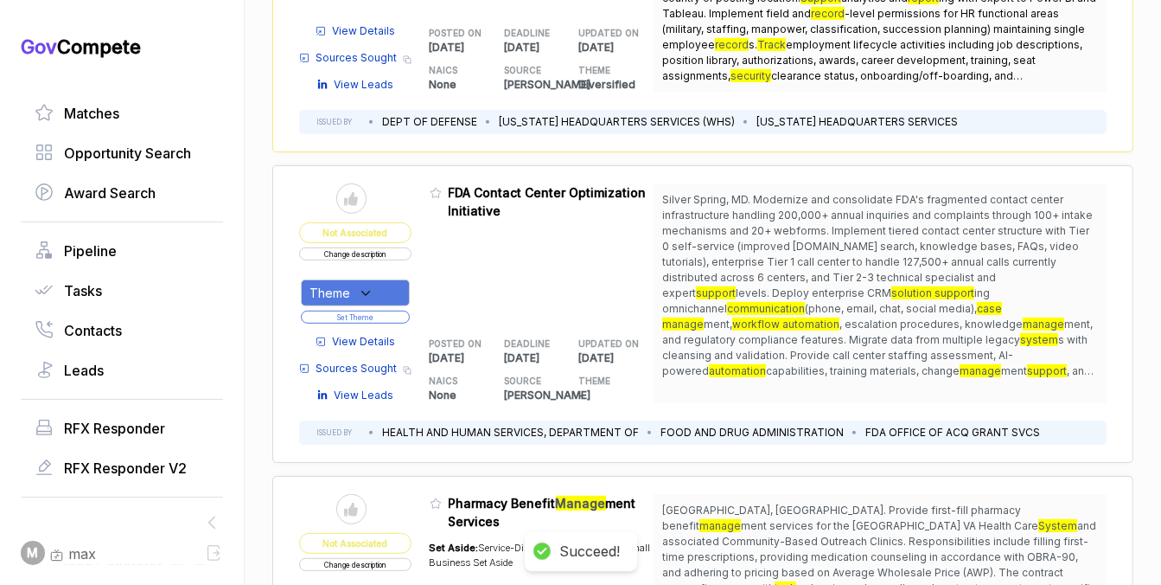
scroll to position [625, 0]
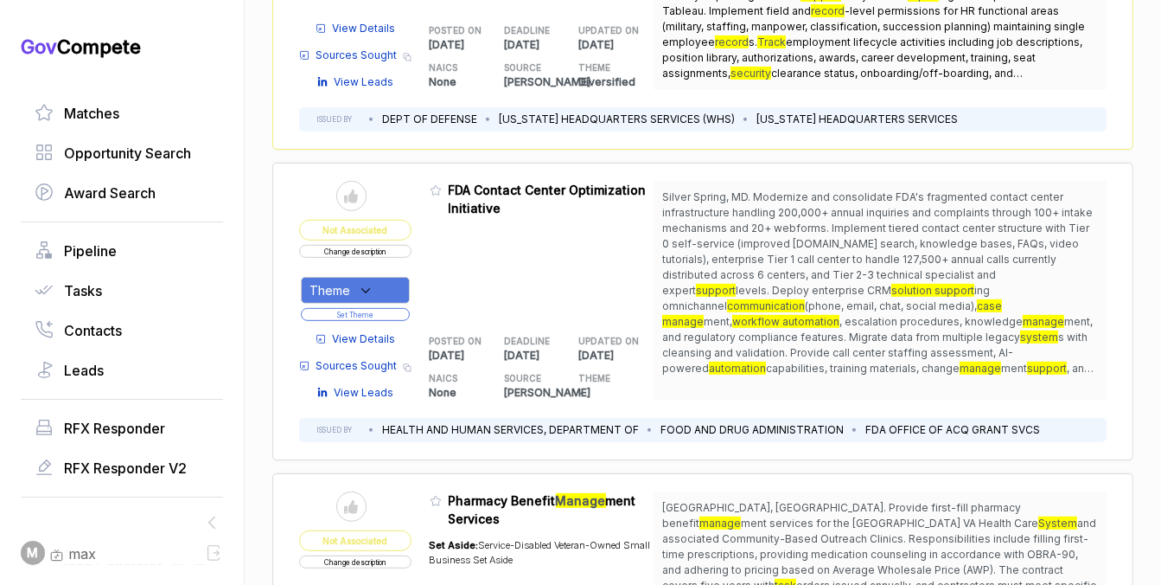
click at [381, 280] on div "Theme" at bounding box center [355, 290] width 109 height 27
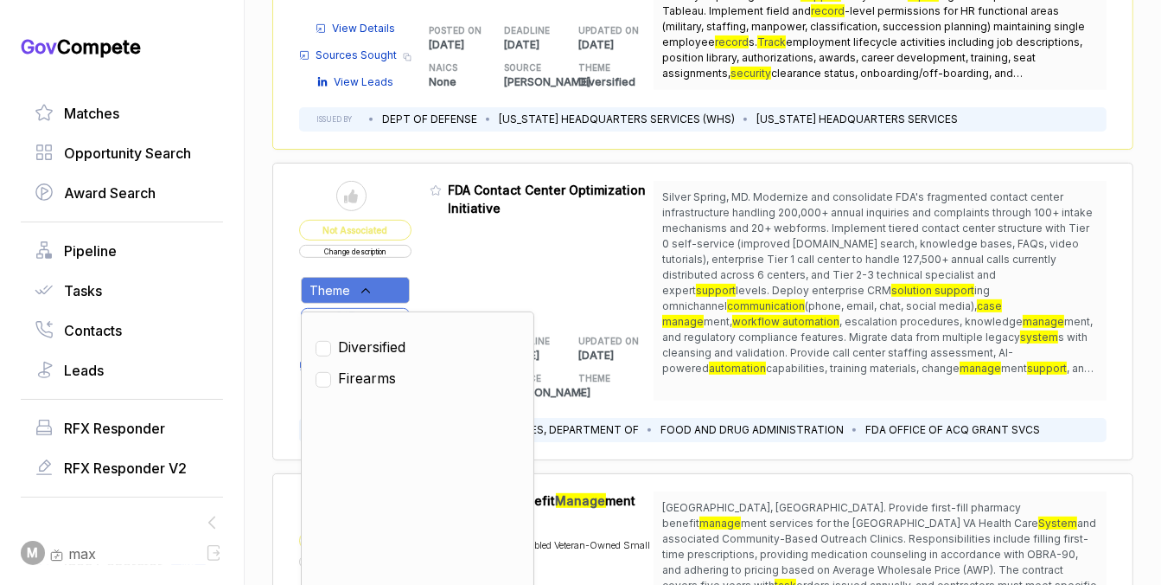
click at [375, 345] on span "Diversified" at bounding box center [371, 346] width 67 height 21
checkbox input "true"
click at [439, 292] on div "Admin: Click to change feature to 1 FDA-RFI-2026-131159 FDA Contact Center Opti…" at bounding box center [542, 291] width 225 height 220
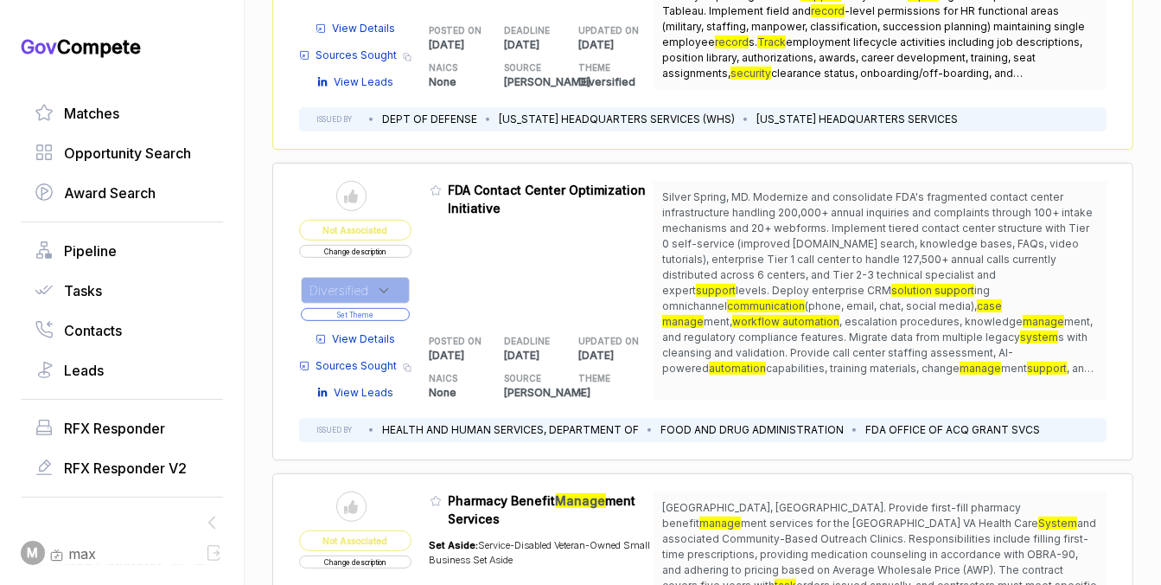
click at [397, 313] on button "Set Theme" at bounding box center [355, 314] width 109 height 13
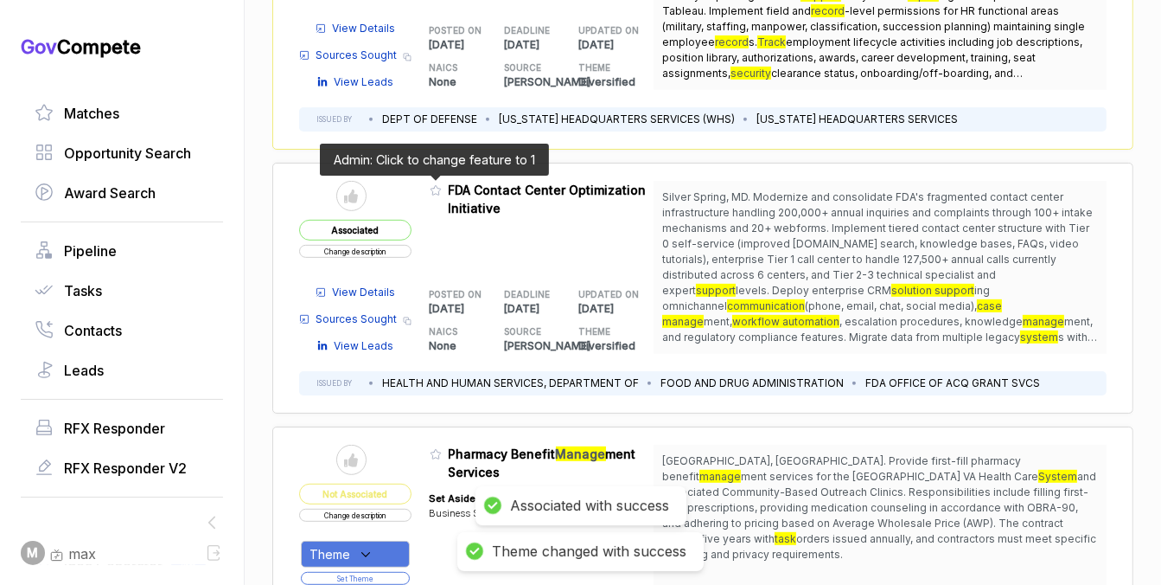
click at [431, 190] on icon at bounding box center [436, 190] width 12 height 12
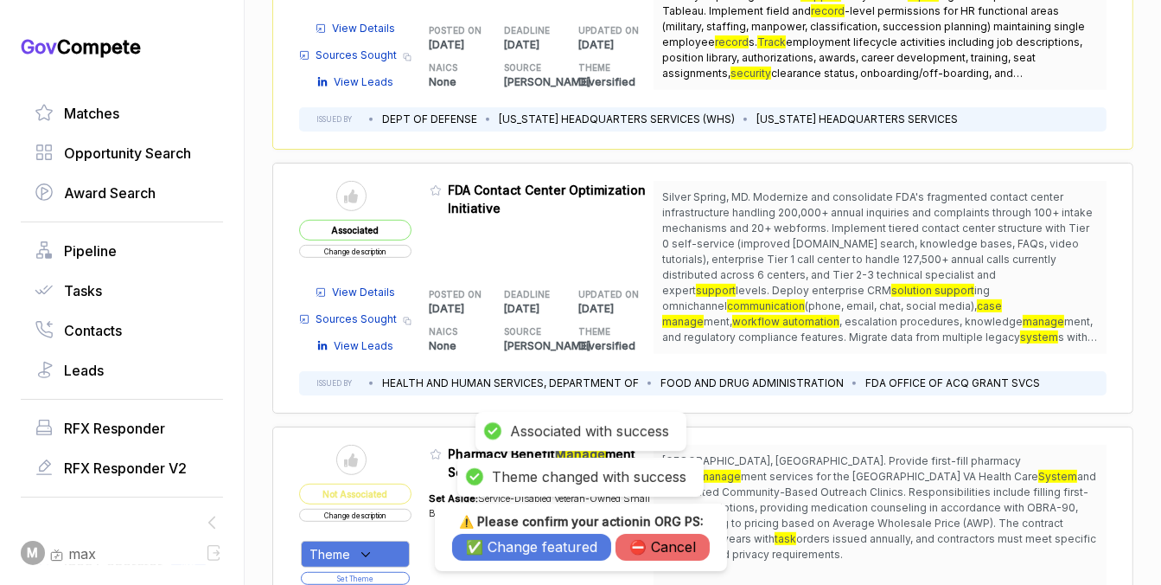
click at [470, 519] on h3 "⚠️ Please confirm your action in ORG PS :" at bounding box center [581, 522] width 258 height 16
click at [470, 546] on button "✅ Change featured" at bounding box center [531, 547] width 159 height 27
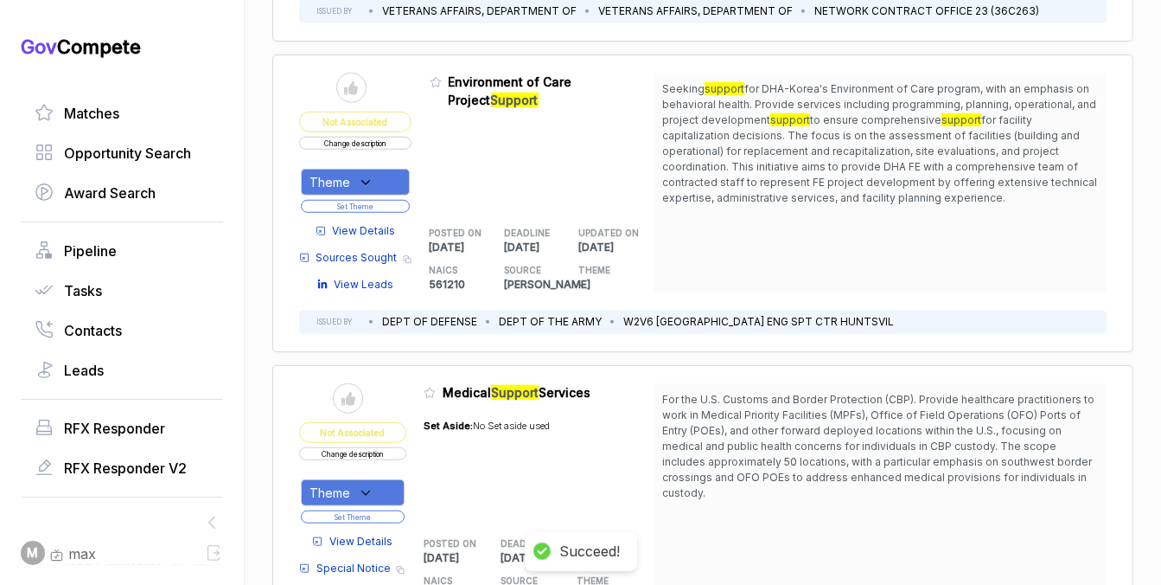
scroll to position [1309, 0]
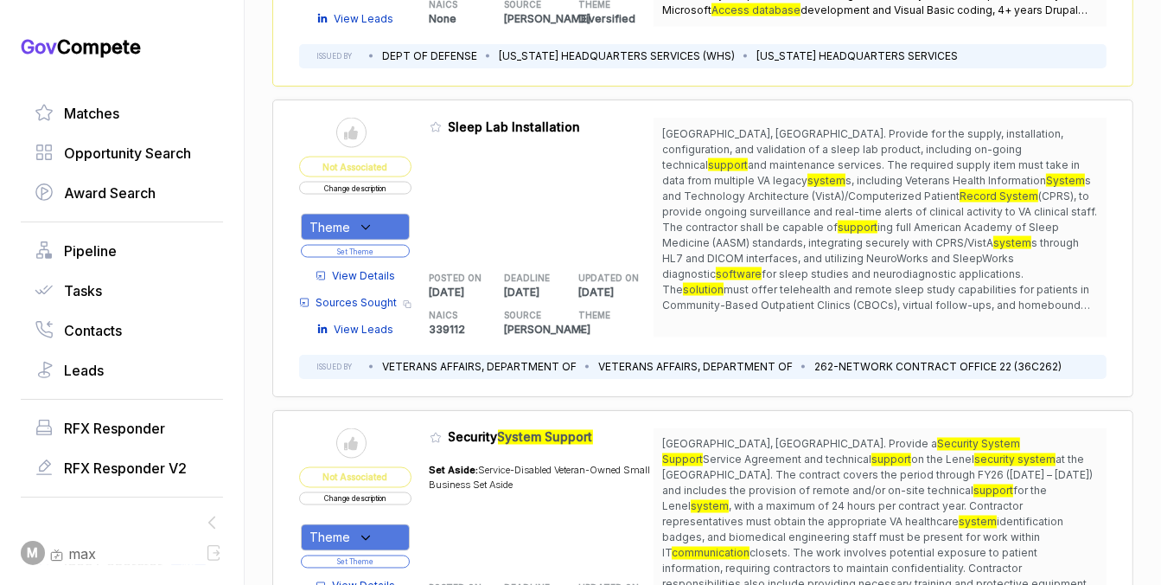
scroll to position [2619, 0]
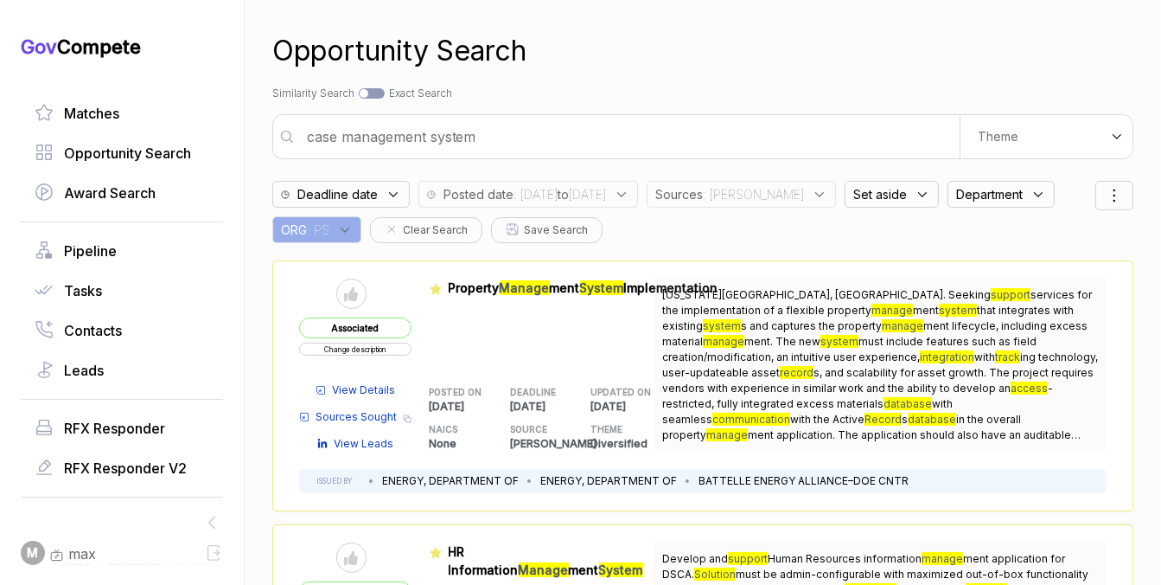
click at [528, 126] on input "case management system" at bounding box center [628, 136] width 663 height 35
type input "multimedia and video production support"
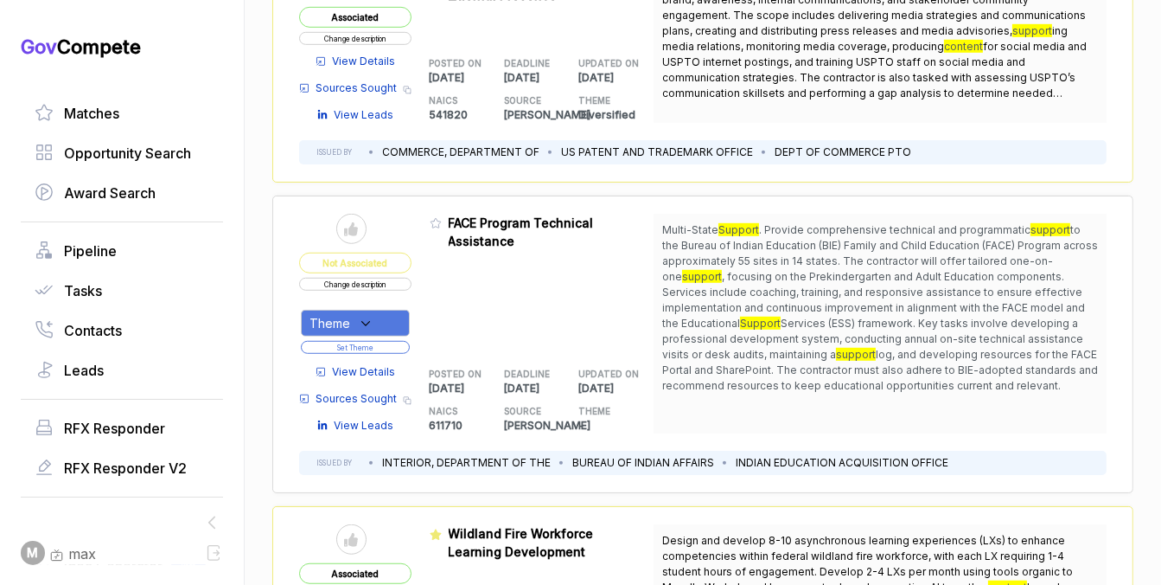
scroll to position [995, 0]
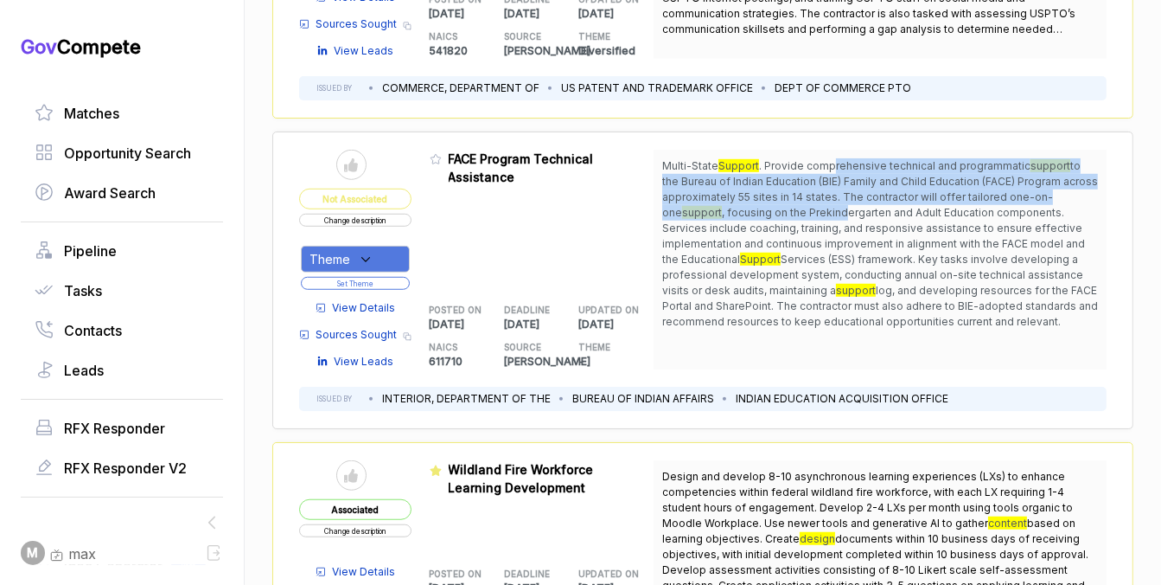
drag, startPoint x: 833, startPoint y: 163, endPoint x: 822, endPoint y: 208, distance: 47.0
click at [822, 208] on span "Multi-State Support . Provide comprehensive technical and programmatic support …" at bounding box center [880, 243] width 436 height 171
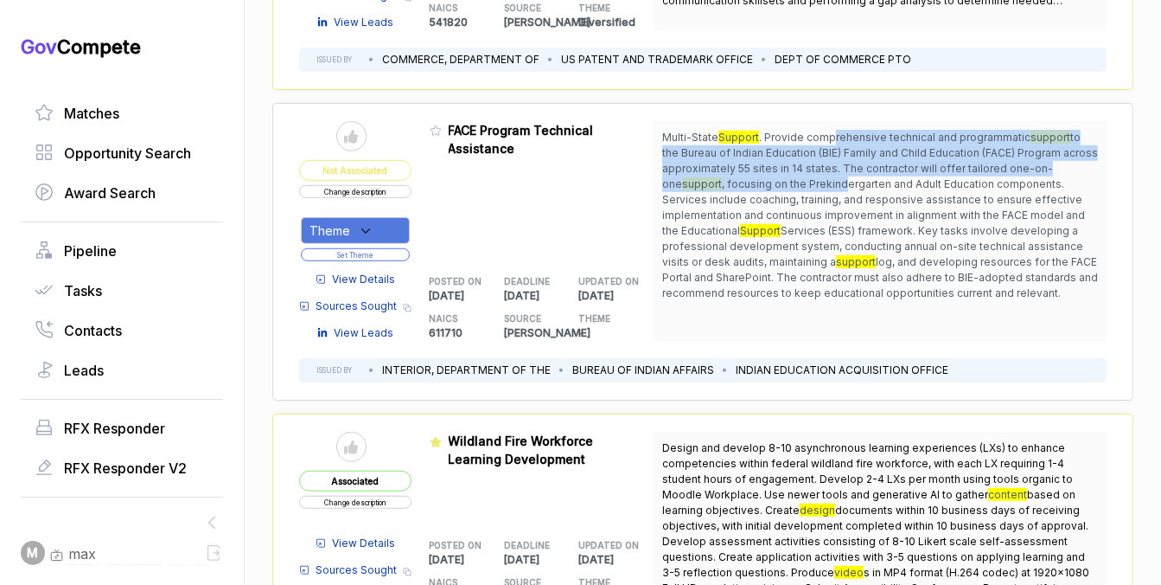
scroll to position [1025, 0]
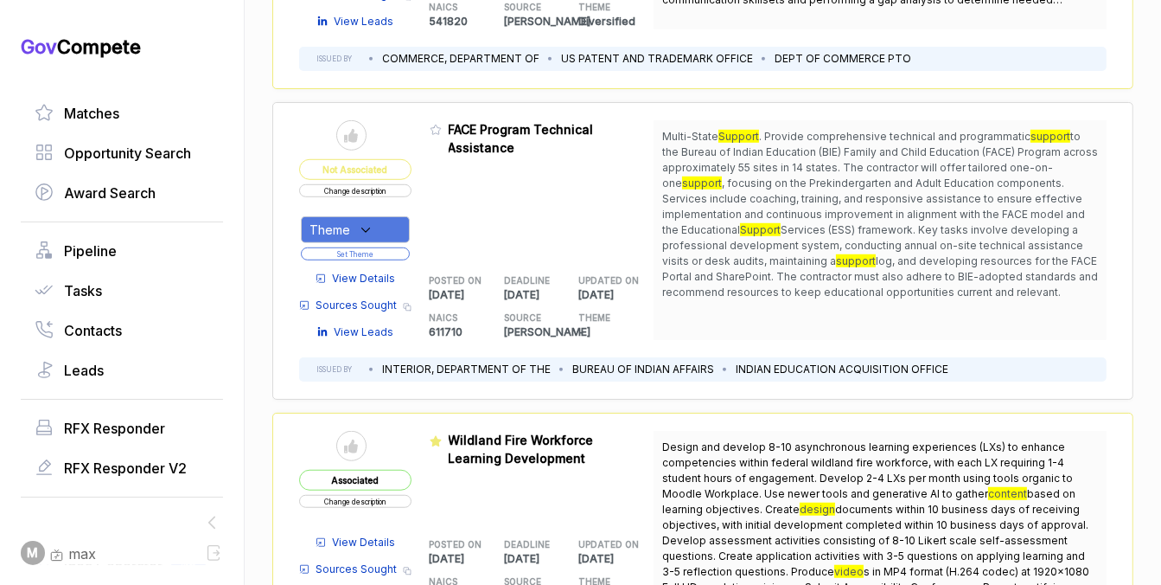
click at [822, 208] on span ", focusing on the Prekindergarten and Adult Education components. Services incl…" at bounding box center [873, 206] width 423 height 60
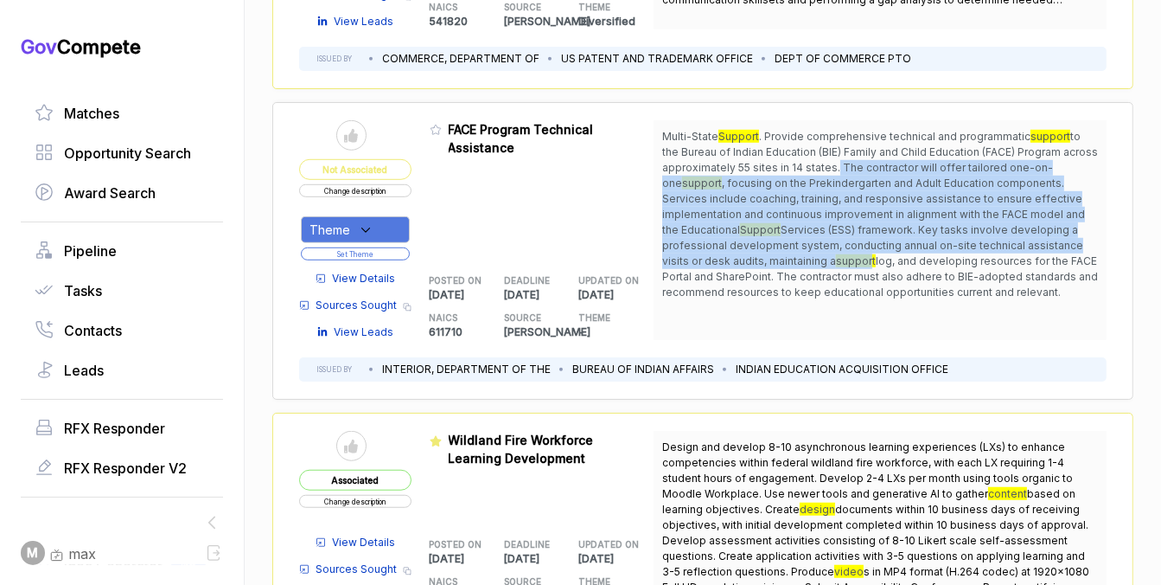
drag, startPoint x: 828, startPoint y: 167, endPoint x: 797, endPoint y: 263, distance: 100.7
click at [797, 263] on span "Multi-State Support . Provide comprehensive technical and programmatic support …" at bounding box center [880, 214] width 436 height 171
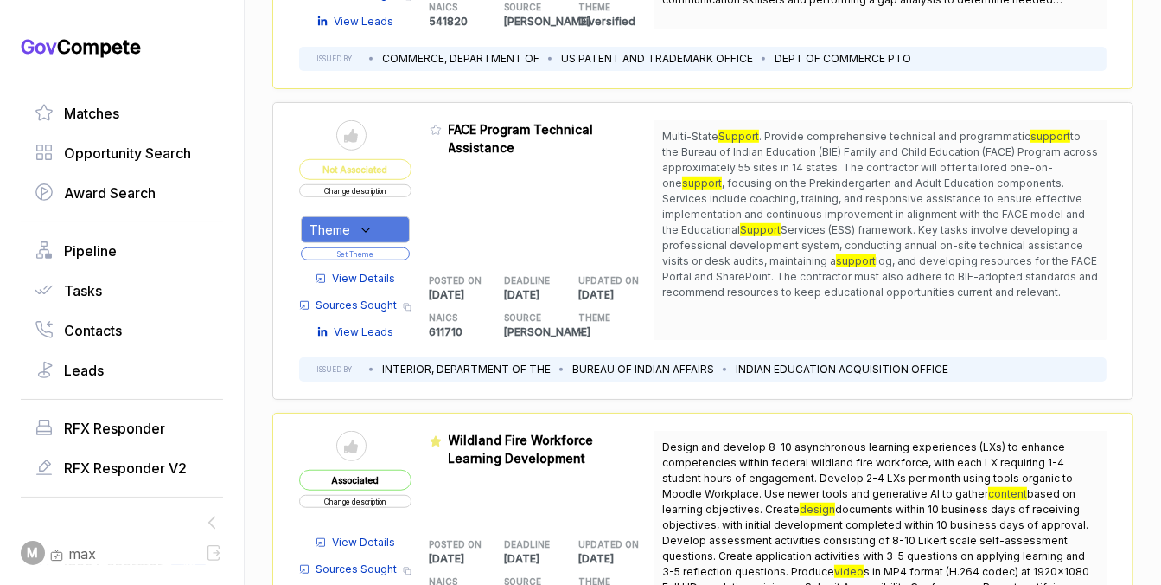
click at [342, 221] on span "Theme" at bounding box center [330, 230] width 41 height 18
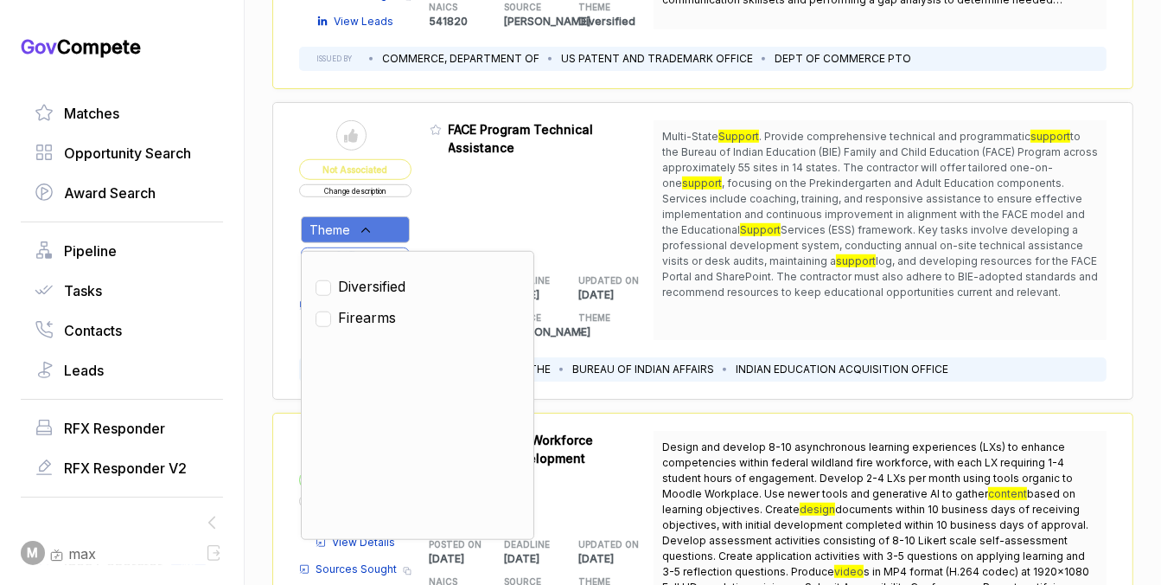
click at [348, 283] on span "Diversified" at bounding box center [371, 286] width 67 height 21
checkbox input "true"
click at [462, 215] on div "Admin: Click to change feature to 1 DOIAFBO260001 FACE Program Technical Assist…" at bounding box center [542, 230] width 225 height 220
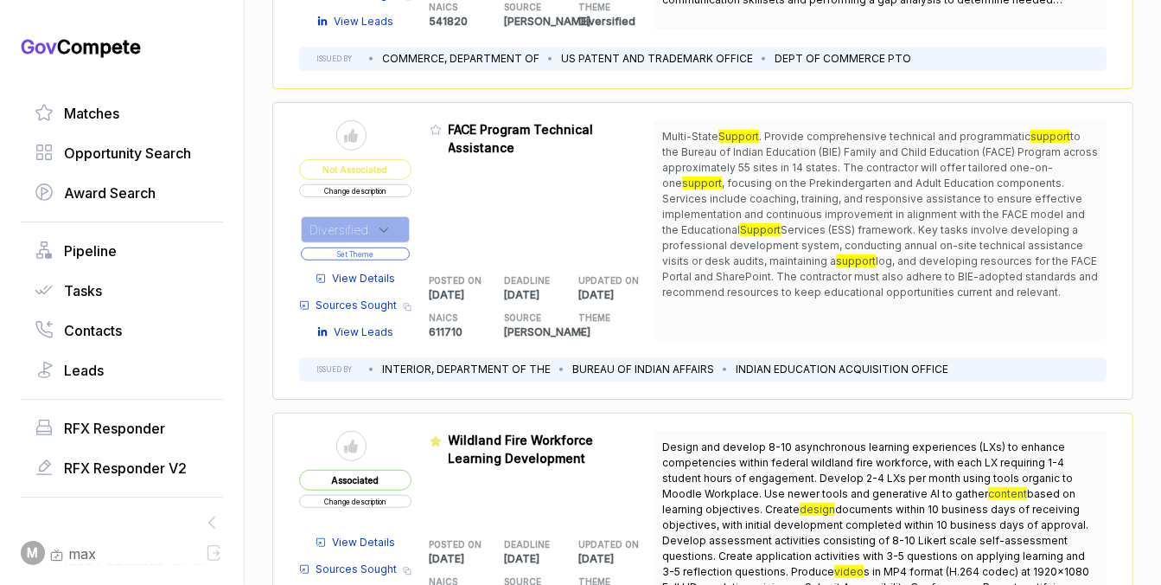
click at [402, 249] on button "Set Theme" at bounding box center [355, 253] width 109 height 13
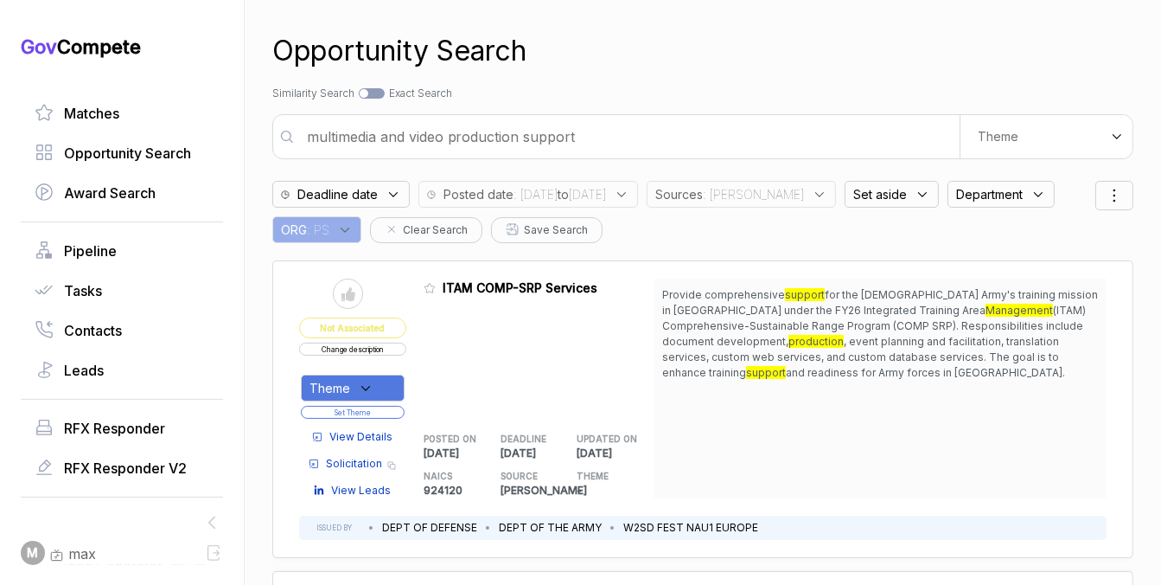
click at [878, 198] on span "Set aside" at bounding box center [881, 194] width 54 height 18
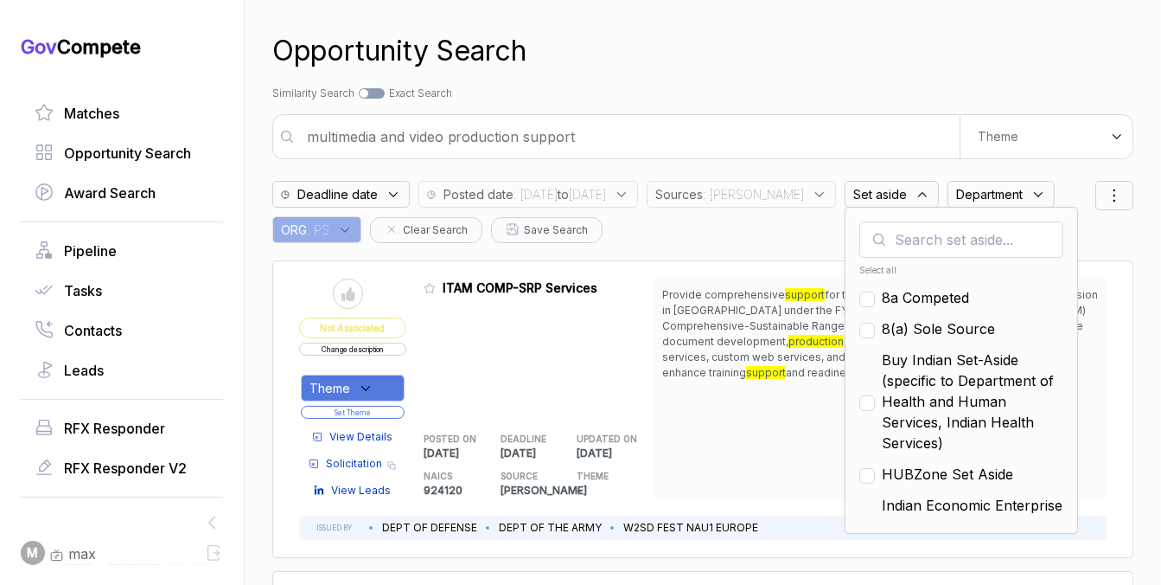
click at [884, 305] on span "8a Competed" at bounding box center [925, 297] width 87 height 21
checkbox input "true"
click at [882, 323] on span "8(a) Sole Source" at bounding box center [938, 328] width 113 height 21
checkbox input "true"
click at [882, 415] on span "Buy Indian Set-Aside (specific to Department of Health and Human Services, Indi…" at bounding box center [973, 401] width 182 height 104
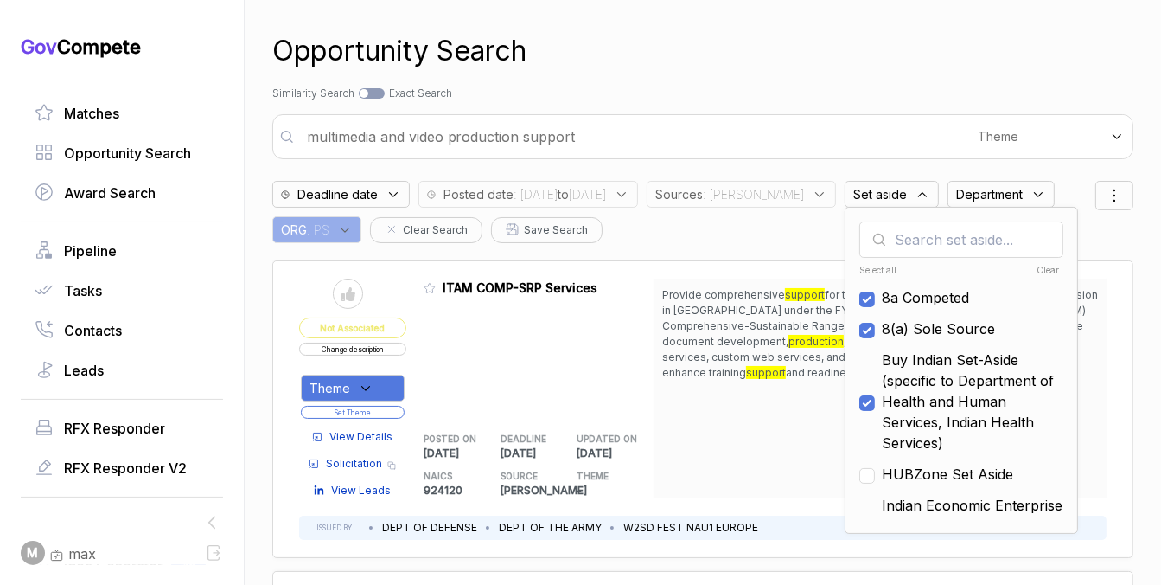
checkbox input "true"
click at [882, 479] on span "HUBZone Set Aside" at bounding box center [947, 474] width 131 height 21
checkbox input "true"
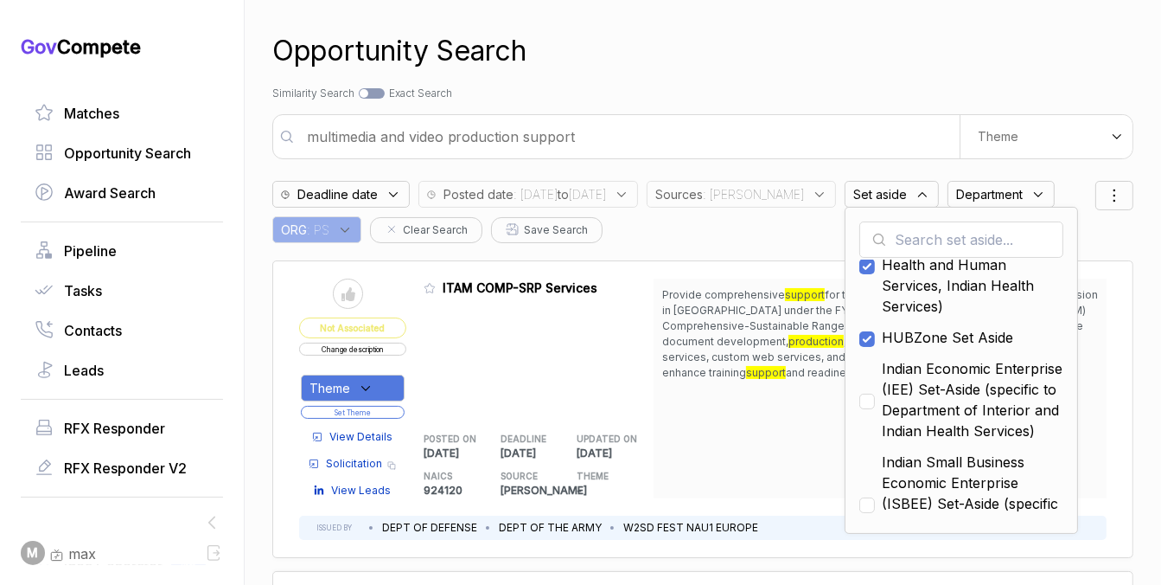
scroll to position [138, 0]
click at [878, 479] on div "Opportunity Search Search by Topic Relevance Similarity Search Search by Exact …" at bounding box center [702, 292] width 861 height 585
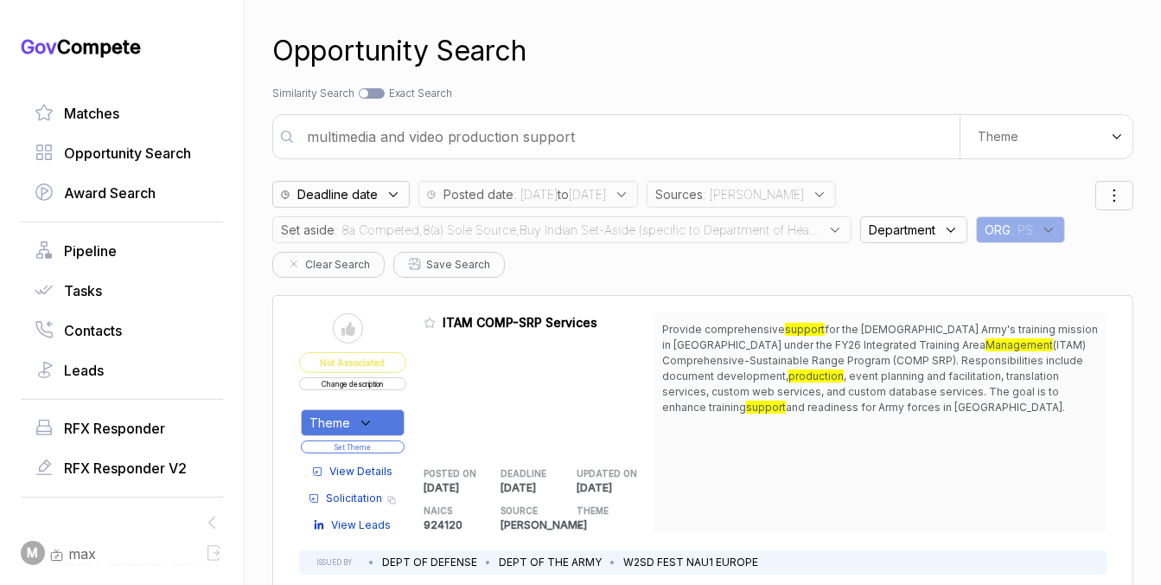
click at [565, 234] on span ": 8a Competed,8(a) Sole Source,Buy Indian Set-Aside (specific to Department of …" at bounding box center [577, 230] width 485 height 18
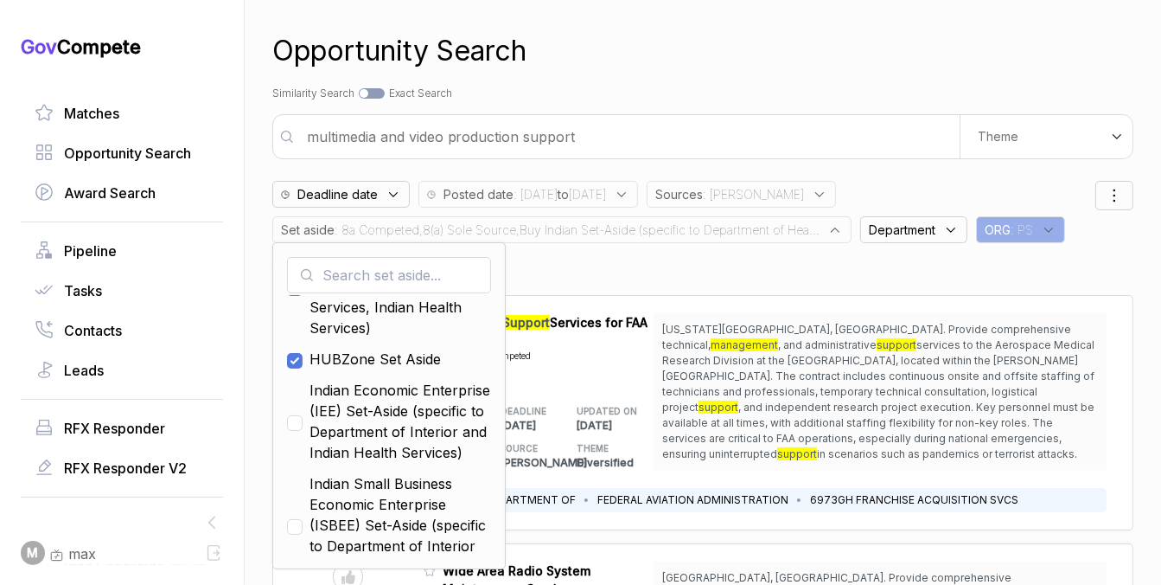
scroll to position [162, 0]
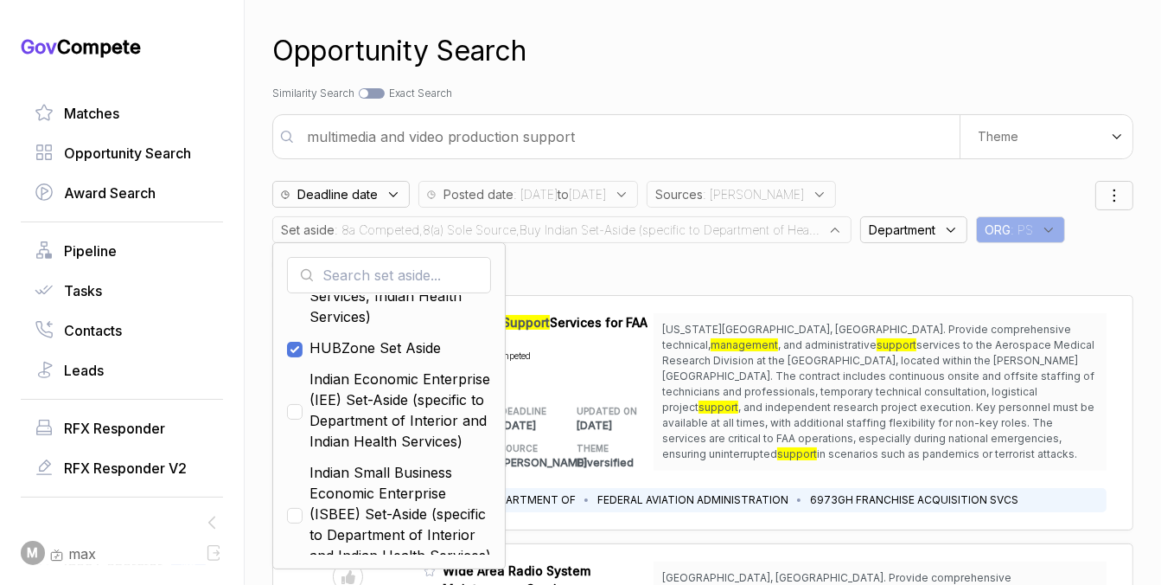
click at [325, 441] on span "Indian Economic Enterprise (IEE) Set-Aside (specific to Department of Interior …" at bounding box center [401, 409] width 182 height 83
checkbox input "true"
click at [324, 506] on span "Indian Small Business Economic Enterprise (ISBEE) Set-Aside (specific to Depart…" at bounding box center [401, 514] width 182 height 104
checkbox input "true"
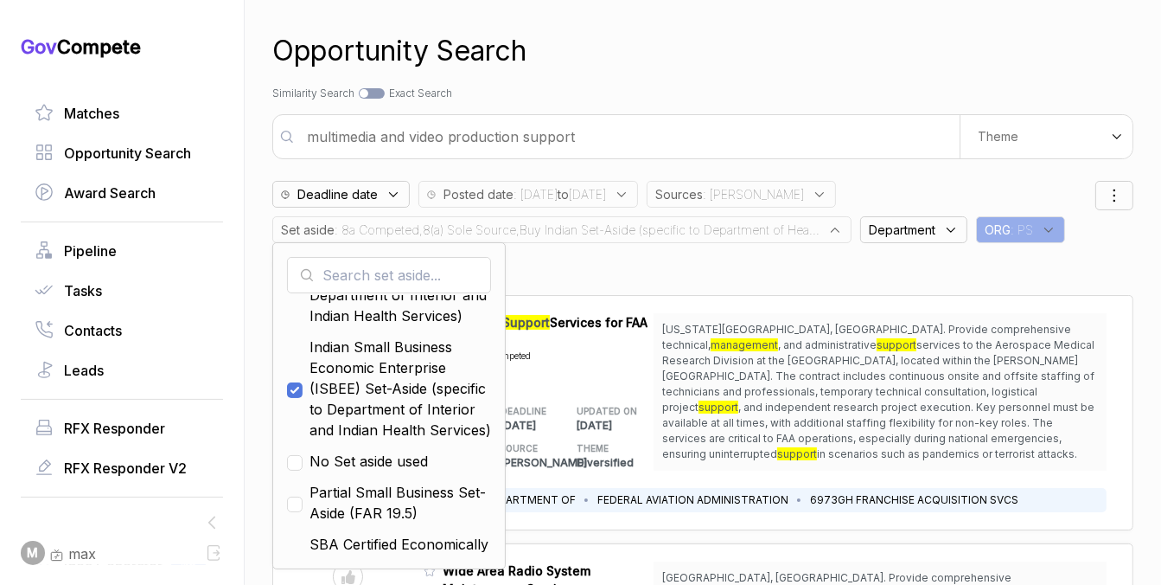
scroll to position [286, 0]
click at [455, 140] on input "multimedia and video production support" at bounding box center [628, 136] width 663 height 35
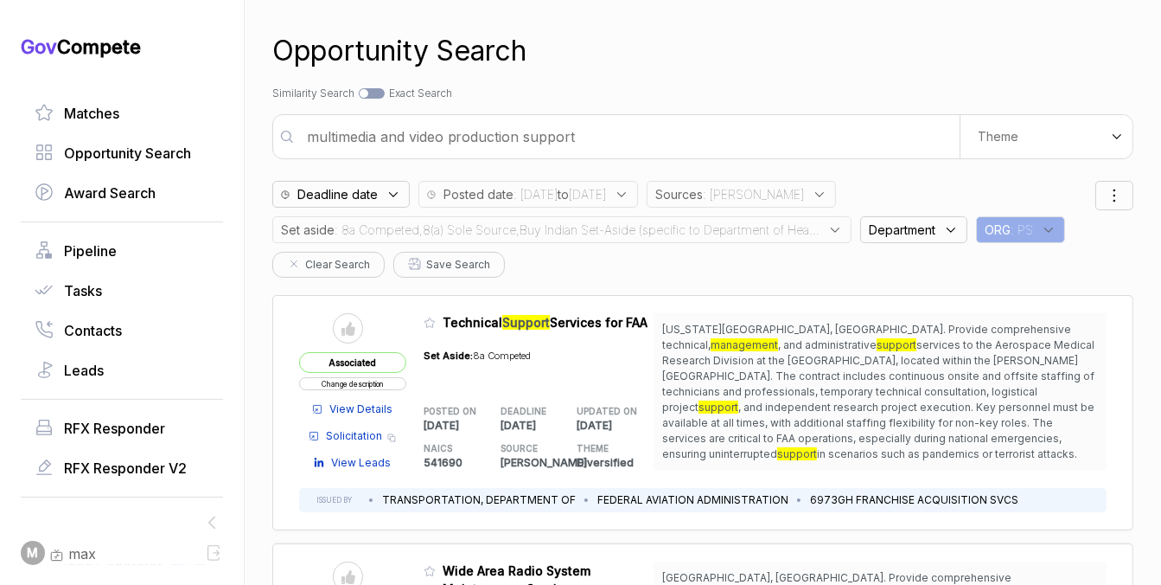
click at [455, 140] on input "multimedia and video production support" at bounding box center [628, 136] width 663 height 35
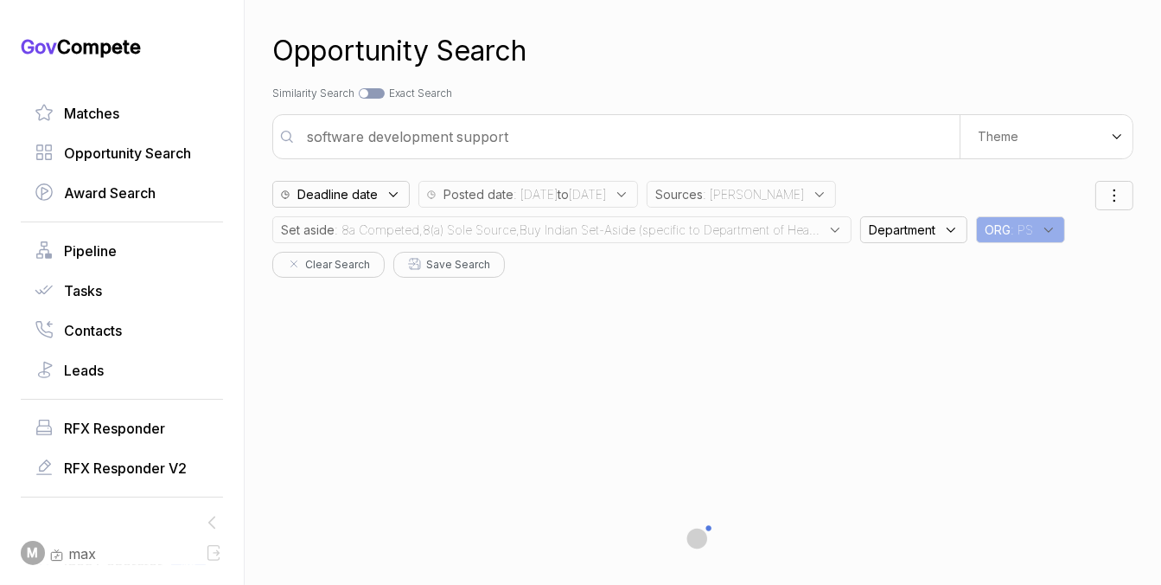
type input "software development support"
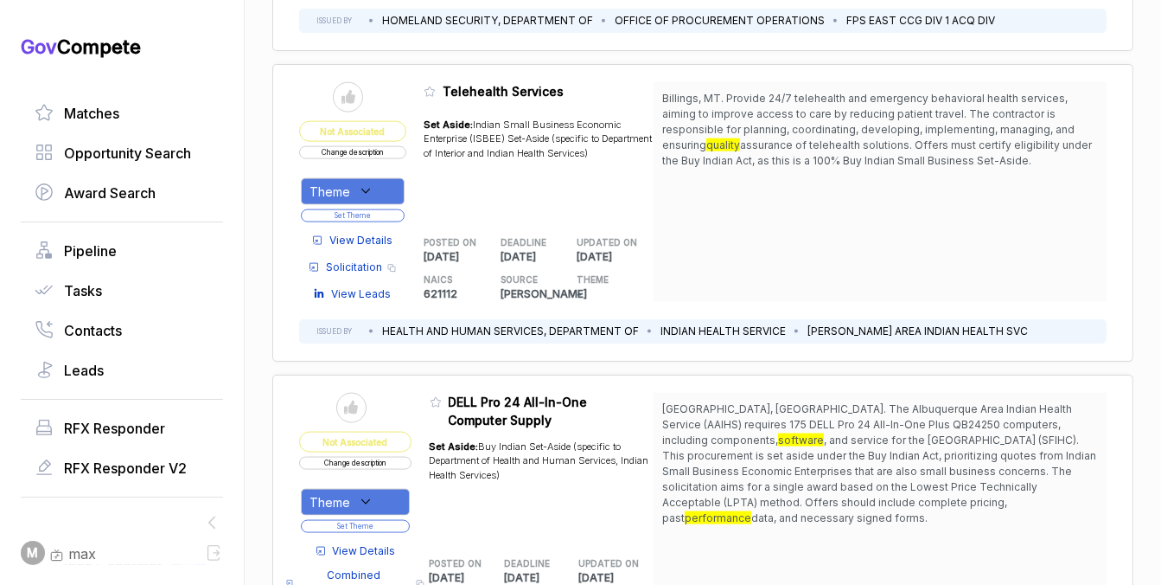
scroll to position [2026, 0]
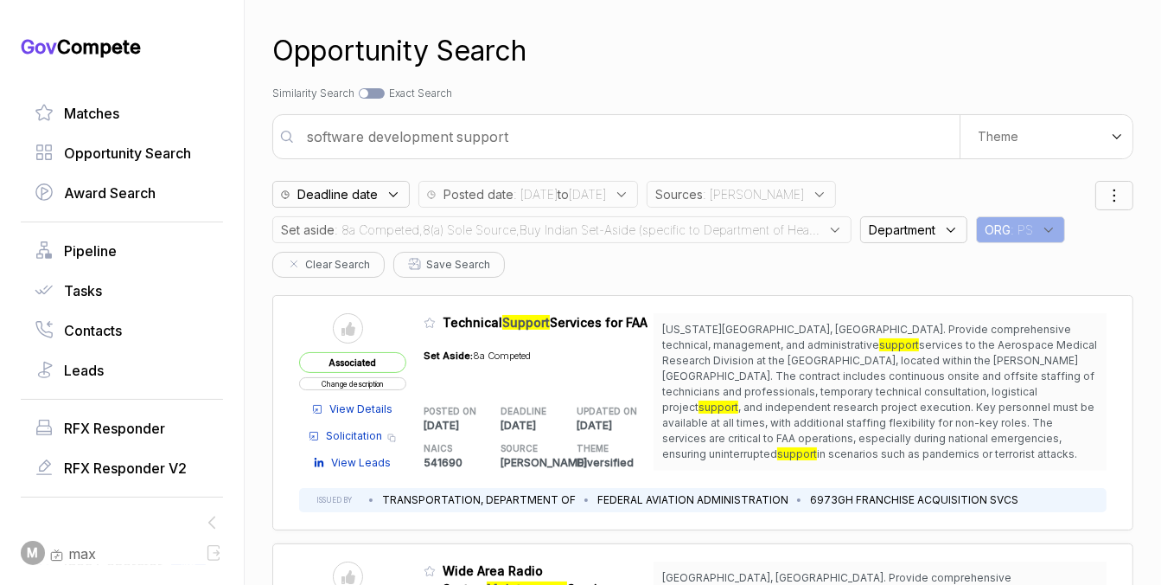
click at [677, 141] on input "software development support" at bounding box center [628, 136] width 663 height 35
click at [668, 238] on div "Set aside : 8a Competed,8(a) Sole Source,Buy Indian Set-Aside (specific to Depa…" at bounding box center [561, 229] width 579 height 27
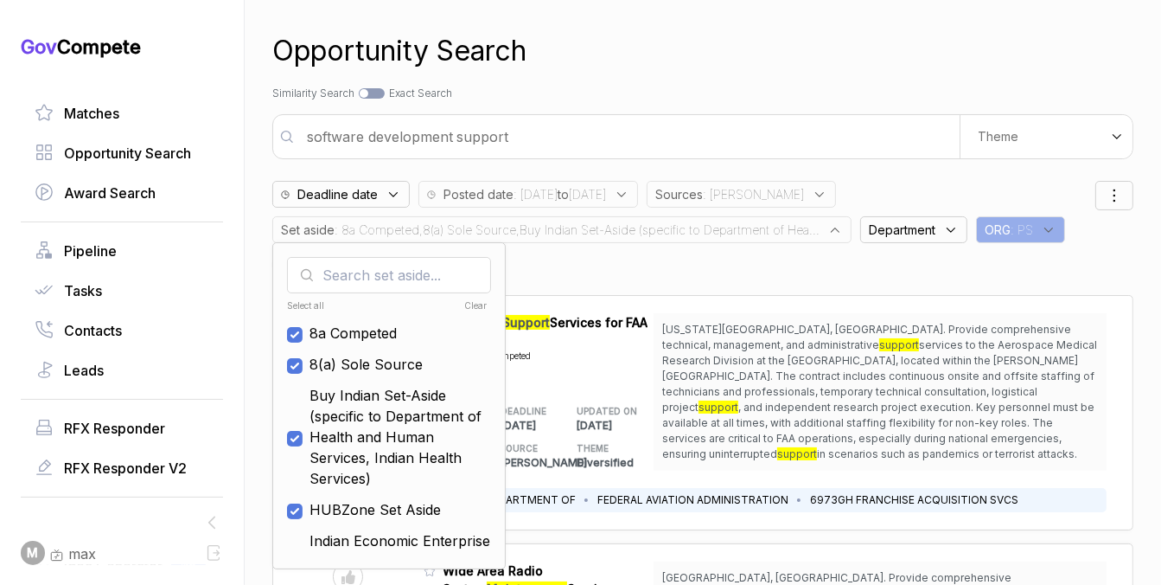
click at [470, 307] on div "Clear" at bounding box center [437, 305] width 100 height 13
checkbox input "false"
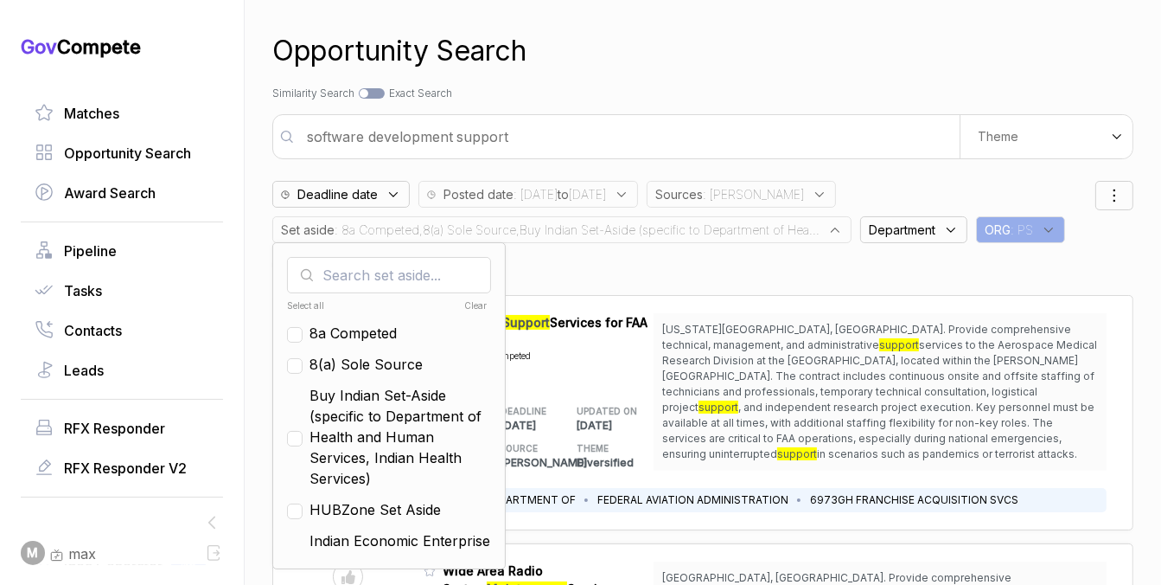
checkbox input "false"
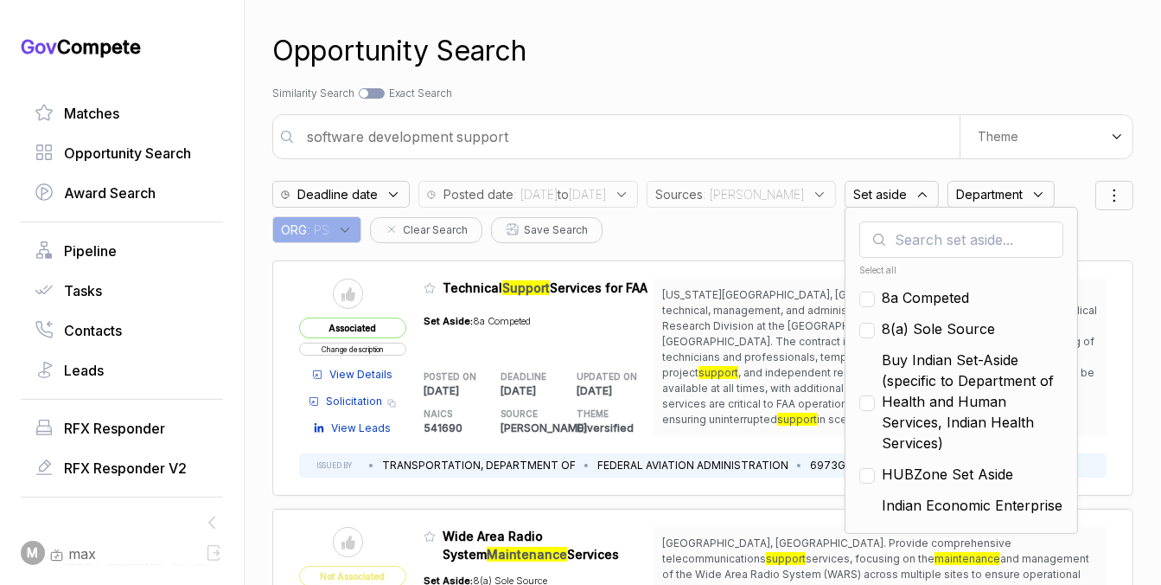
click at [632, 86] on div "Search by Topic Relevance Similarity Search Search by Exact Keyword Match Exact…" at bounding box center [702, 94] width 861 height 16
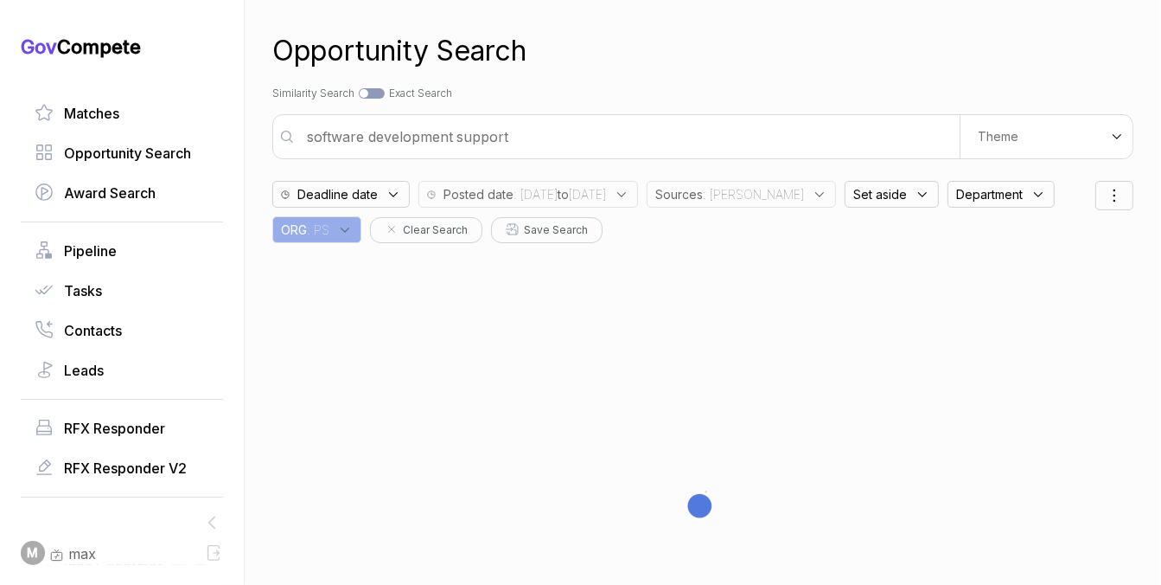
click at [796, 203] on div "Sources : sam" at bounding box center [741, 194] width 189 height 27
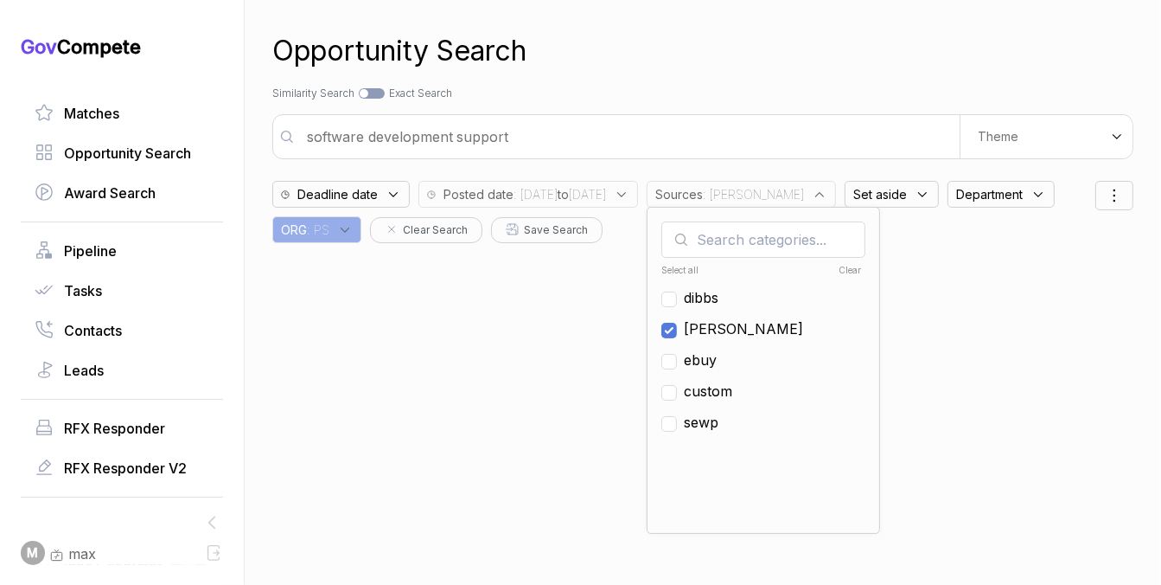
click at [762, 327] on span "[PERSON_NAME]" at bounding box center [743, 328] width 119 height 21
checkbox input "false"
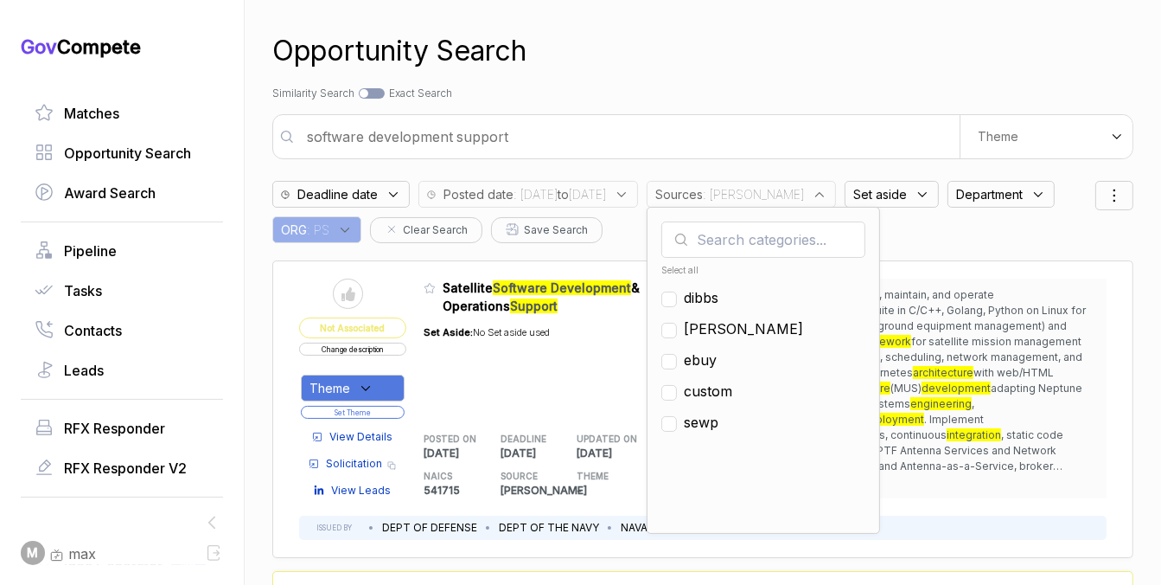
click at [717, 353] on span "ebuy" at bounding box center [700, 359] width 33 height 21
checkbox input "true"
click at [781, 110] on div "Opportunity Search Search by Topic Relevance Similarity Search Search by Exact …" at bounding box center [702, 292] width 861 height 585
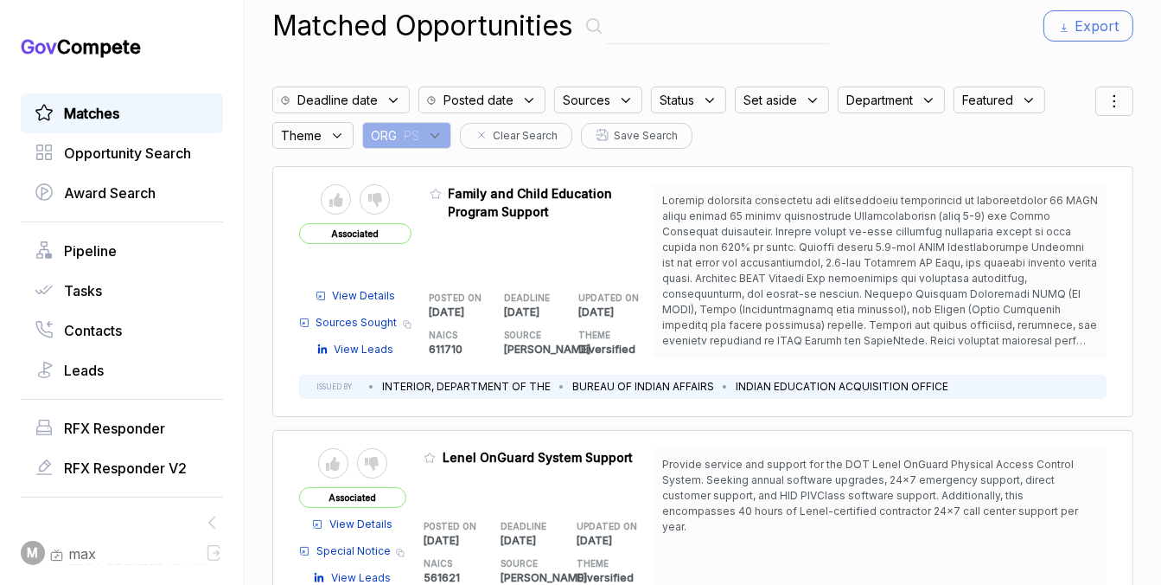
scroll to position [43, 0]
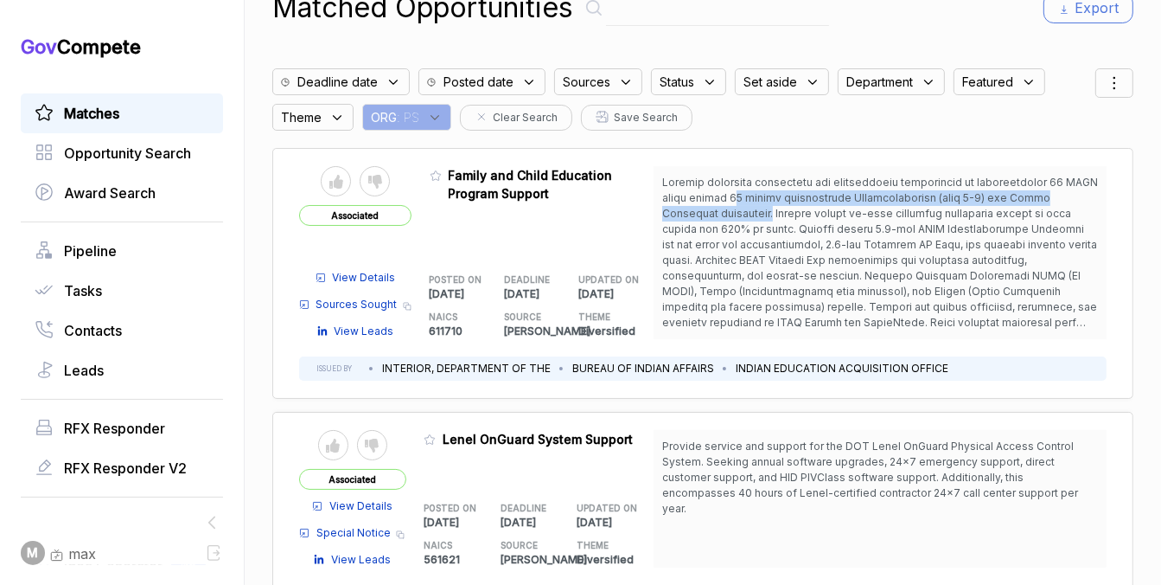
drag, startPoint x: 723, startPoint y: 189, endPoint x: 724, endPoint y: 211, distance: 21.6
click at [724, 211] on span at bounding box center [880, 253] width 436 height 156
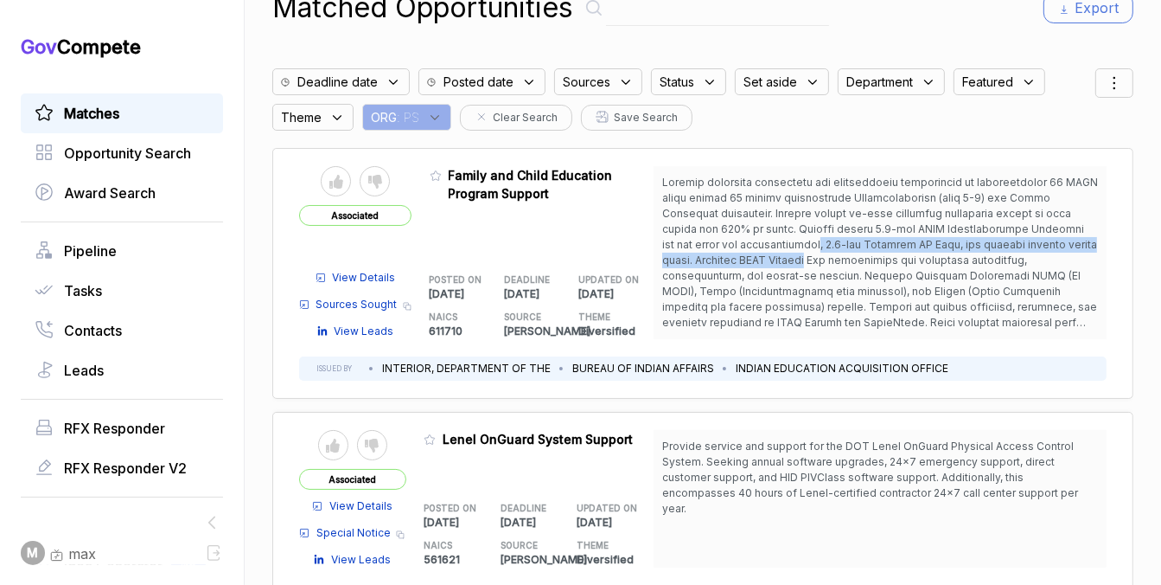
drag, startPoint x: 727, startPoint y: 246, endPoint x: 727, endPoint y: 257, distance: 11.2
click at [727, 257] on span at bounding box center [880, 291] width 436 height 231
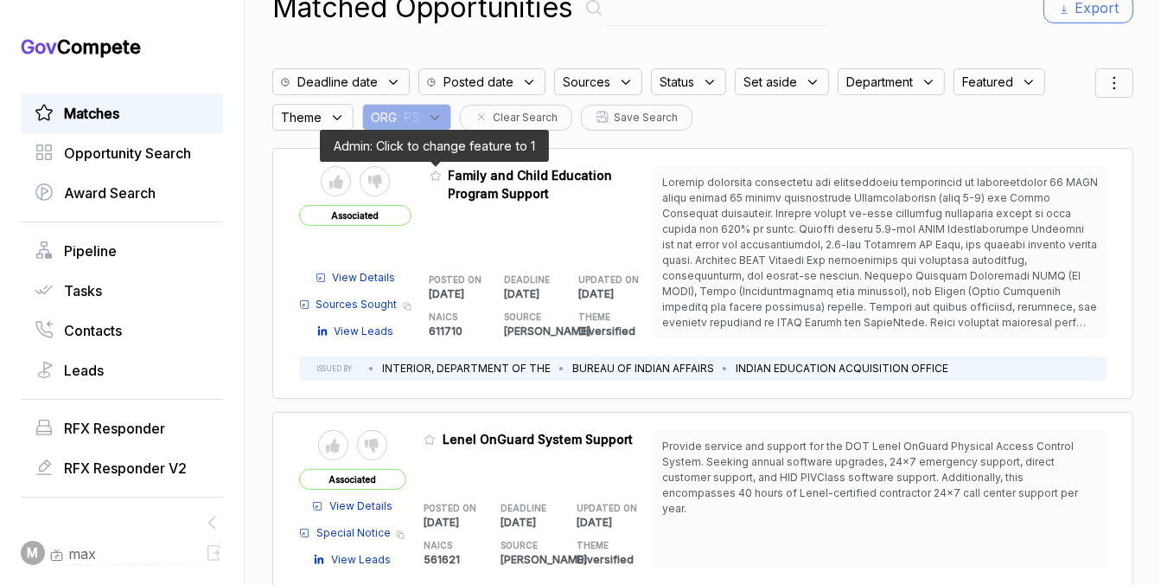
click at [433, 172] on icon at bounding box center [436, 176] width 12 height 12
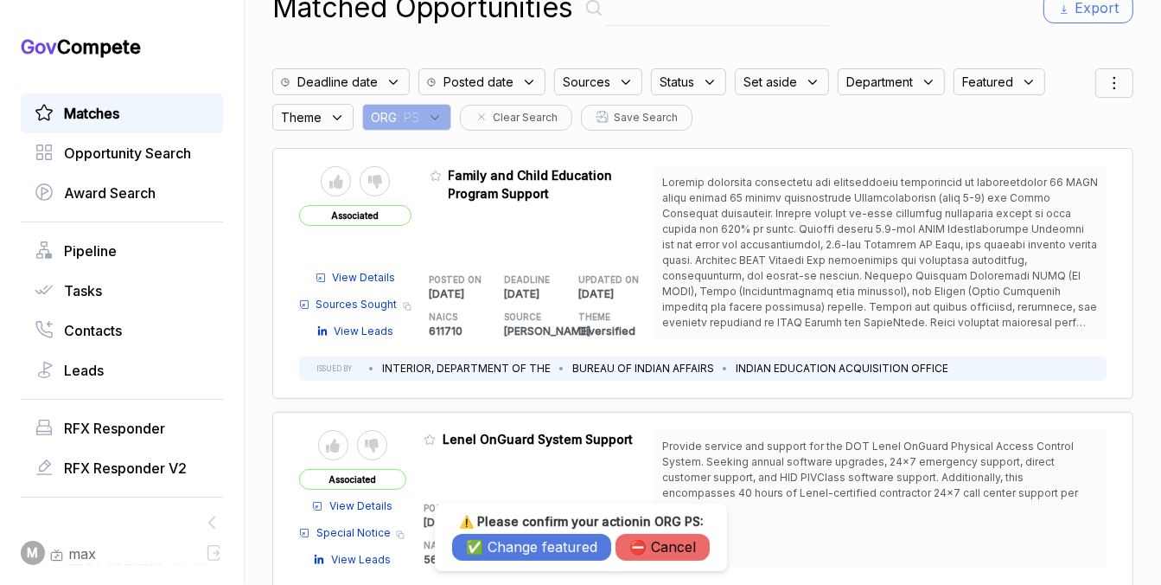
click at [506, 549] on button "✅ Change featured" at bounding box center [531, 547] width 159 height 27
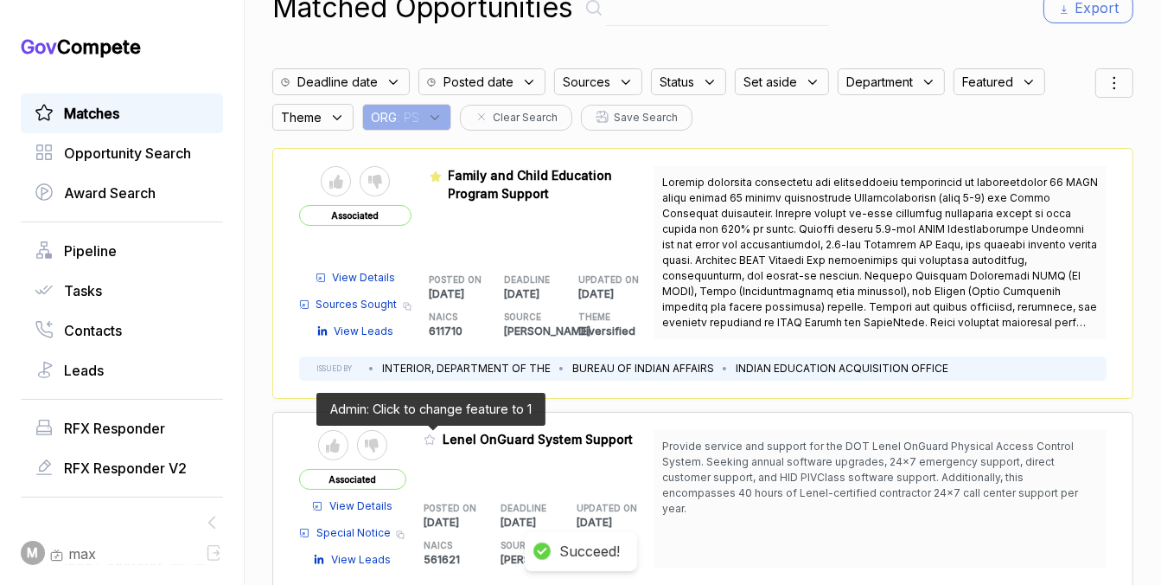
click at [429, 438] on icon at bounding box center [430, 439] width 12 height 12
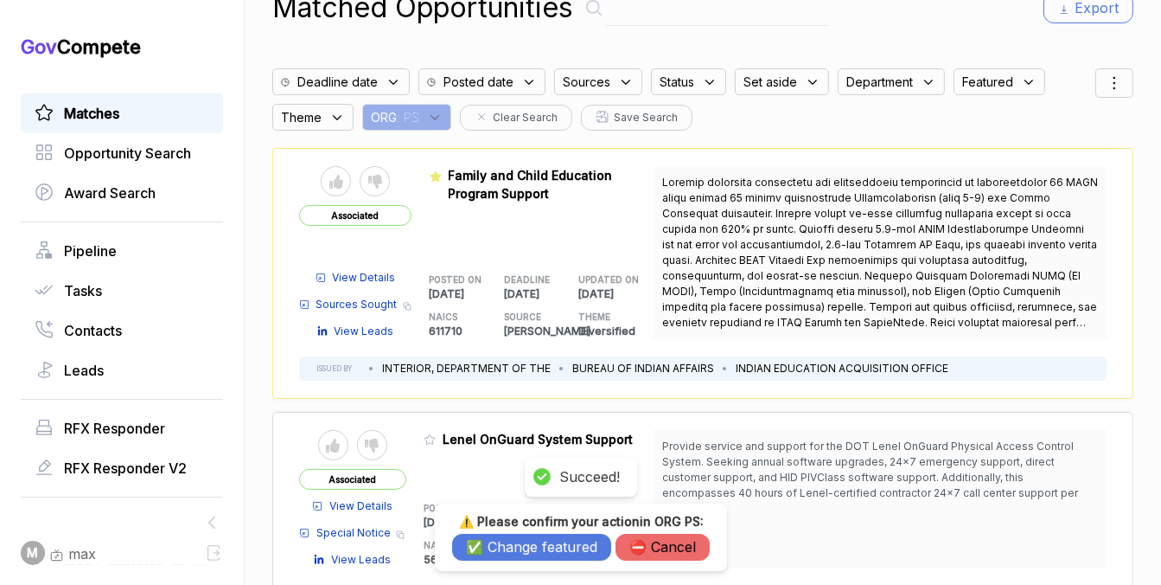
click at [534, 539] on button "✅ Change featured" at bounding box center [531, 547] width 159 height 27
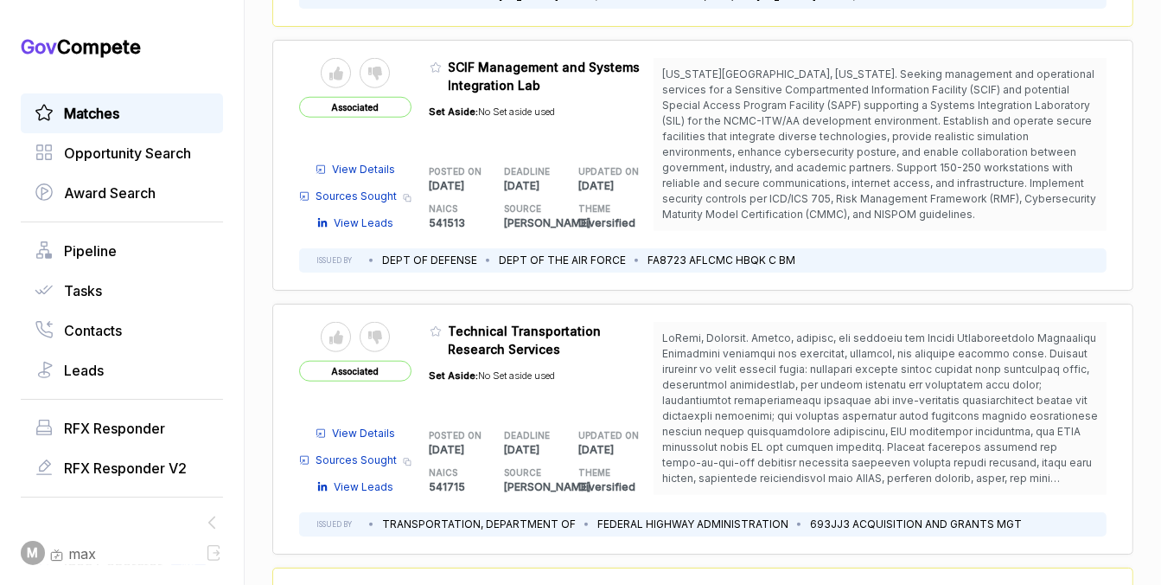
scroll to position [1437, 0]
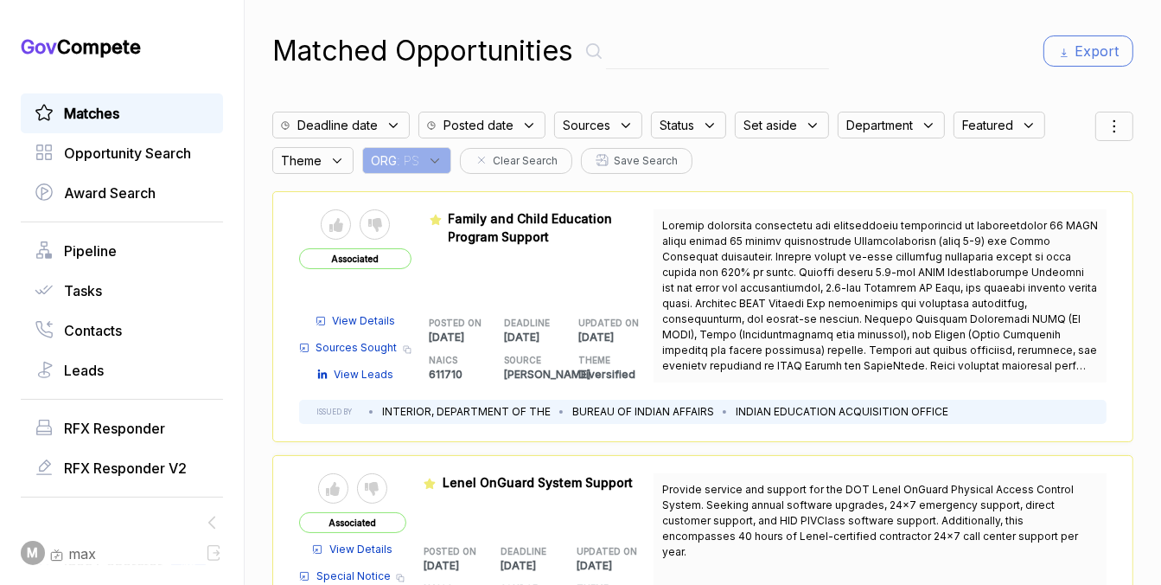
click at [434, 173] on div "Matched Opportunities Export Deadline date Posted date Sources Status Set aside…" at bounding box center [702, 292] width 861 height 585
click at [438, 167] on icon at bounding box center [435, 161] width 16 height 16
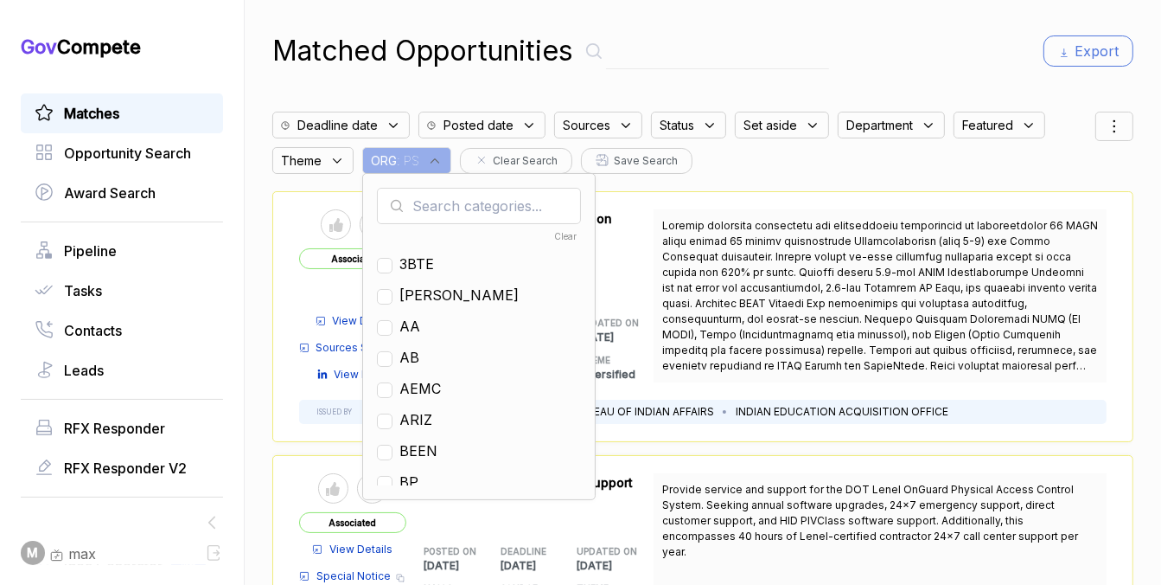
click at [445, 197] on input "text" at bounding box center [479, 206] width 204 height 36
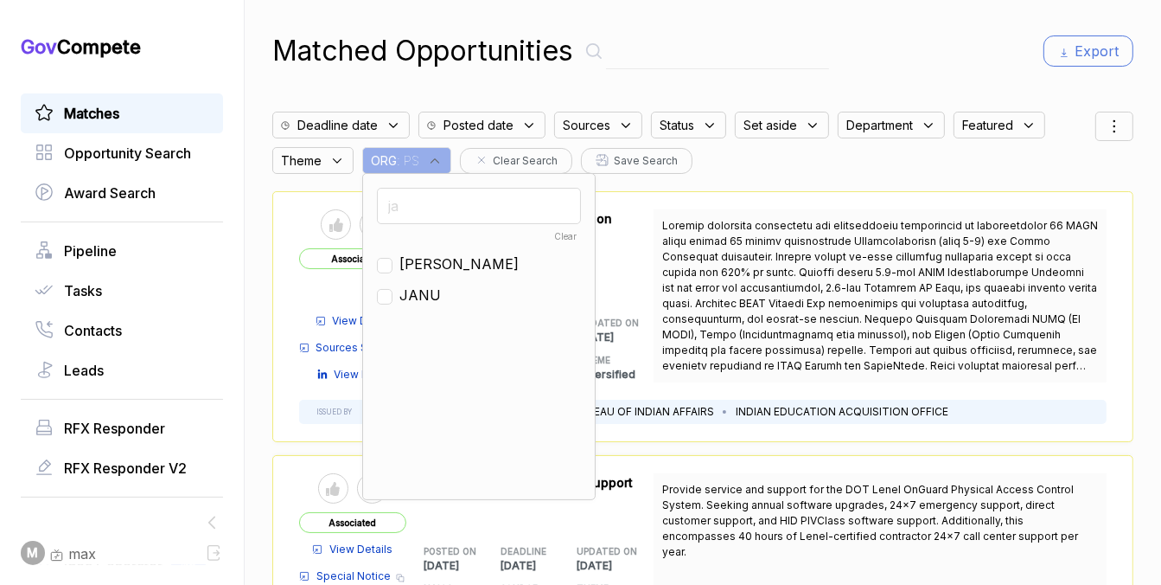
type input "ja"
click at [404, 269] on span "JA" at bounding box center [459, 263] width 119 height 21
checkbox input "true"
click at [793, 51] on div "Matched Opportunities Export" at bounding box center [702, 51] width 861 height 42
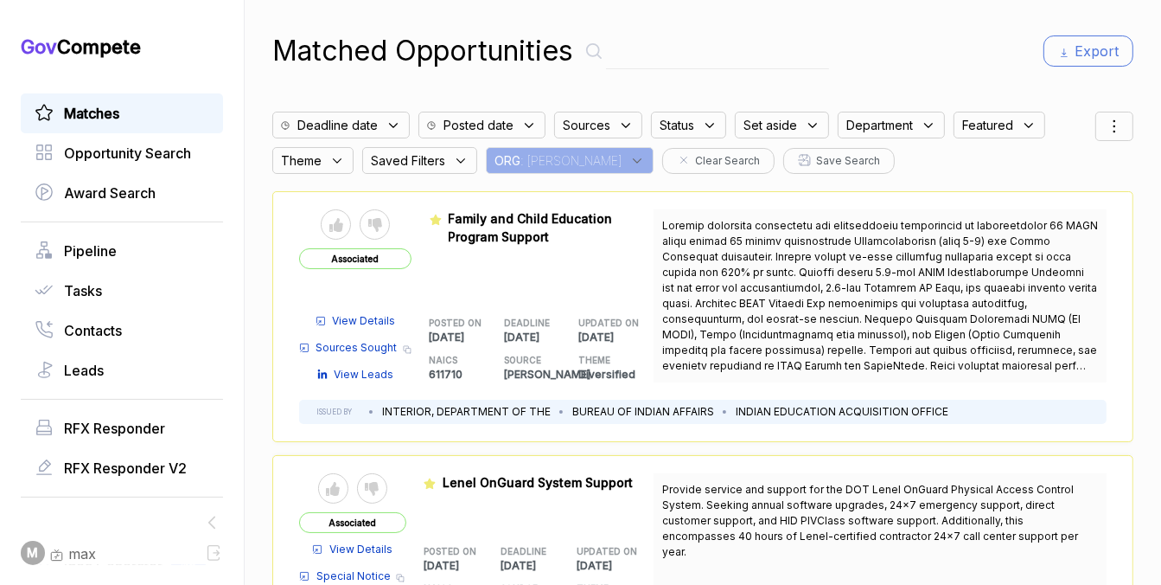
click at [1092, 131] on div "Deadline date Posted date Sources Status Set aside Department Featured Theme Sa…" at bounding box center [683, 138] width 823 height 71
click at [1104, 132] on div at bounding box center [1115, 126] width 38 height 29
click at [1040, 198] on span "Sorting" at bounding box center [1056, 197] width 41 height 18
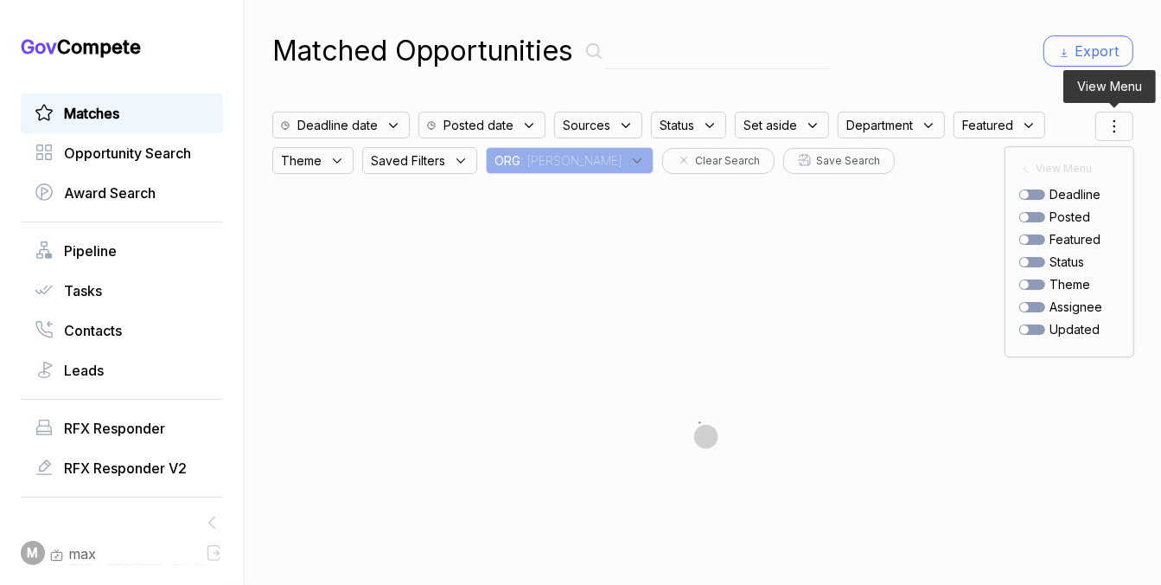
click at [1035, 217] on div at bounding box center [1033, 217] width 26 height 10
checkbox input "true"
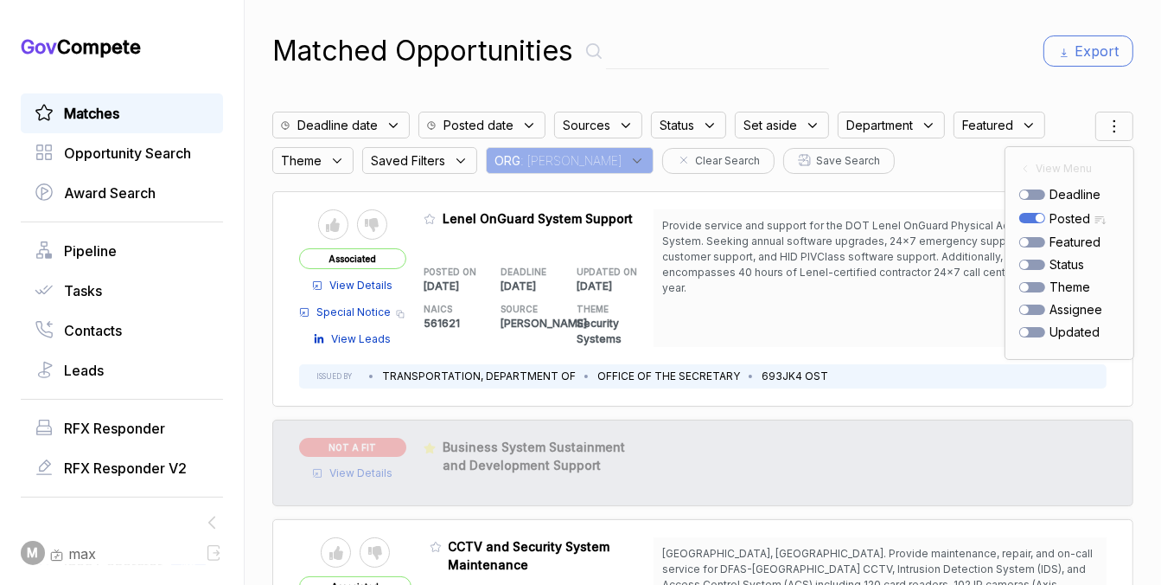
click at [959, 67] on div "Matched Opportunities Export" at bounding box center [702, 51] width 861 height 42
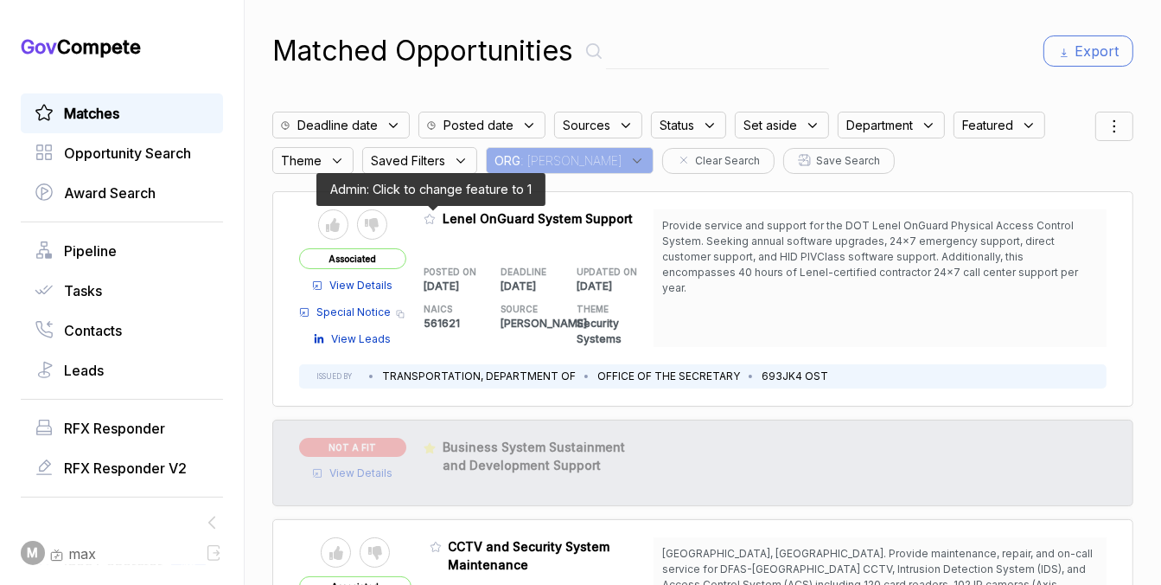
click at [431, 221] on icon at bounding box center [430, 219] width 12 height 12
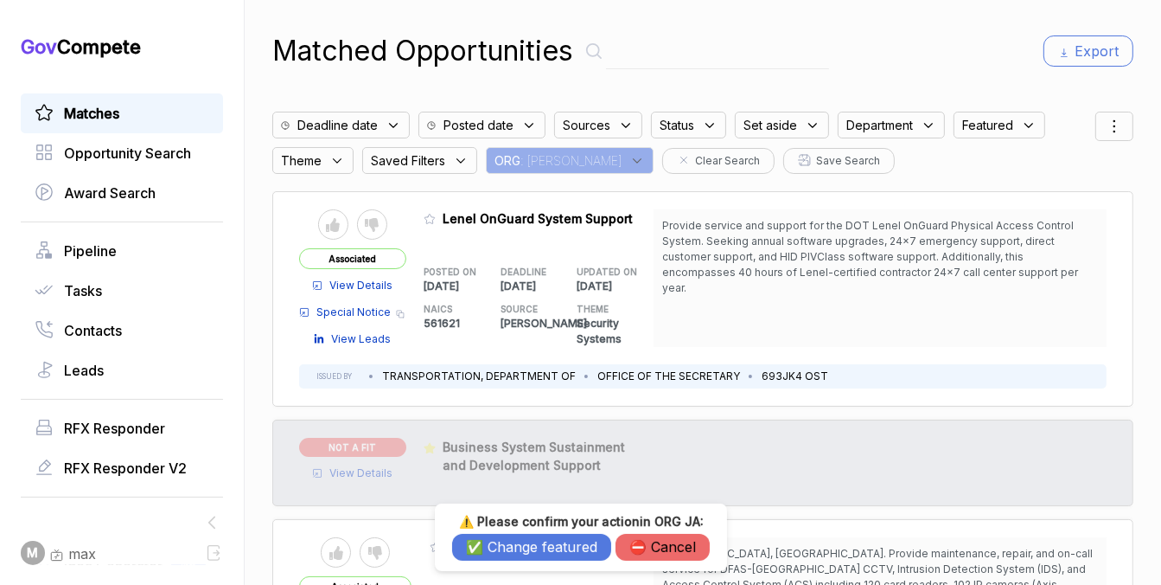
click at [510, 544] on button "✅ Change featured" at bounding box center [531, 547] width 159 height 27
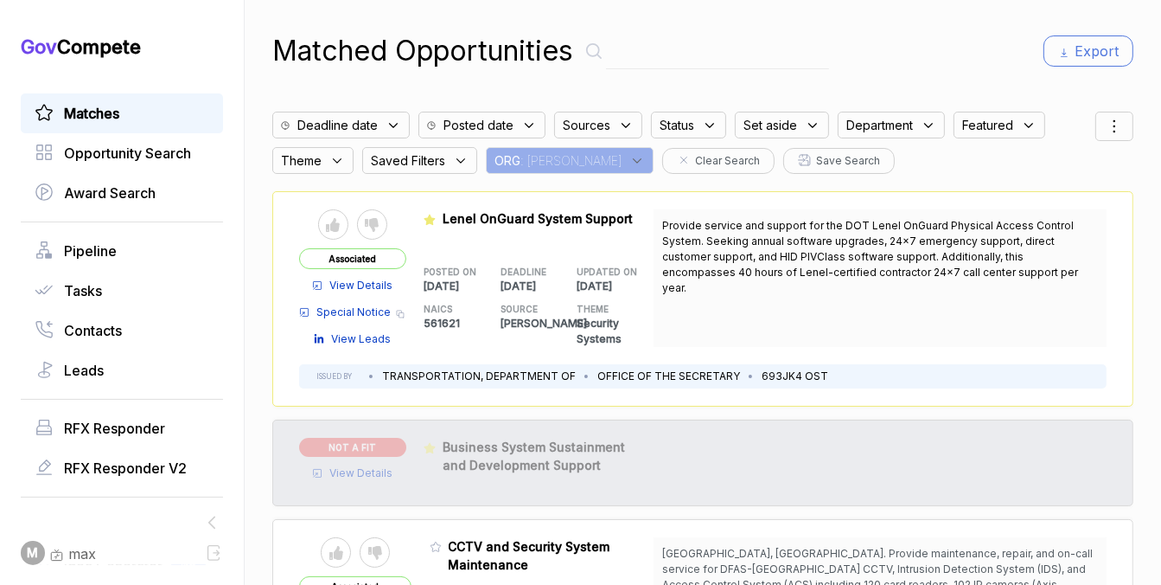
click at [541, 172] on div "ORG : JA" at bounding box center [570, 160] width 168 height 27
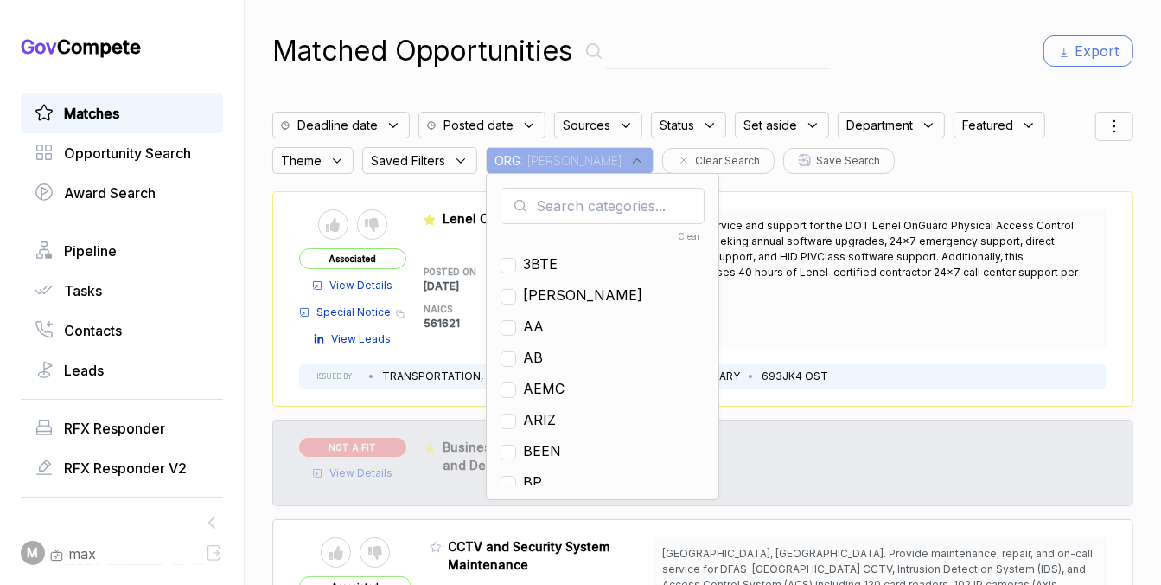
click at [560, 219] on input "text" at bounding box center [603, 206] width 204 height 36
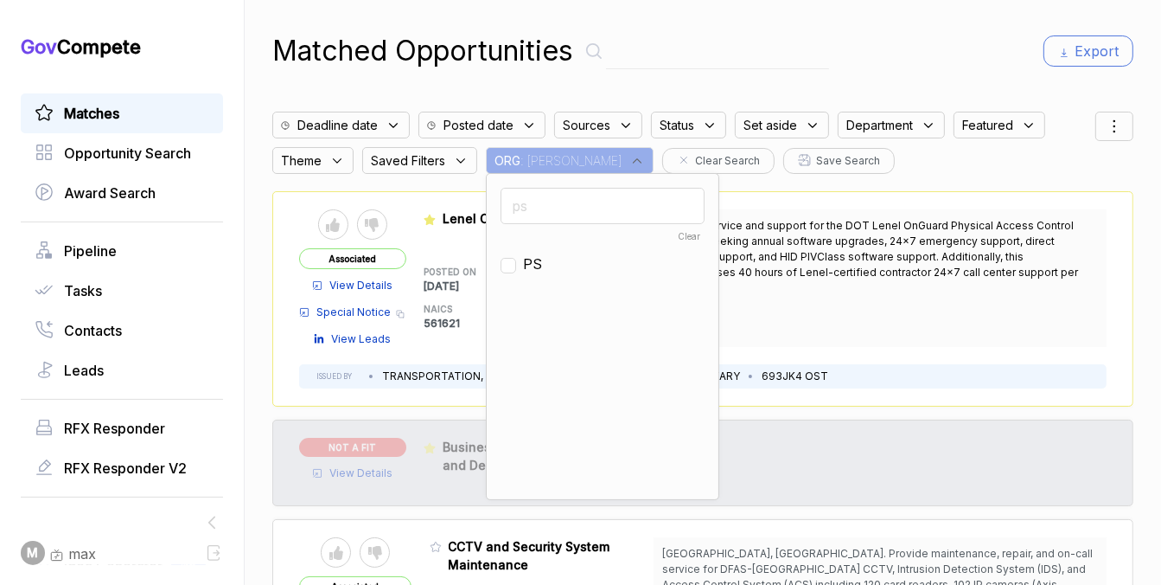
click at [554, 214] on input "ps" at bounding box center [603, 206] width 204 height 36
checkbox input "true"
type input "ja"
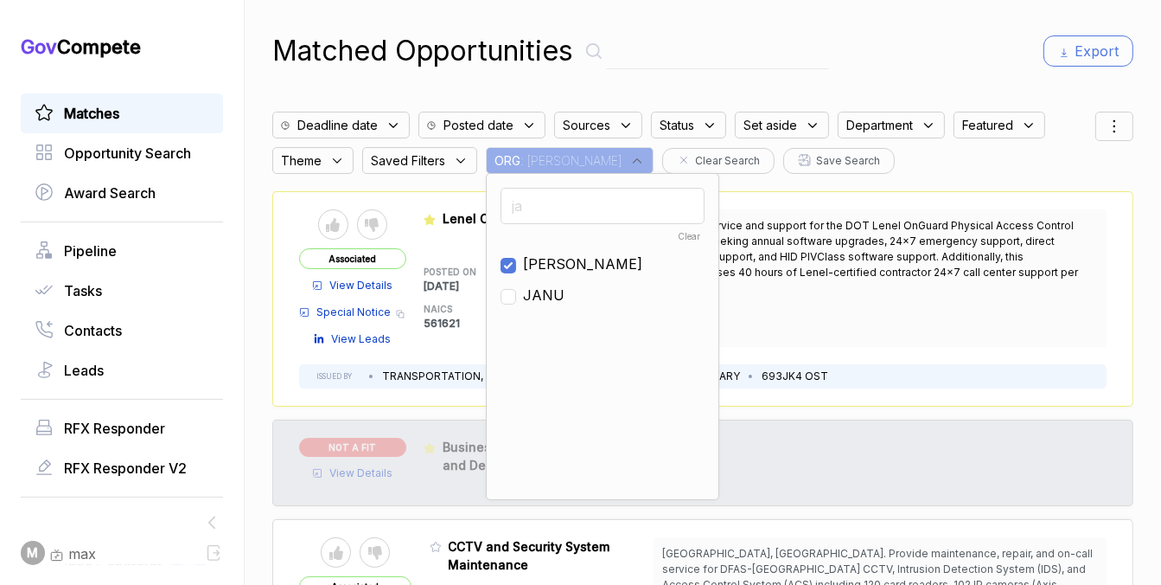
click at [785, 34] on div "Matched Opportunities Export" at bounding box center [702, 51] width 861 height 42
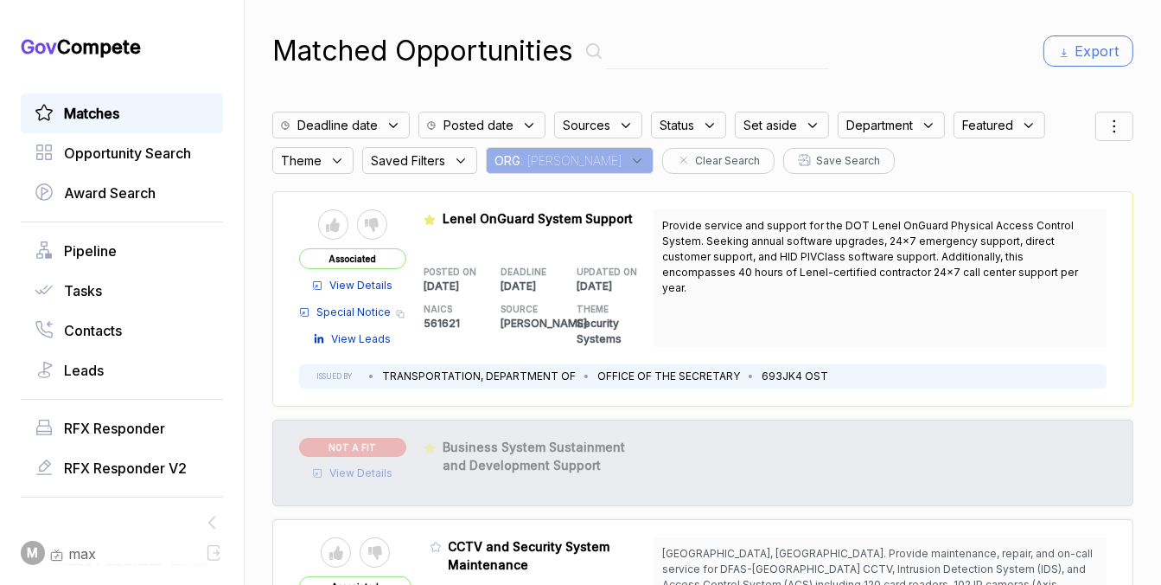
click at [1113, 124] on icon at bounding box center [1114, 126] width 21 height 21
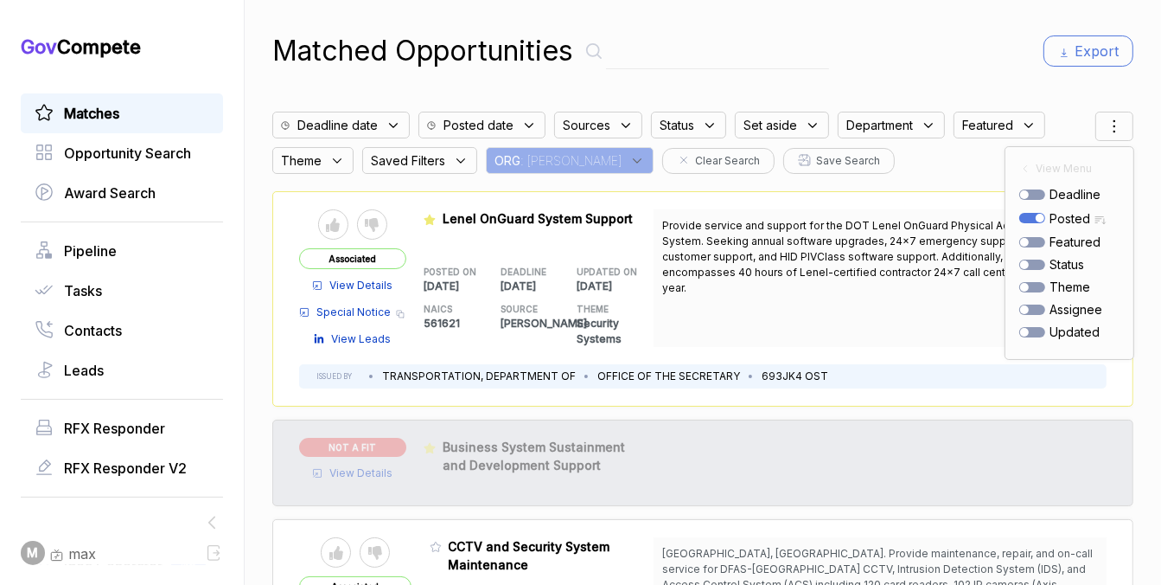
click at [1001, 44] on div "Matched Opportunities Export" at bounding box center [702, 51] width 861 height 42
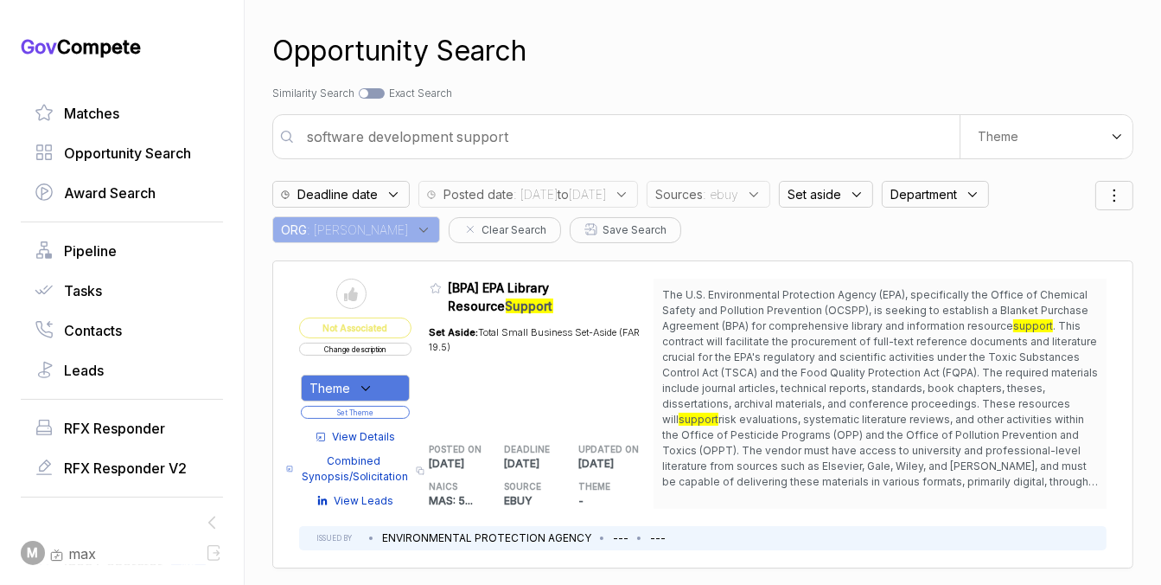
click at [575, 197] on span ": [DATE] to [DATE]" at bounding box center [560, 194] width 93 height 18
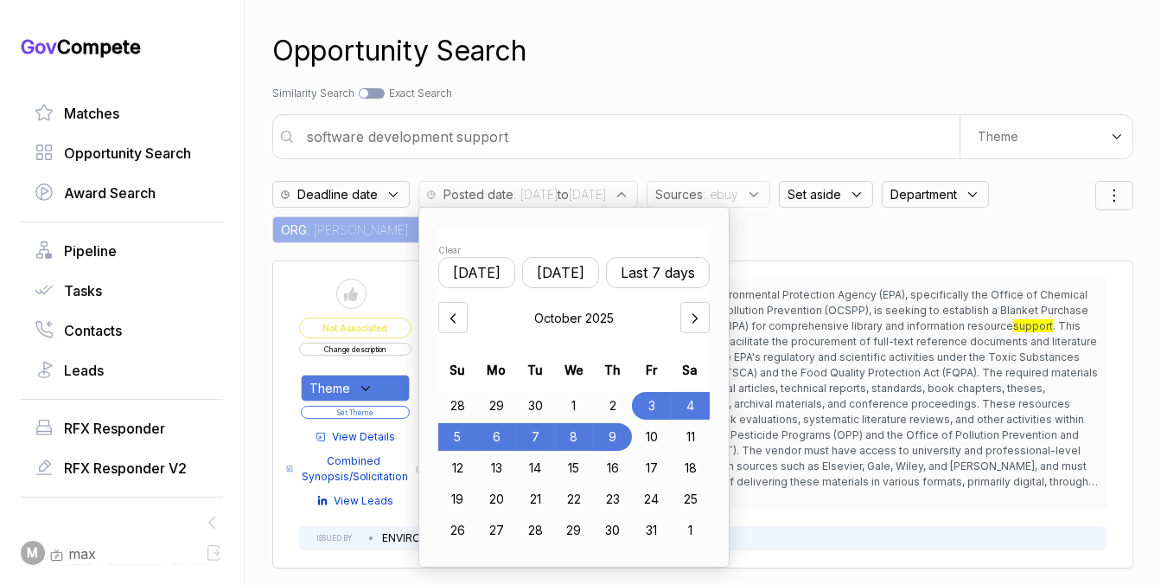
click at [502, 435] on div "6" at bounding box center [496, 437] width 39 height 28
click at [624, 439] on div "9" at bounding box center [614, 437] width 38 height 28
click at [707, 68] on div "Opportunity Search" at bounding box center [702, 51] width 861 height 42
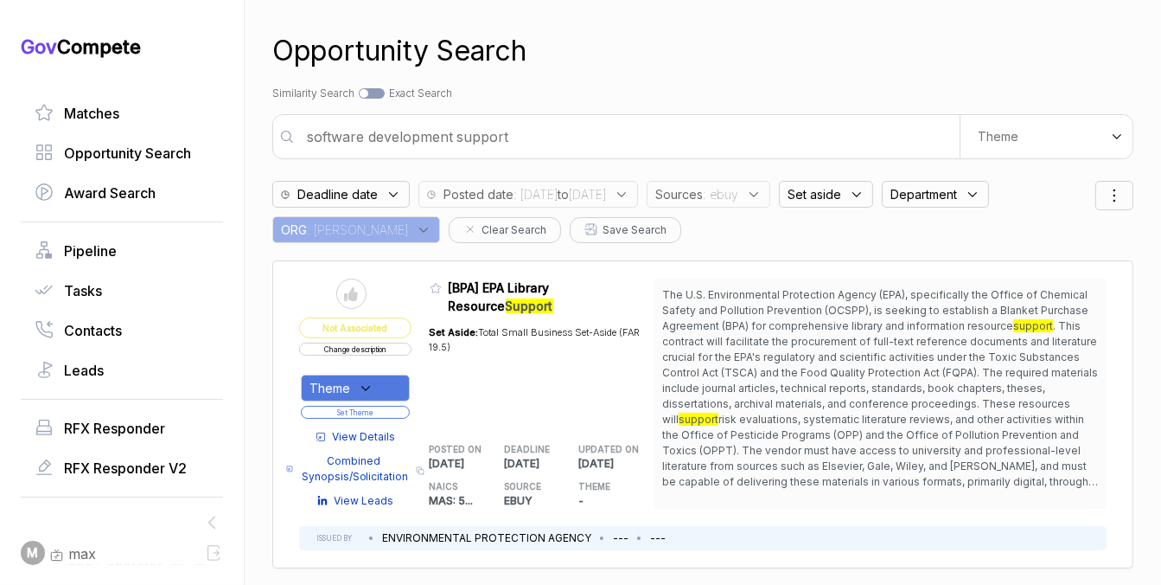
scroll to position [15, 0]
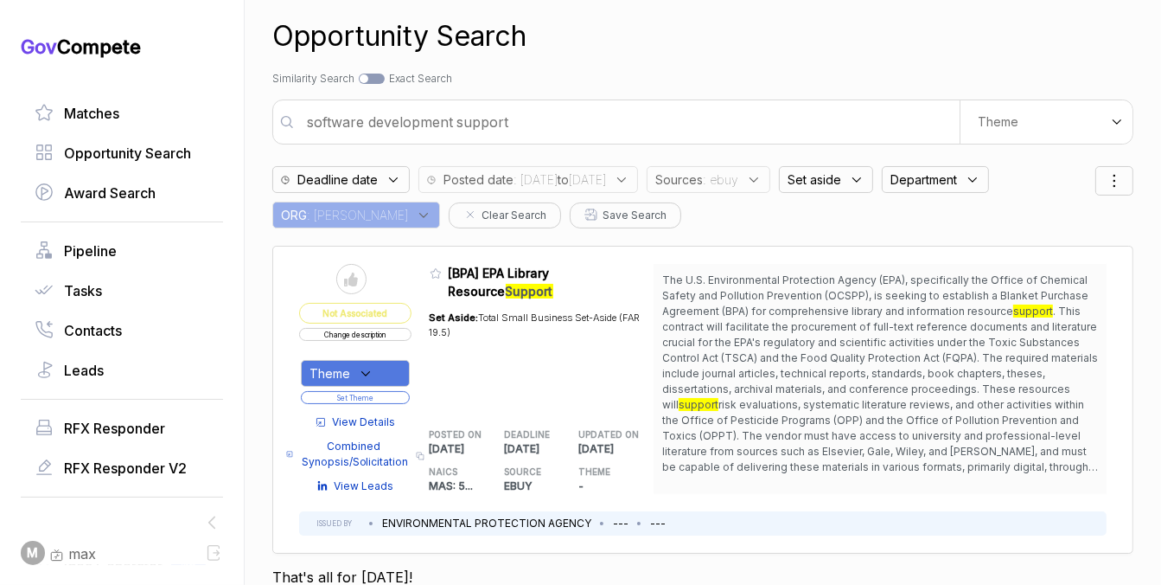
click at [732, 189] on div "Sources : ebuy" at bounding box center [709, 179] width 124 height 27
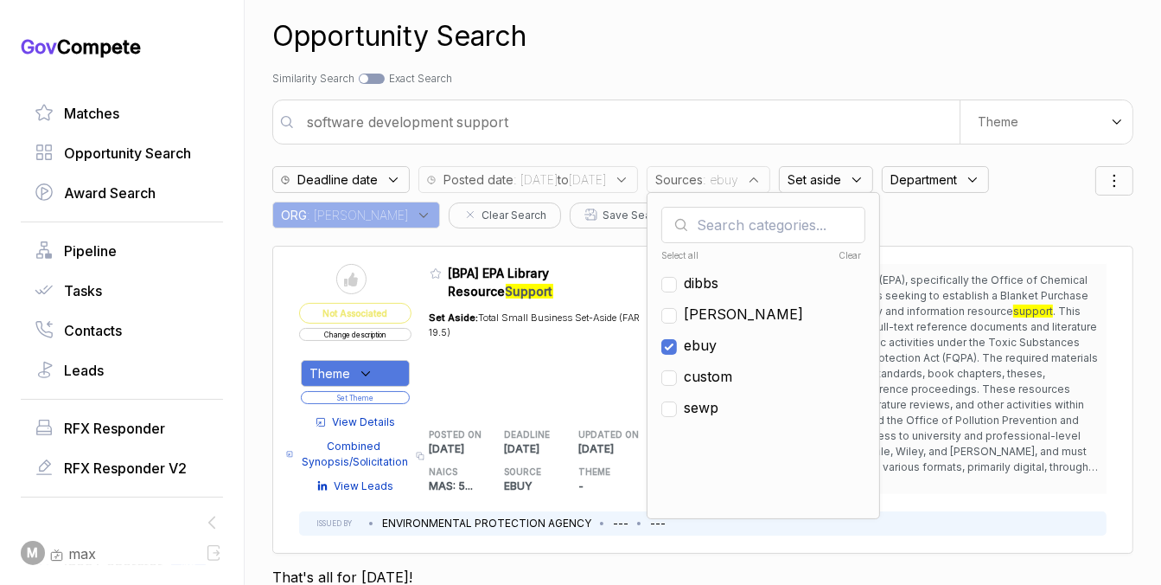
click at [717, 349] on span "ebuy" at bounding box center [700, 345] width 33 height 21
checkbox input "false"
click at [742, 323] on ul "Select all [PERSON_NAME] ebuy custom sewp" at bounding box center [764, 374] width 204 height 259
click at [744, 315] on span "[PERSON_NAME]" at bounding box center [743, 314] width 119 height 21
checkbox input "true"
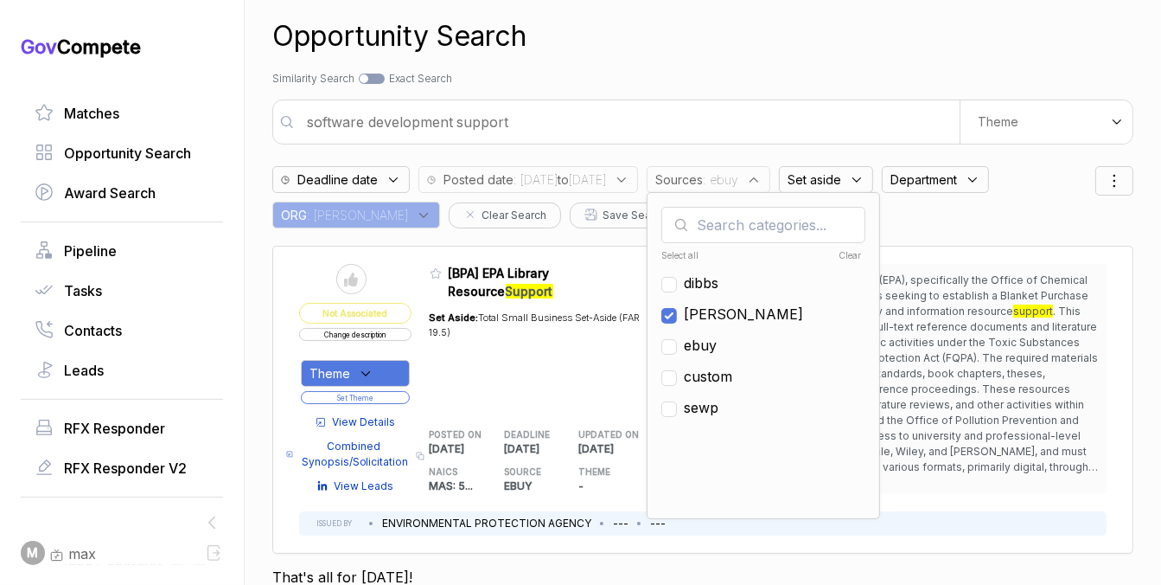
click at [769, 80] on div "Search by Topic Relevance Similarity Search Search by Exact Keyword Match Exact…" at bounding box center [702, 79] width 861 height 16
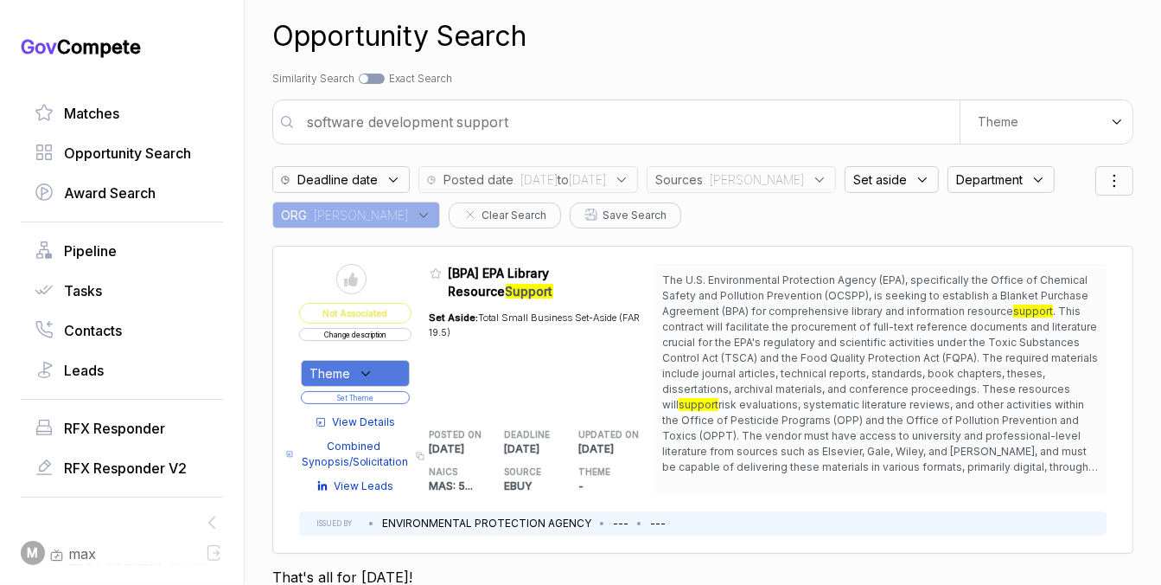
click at [741, 123] on input "software development support" at bounding box center [628, 122] width 663 height 35
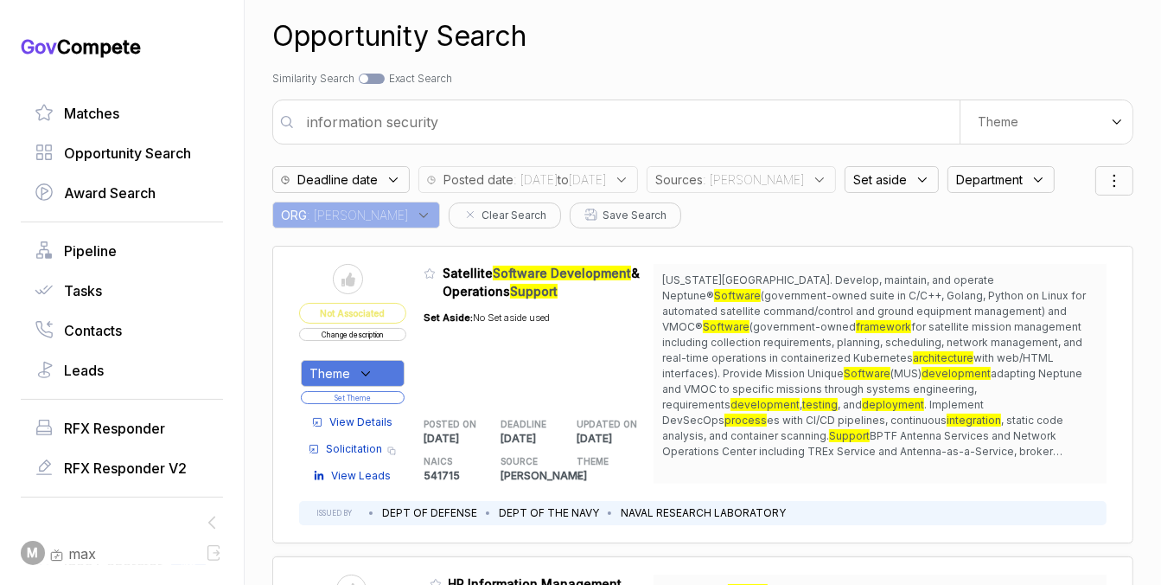
type input "information security"
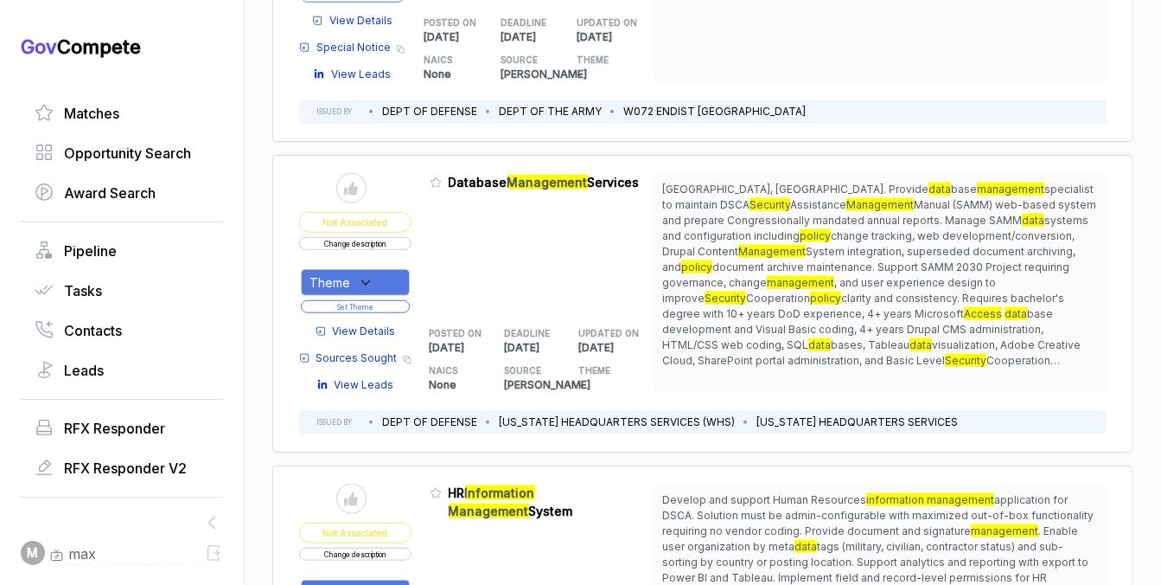
scroll to position [1349, 0]
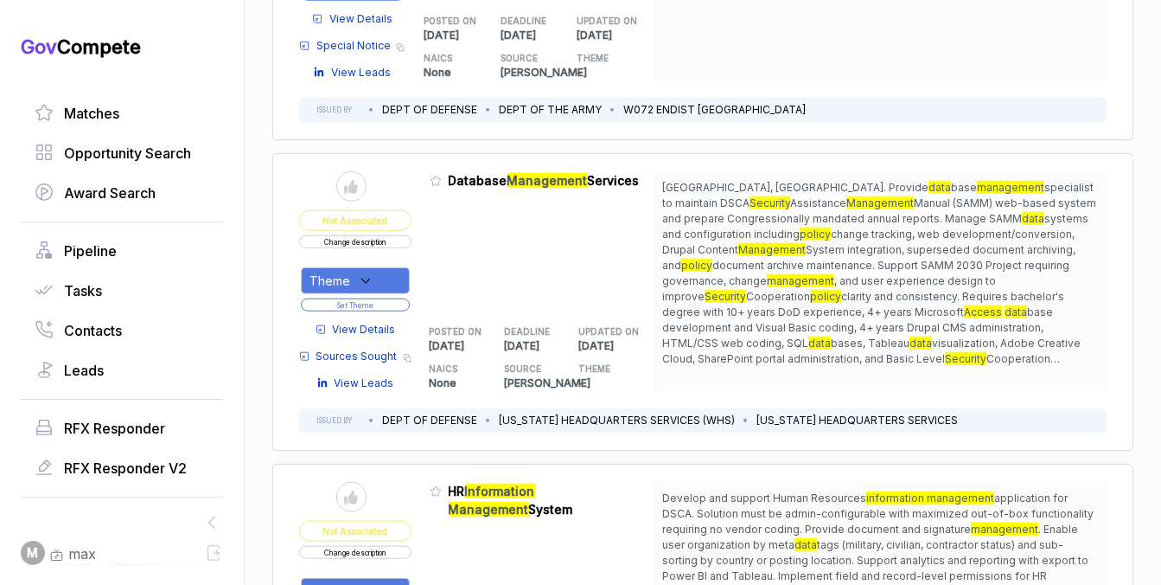
click at [387, 267] on div "Theme" at bounding box center [355, 280] width 109 height 27
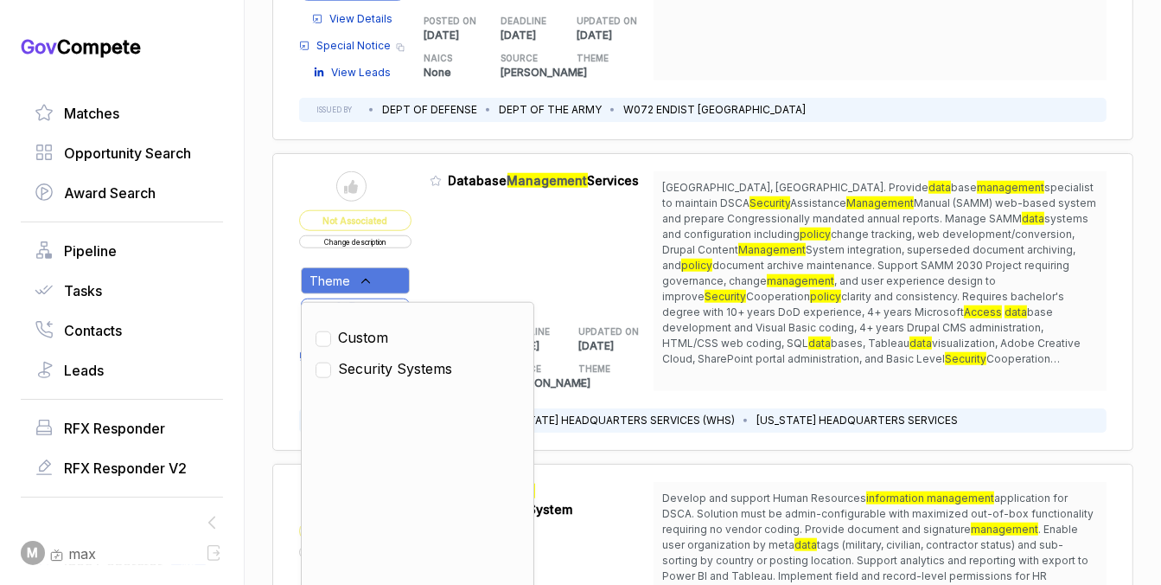
click at [662, 239] on span "change tracking, web development/conversion, Drupal Content" at bounding box center [868, 241] width 413 height 29
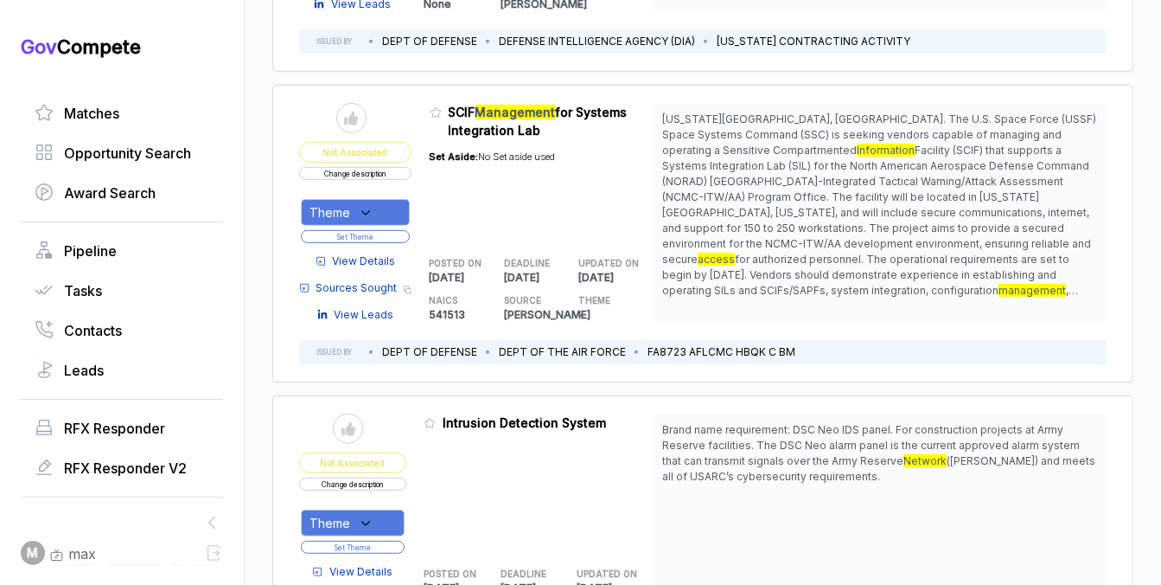
scroll to position [0, 0]
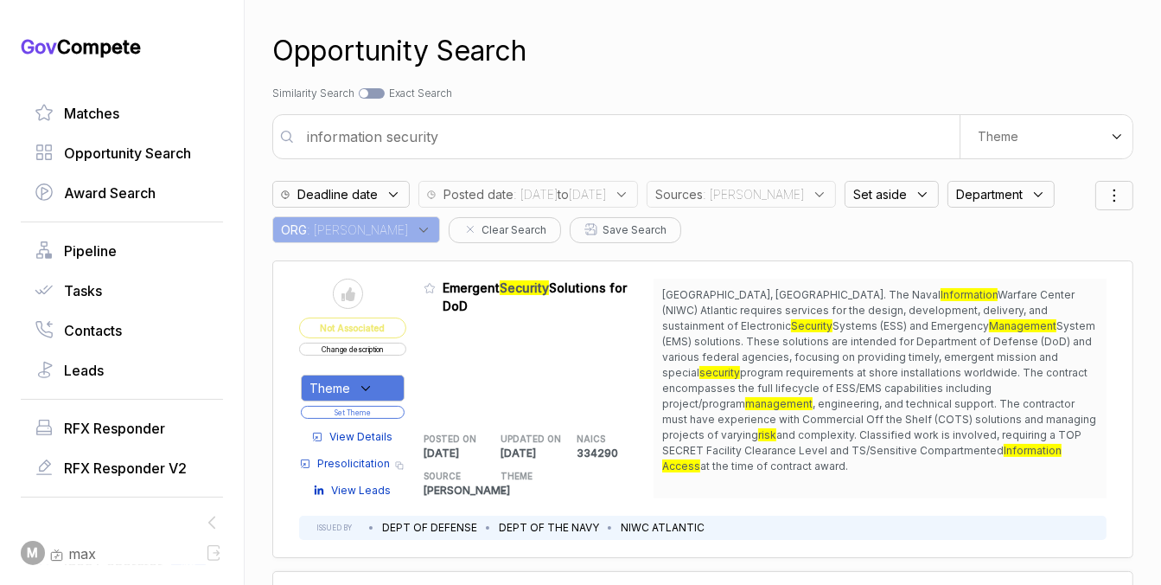
click at [957, 199] on span "Department" at bounding box center [990, 194] width 67 height 18
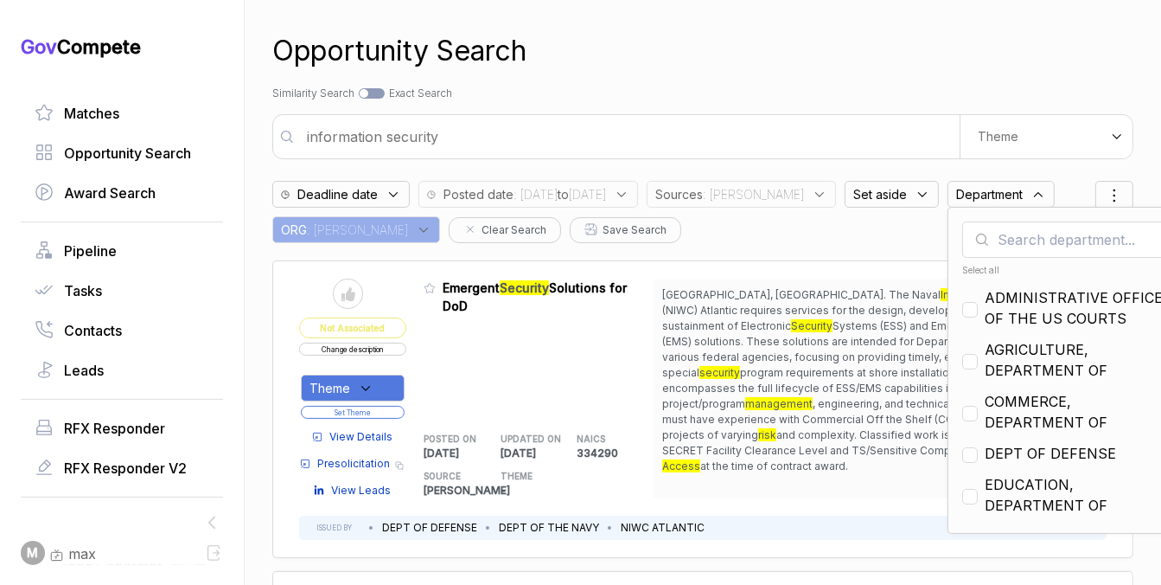
click at [963, 269] on div "Select all" at bounding box center [1065, 270] width 204 height 13
checkbox input "true"
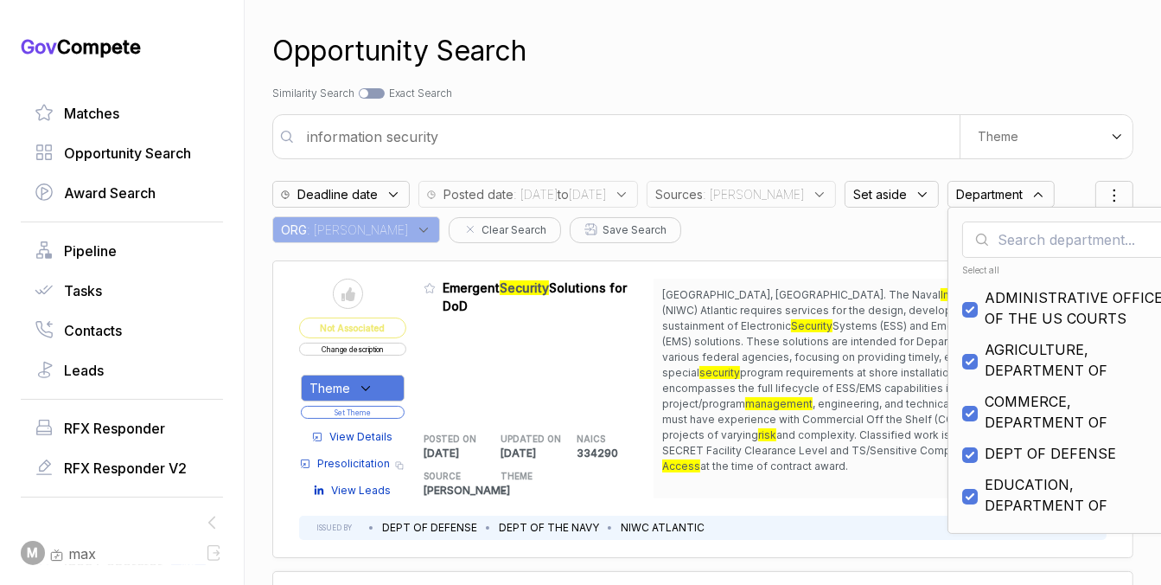
checkbox input "true"
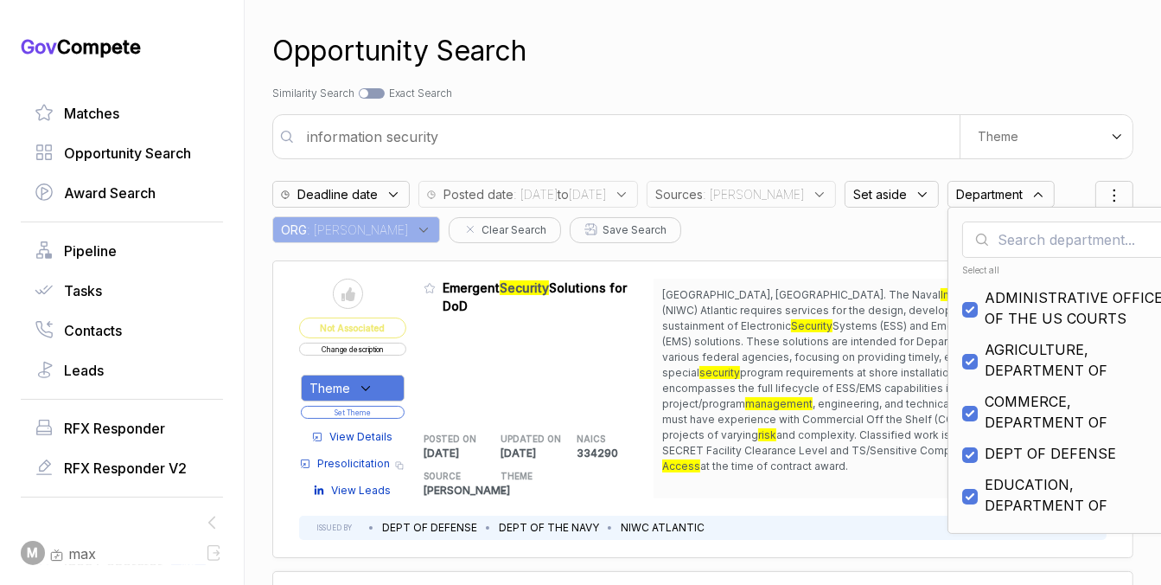
checkbox input "true"
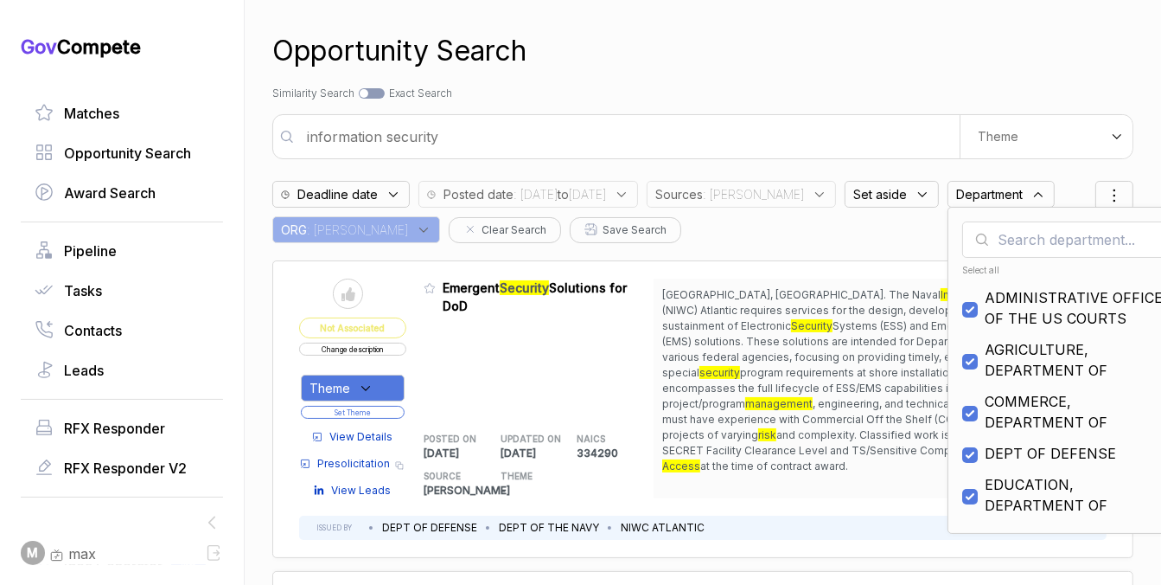
checkbox input "true"
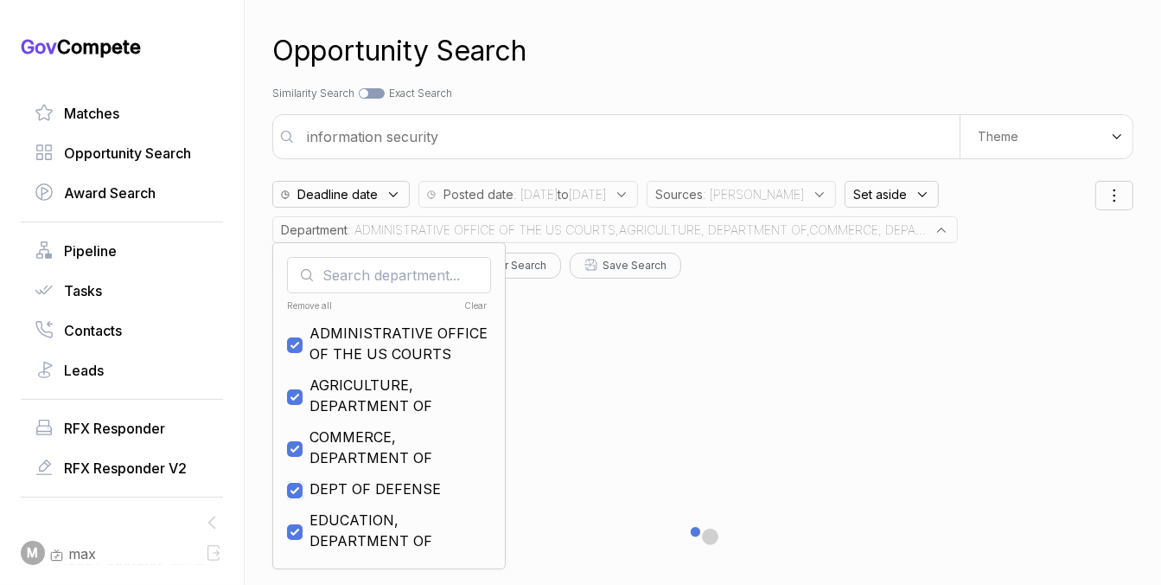
click at [291, 491] on input "checkbox" at bounding box center [295, 491] width 16 height 16
checkbox input "false"
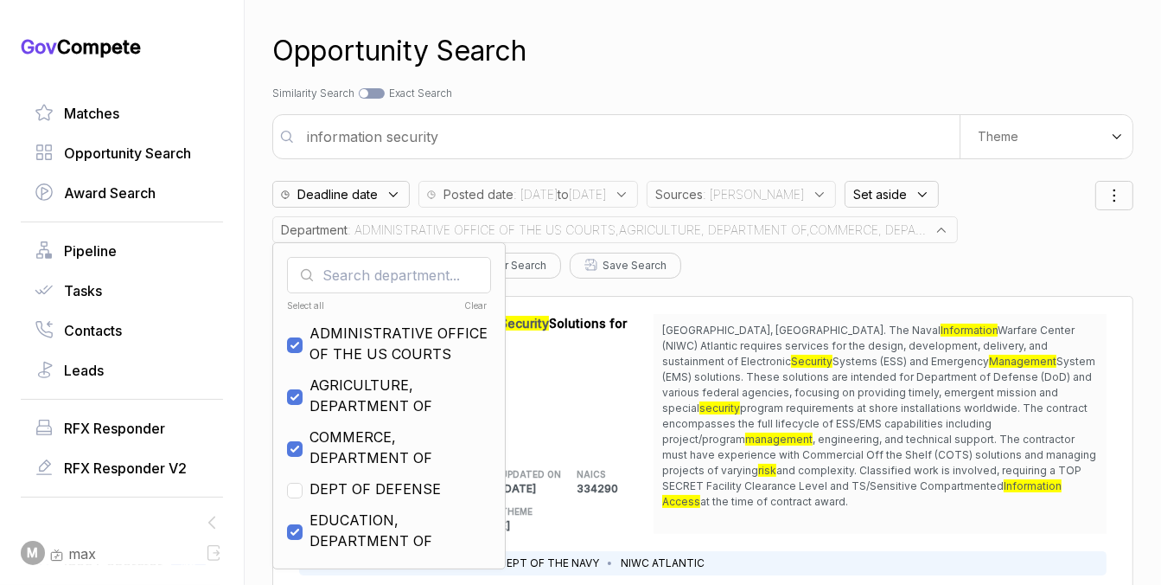
click at [666, 49] on div "Opportunity Search" at bounding box center [702, 51] width 861 height 42
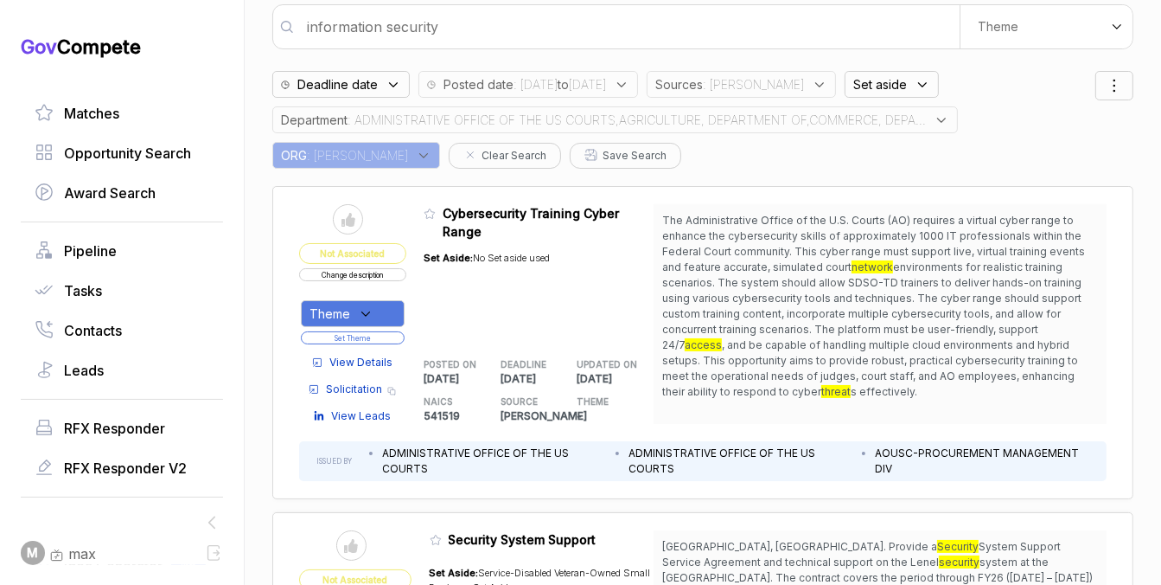
scroll to position [126, 0]
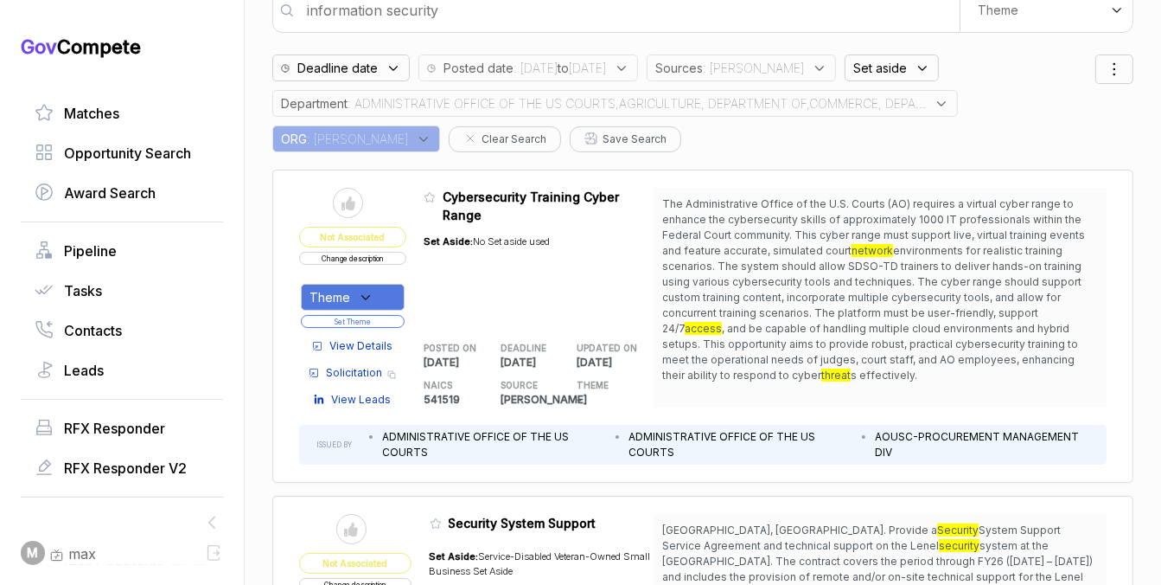
click at [367, 285] on div "Theme" at bounding box center [353, 297] width 104 height 27
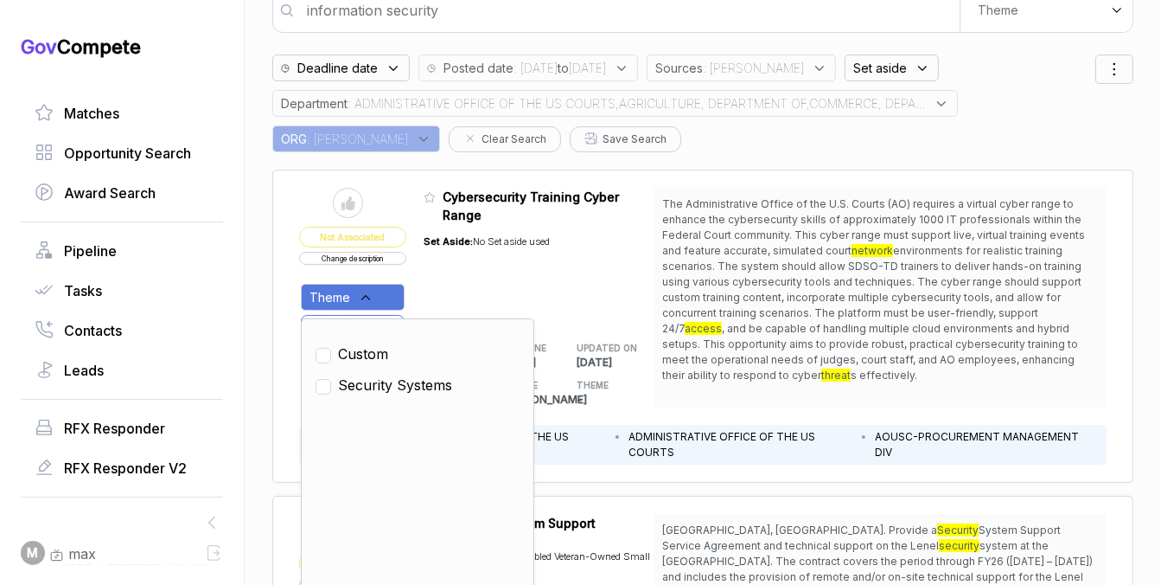
click at [377, 386] on span "Security Systems" at bounding box center [395, 384] width 114 height 21
checkbox input "true"
click at [448, 304] on div "Set Aside: No Set aside used" at bounding box center [487, 273] width 126 height 99
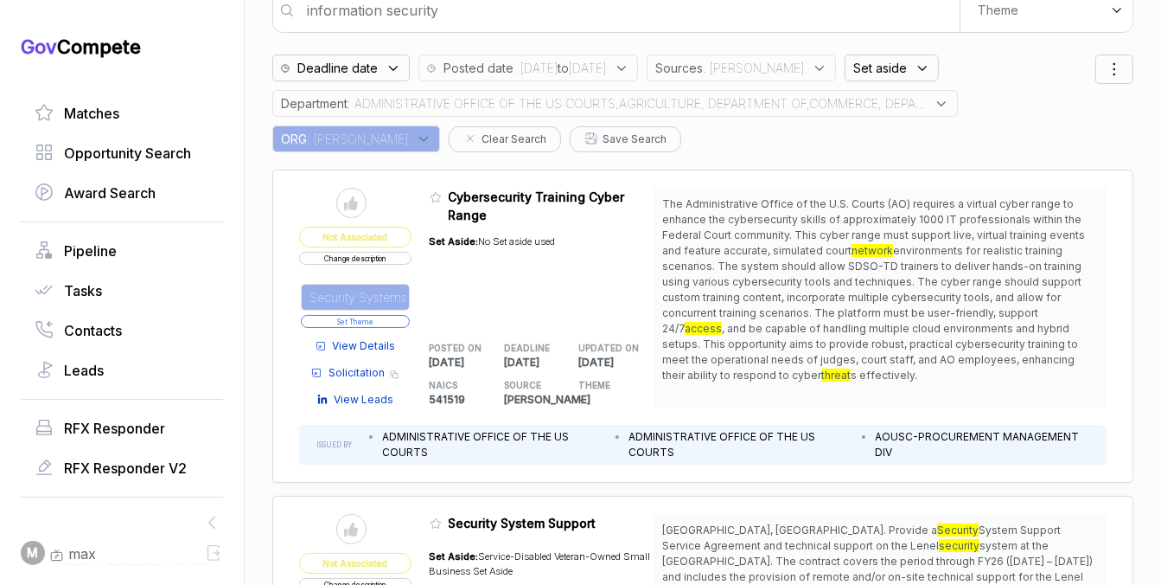
click at [394, 321] on button "Set Theme" at bounding box center [355, 321] width 109 height 13
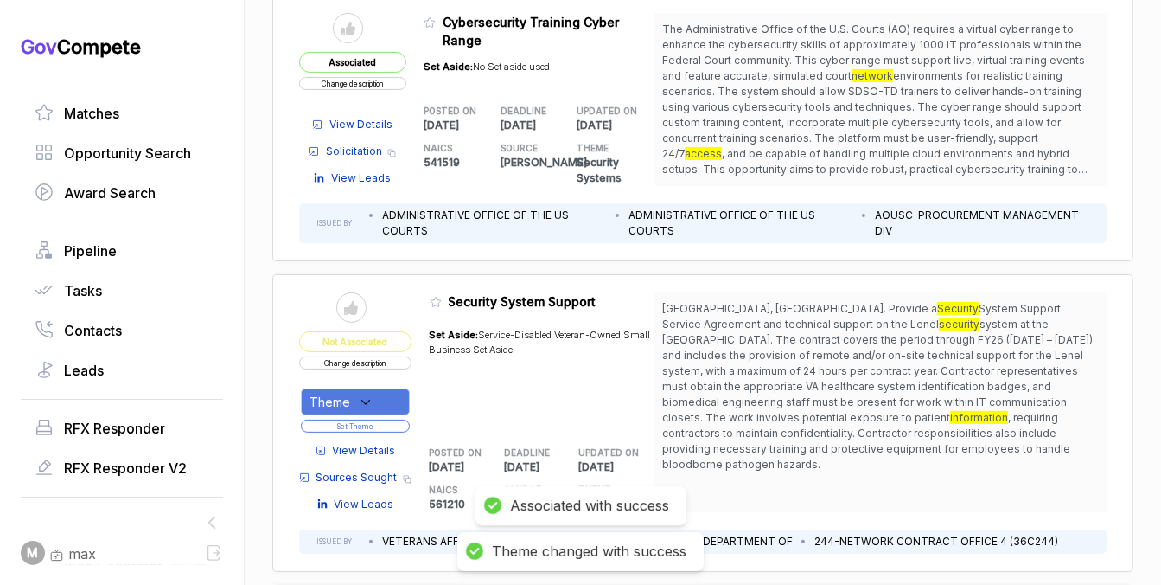
scroll to position [301, 0]
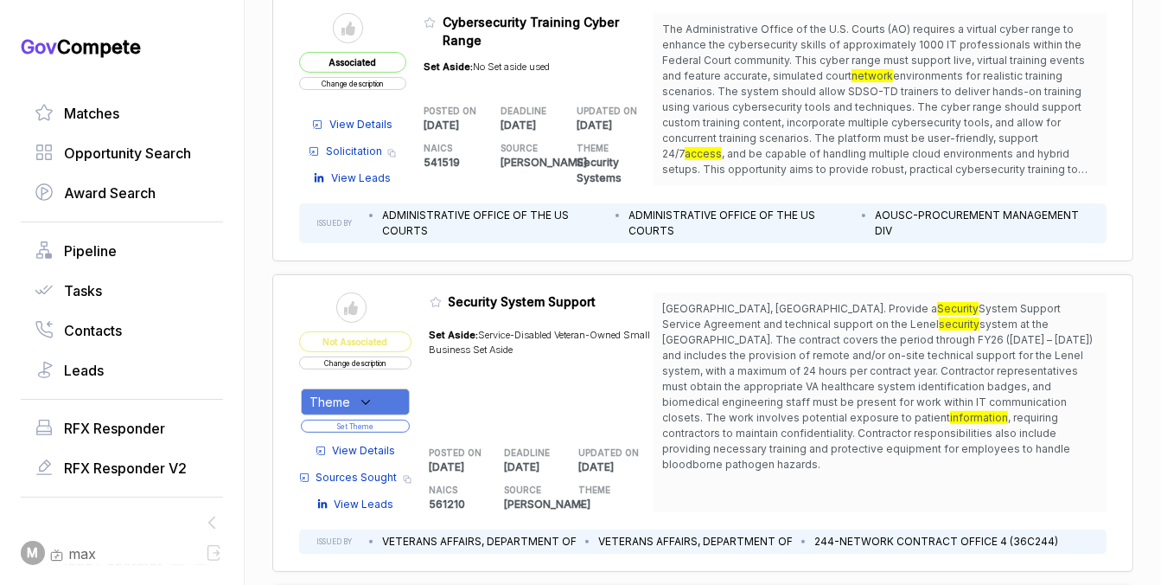
click at [369, 450] on span "View Details" at bounding box center [364, 451] width 63 height 16
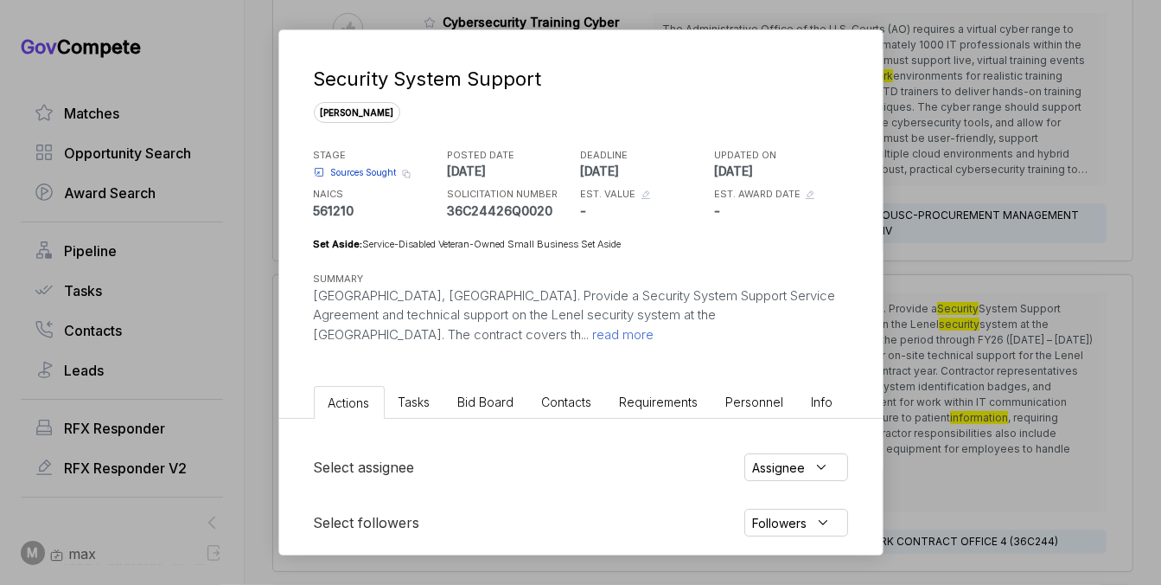
click at [476, 416] on li "Bid Board" at bounding box center [487, 402] width 84 height 32
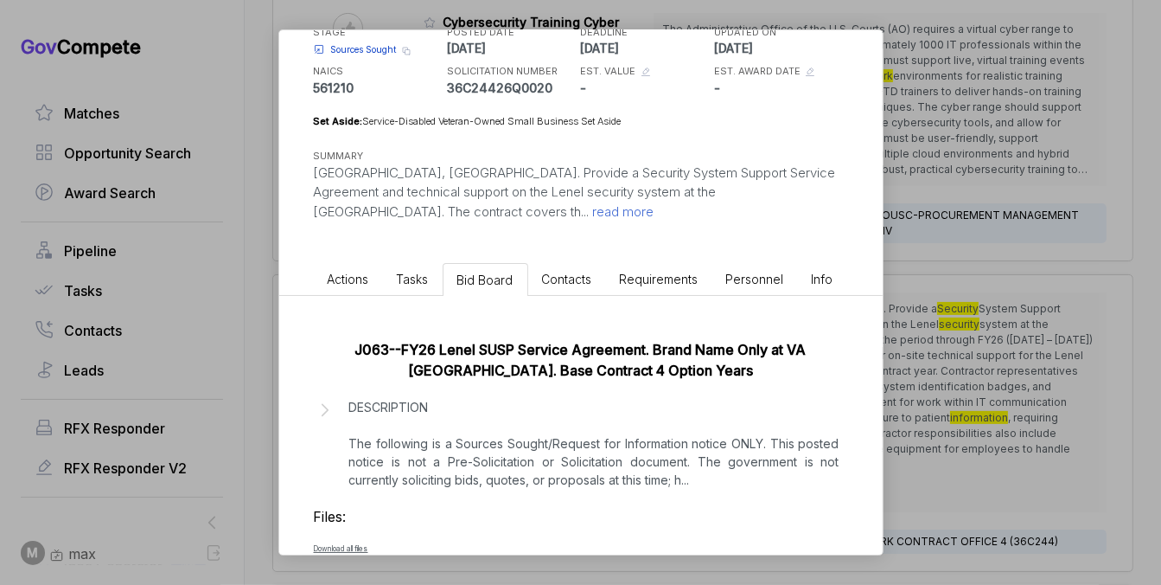
scroll to position [180, 0]
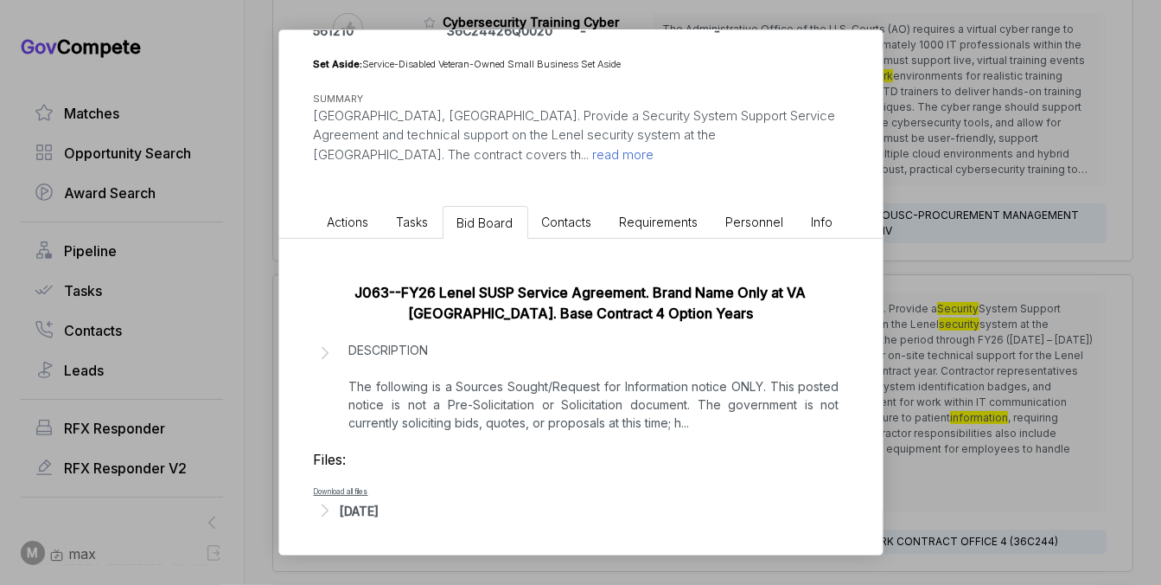
click at [380, 515] on div "[DATE]" at bounding box center [360, 511] width 39 height 18
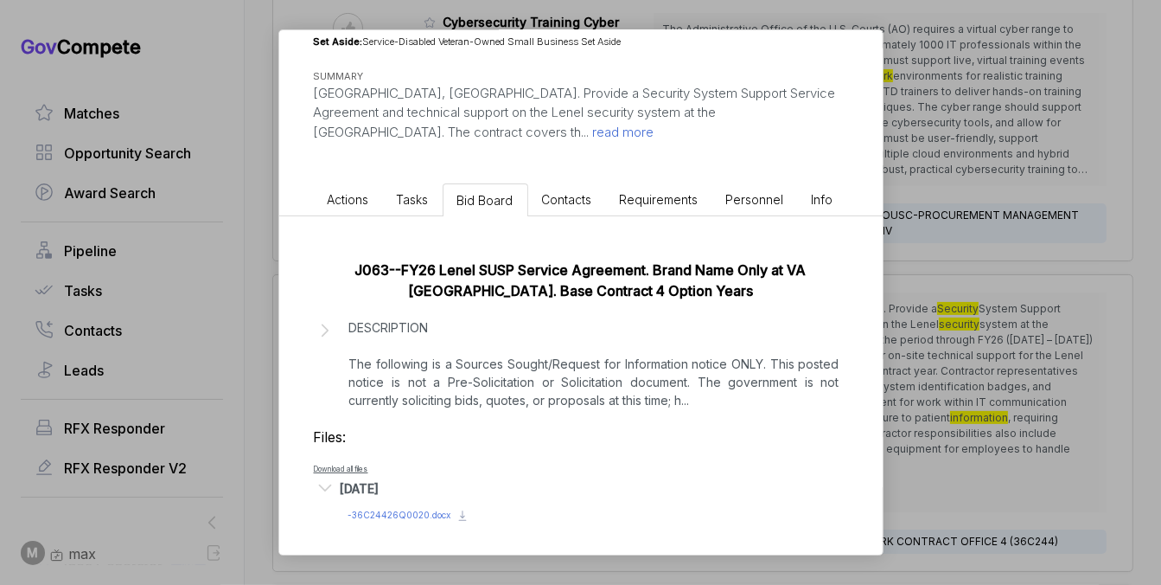
click at [398, 516] on span "- 36C24426Q0020.docx" at bounding box center [400, 514] width 103 height 10
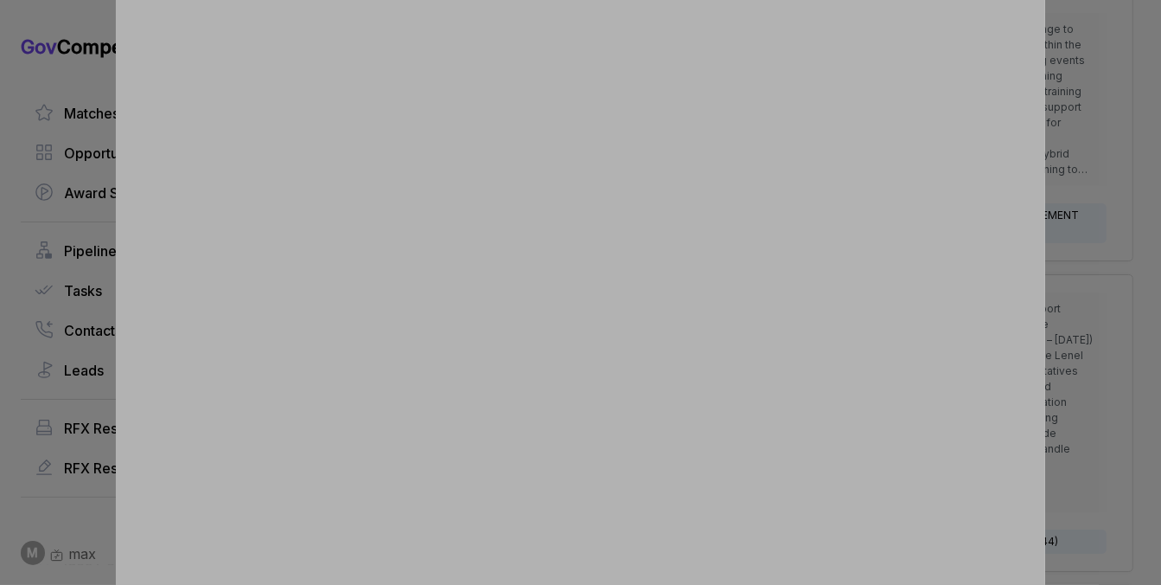
click at [1095, 221] on div at bounding box center [580, 292] width 1161 height 585
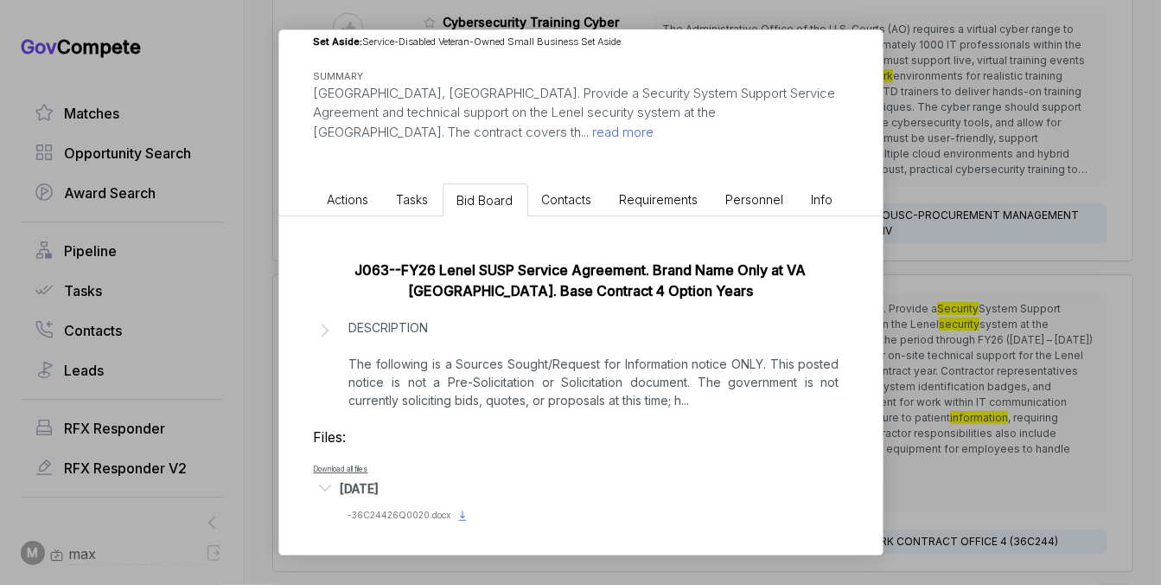
click at [460, 514] on icon at bounding box center [462, 514] width 5 height 8
click at [936, 255] on div "Security System Support [PERSON_NAME] STAGE Sources Sought Copy link POSTED DAT…" at bounding box center [580, 292] width 1161 height 585
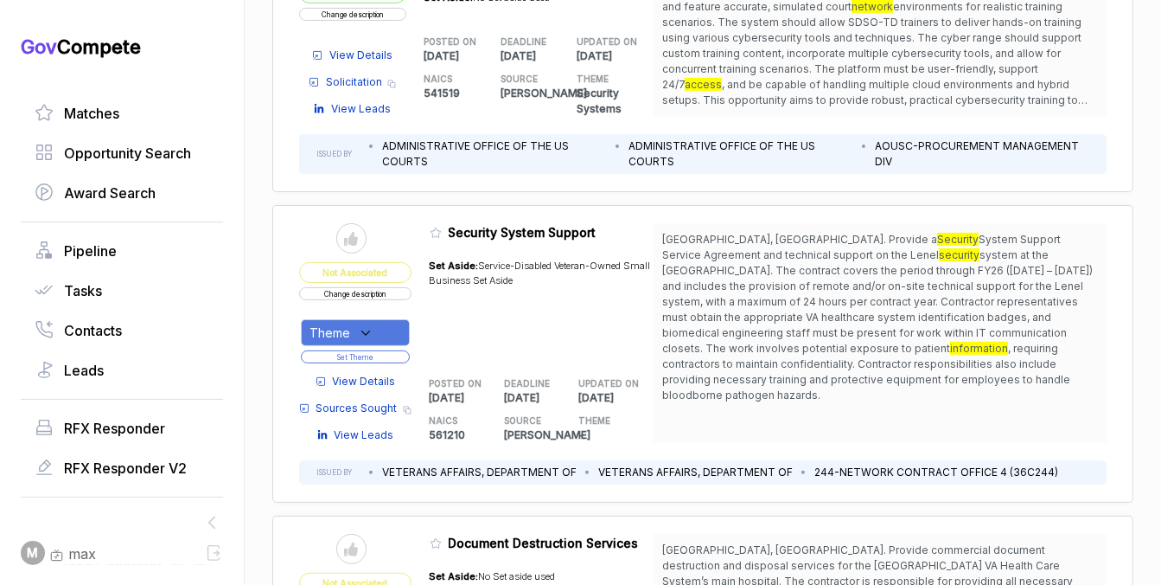
scroll to position [373, 0]
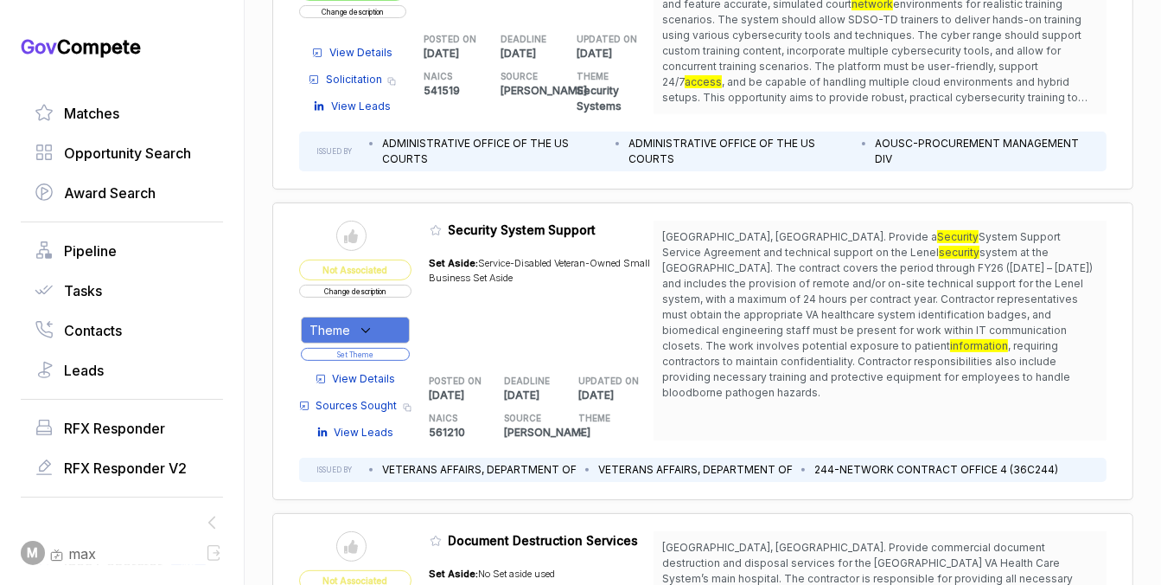
click at [349, 293] on button "Change description" at bounding box center [355, 291] width 112 height 13
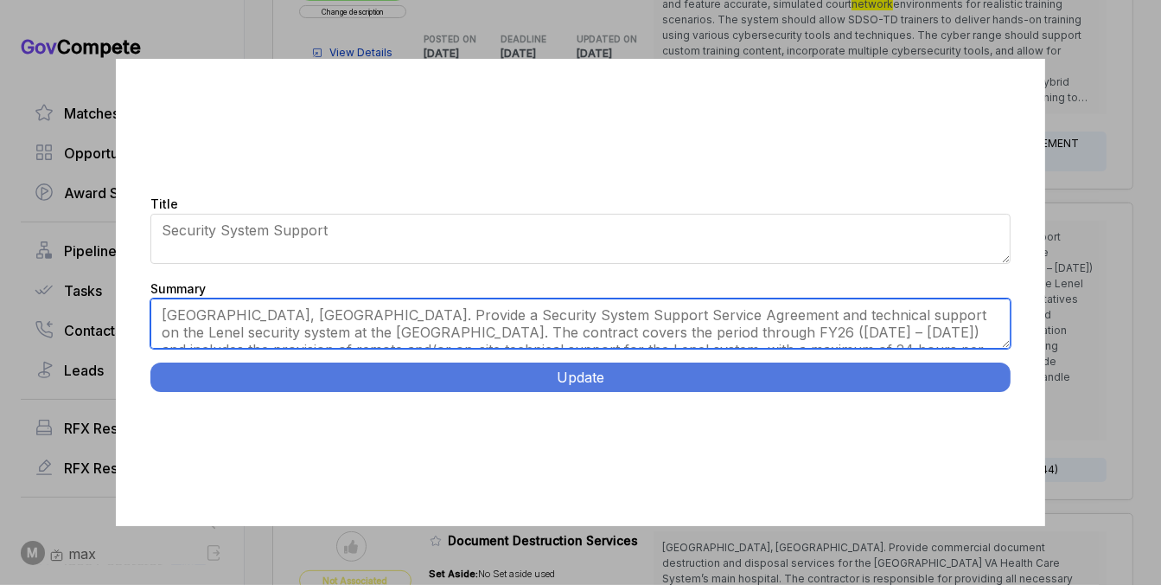
click at [563, 330] on textarea "[GEOGRAPHIC_DATA], [GEOGRAPHIC_DATA]. Provide a Security System Support Service…" at bounding box center [580, 323] width 860 height 50
paste textarea "Lorem Ipsumdol Sitame Consect Adipiscin. Elitseddoei, TE. Incidid UTLA etdolor …"
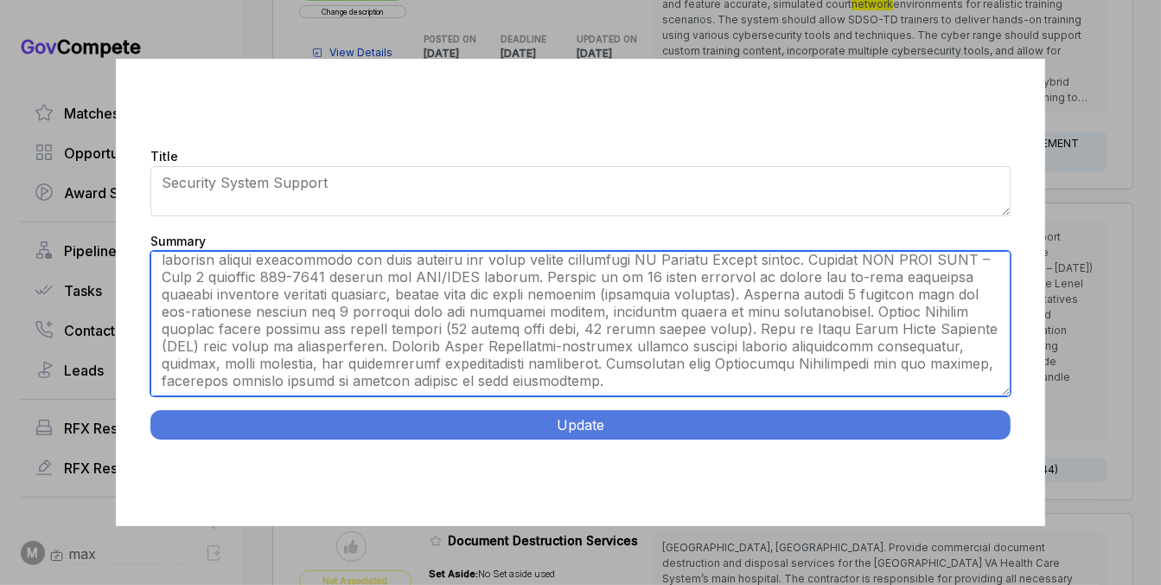
scroll to position [0, 0]
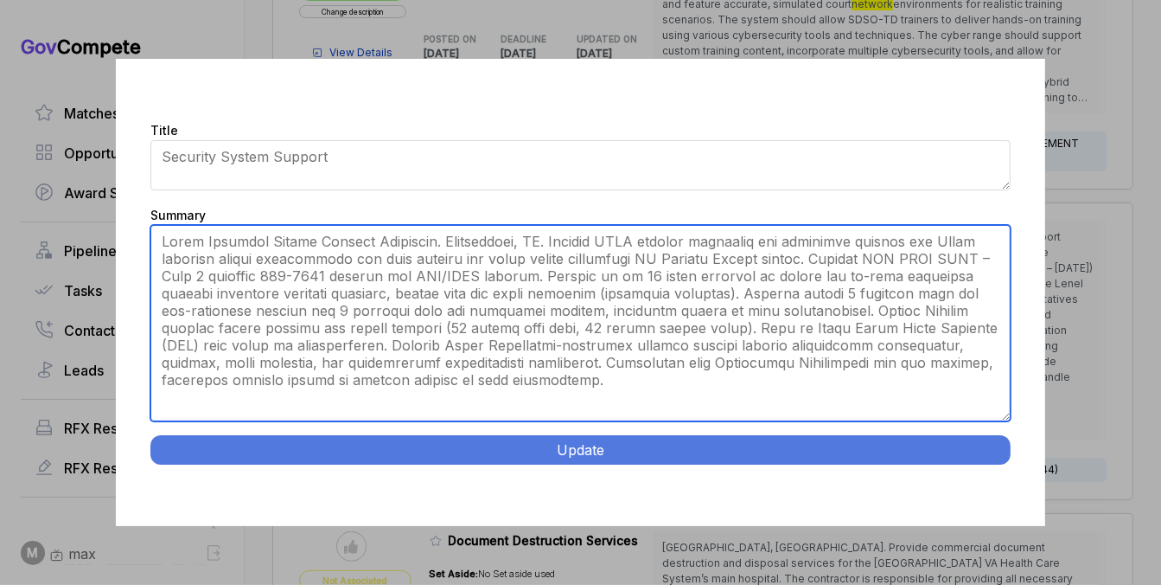
drag, startPoint x: 1007, startPoint y: 344, endPoint x: 984, endPoint y: 490, distance: 147.9
click at [984, 490] on div "Title Security System Support Summary [GEOGRAPHIC_DATA], [GEOGRAPHIC_DATA]. Pro…" at bounding box center [580, 293] width 929 height 468
click at [715, 347] on textarea "[GEOGRAPHIC_DATA], [GEOGRAPHIC_DATA]. Provide a Security System Support Service…" at bounding box center [580, 323] width 860 height 195
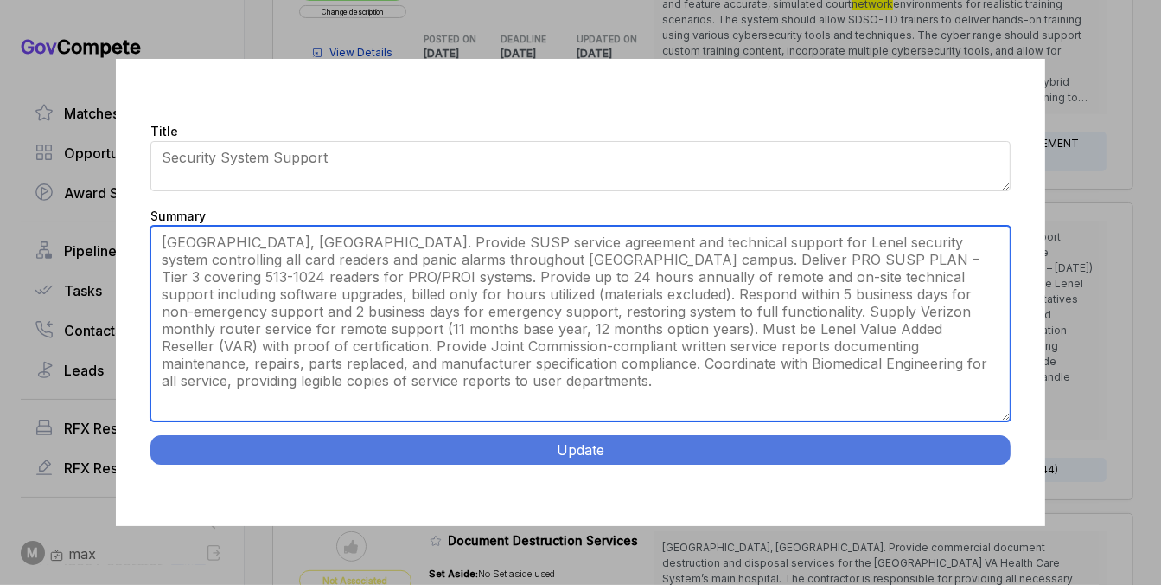
type textarea "[GEOGRAPHIC_DATA], [GEOGRAPHIC_DATA]. Provide SUSP service agreement and techni…"
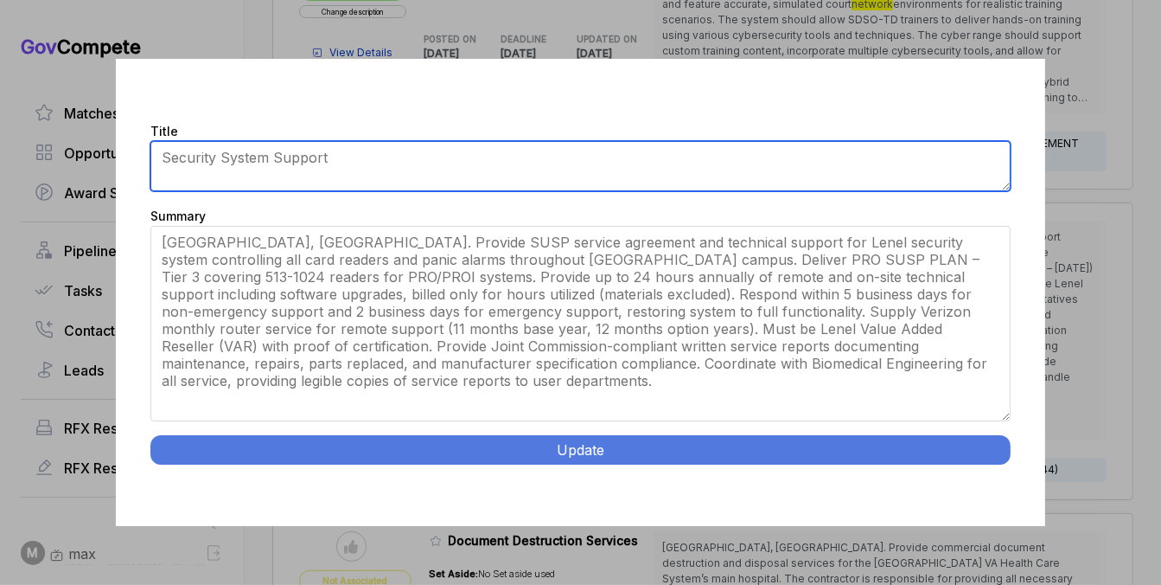
click at [652, 165] on textarea "Security System Support" at bounding box center [580, 166] width 860 height 50
paste textarea "Lenel Security System Service Agreement."
type textarea "Lenel Security System Service Agreement"
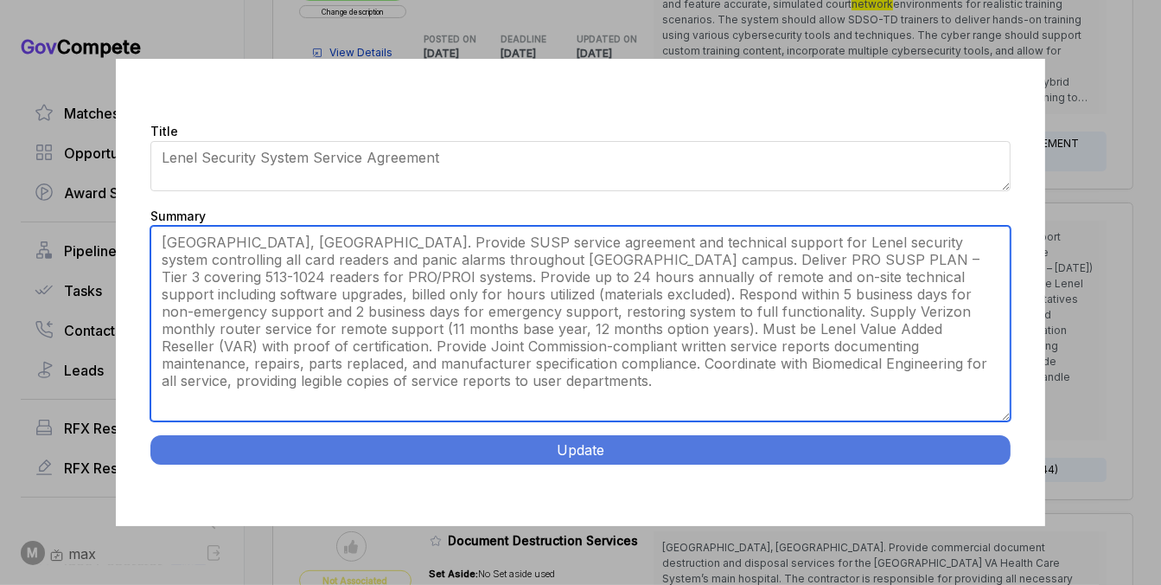
click at [552, 240] on textarea "[GEOGRAPHIC_DATA], [GEOGRAPHIC_DATA]. Provide a Security System Support Service…" at bounding box center [580, 323] width 860 height 195
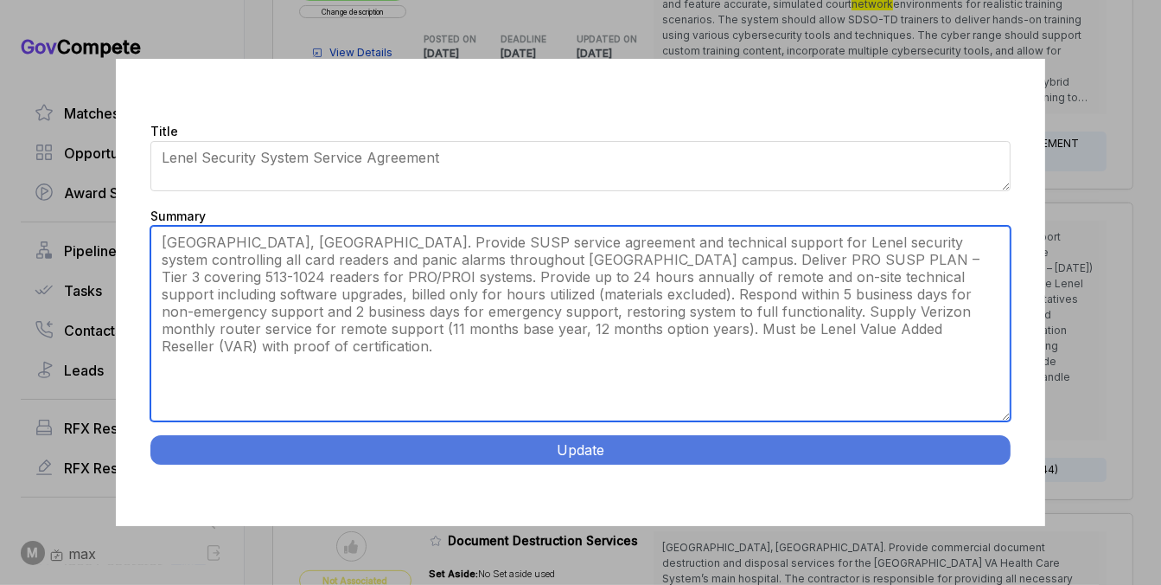
type textarea "[GEOGRAPHIC_DATA], [GEOGRAPHIC_DATA]. Provide SUSP service agreement and techni…"
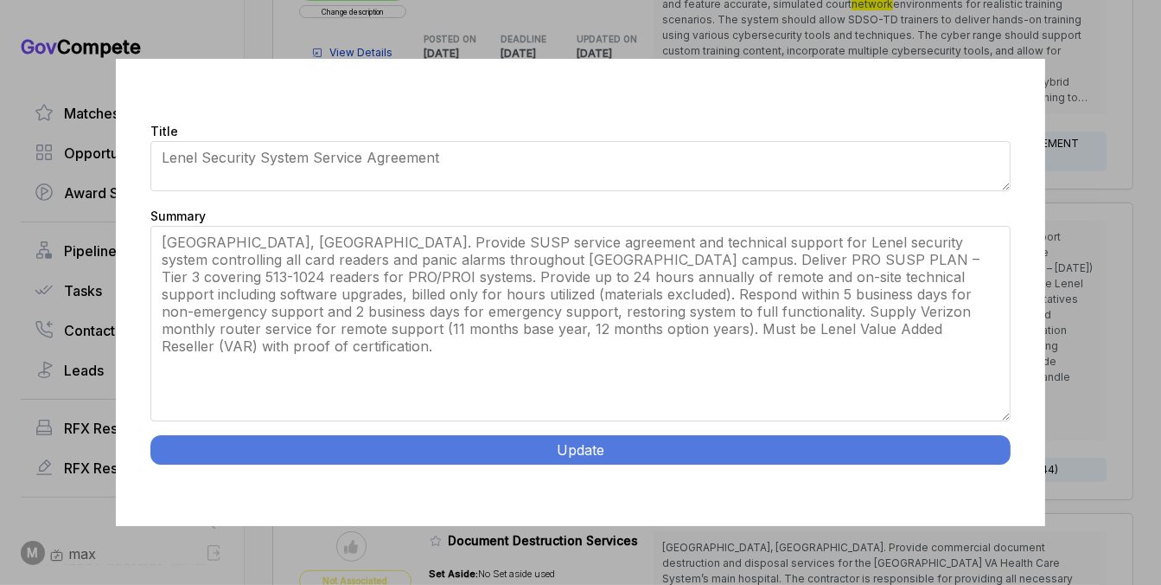
click at [506, 448] on button "Update" at bounding box center [580, 449] width 860 height 29
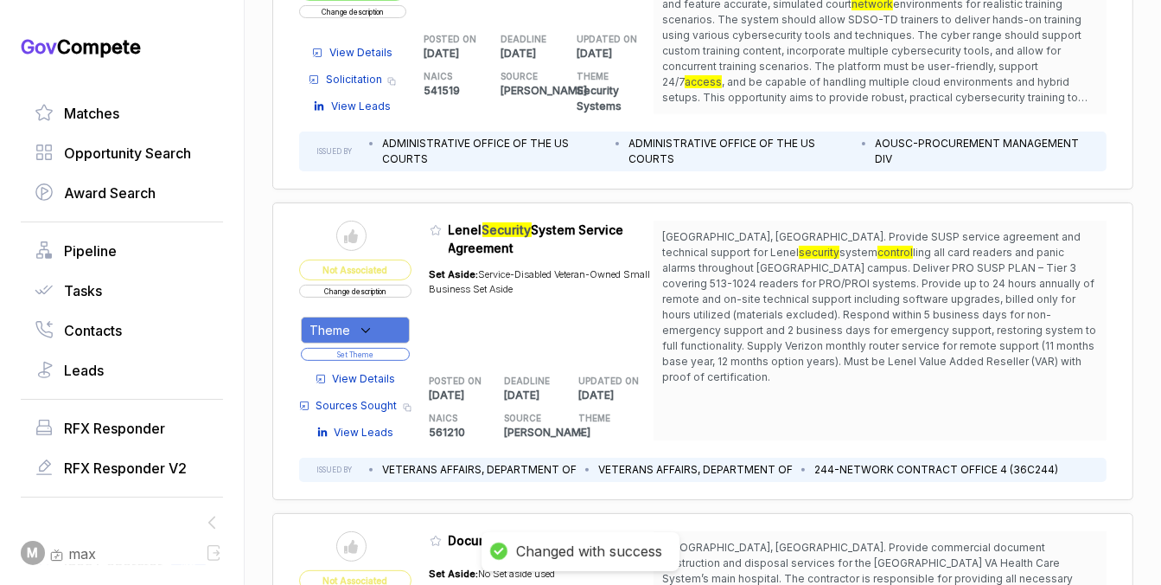
click at [385, 320] on div "Theme" at bounding box center [355, 330] width 109 height 27
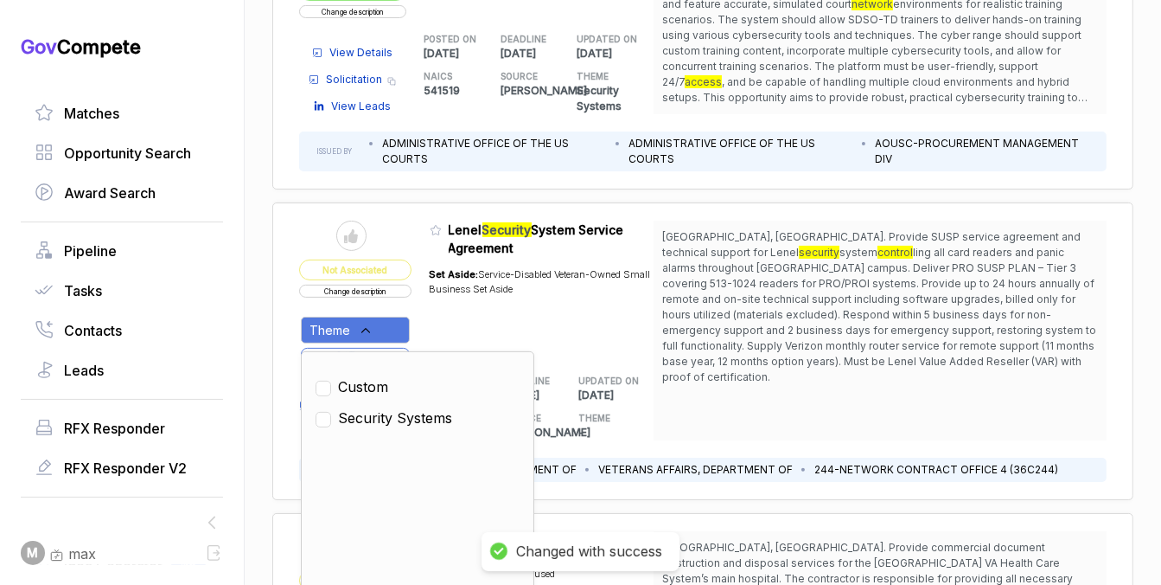
click at [378, 414] on span "Security Systems" at bounding box center [395, 417] width 114 height 21
checkbox input "true"
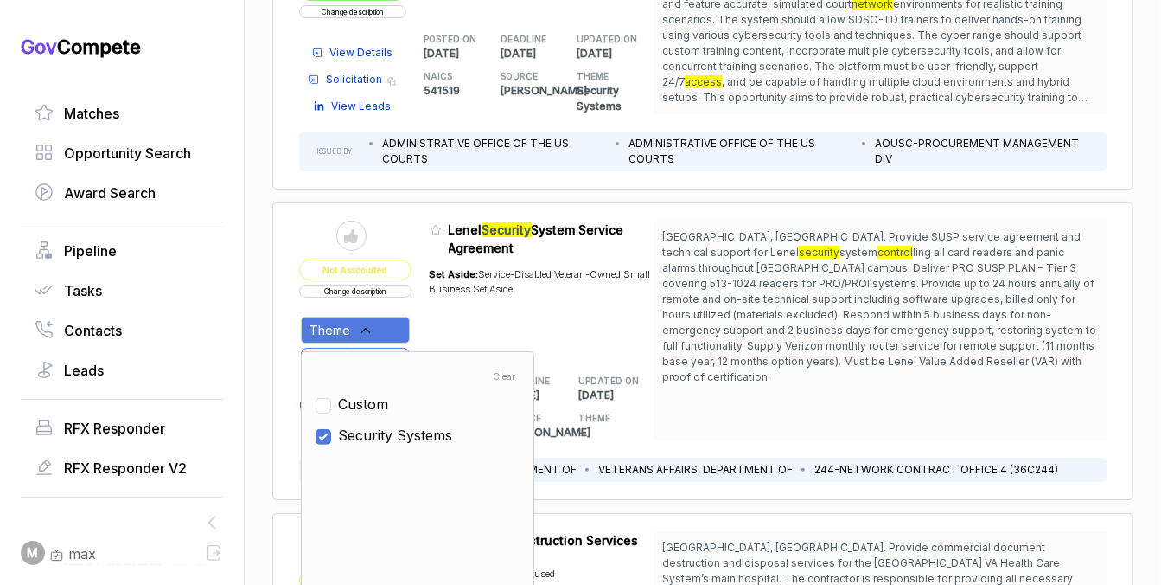
click at [463, 305] on div "Set Aside: Service-Disabled Veteran-Owned Small Business Set Aside" at bounding box center [542, 306] width 225 height 99
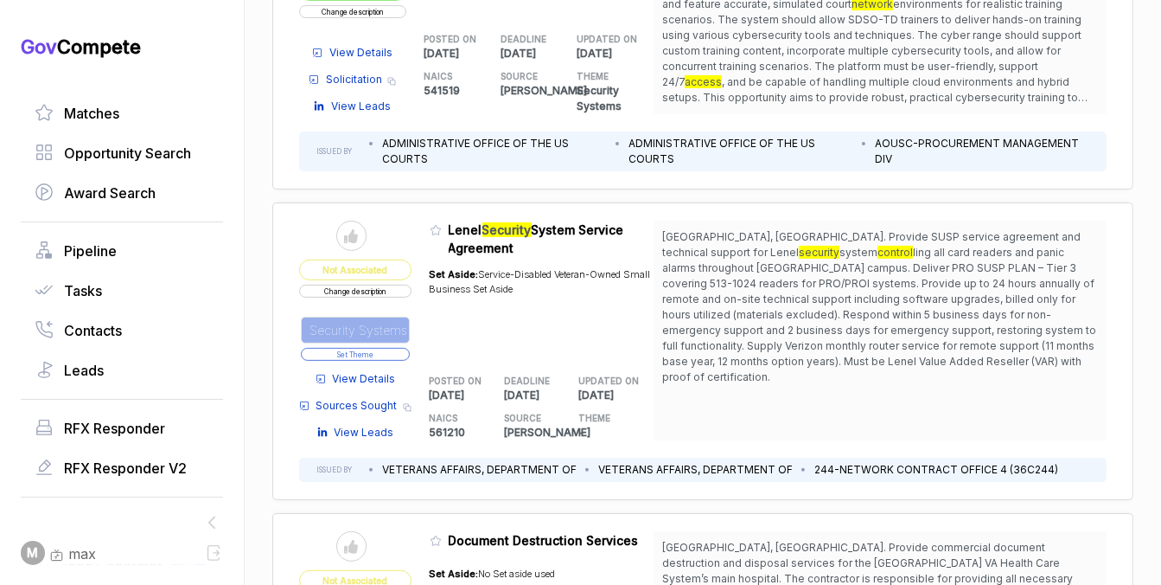
click at [397, 351] on button "Set Theme" at bounding box center [355, 354] width 109 height 13
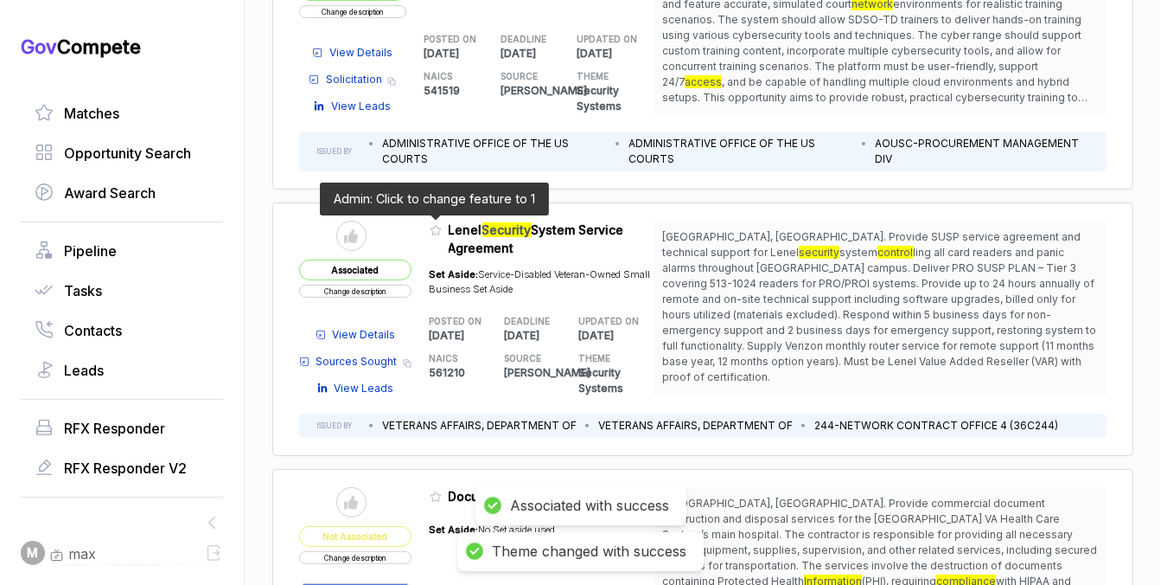
click at [430, 236] on span at bounding box center [439, 235] width 19 height 17
click at [432, 227] on icon at bounding box center [436, 230] width 12 height 12
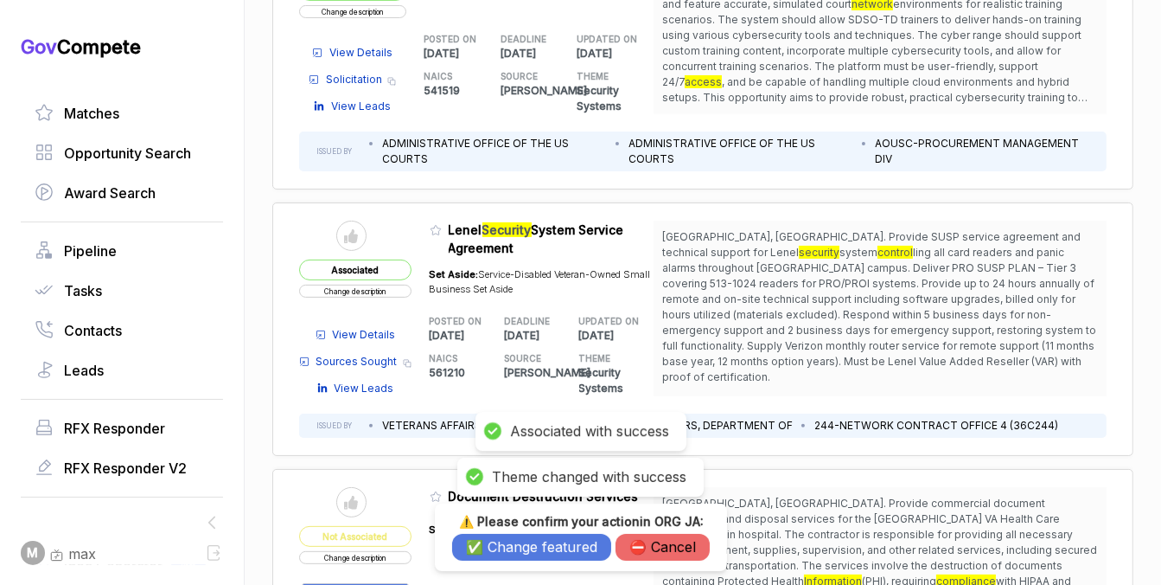
click at [491, 548] on button "✅ Change featured" at bounding box center [531, 547] width 159 height 27
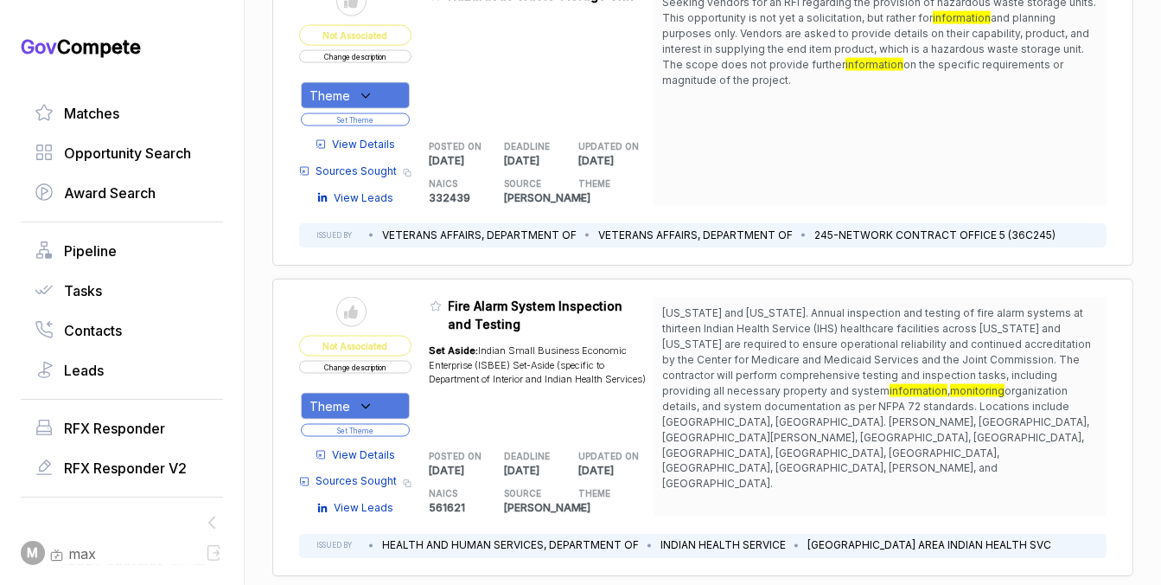
scroll to position [2448, 0]
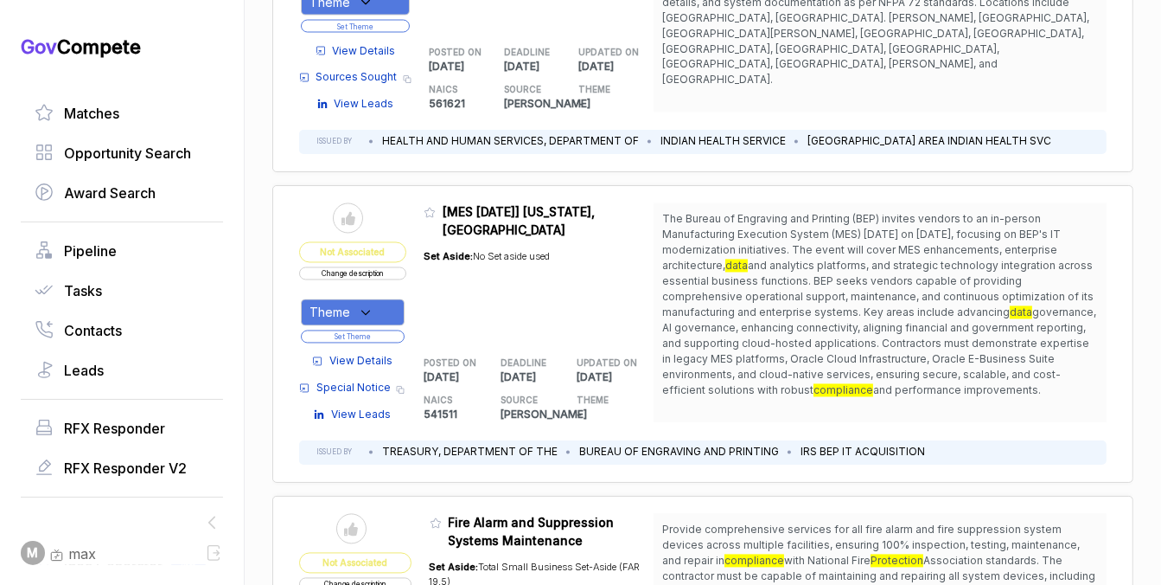
scroll to position [2870, 0]
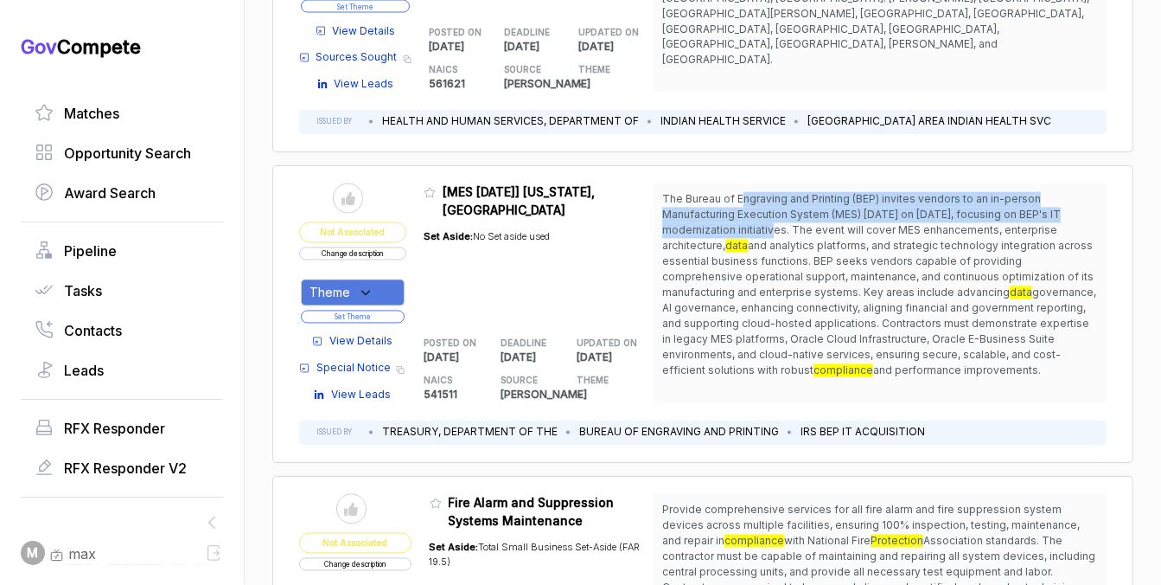
drag, startPoint x: 738, startPoint y: 195, endPoint x: 743, endPoint y: 221, distance: 26.5
click at [743, 221] on span "The Bureau of Engraving and Printing (BEP) invites vendors to an in-person Manu…" at bounding box center [861, 223] width 399 height 60
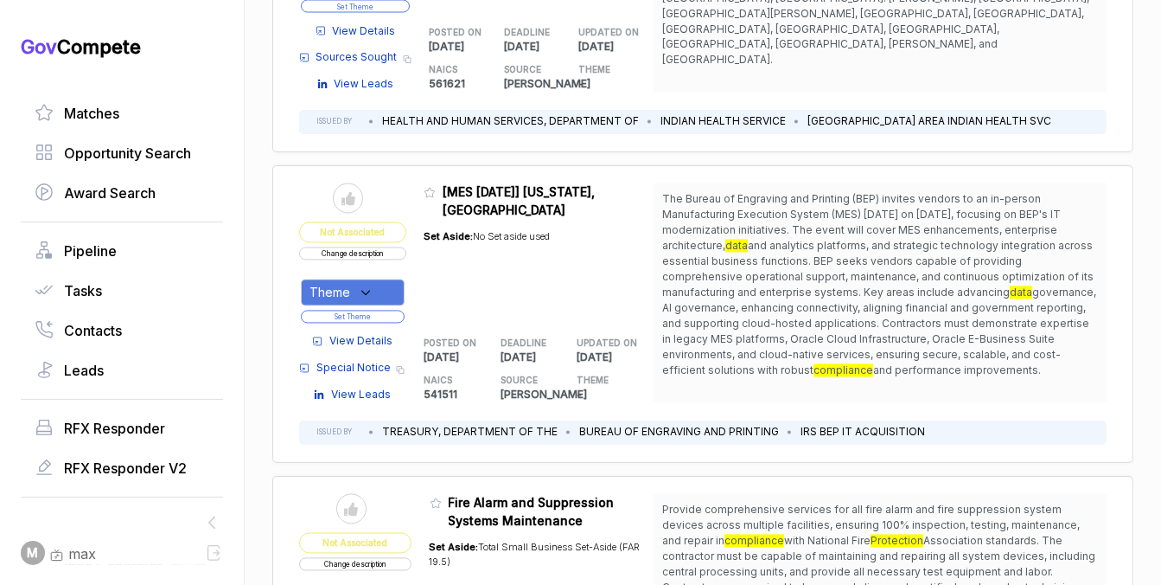
click at [368, 334] on span "View Details" at bounding box center [361, 342] width 63 height 16
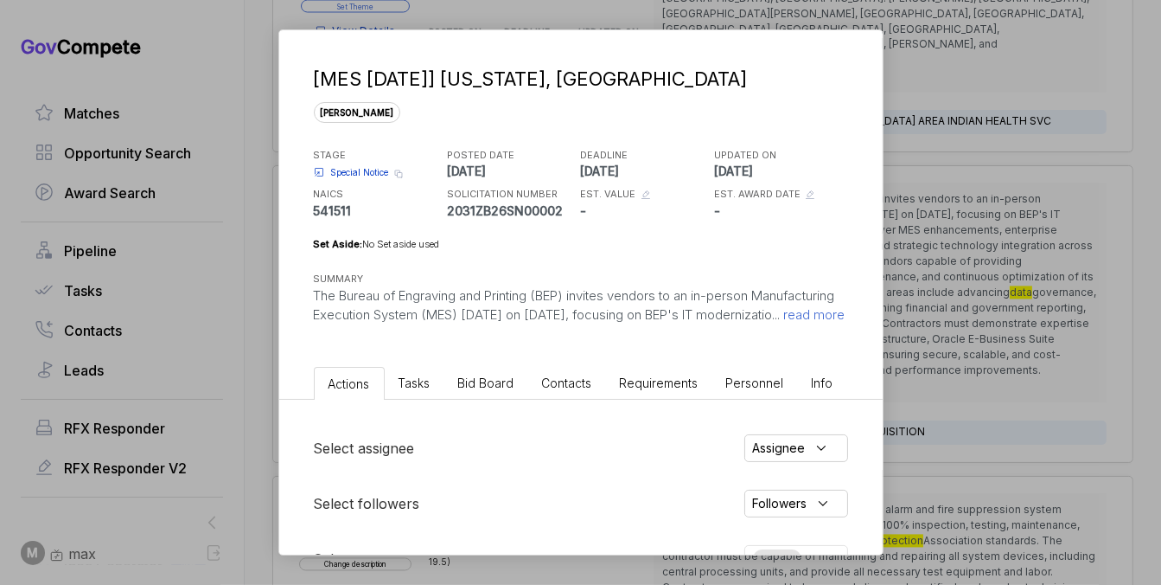
click at [502, 399] on li "Bid Board" at bounding box center [487, 383] width 84 height 32
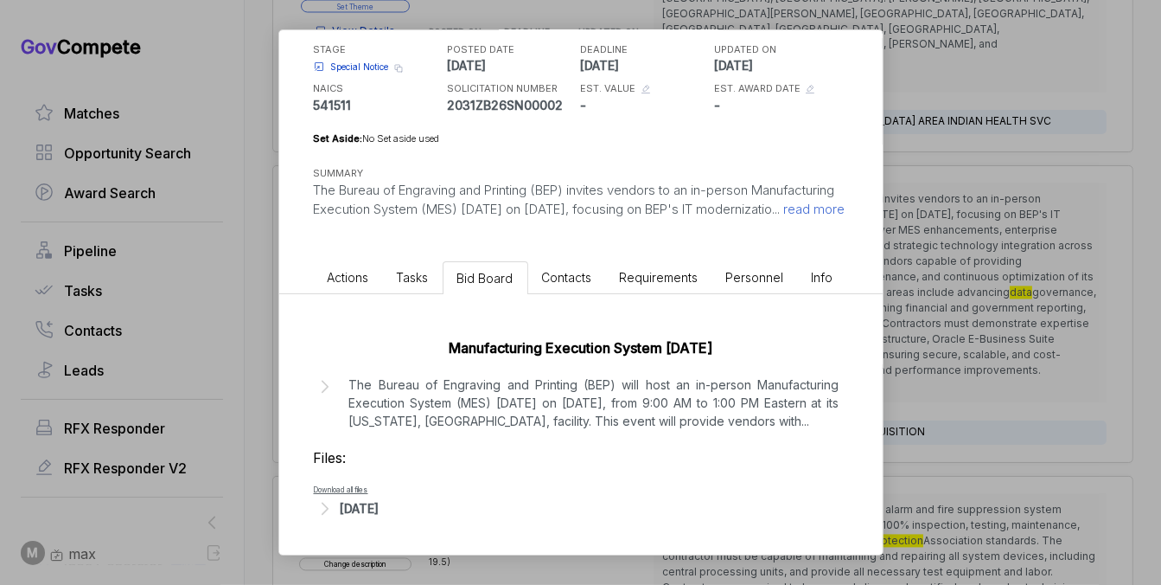
click at [523, 430] on p "The Bureau of Engraving and Printing (BEP) will host an in-person Manufacturing…" at bounding box center [594, 402] width 490 height 54
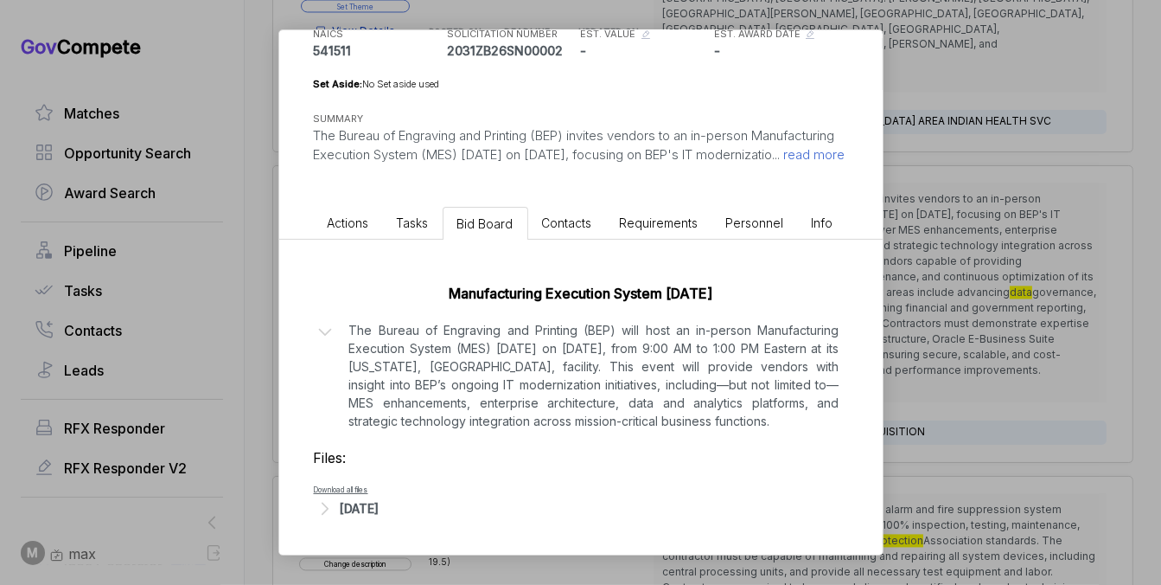
scroll to position [178, 0]
click at [380, 507] on div "[DATE]" at bounding box center [360, 508] width 39 height 18
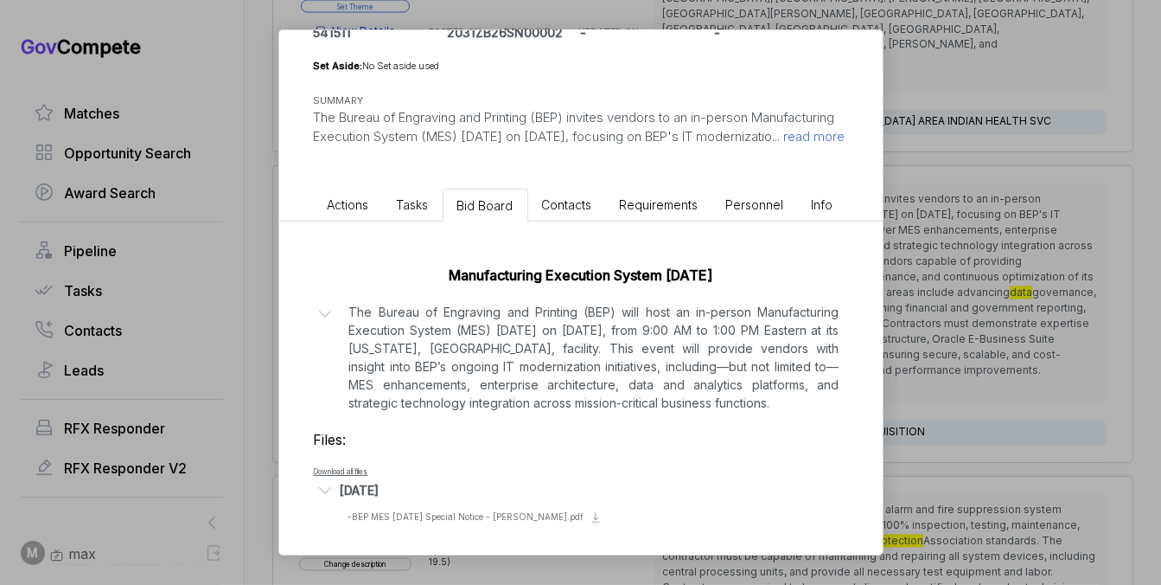
scroll to position [201, 0]
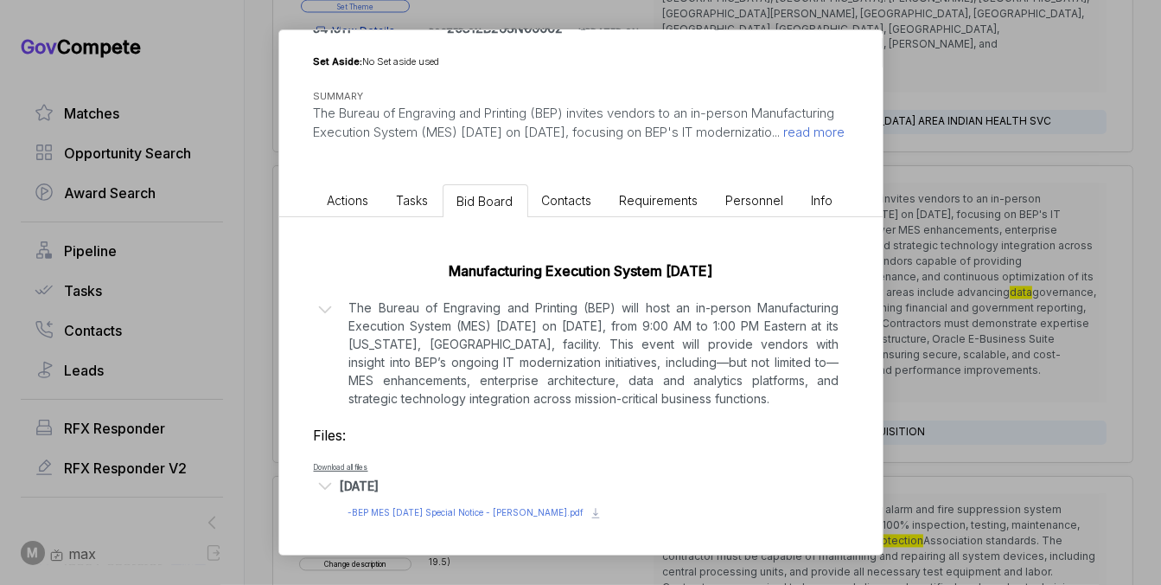
click at [446, 510] on span "- BEP MES [DATE] Special Notice - [PERSON_NAME].pdf" at bounding box center [467, 512] width 236 height 10
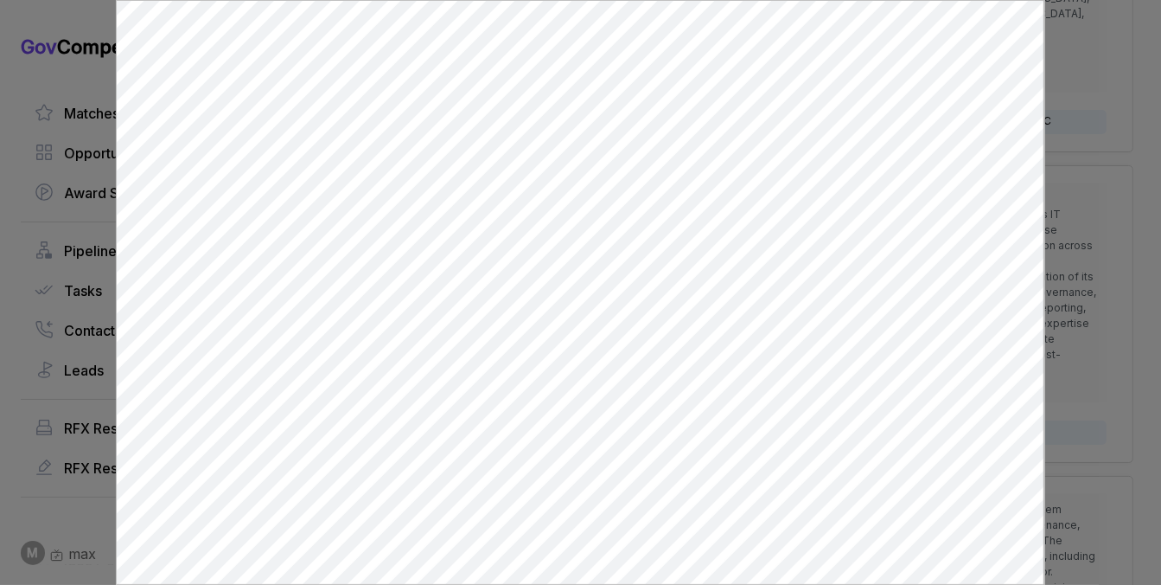
scroll to position [0, 0]
click at [1071, 173] on div at bounding box center [580, 292] width 1161 height 585
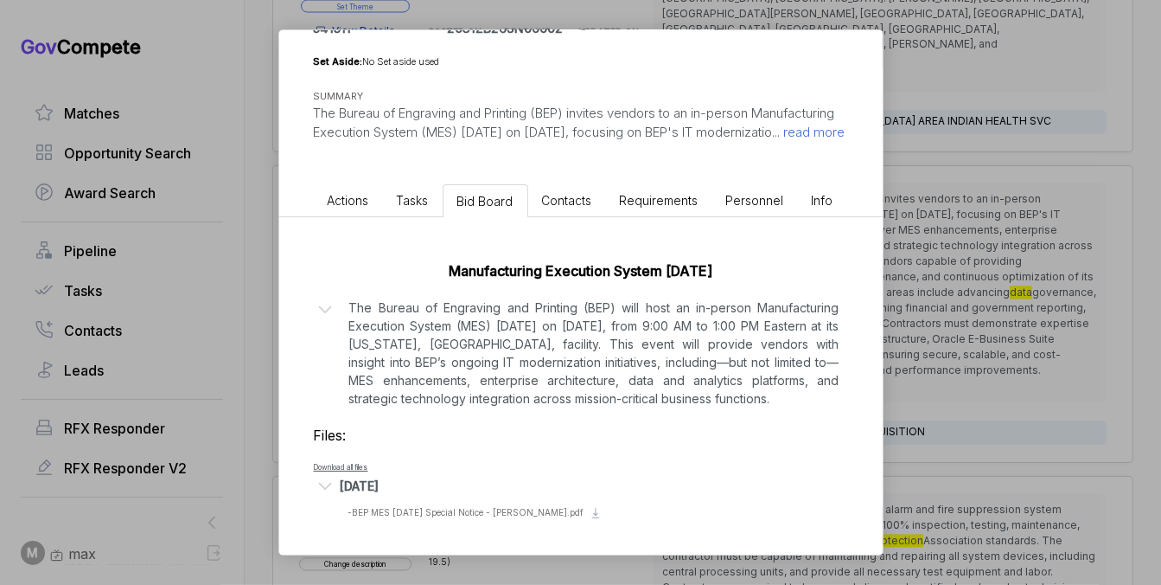
click at [994, 201] on div "[MES [DATE]] [US_STATE], [GEOGRAPHIC_DATA] [PERSON_NAME] STAGE Special Notice C…" at bounding box center [580, 292] width 1161 height 585
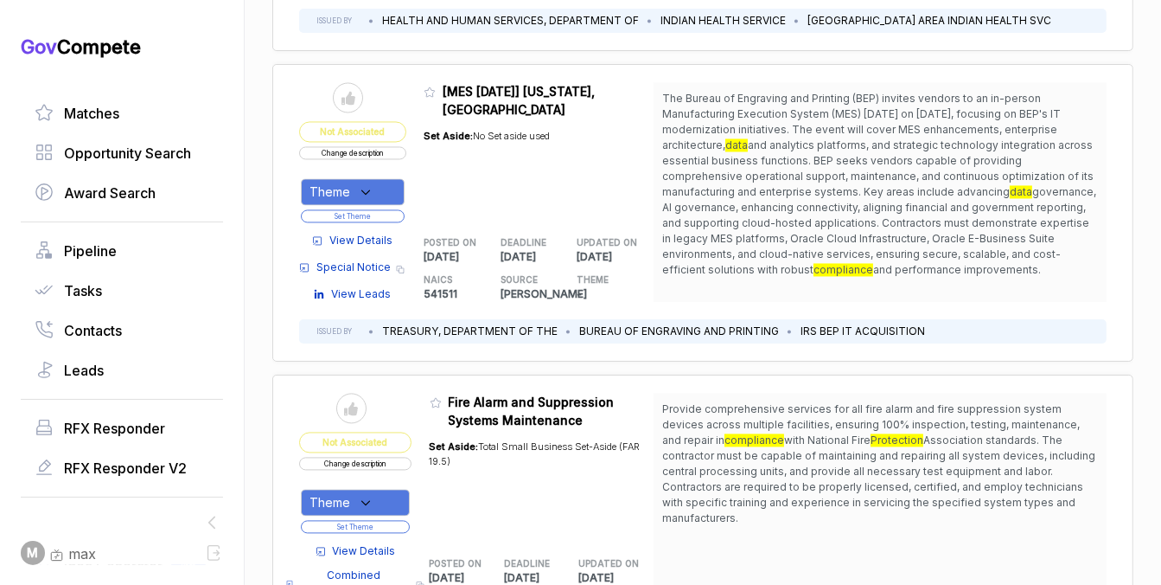
scroll to position [2968, 0]
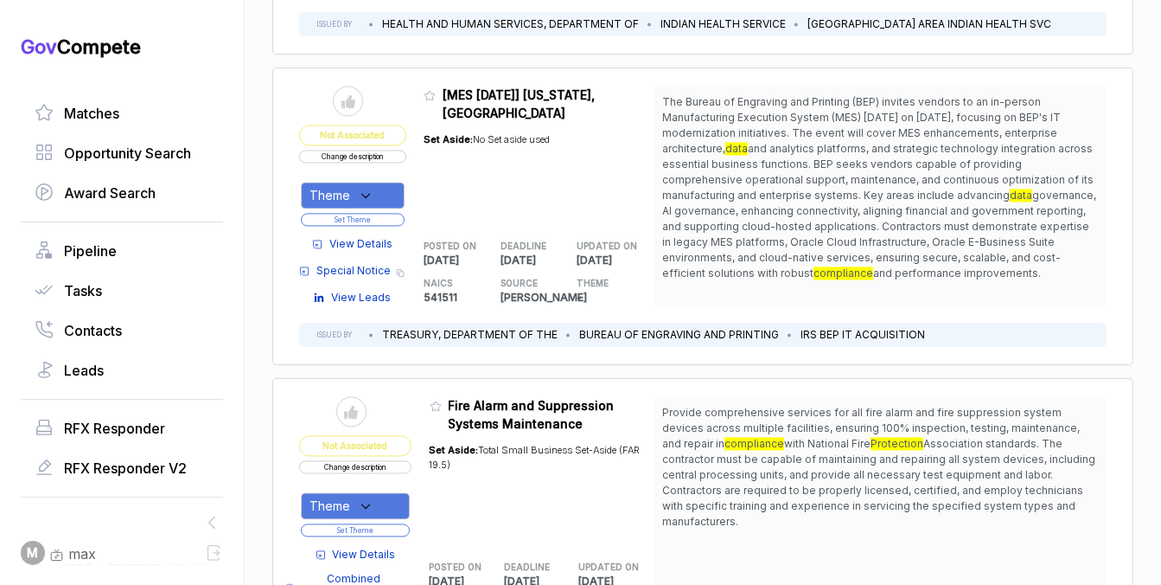
click at [374, 150] on button "Change description" at bounding box center [352, 156] width 107 height 13
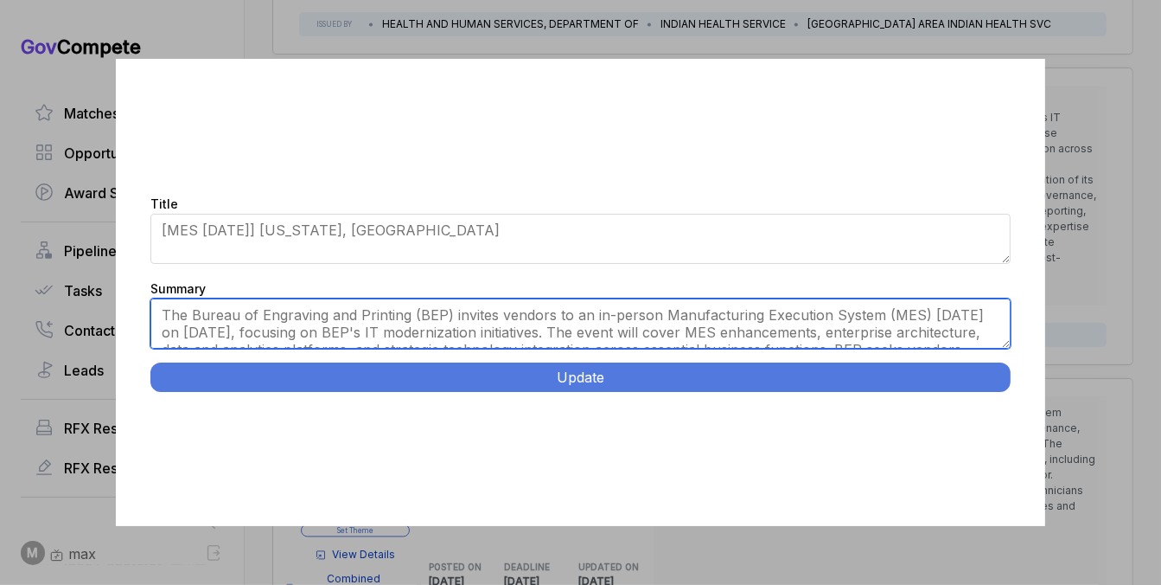
click at [540, 324] on textarea "The Bureau of Engraving and Printing (BEP) invites vendors to an in-person Manu…" at bounding box center [580, 323] width 860 height 50
paste textarea "Manufacturing Execution System Modernization Support. [US_STATE], [GEOGRAPHIC_D…"
type textarea "Manufacturing Execution System Modernization Support. [US_STATE], [GEOGRAPHIC_D…"
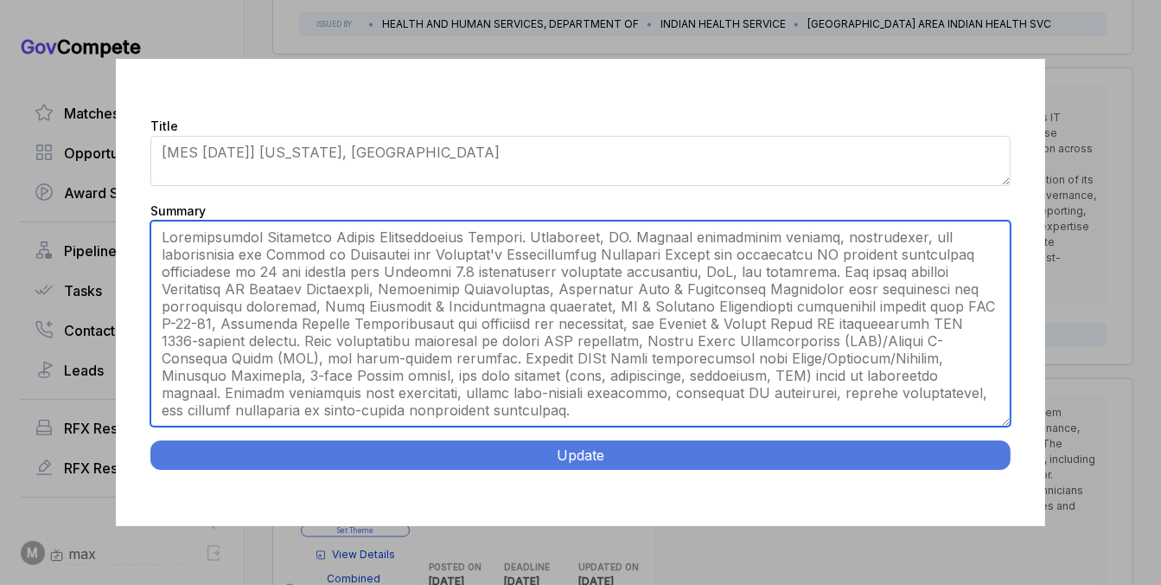
scroll to position [0, 0]
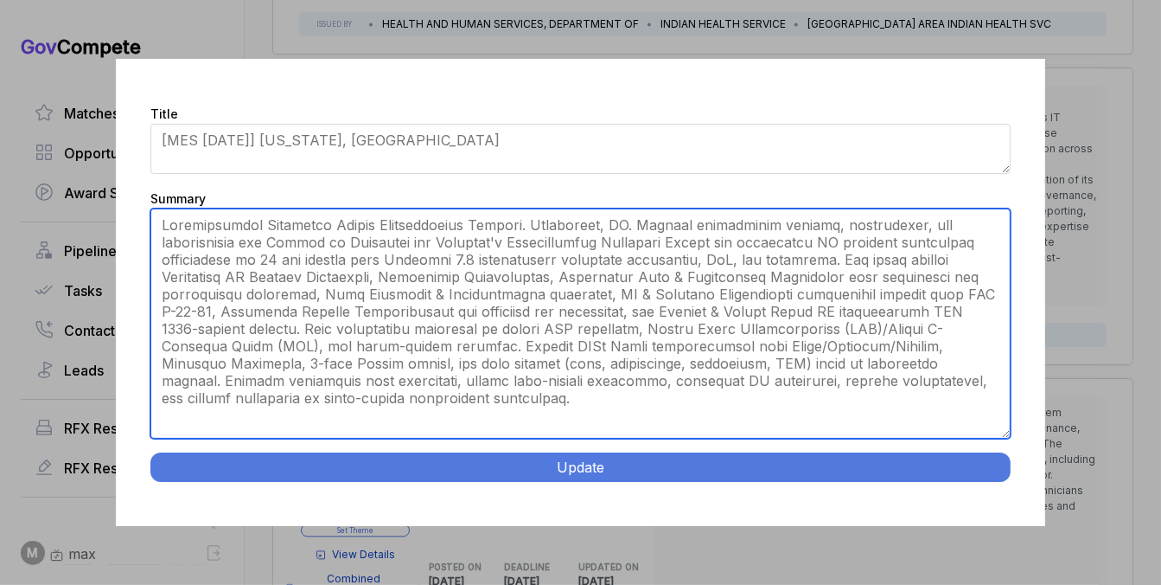
drag, startPoint x: 1004, startPoint y: 344, endPoint x: 960, endPoint y: 526, distance: 186.9
click at [960, 526] on div "Title [MES [DATE]] [US_STATE], [GEOGRAPHIC_DATA] Summary The Bureau of Engravin…" at bounding box center [580, 292] width 1161 height 585
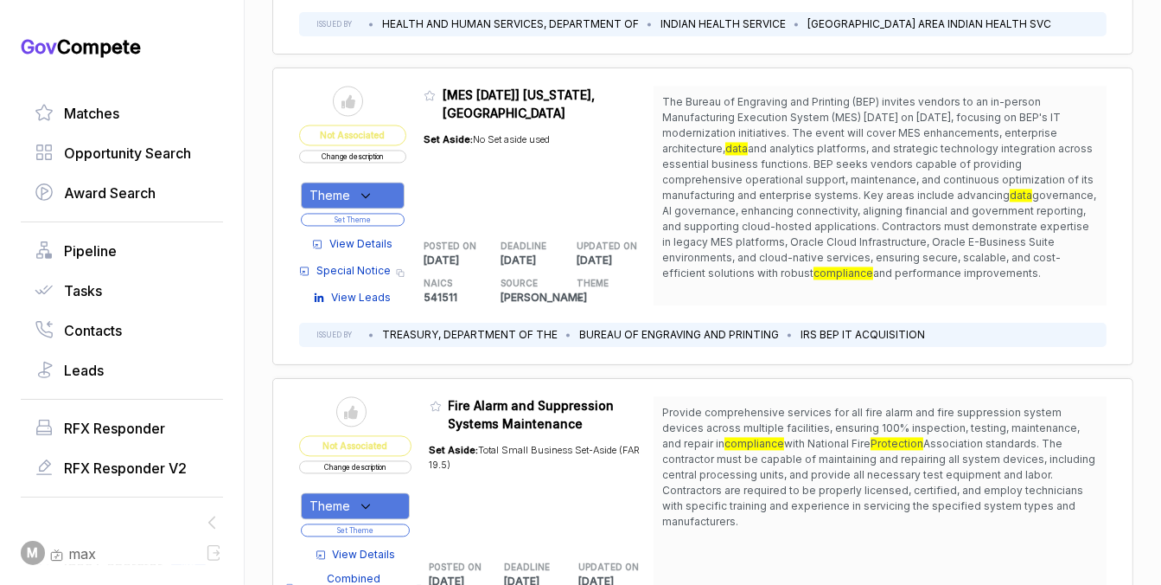
click at [392, 150] on button "Change description" at bounding box center [352, 156] width 107 height 13
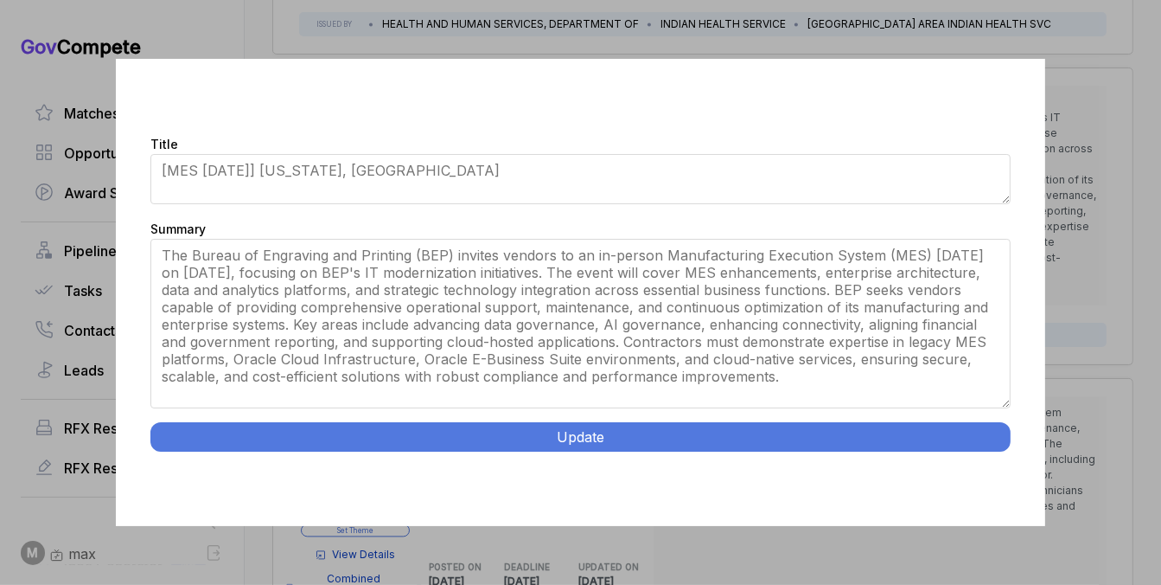
drag, startPoint x: 1008, startPoint y: 343, endPoint x: 991, endPoint y: 464, distance: 122.2
click at [991, 464] on div "Title [MES [DATE]] [US_STATE], [GEOGRAPHIC_DATA] Summary The Bureau of Engravin…" at bounding box center [580, 293] width 929 height 468
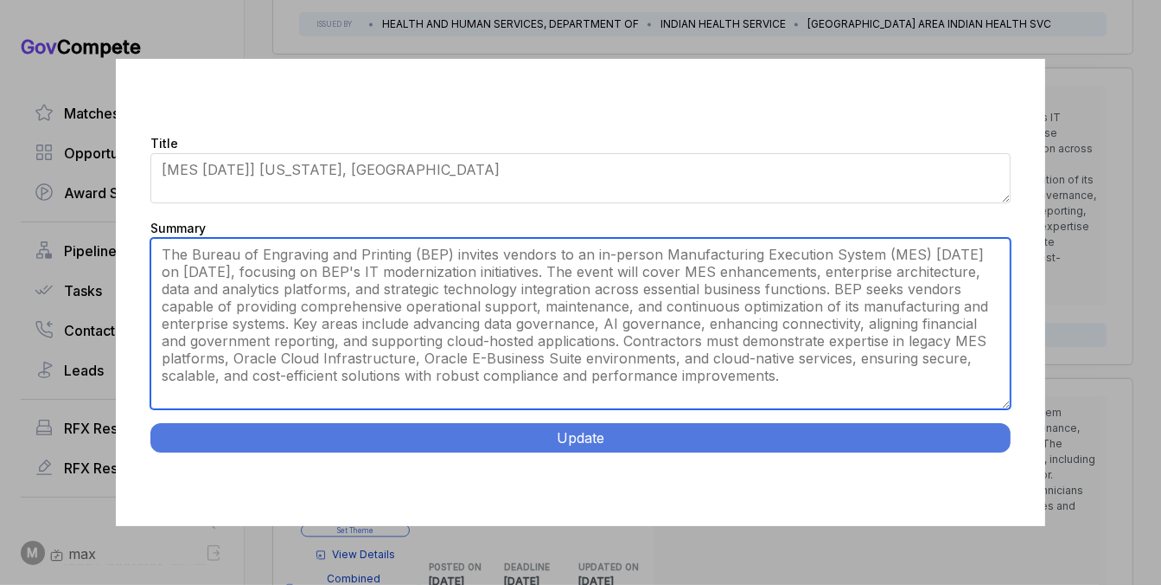
click at [873, 337] on textarea "The Bureau of Engraving and Printing (BEP) invites vendors to an in-person Manu…" at bounding box center [580, 323] width 860 height 171
paste textarea "Manufacturing Execution System Modernization Support. [US_STATE], [GEOGRAPHIC_D…"
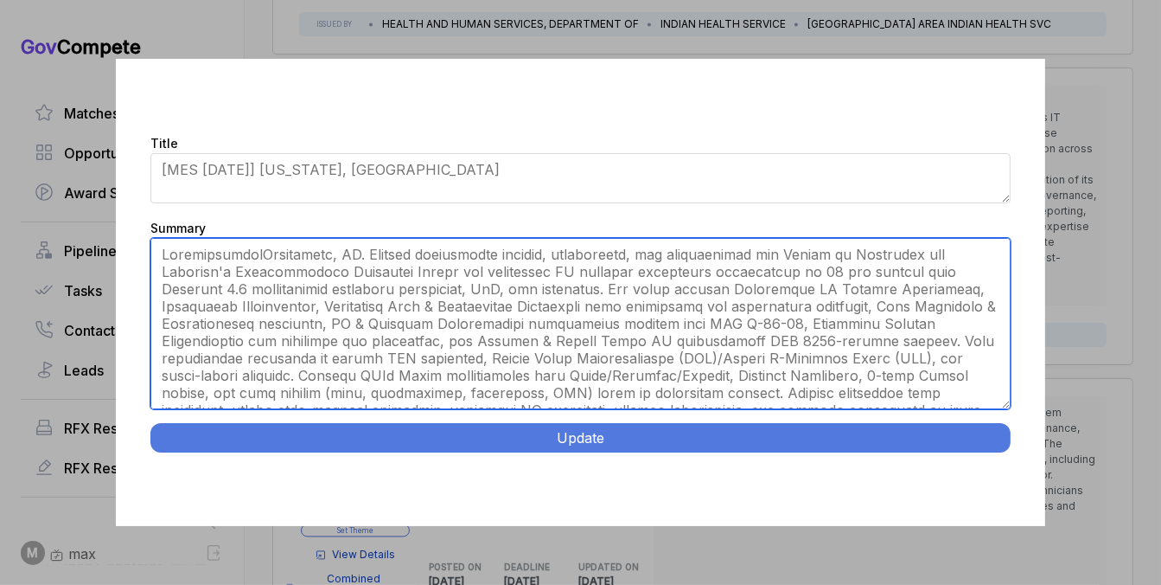
type textarea "ManufacturingWashington, [GEOGRAPHIC_DATA]. Provide operational support, mainte…"
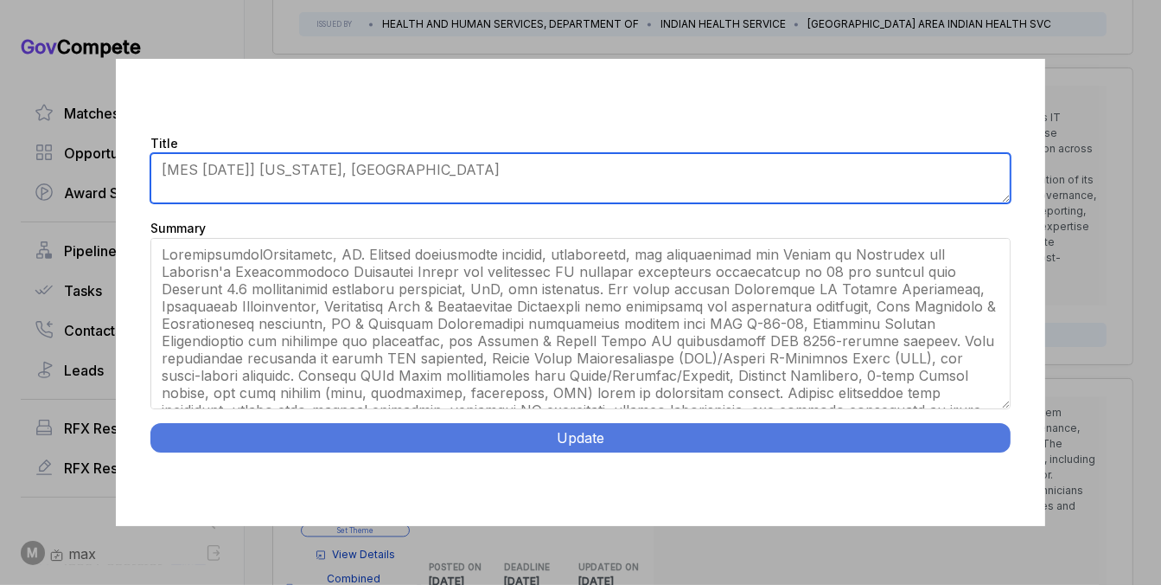
click at [781, 181] on textarea "[MES [DATE]] [US_STATE], [GEOGRAPHIC_DATA]" at bounding box center [580, 178] width 860 height 50
paste textarea "Execution System Modernization Support."
type textarea "Execution System Modernization Support"
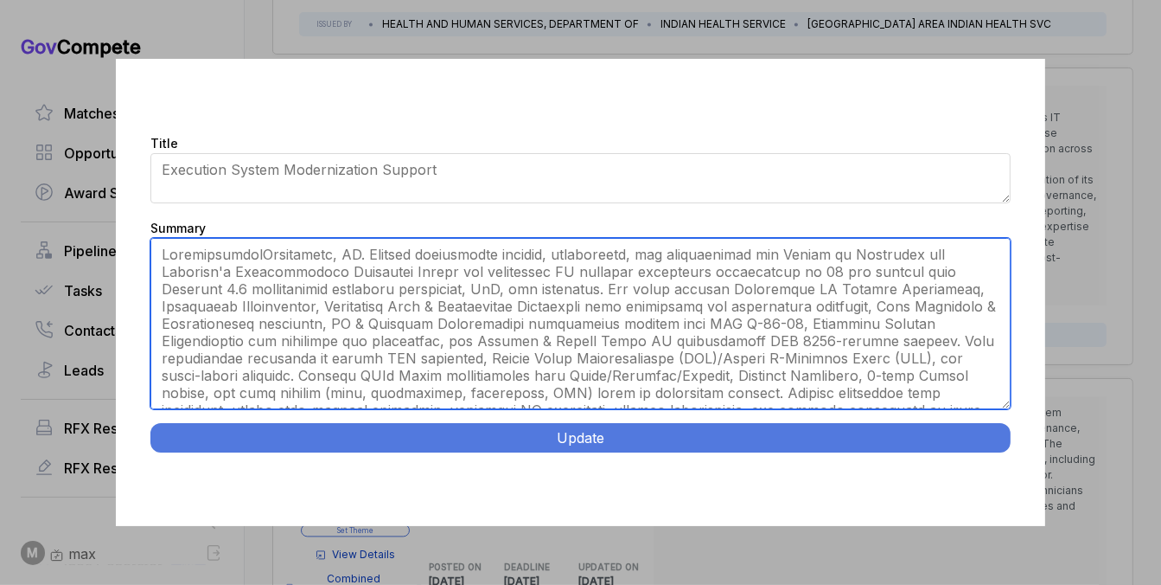
click at [651, 248] on textarea "The Bureau of Engraving and Printing (BEP) invites vendors to an in-person Manu…" at bounding box center [580, 323] width 860 height 171
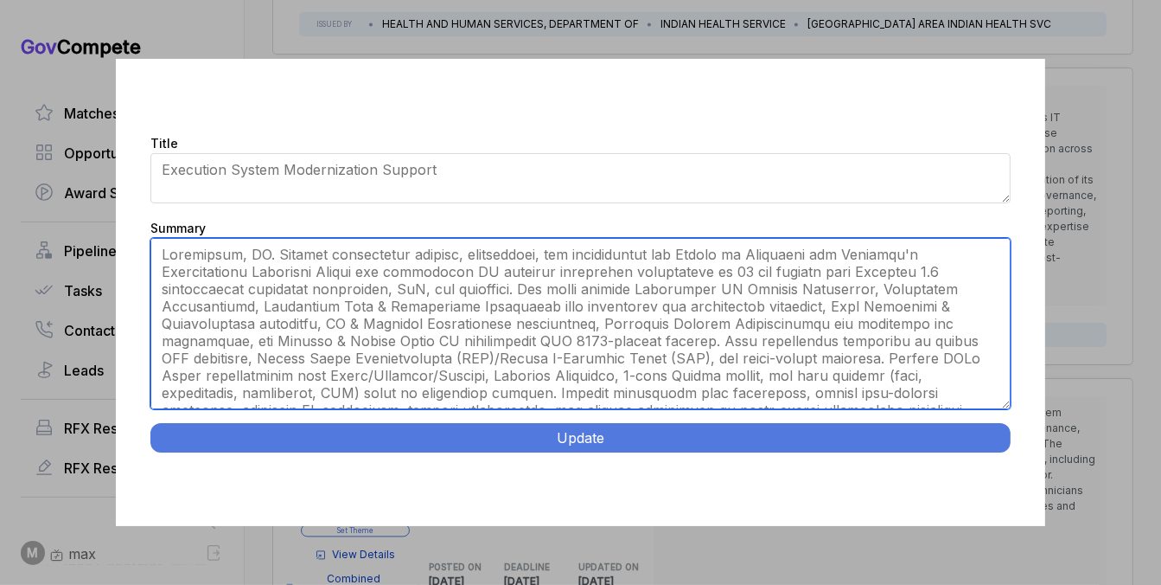
click at [793, 343] on textarea "The Bureau of Engraving and Printing (BEP) invites vendors to an in-person Manu…" at bounding box center [580, 323] width 860 height 171
click at [633, 340] on textarea "The Bureau of Engraving and Printing (BEP) invites vendors to an in-person Manu…" at bounding box center [580, 323] width 860 height 171
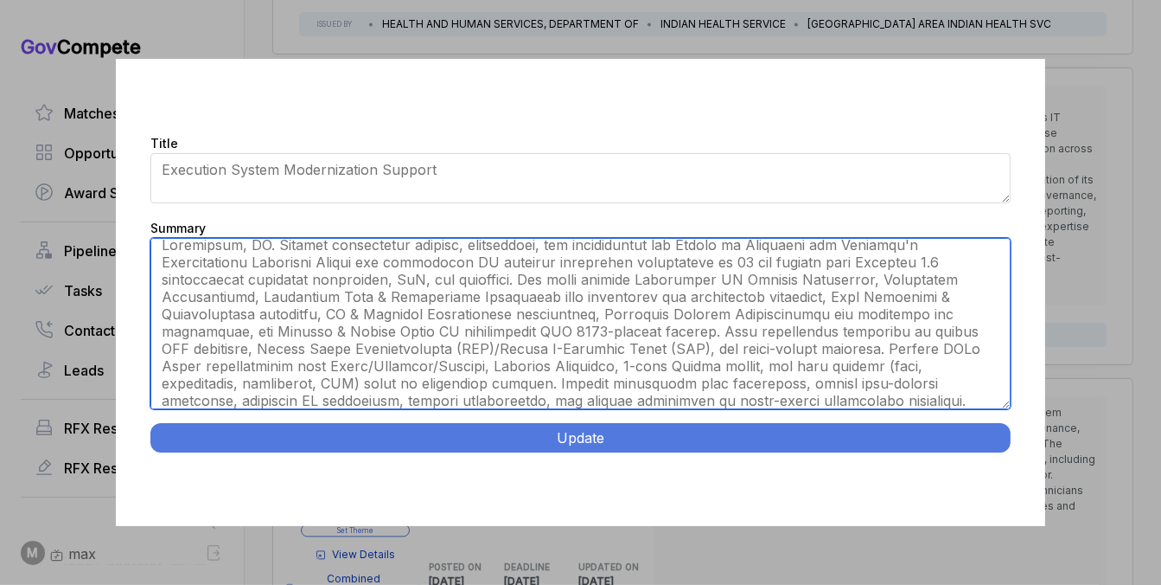
click at [747, 349] on textarea "The Bureau of Engraving and Printing (BEP) invites vendors to an in-person Manu…" at bounding box center [580, 323] width 860 height 171
click at [764, 353] on textarea "The Bureau of Engraving and Printing (BEP) invites vendors to an in-person Manu…" at bounding box center [580, 323] width 860 height 171
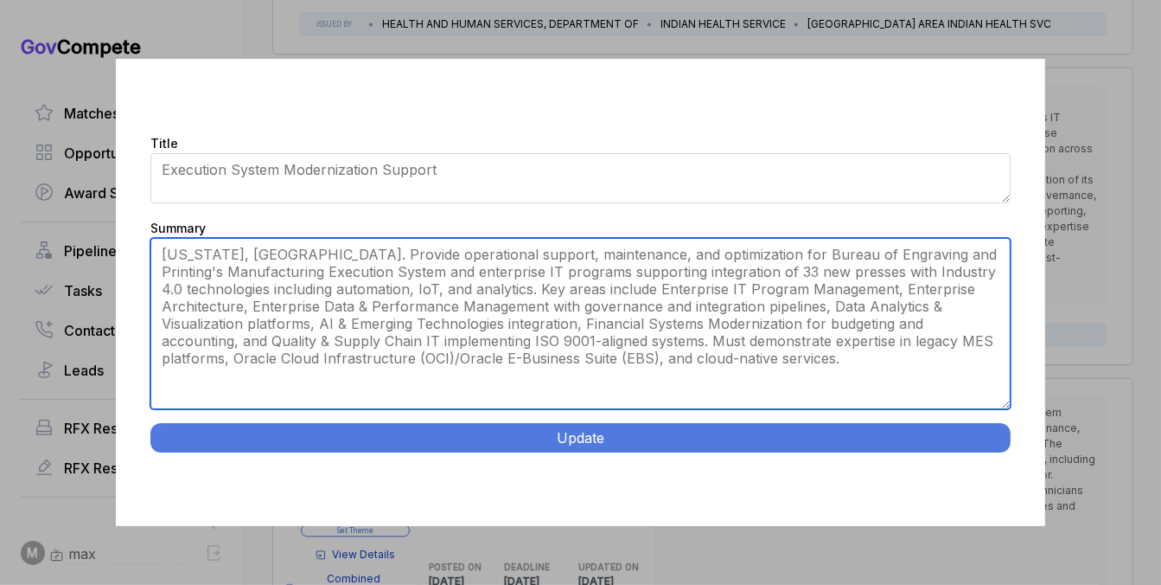
scroll to position [0, 0]
type textarea "[US_STATE], [GEOGRAPHIC_DATA]. Provide operational support, maintenance, and op…"
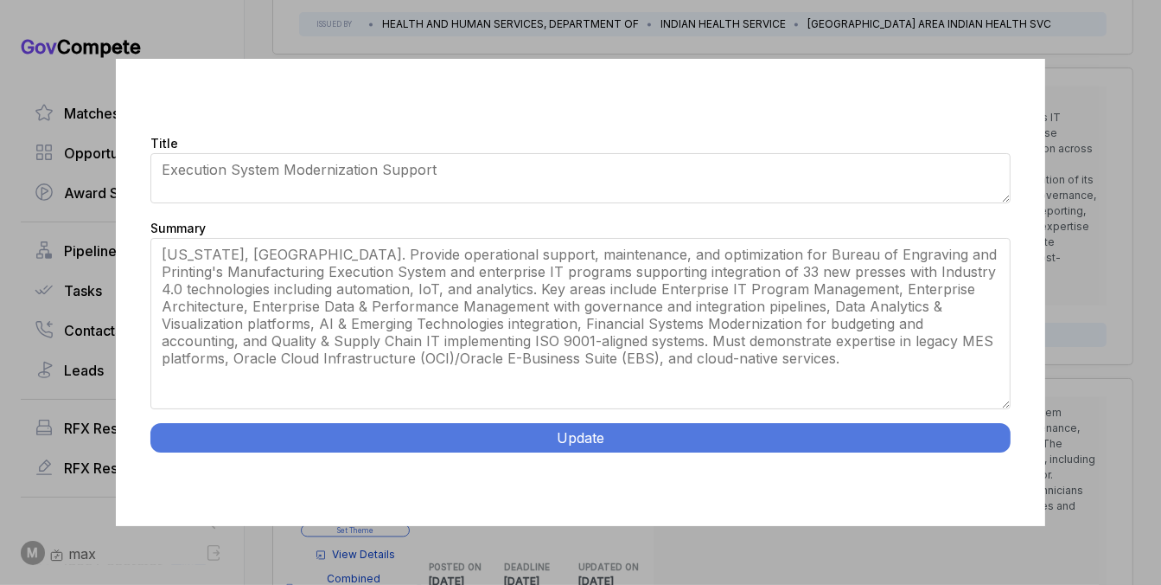
click at [649, 433] on button "Update" at bounding box center [580, 437] width 860 height 29
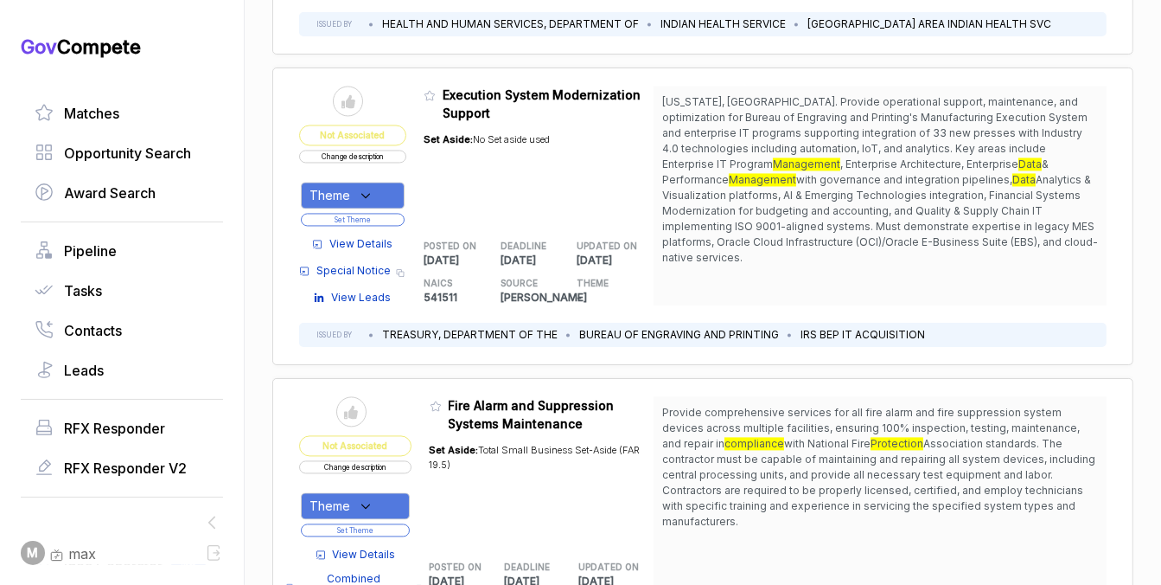
click at [366, 188] on icon at bounding box center [366, 196] width 16 height 16
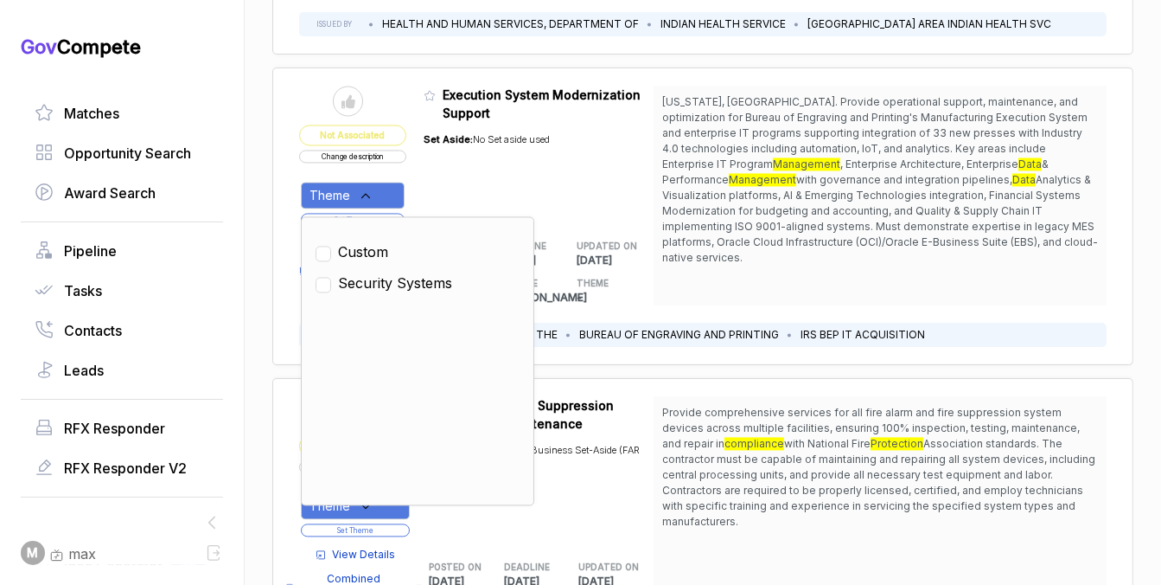
click at [372, 272] on span "Security Systems" at bounding box center [395, 282] width 114 height 21
checkbox input "true"
click at [452, 191] on div "Set Aside: No Set aside used" at bounding box center [487, 171] width 126 height 99
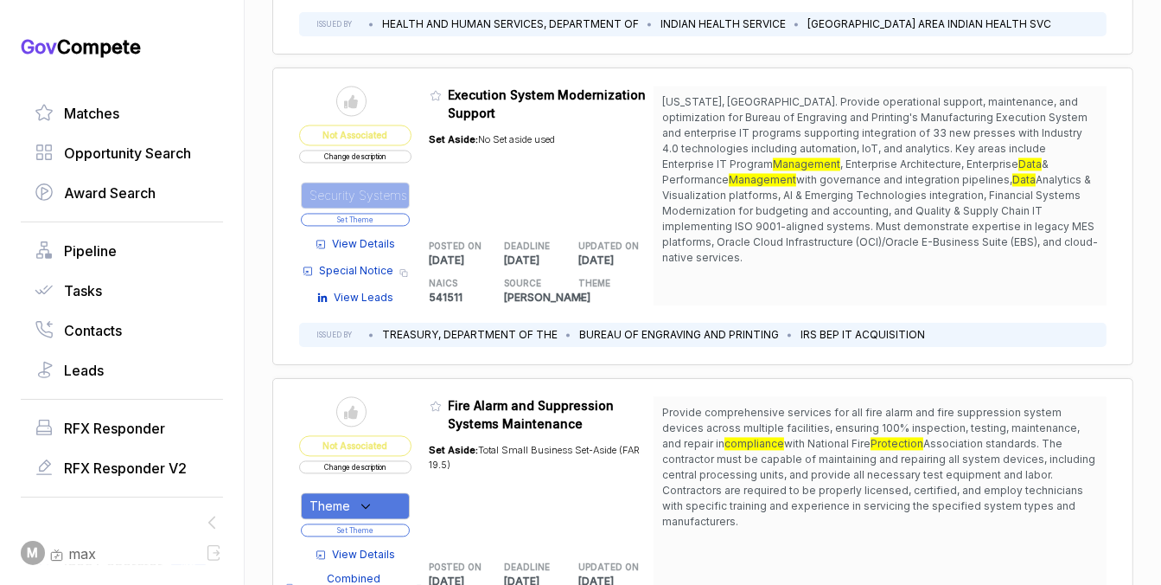
click at [394, 213] on button "Set Theme" at bounding box center [355, 219] width 109 height 13
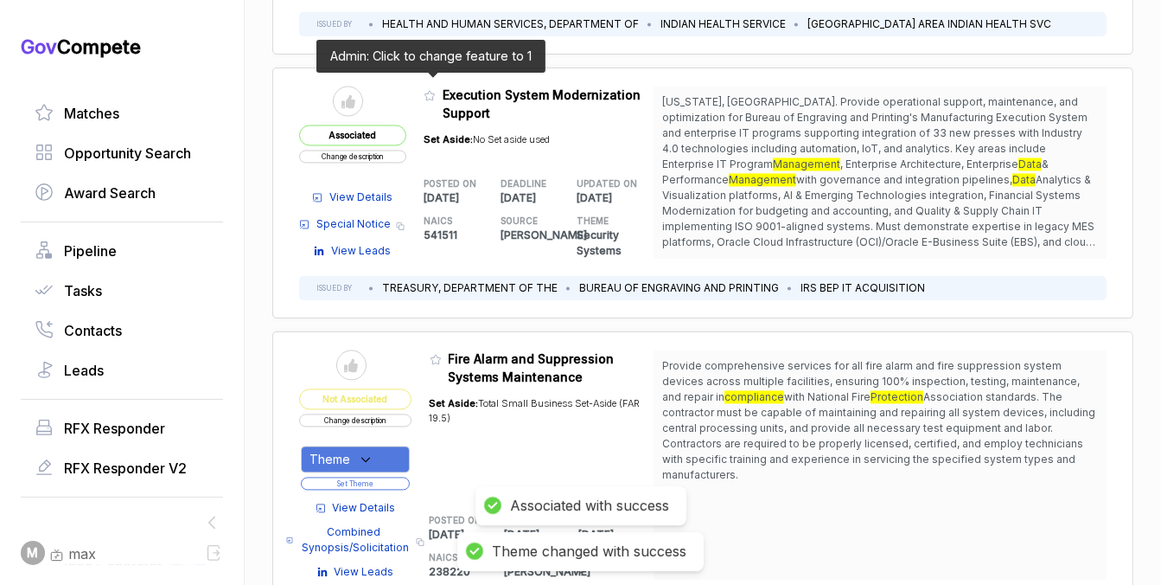
click at [426, 91] on icon at bounding box center [430, 96] width 10 height 10
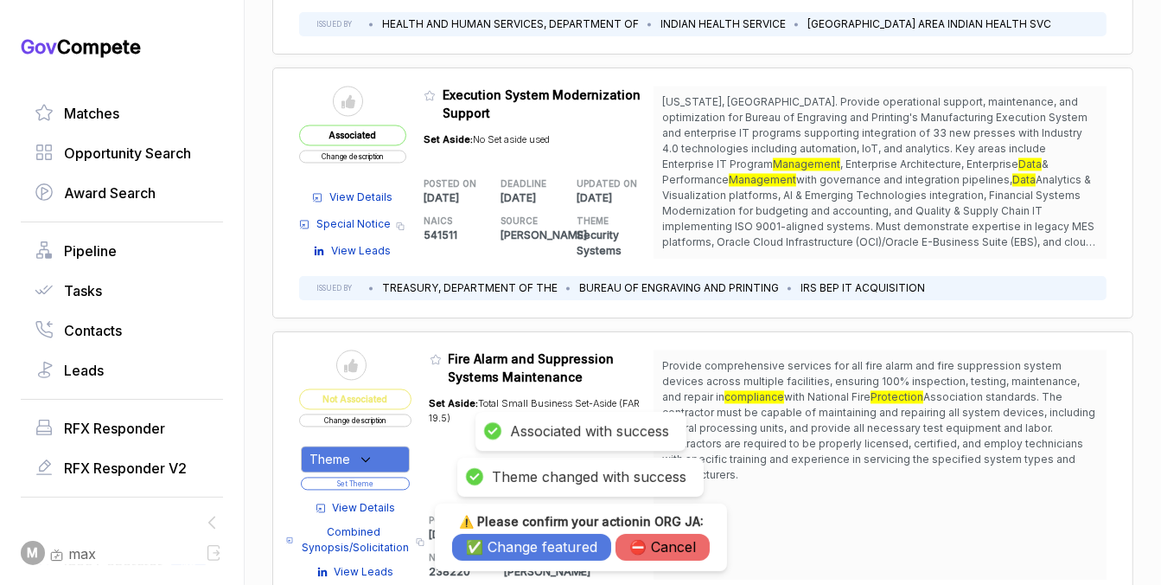
click at [519, 549] on button "✅ Change featured" at bounding box center [531, 547] width 159 height 27
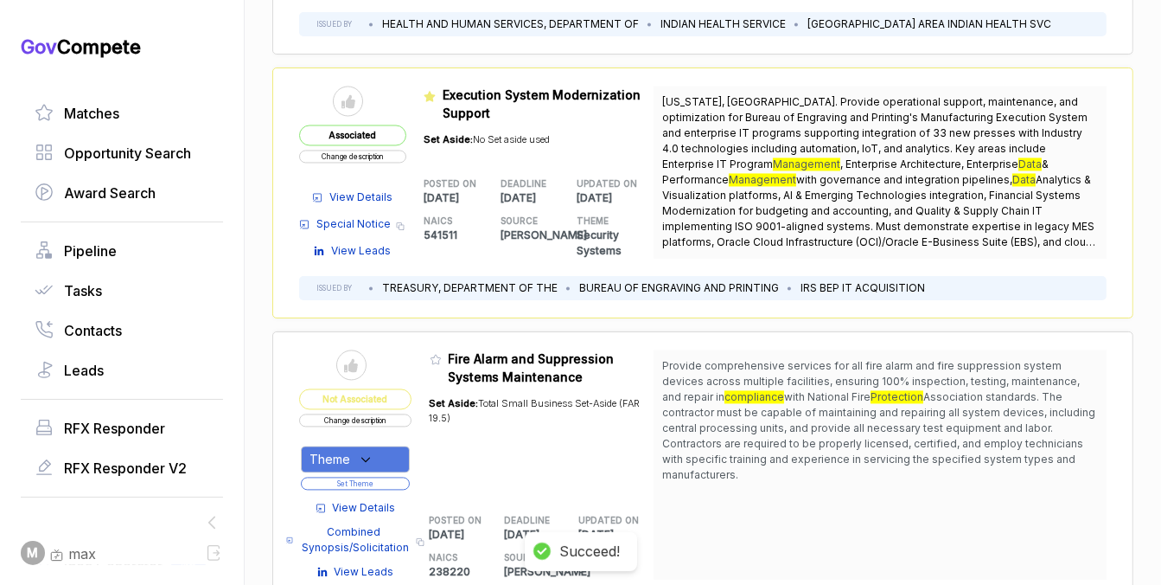
click at [379, 189] on span "View Details" at bounding box center [361, 197] width 63 height 16
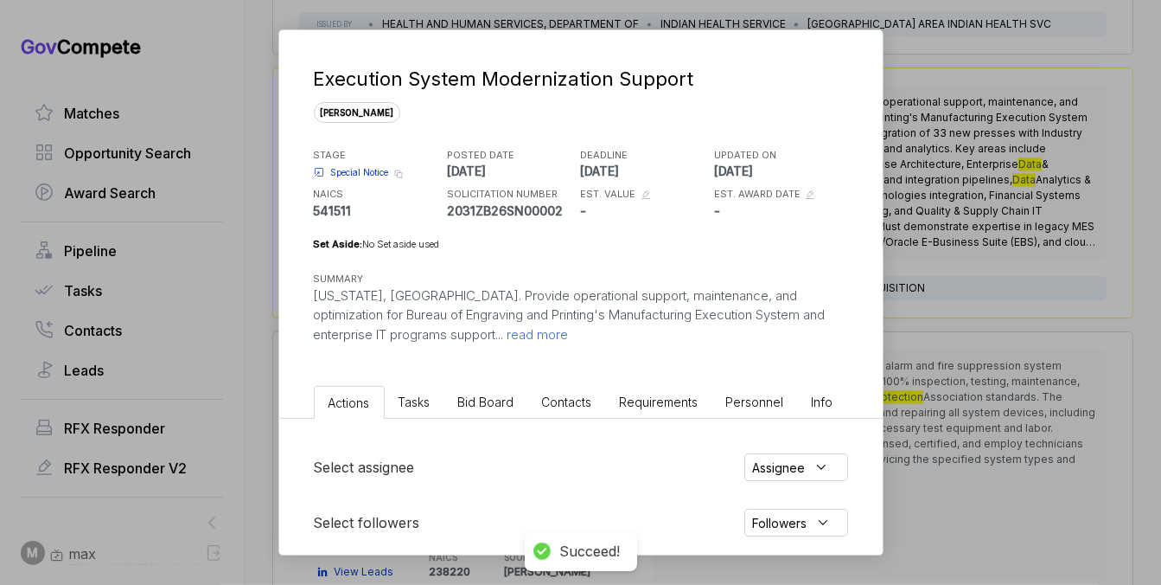
click at [498, 395] on span "Bid Board" at bounding box center [486, 401] width 56 height 15
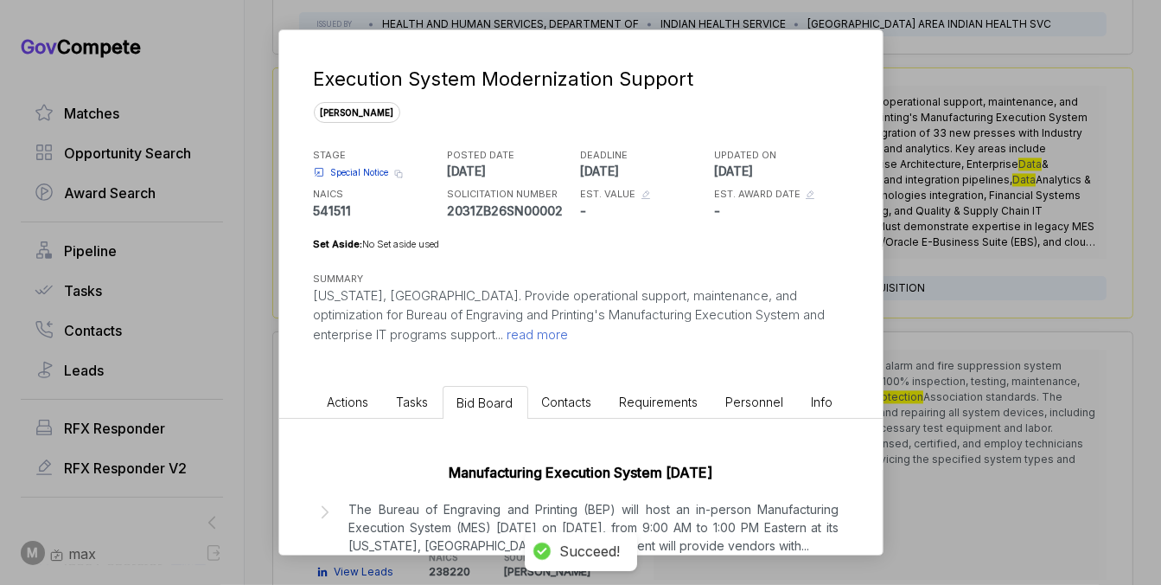
click at [485, 514] on p "The Bureau of Engraving and Printing (BEP) will host an in-person Manufacturing…" at bounding box center [594, 527] width 490 height 54
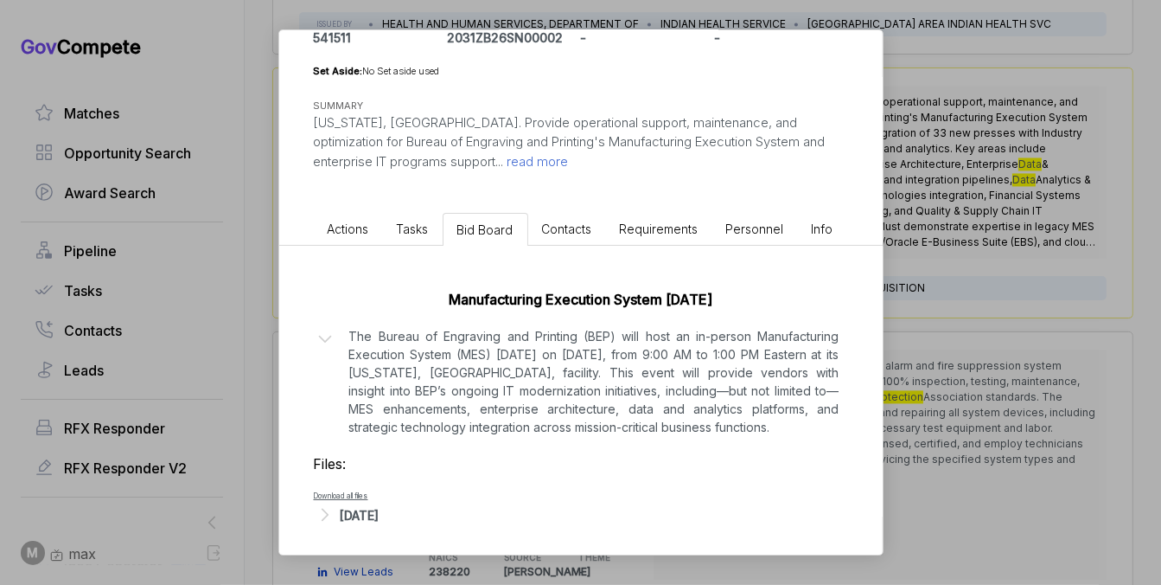
scroll to position [178, 0]
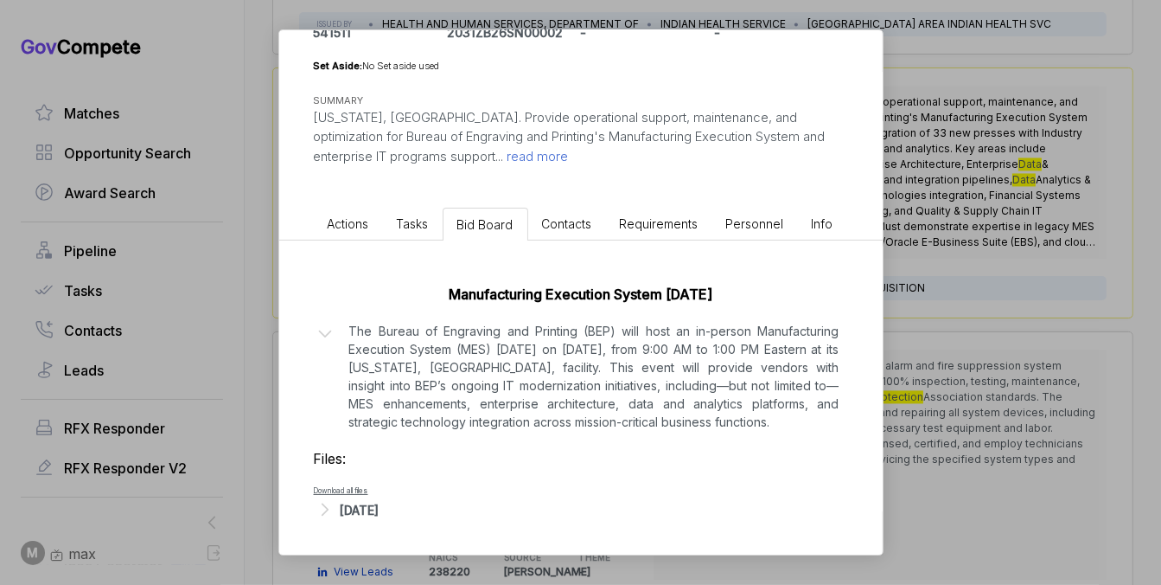
click at [910, 362] on div "Execution System Modernization Support sam STAGE Special Notice Copy link POSTE…" at bounding box center [580, 292] width 1161 height 585
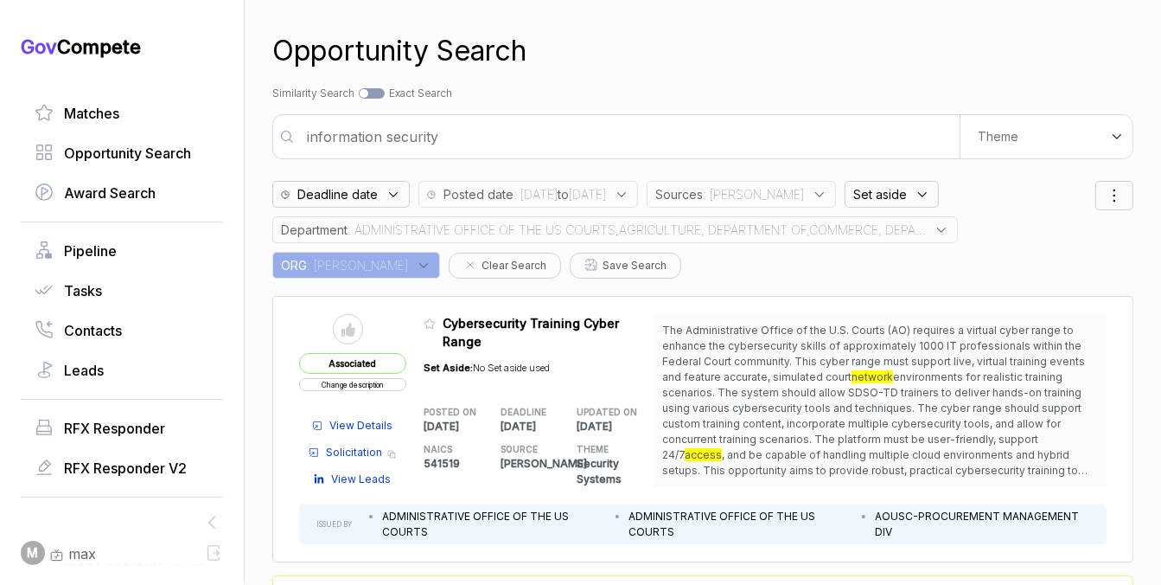
click at [540, 137] on input "information security" at bounding box center [628, 136] width 663 height 35
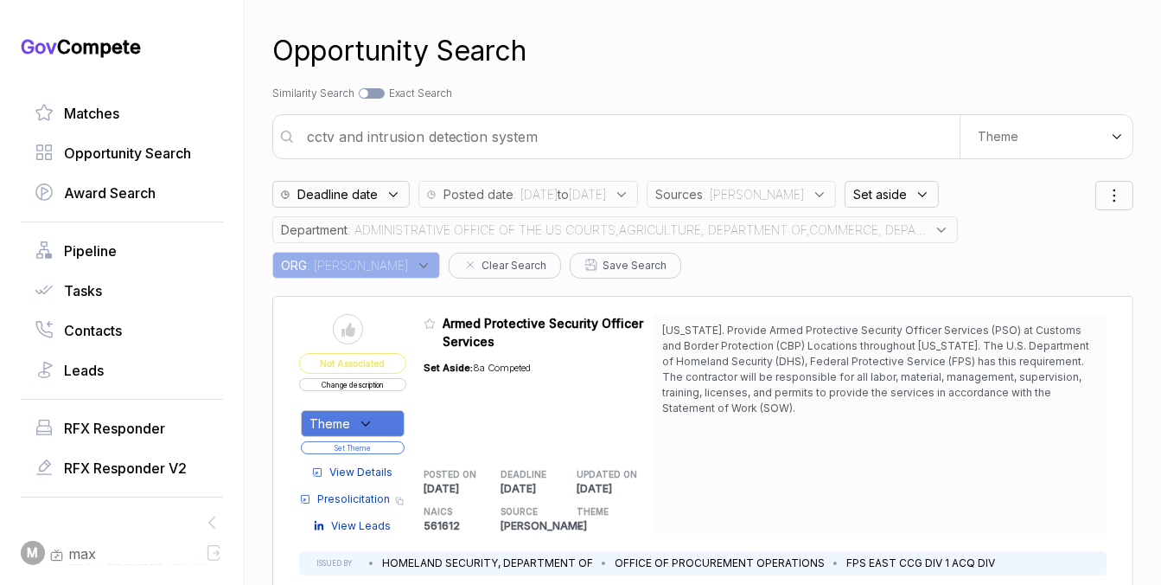
type input "cctv and intrusion detection system"
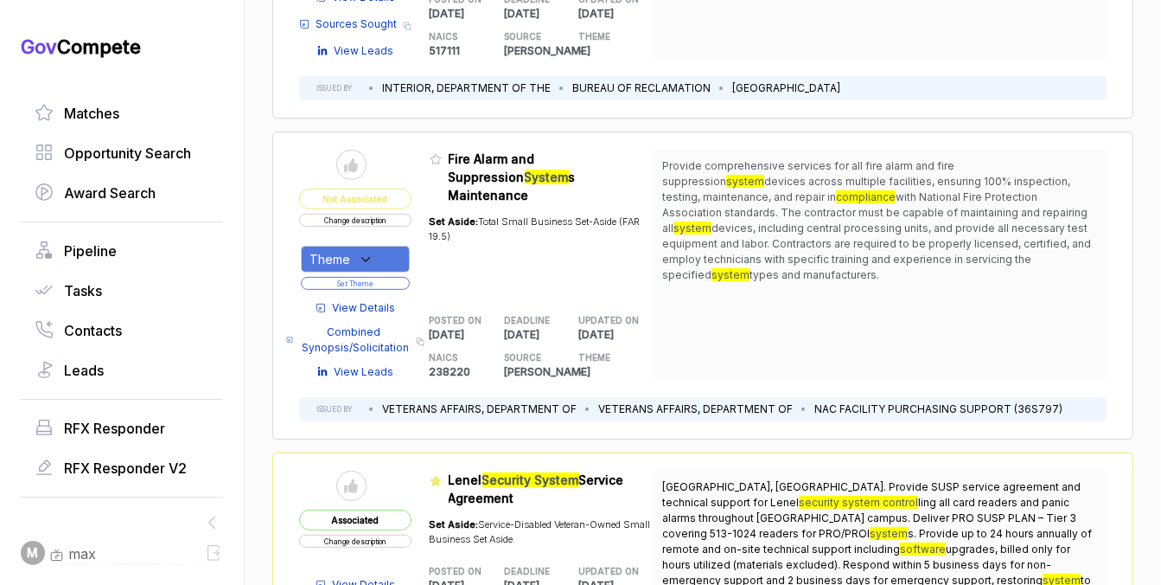
scroll to position [477, 0]
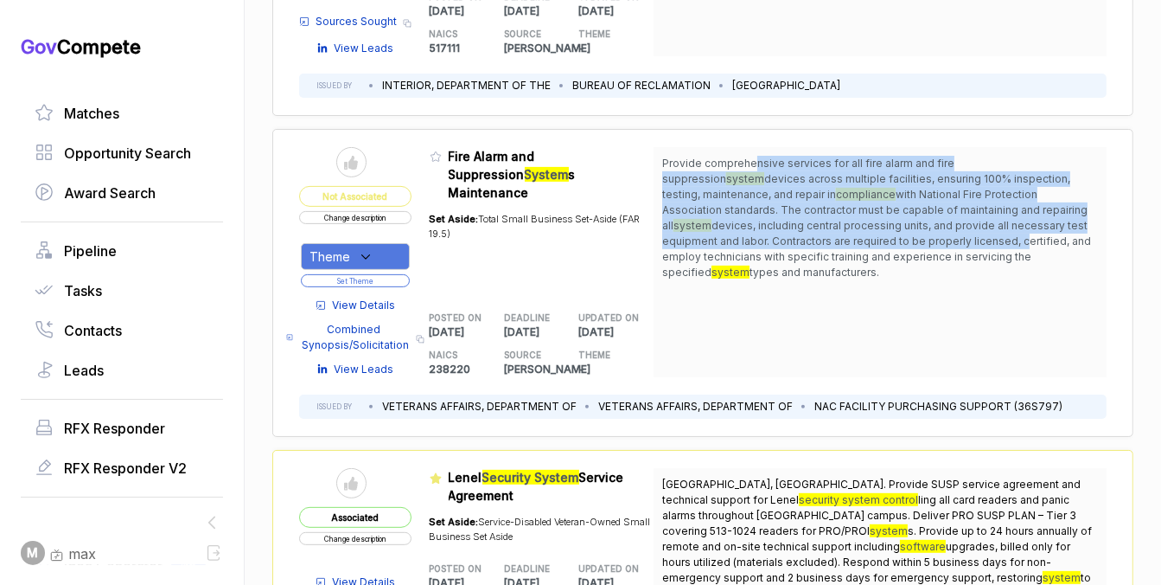
drag, startPoint x: 753, startPoint y: 152, endPoint x: 753, endPoint y: 235, distance: 83.0
click at [753, 235] on span "Provide comprehensive services for all fire alarm and fire suppression system d…" at bounding box center [880, 218] width 436 height 125
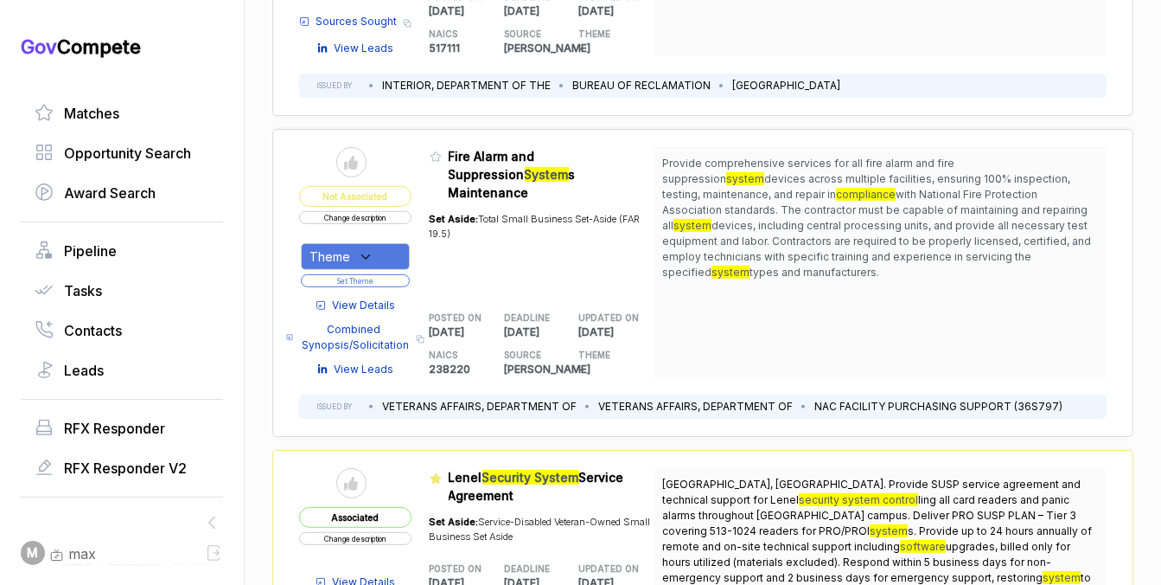
click at [368, 305] on span "View Details" at bounding box center [364, 306] width 63 height 16
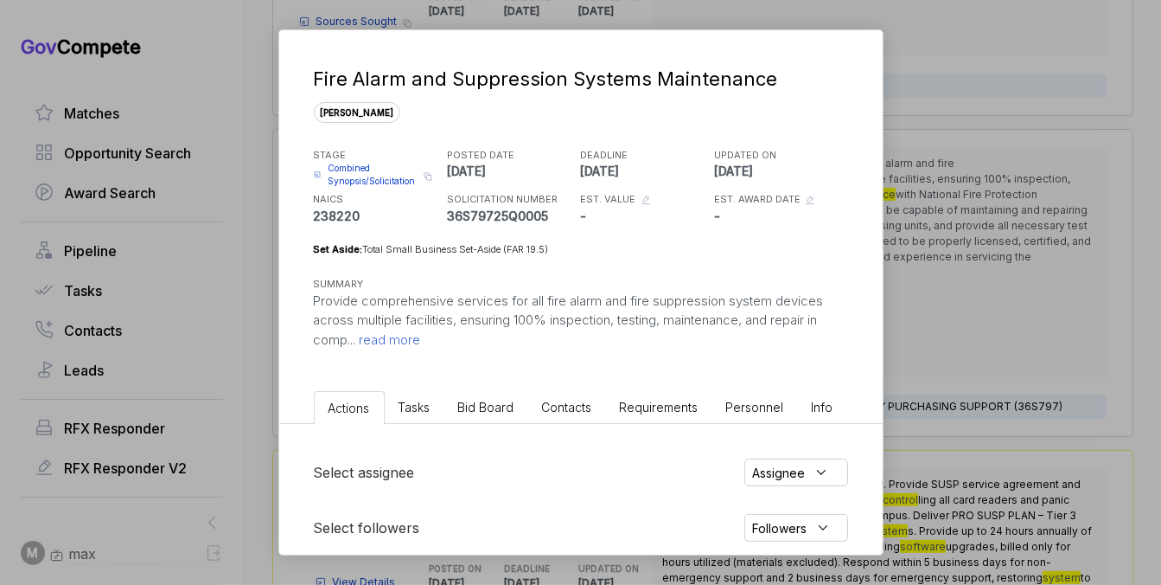
click at [493, 409] on span "Bid Board" at bounding box center [486, 407] width 56 height 15
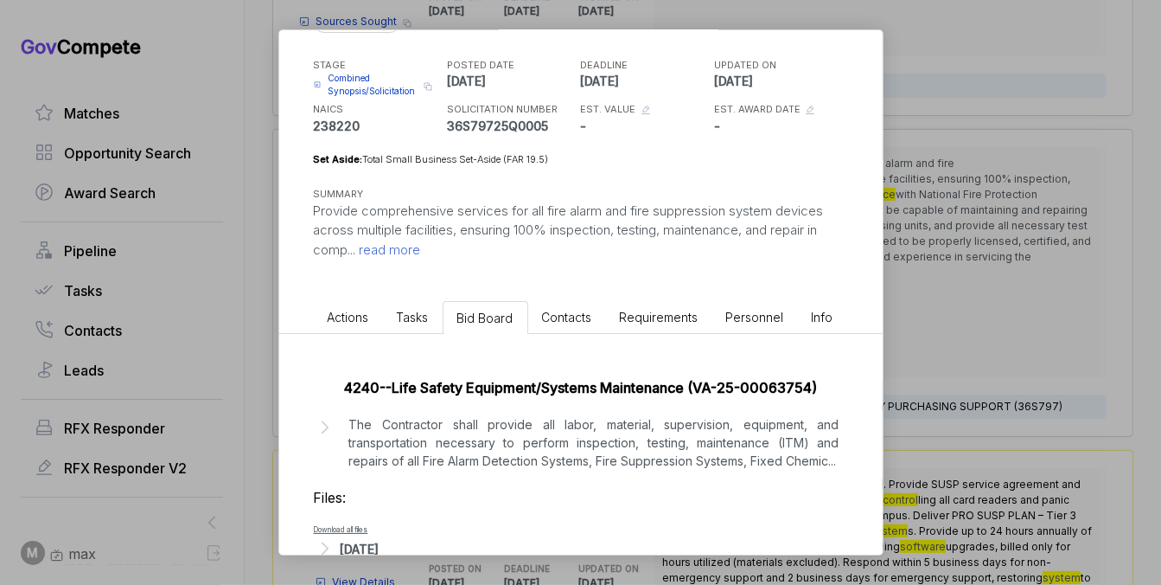
scroll to position [147, 0]
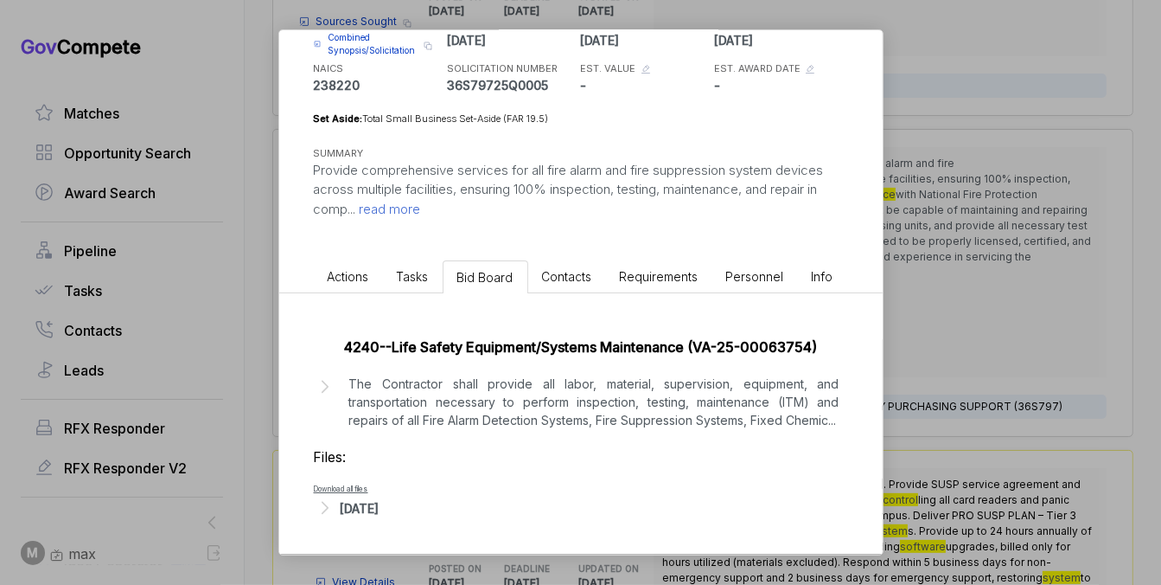
click at [1000, 326] on div "Fire Alarm and Suppression Systems Maintenance sam STAGE Combined Synopsis/Soli…" at bounding box center [580, 292] width 1161 height 585
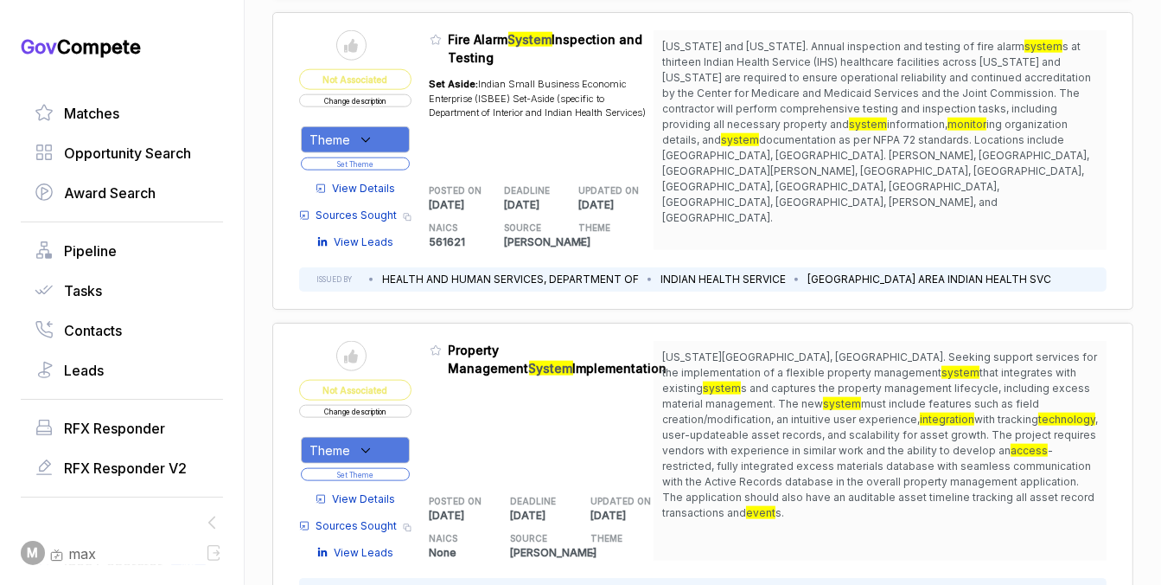
scroll to position [1771, 0]
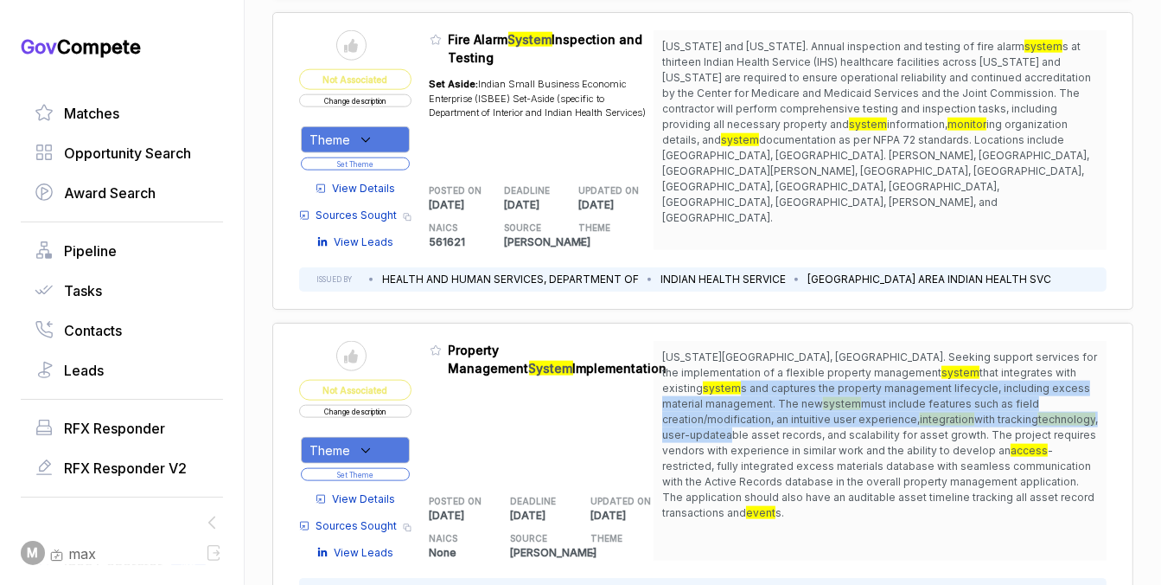
drag, startPoint x: 937, startPoint y: 366, endPoint x: 907, endPoint y: 404, distance: 48.6
click at [907, 404] on span "Idaho Falls, ID. Seeking support services for the implementation of a flexible …" at bounding box center [880, 434] width 436 height 171
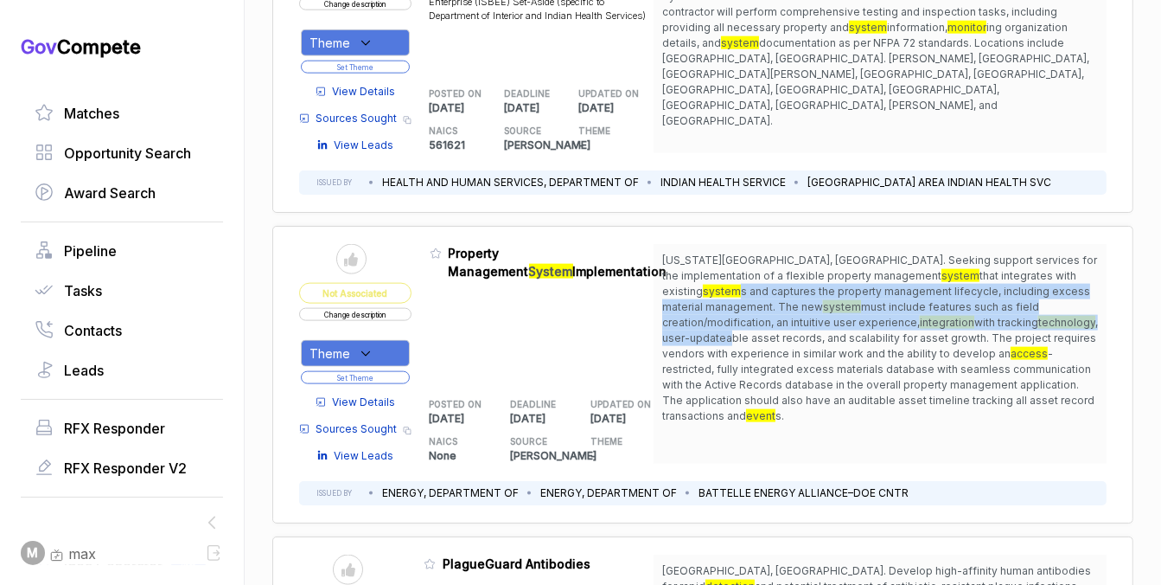
scroll to position [1938, 0]
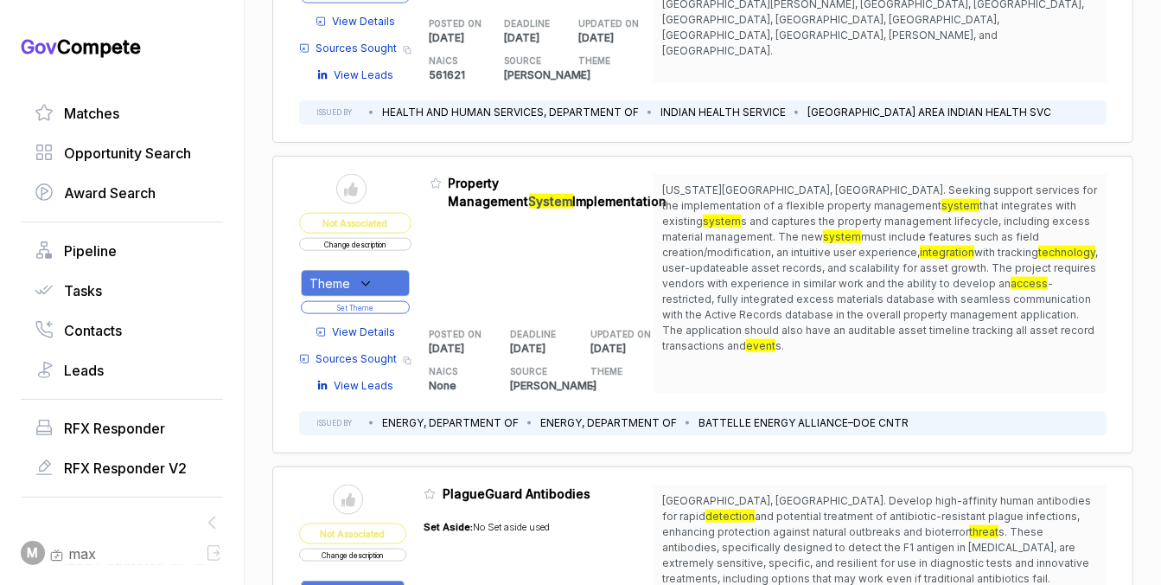
click at [912, 341] on div "Idaho Falls, ID. Seeking support services for the implementation of a flexible …" at bounding box center [880, 284] width 453 height 220
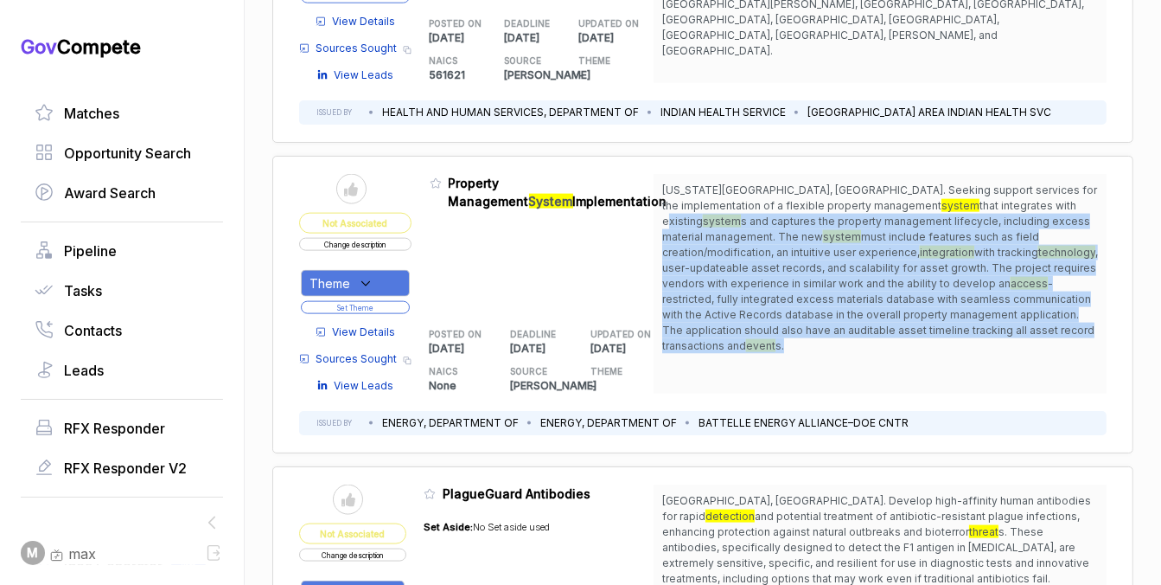
drag, startPoint x: 905, startPoint y: 323, endPoint x: 865, endPoint y: 198, distance: 131.6
click at [865, 197] on span "Idaho Falls, ID. Seeking support services for the implementation of a flexible …" at bounding box center [880, 267] width 436 height 171
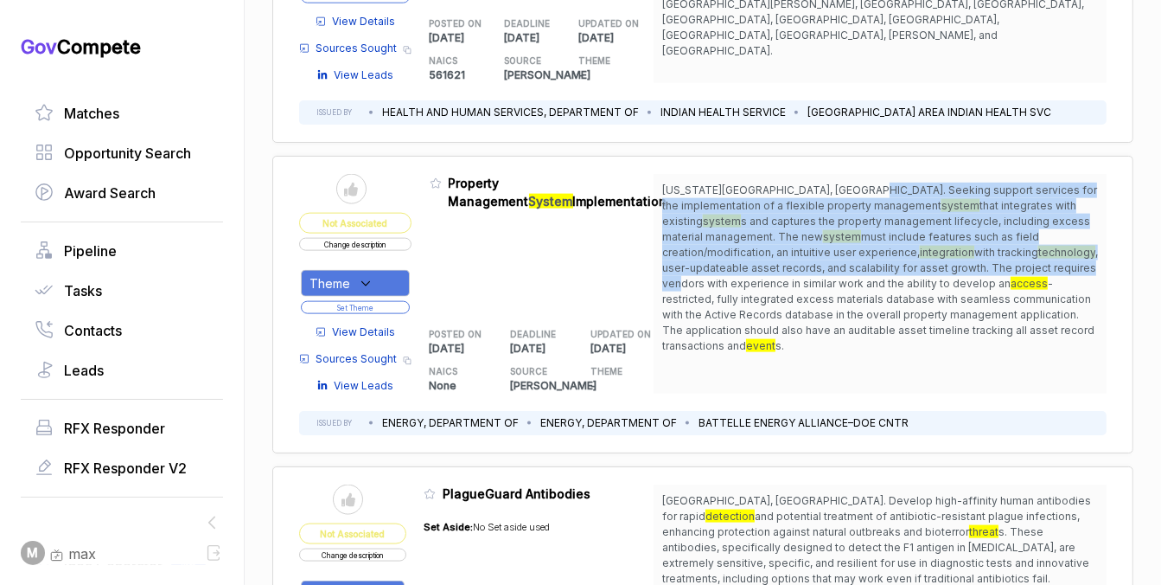
drag, startPoint x: 841, startPoint y: 184, endPoint x: 854, endPoint y: 258, distance: 74.6
click at [854, 258] on span "Idaho Falls, ID. Seeking support services for the implementation of a flexible …" at bounding box center [880, 267] width 436 height 171
click at [854, 258] on span ", user-updateable asset records, and scalability for asset growth. The project …" at bounding box center [880, 268] width 436 height 44
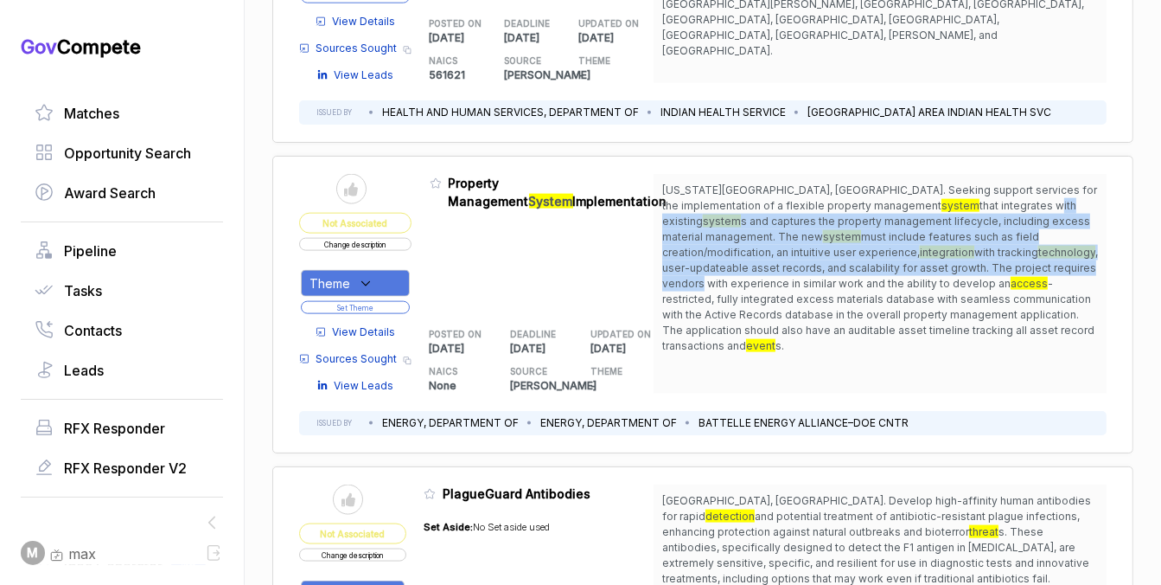
drag, startPoint x: 854, startPoint y: 258, endPoint x: 855, endPoint y: 199, distance: 58.8
click at [855, 198] on span "Idaho Falls, ID. Seeking support services for the implementation of a flexible …" at bounding box center [880, 267] width 436 height 171
click at [765, 262] on span ", user-updateable asset records, and scalability for asset growth. The project …" at bounding box center [880, 268] width 436 height 44
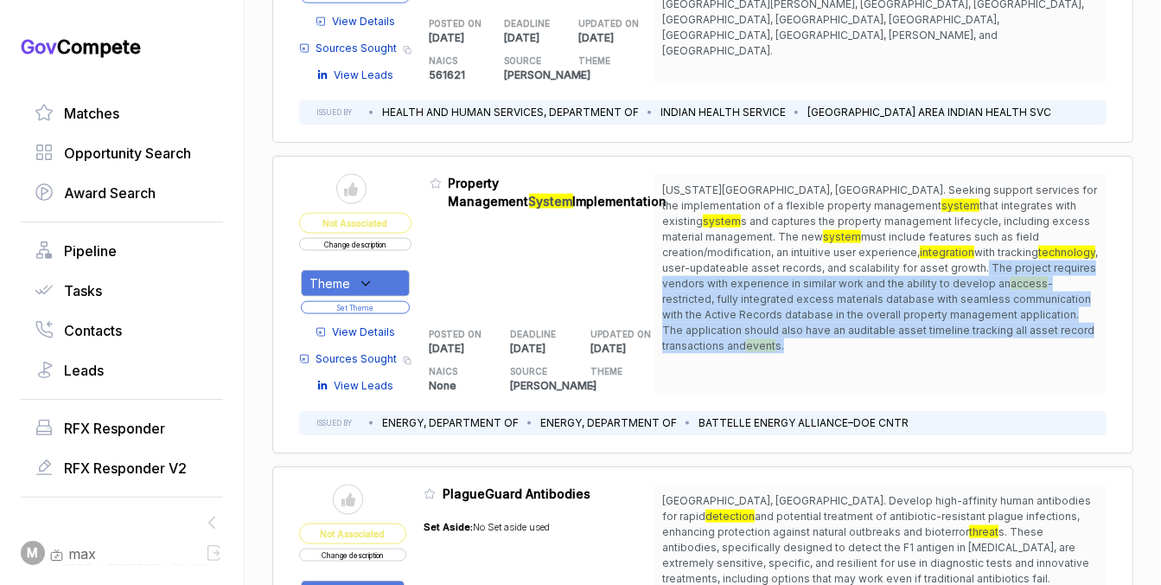
drag, startPoint x: 729, startPoint y: 262, endPoint x: 918, endPoint y: 330, distance: 201.1
click at [918, 330] on span "Idaho Falls, ID. Seeking support services for the implementation of a flexible …" at bounding box center [880, 267] width 436 height 171
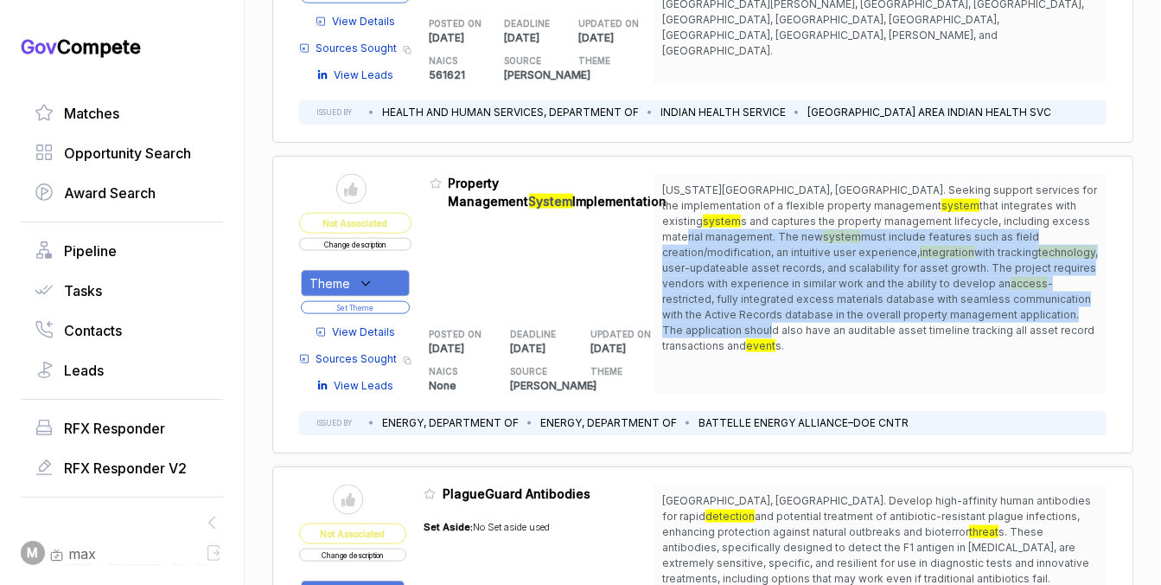
drag, startPoint x: 883, startPoint y: 212, endPoint x: 895, endPoint y: 314, distance: 102.8
click at [895, 314] on span "Idaho Falls, ID. Seeking support services for the implementation of a flexible …" at bounding box center [880, 267] width 436 height 171
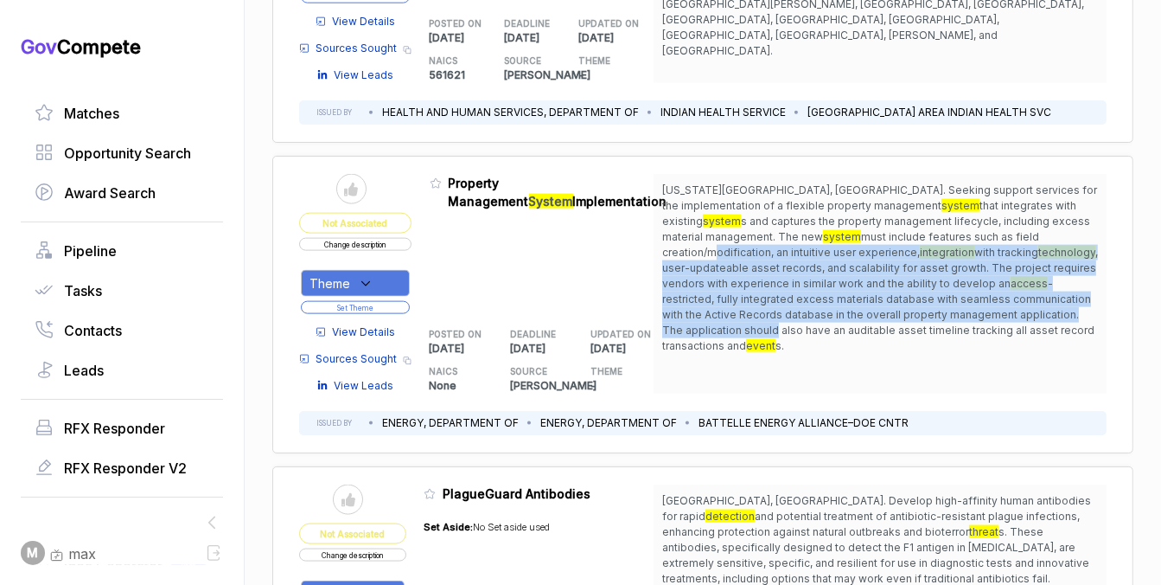
drag, startPoint x: 895, startPoint y: 314, endPoint x: 891, endPoint y: 219, distance: 95.2
click at [891, 219] on span "Idaho Falls, ID. Seeking support services for the implementation of a flexible …" at bounding box center [880, 267] width 436 height 171
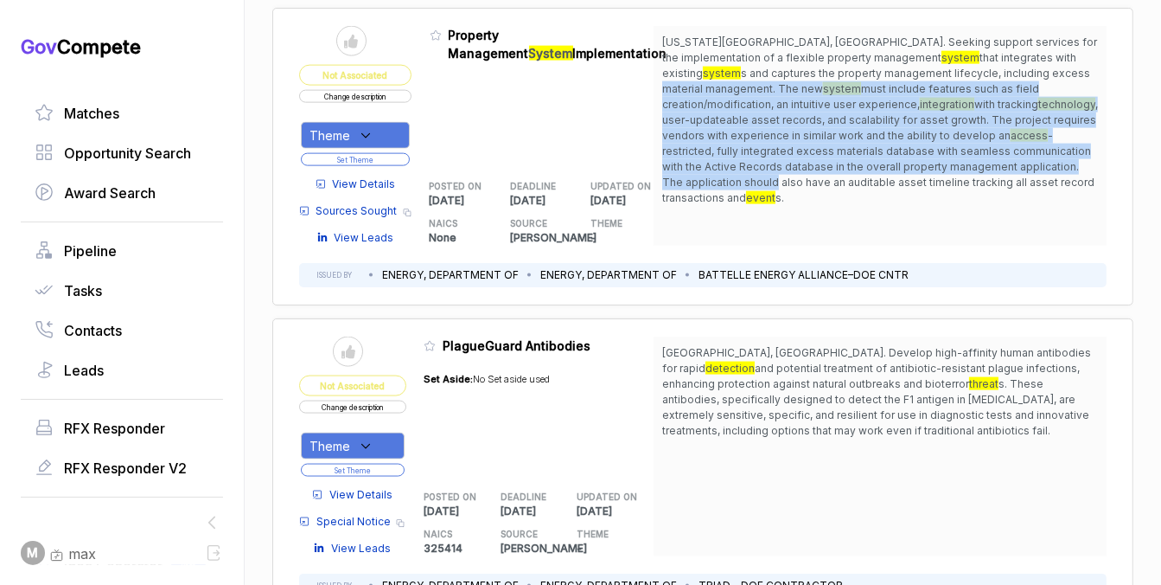
scroll to position [2043, 0]
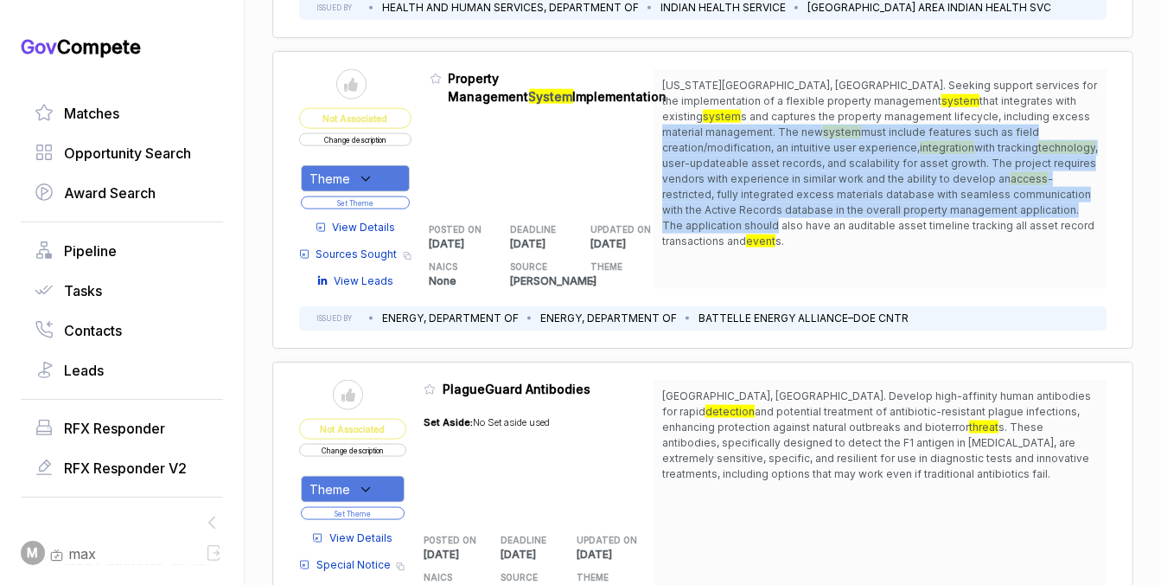
click at [339, 170] on span "Theme" at bounding box center [330, 179] width 41 height 18
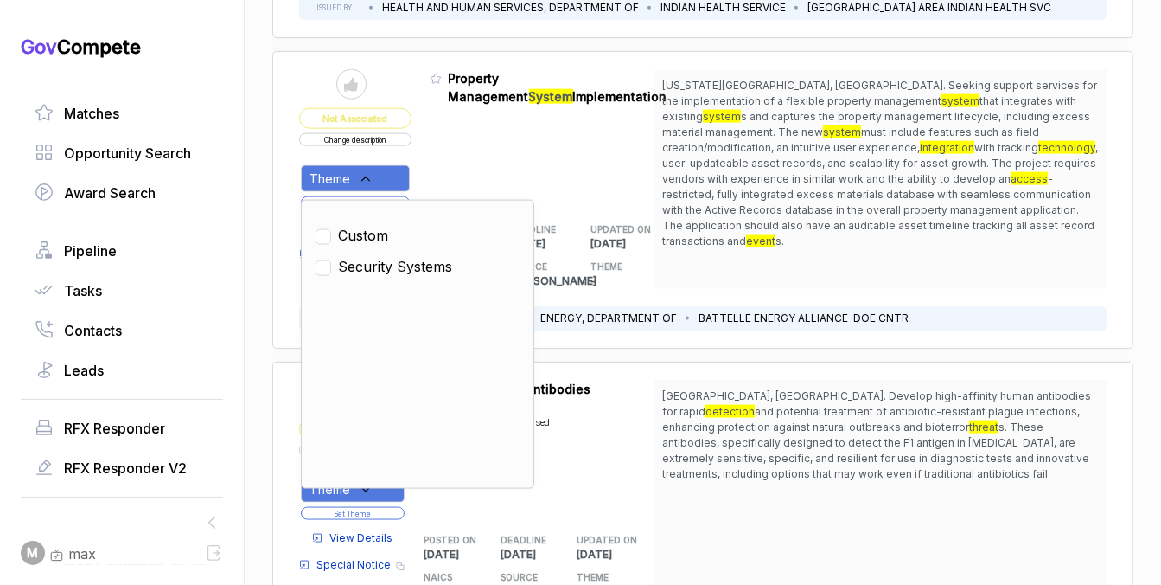
click at [355, 256] on span "Security Systems" at bounding box center [395, 266] width 114 height 21
checkbox input "true"
click at [456, 144] on div "Admin: Click to change feature to 1 INL-26-001 Property Management System Imple…" at bounding box center [551, 179] width 242 height 220
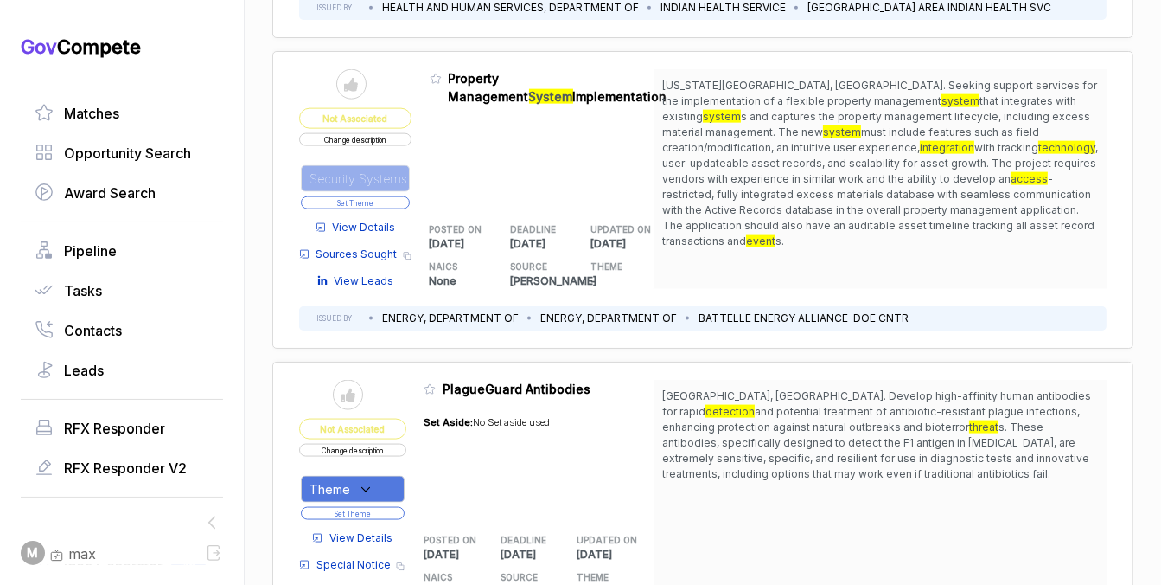
click at [395, 196] on button "Set Theme" at bounding box center [355, 202] width 109 height 13
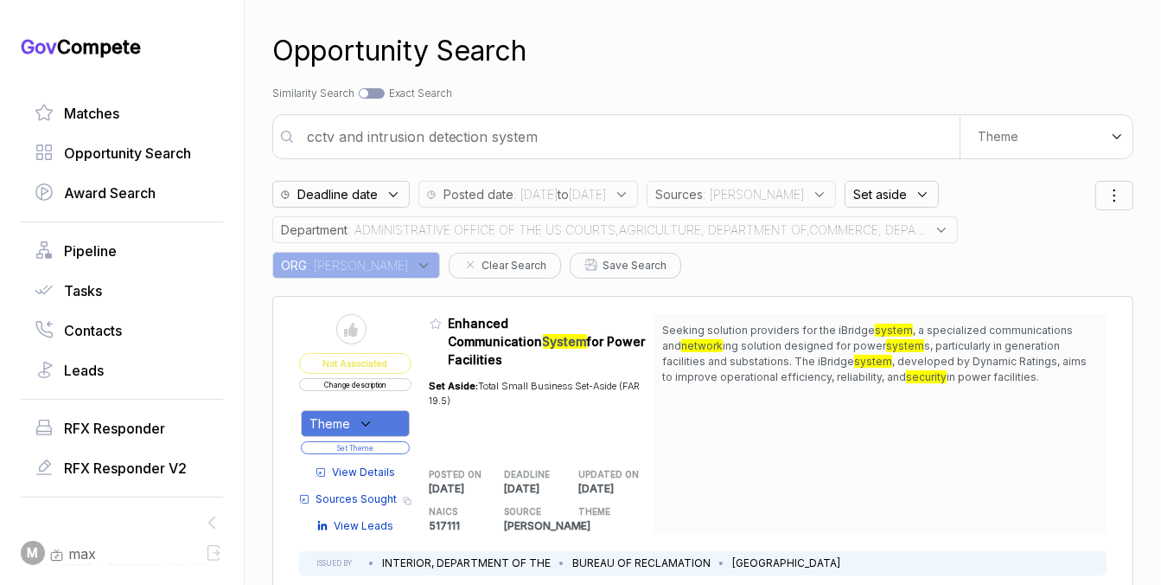
click at [562, 152] on input "cctv and intrusion detection system" at bounding box center [628, 136] width 663 height 35
type input "project management"
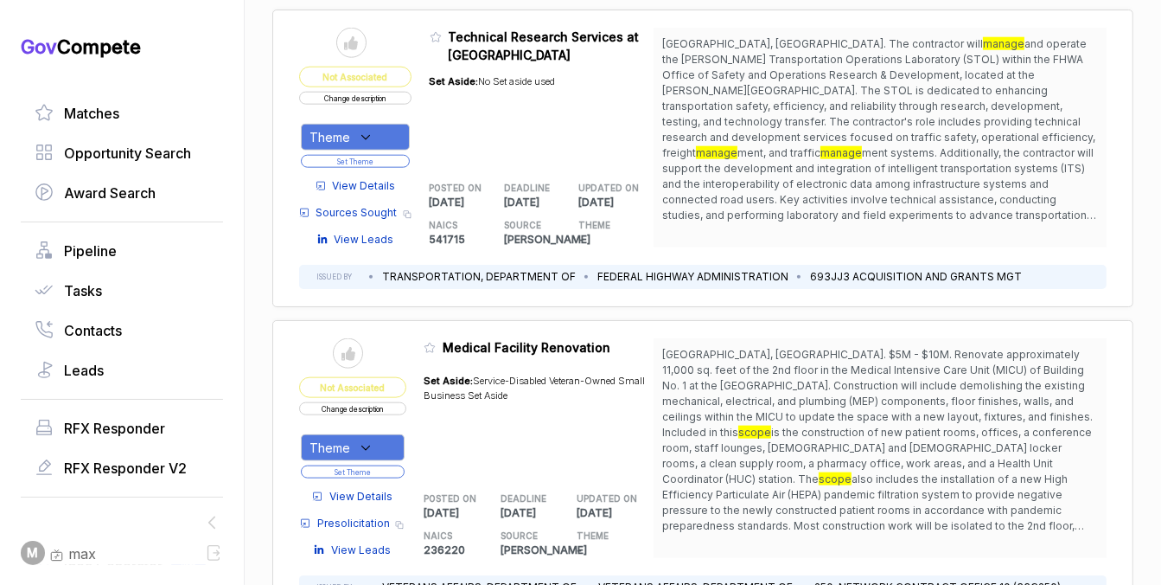
scroll to position [1746, 0]
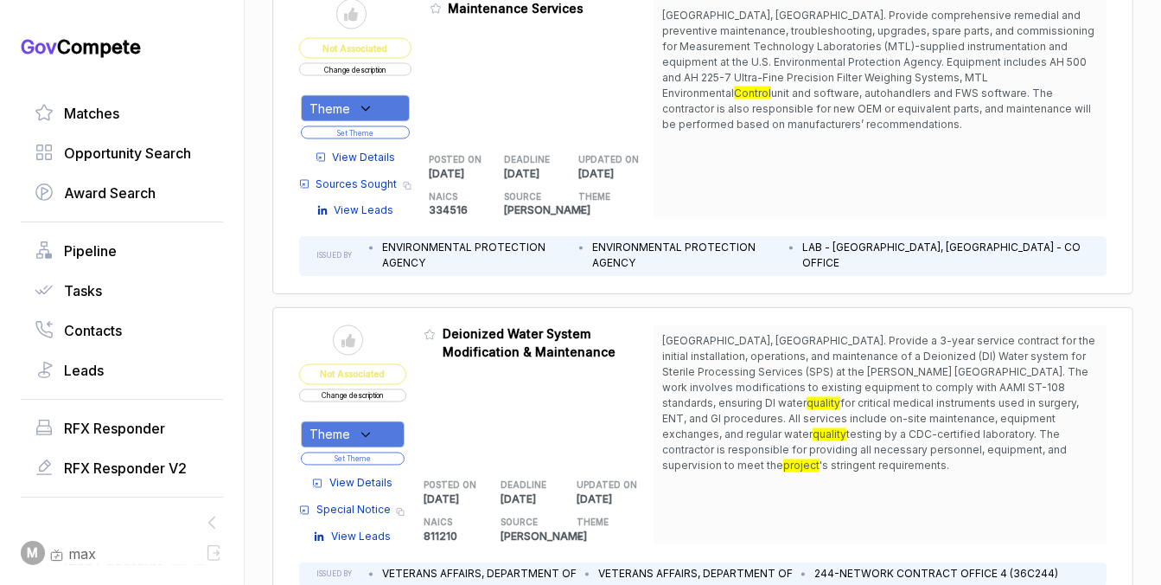
scroll to position [2729, 0]
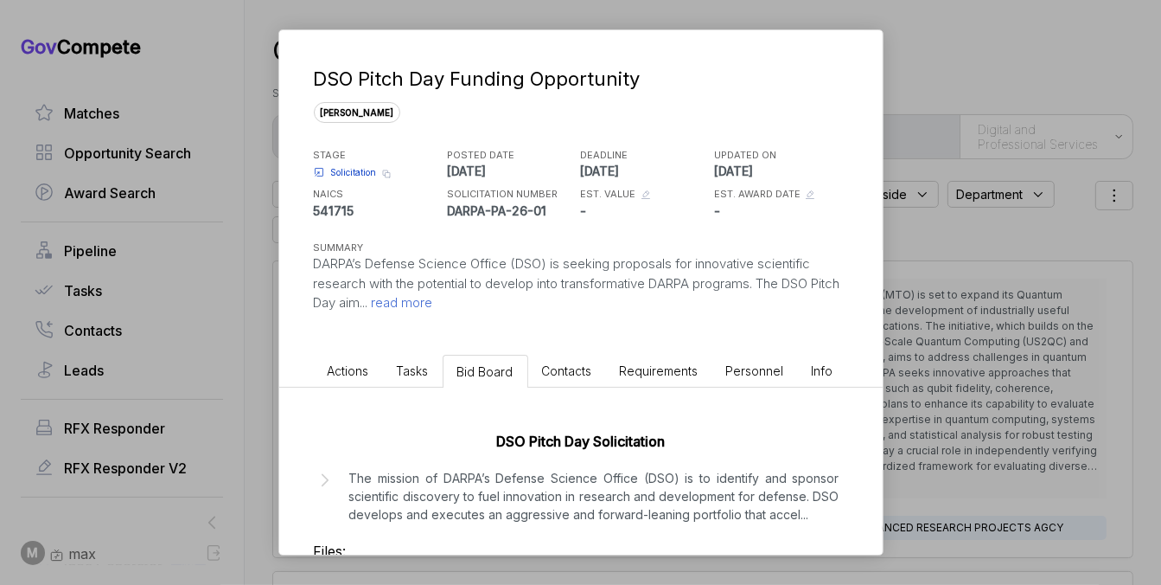
scroll to position [187, 0]
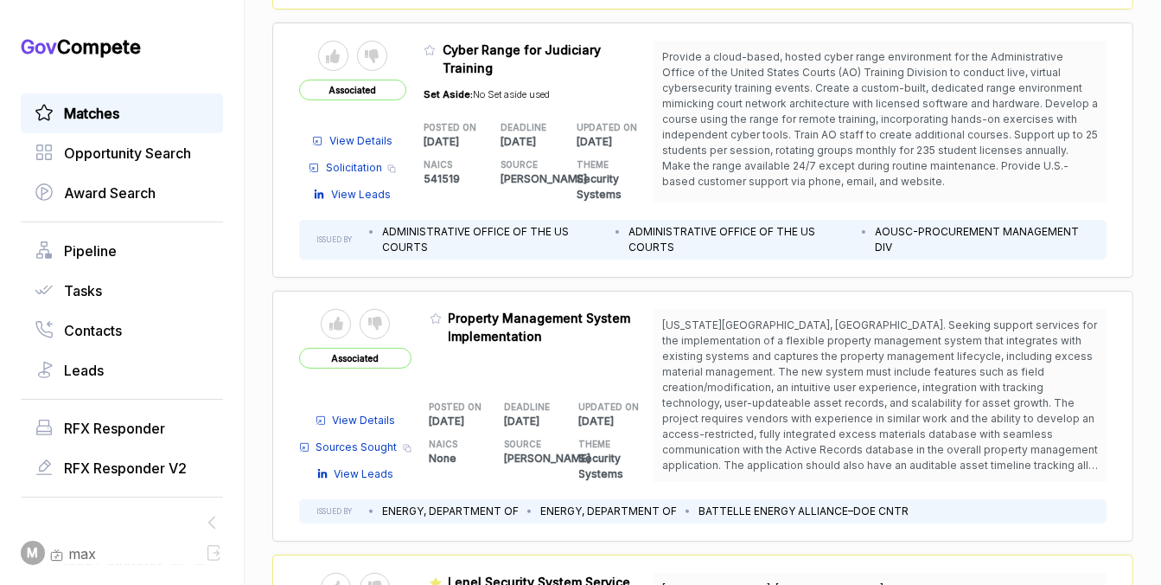
scroll to position [400, 0]
